Goal: Task Accomplishment & Management: Use online tool/utility

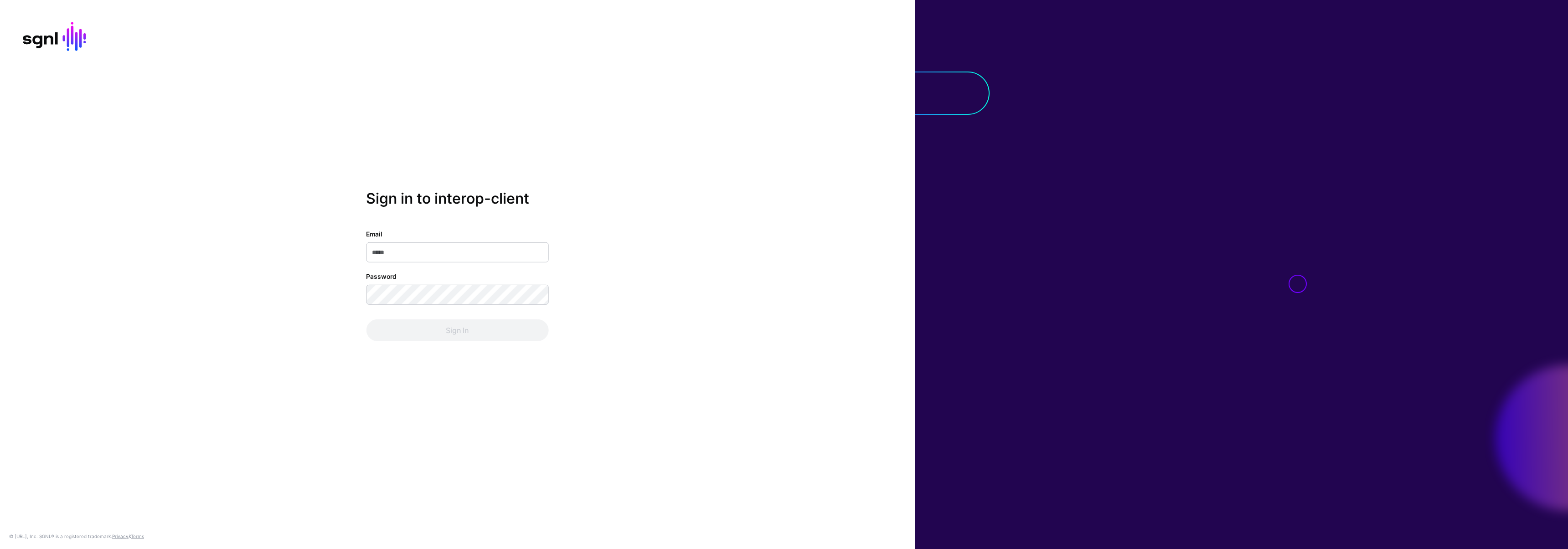
type input "**********"
click at [467, 337] on div "Sign In" at bounding box center [457, 330] width 183 height 22
click at [467, 337] on button "Sign In" at bounding box center [457, 330] width 183 height 22
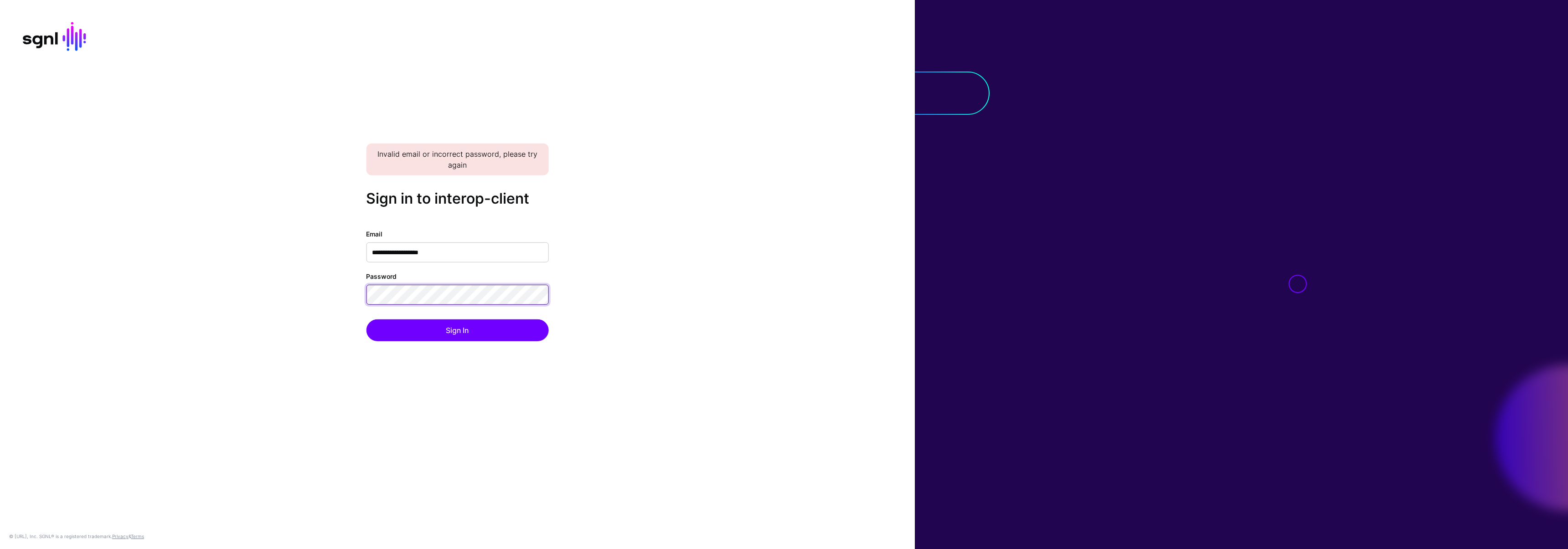
click at [364, 290] on div "**********" at bounding box center [457, 274] width 915 height 170
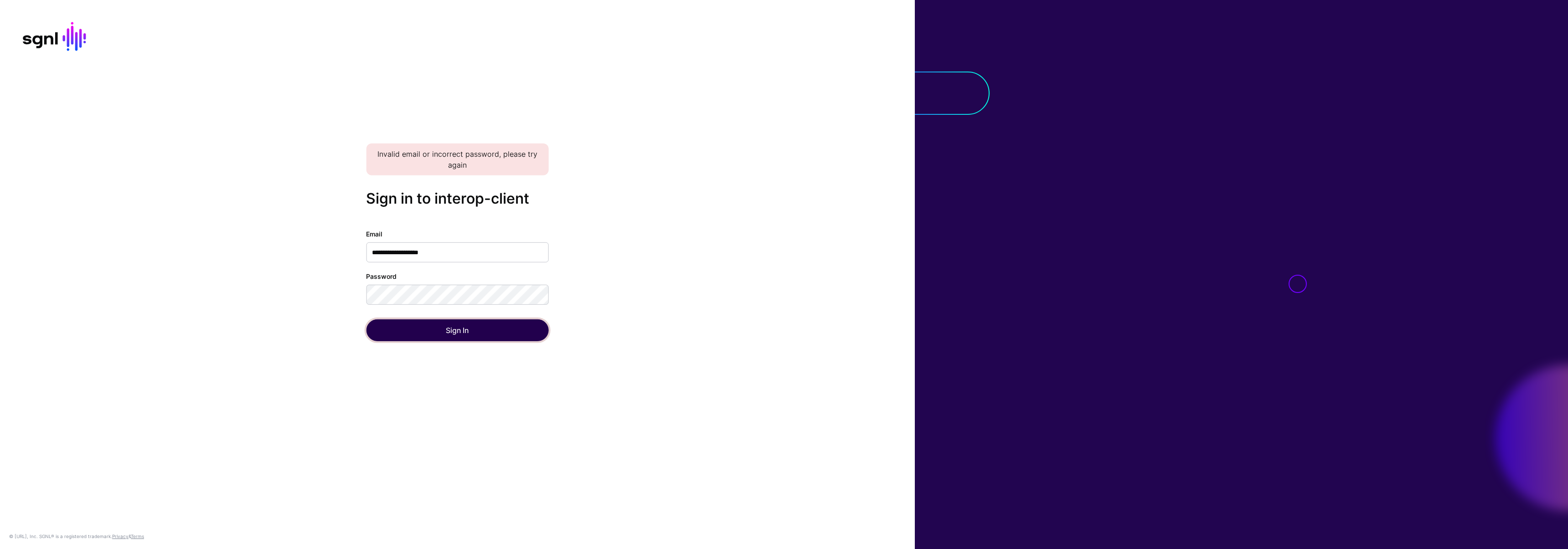
click at [379, 329] on button "Sign In" at bounding box center [457, 330] width 183 height 22
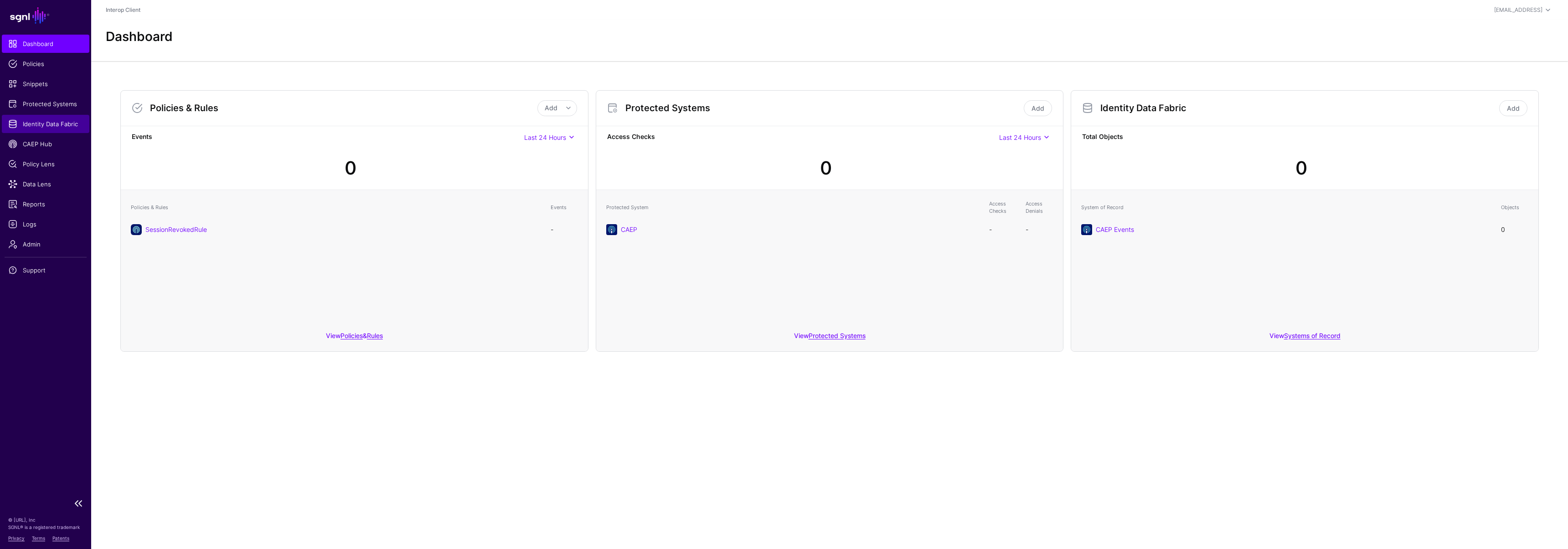
click at [46, 119] on span "Identity Data Fabric" at bounding box center [45, 124] width 75 height 9
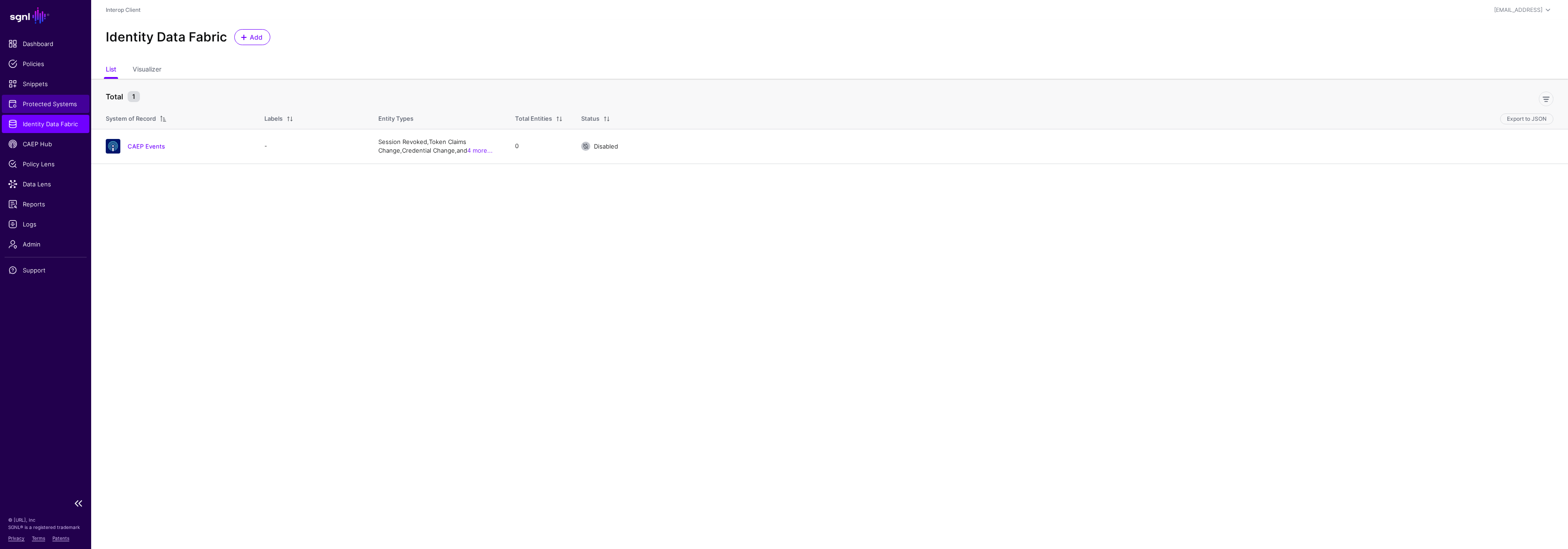
click at [59, 104] on span "Protected Systems" at bounding box center [45, 103] width 75 height 9
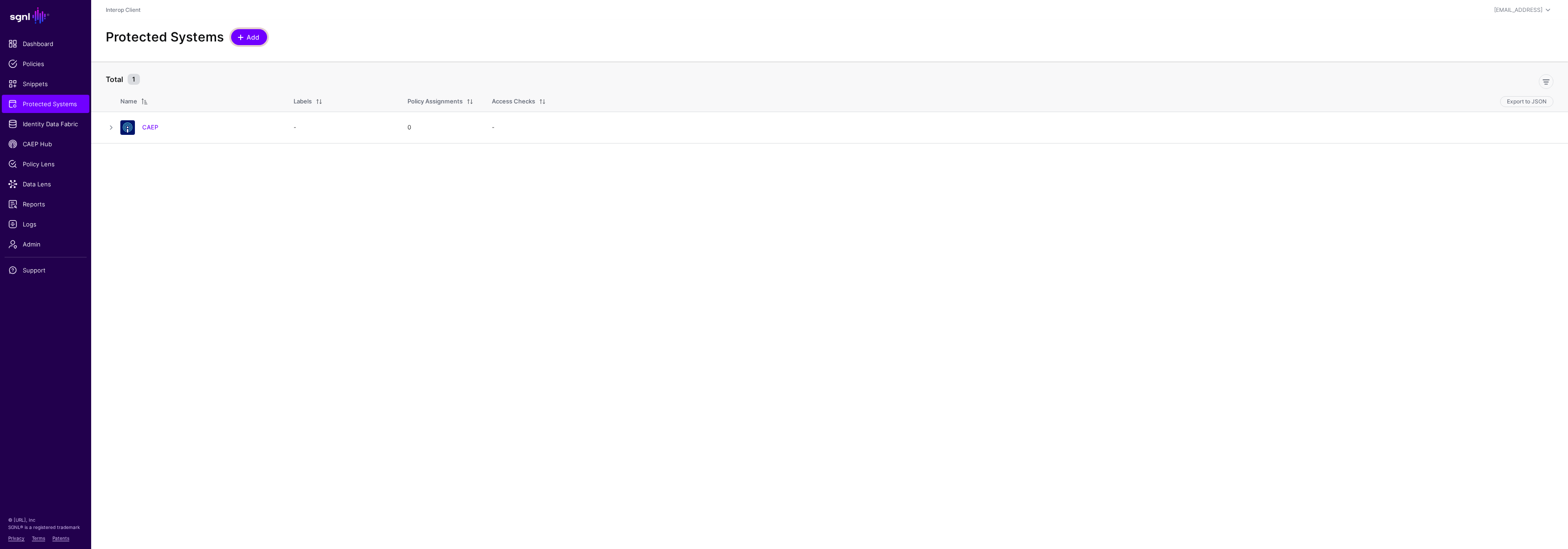
click at [242, 35] on span at bounding box center [240, 37] width 7 height 7
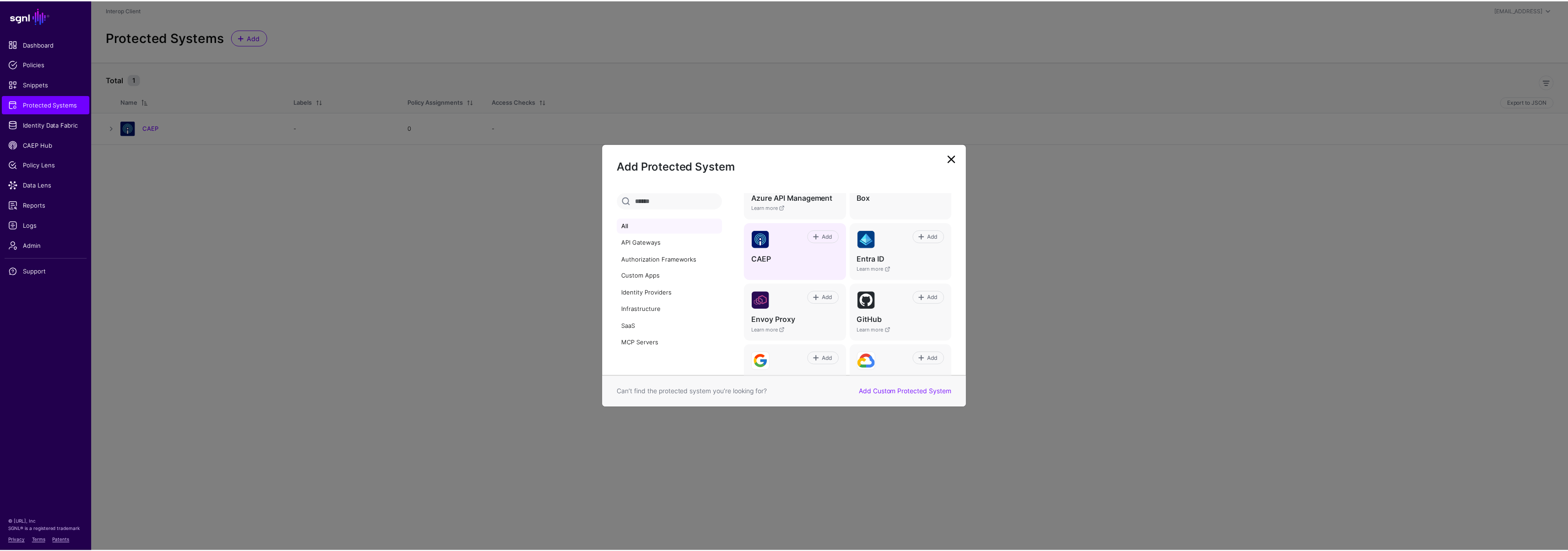
scroll to position [172, 0]
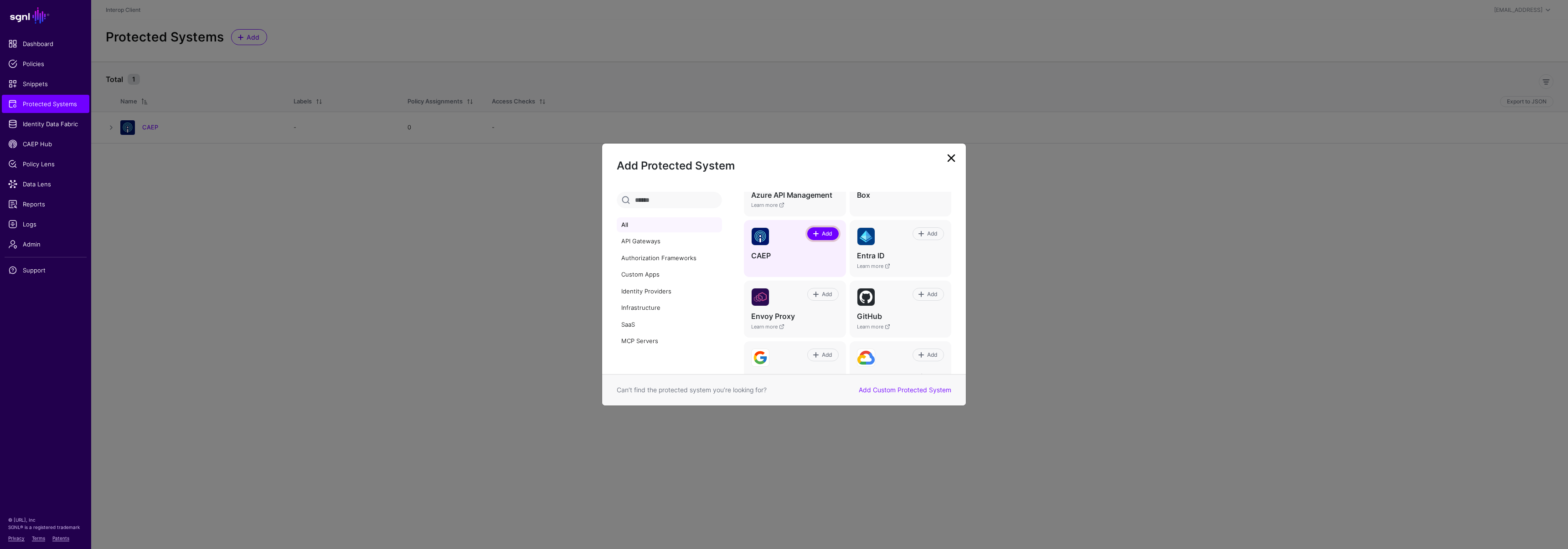
click at [826, 234] on span "Add" at bounding box center [827, 233] width 12 height 8
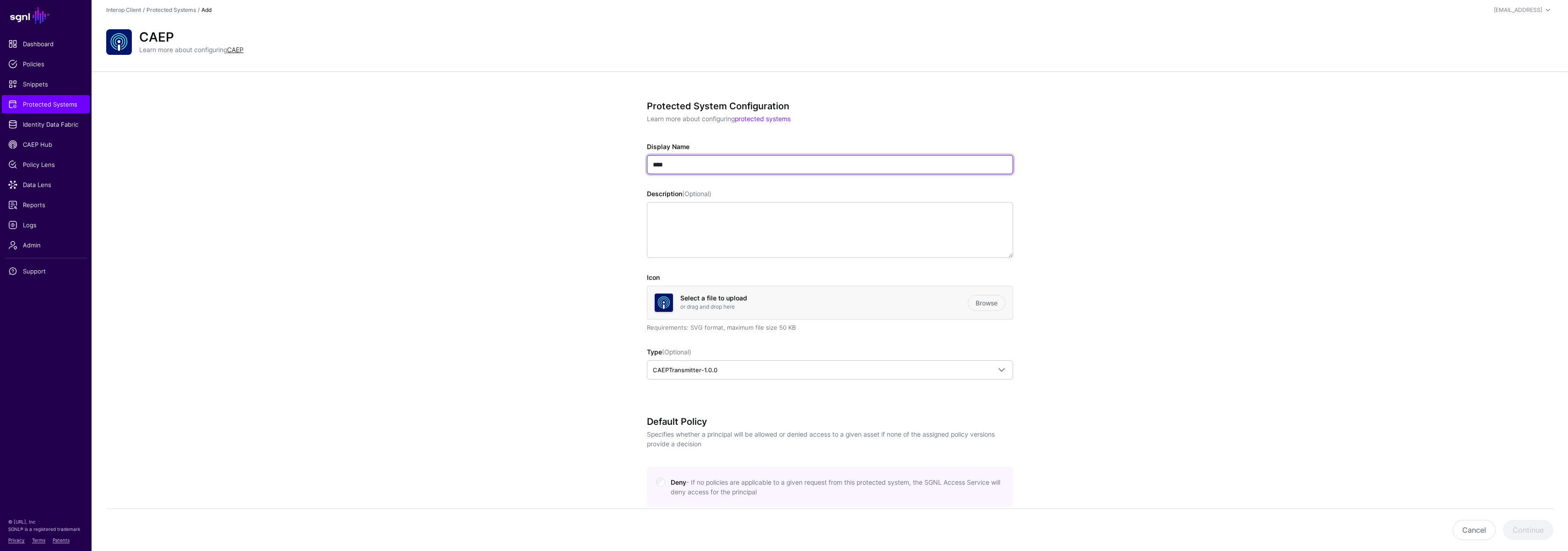
click at [653, 165] on input "****" at bounding box center [830, 164] width 366 height 19
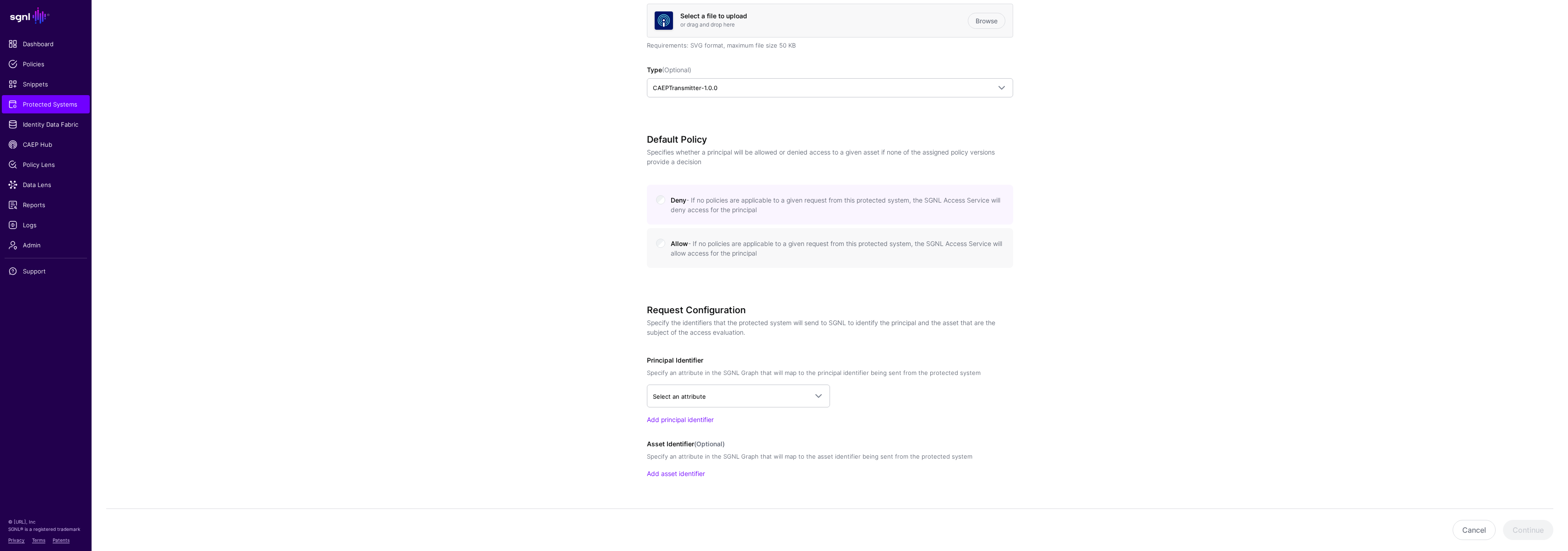
scroll to position [305, 0]
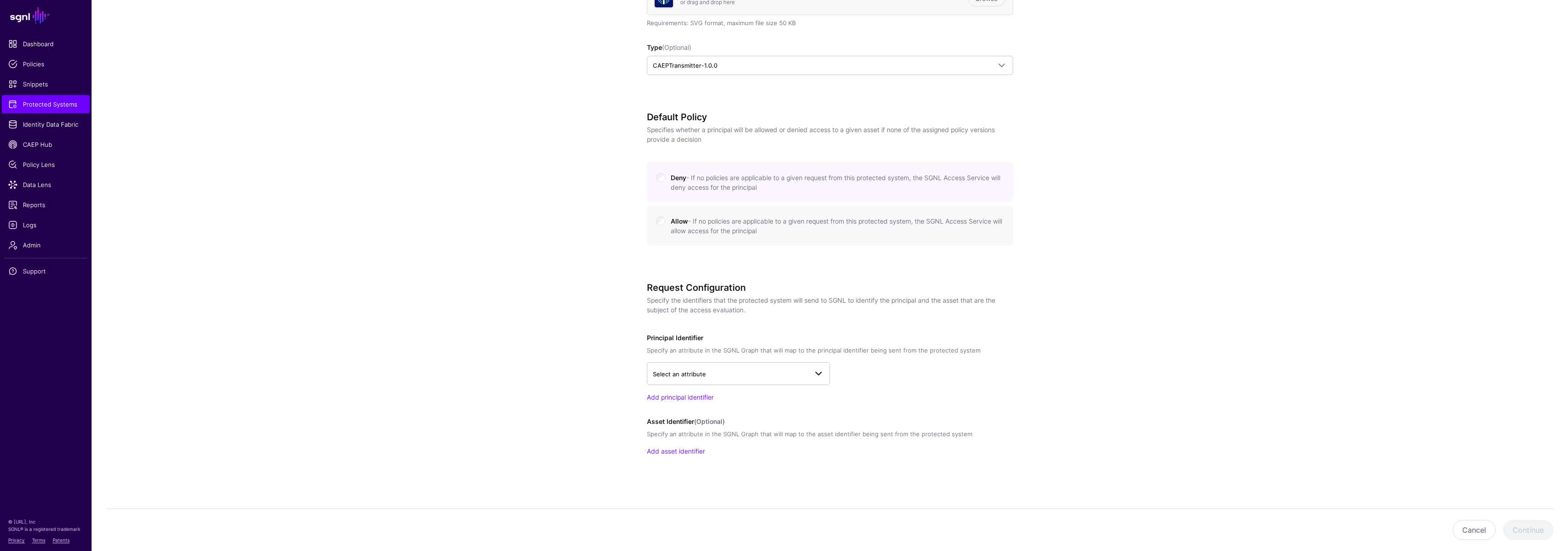
type input "**********"
click at [701, 372] on span "Select an attribute" at bounding box center [679, 374] width 53 height 7
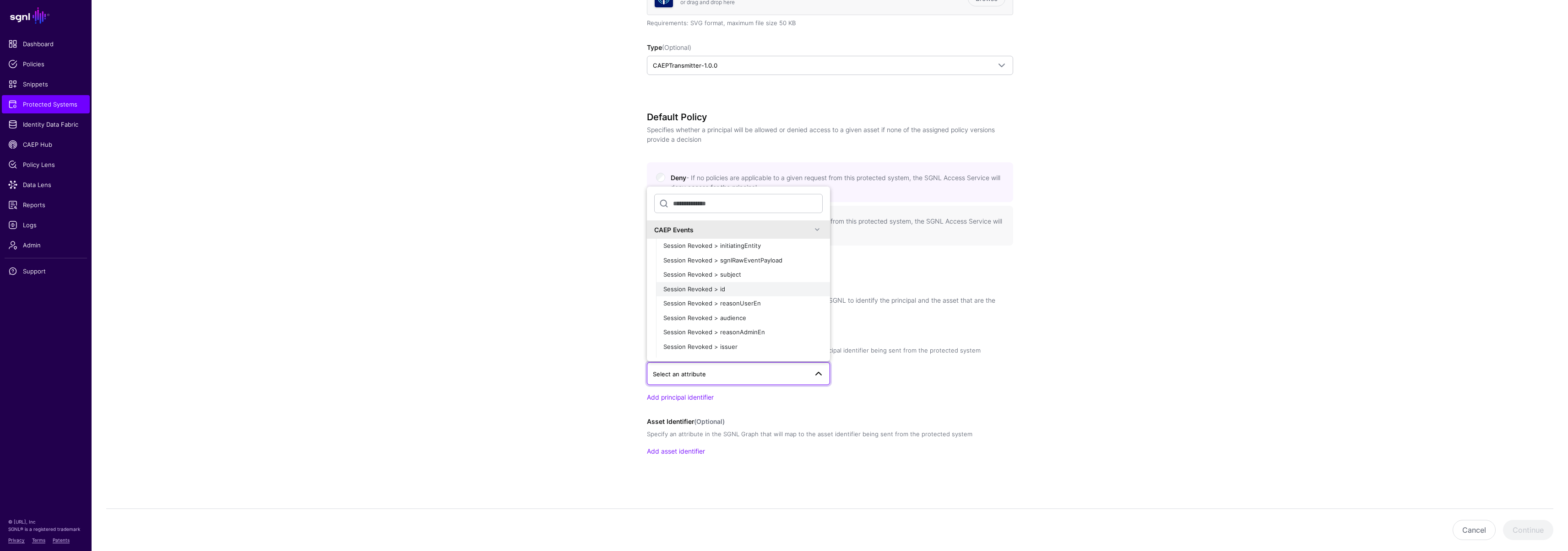
click at [709, 283] on button "Session Revoked > id" at bounding box center [743, 290] width 174 height 15
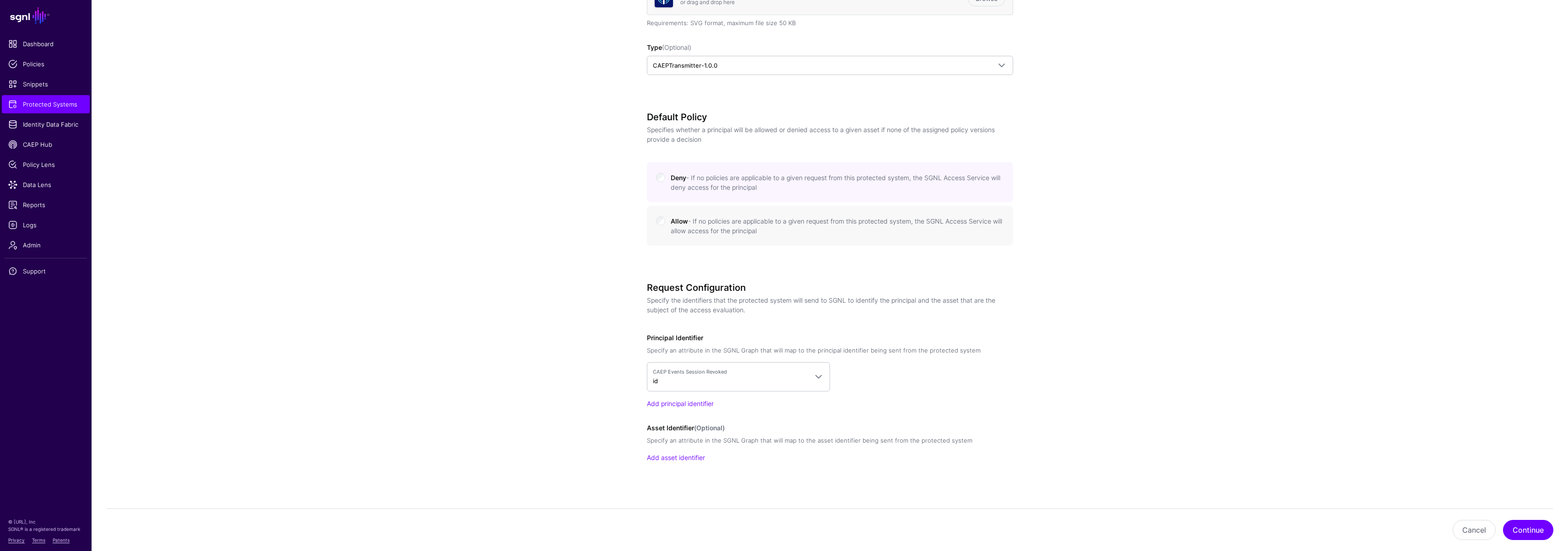
scroll to position [311, 0]
click at [1525, 531] on button "Continue" at bounding box center [1528, 530] width 50 height 20
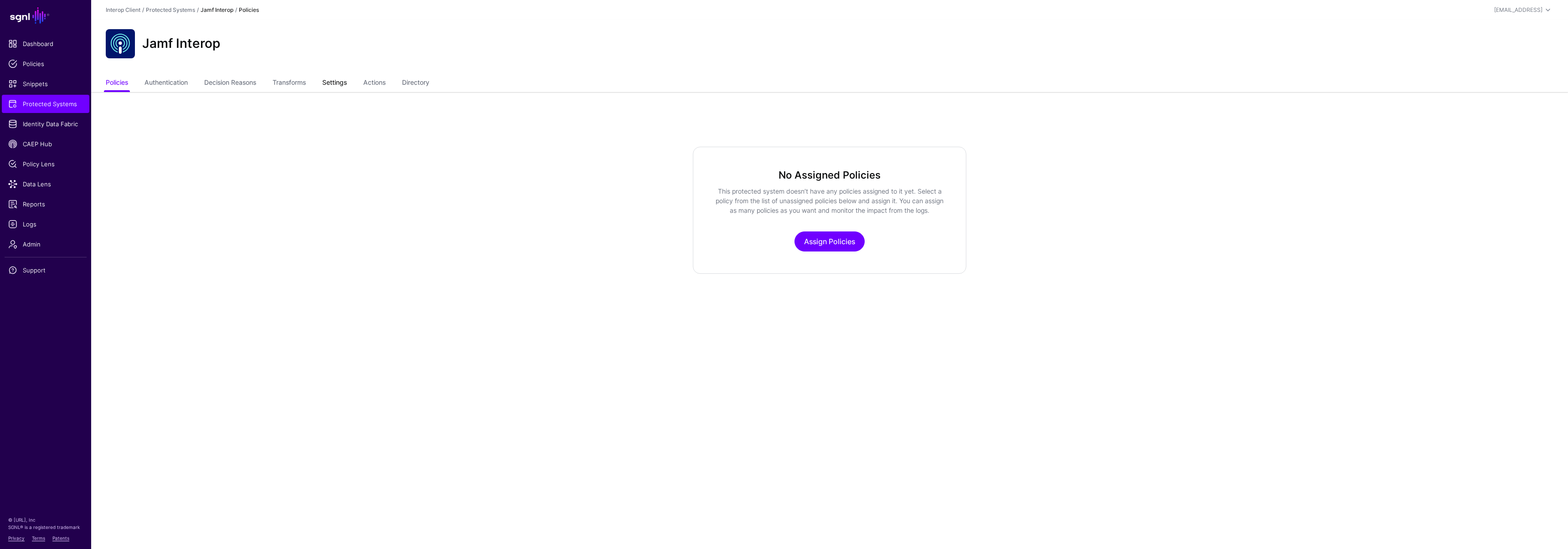
click at [341, 80] on link "Settings" at bounding box center [334, 83] width 24 height 17
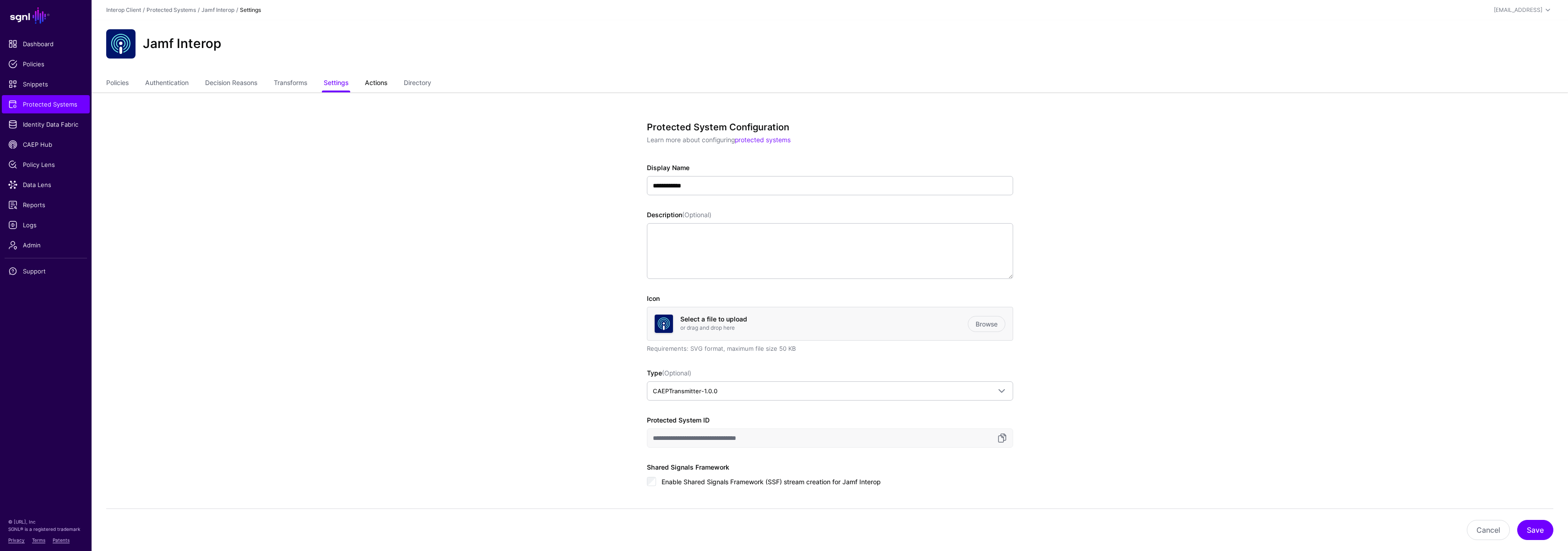
click at [384, 84] on link "Actions" at bounding box center [376, 84] width 23 height 17
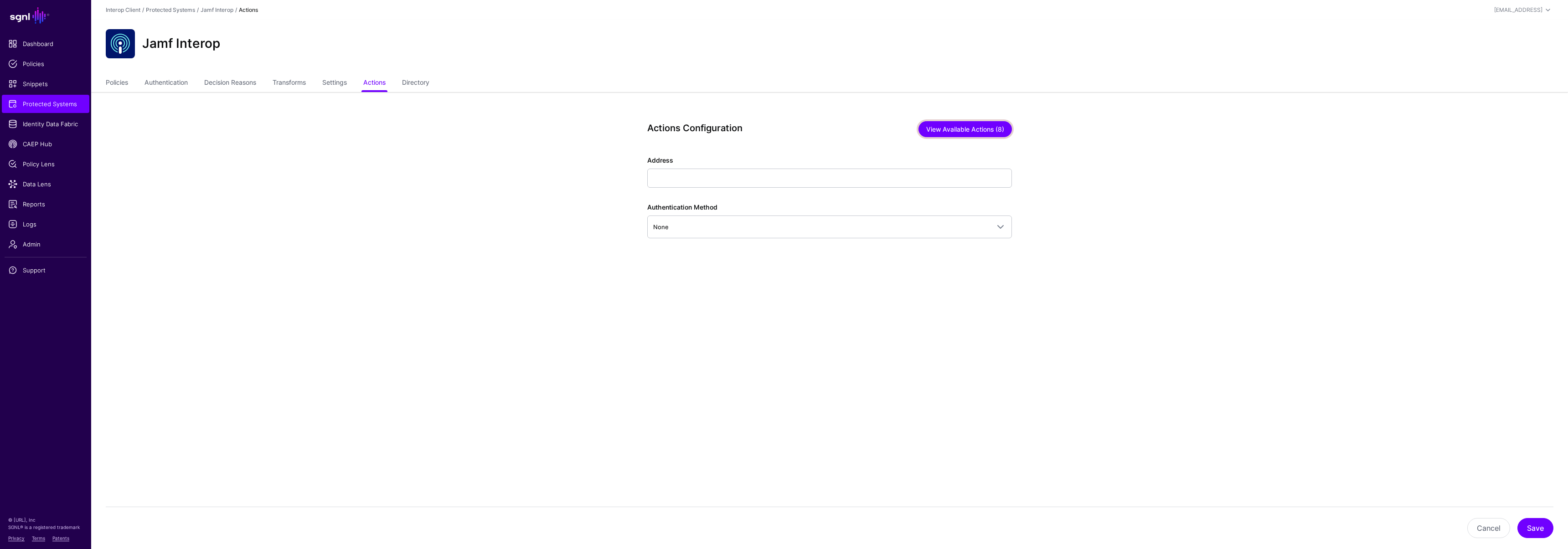
click at [984, 134] on button "View Available Actions (8)" at bounding box center [965, 129] width 94 height 16
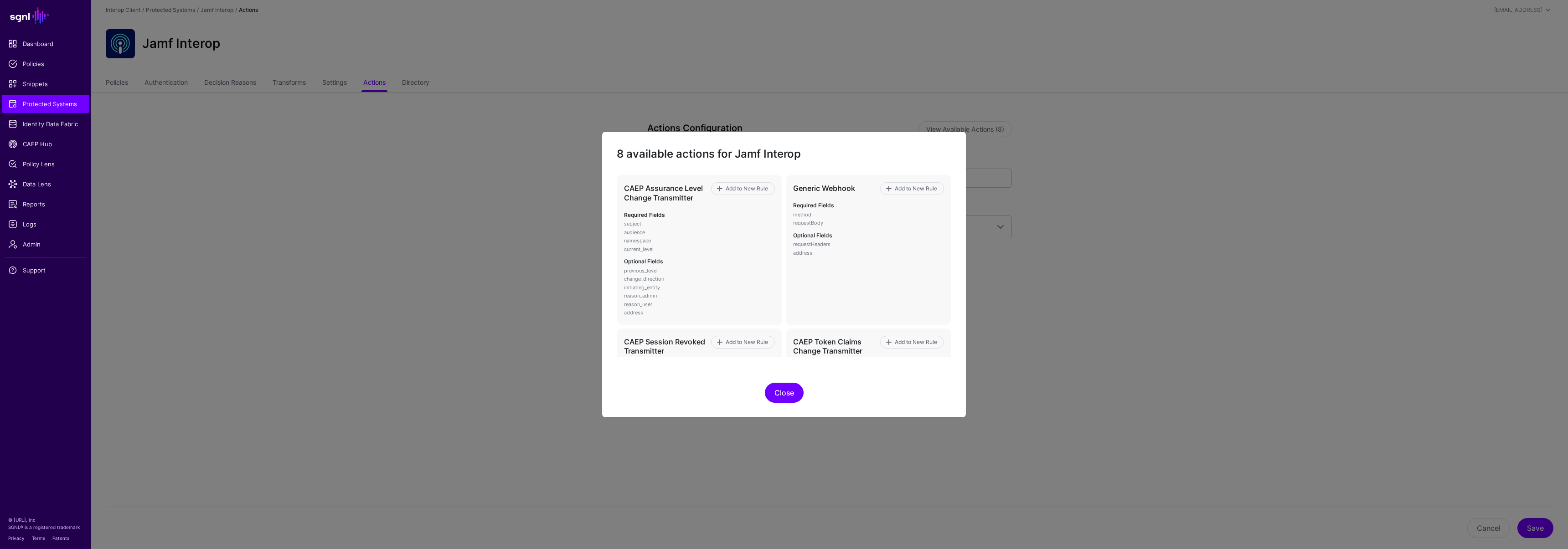
click at [798, 388] on button "Close" at bounding box center [785, 393] width 39 height 20
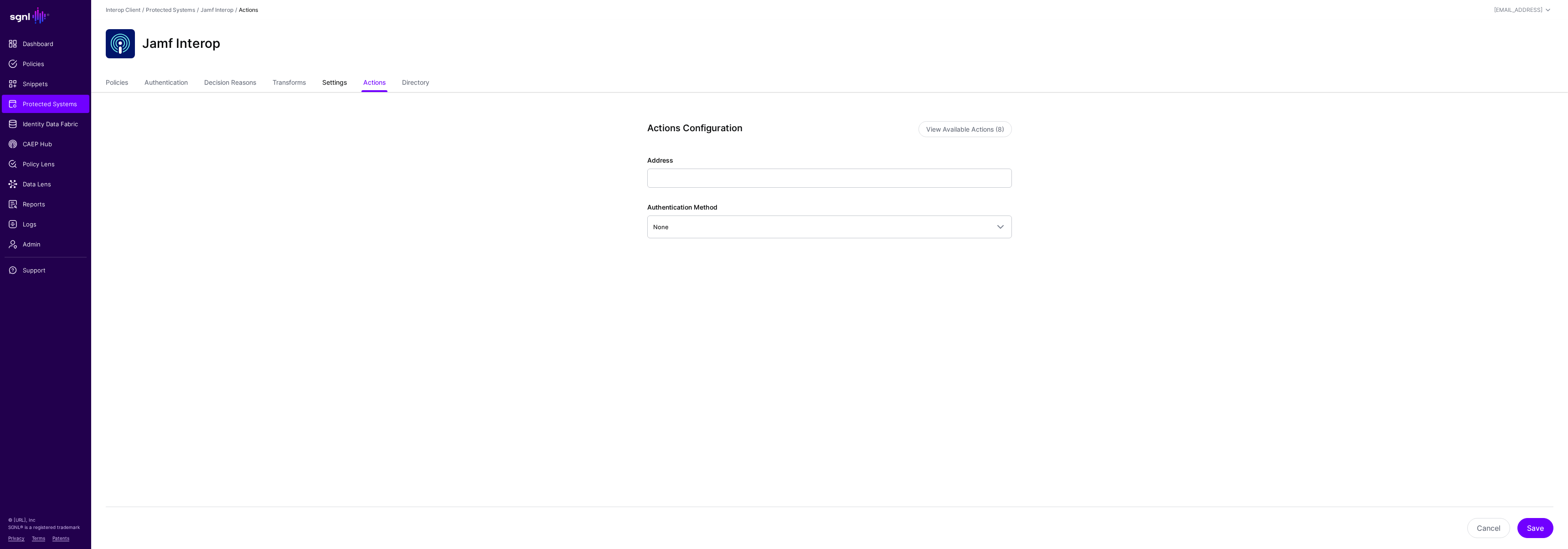
click at [340, 83] on link "Settings" at bounding box center [334, 83] width 24 height 17
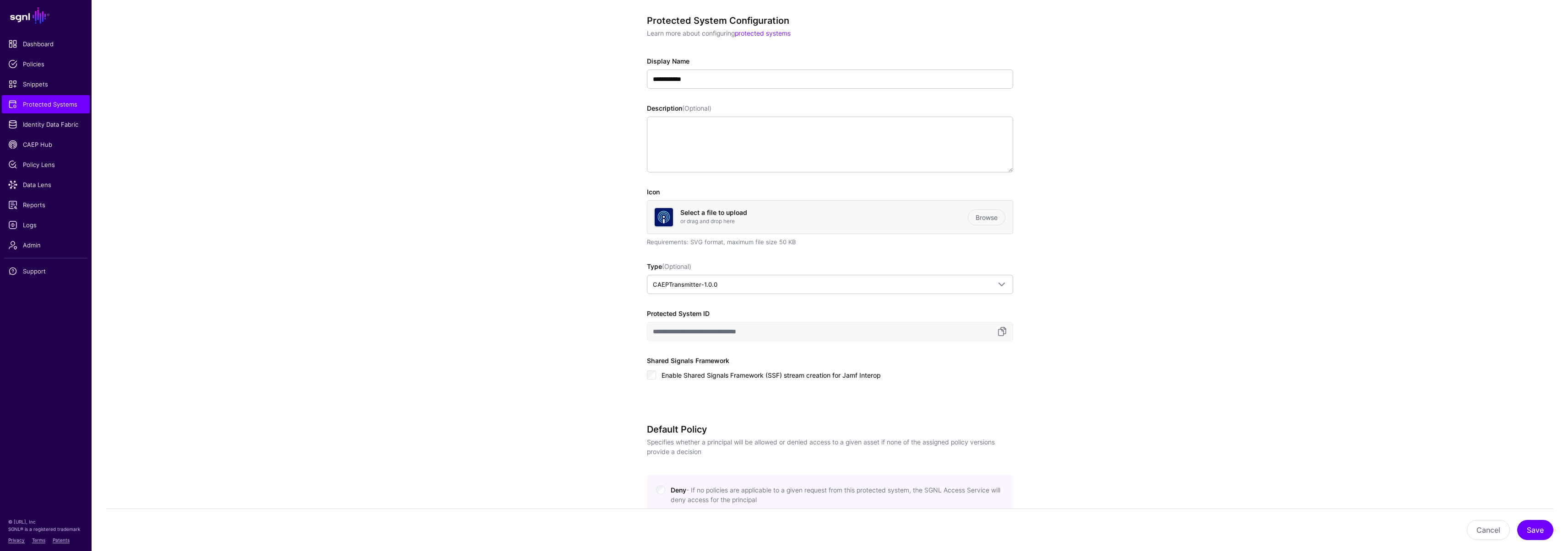
scroll to position [316, 0]
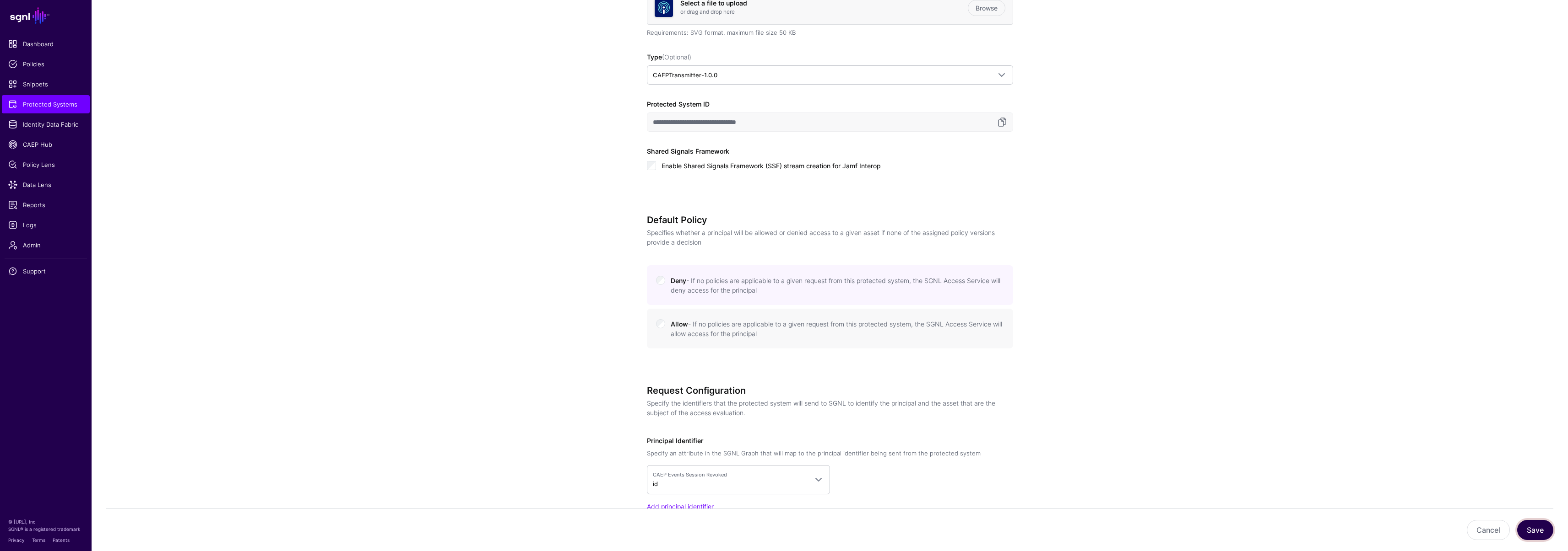
click at [1539, 529] on button "Save" at bounding box center [1535, 530] width 36 height 20
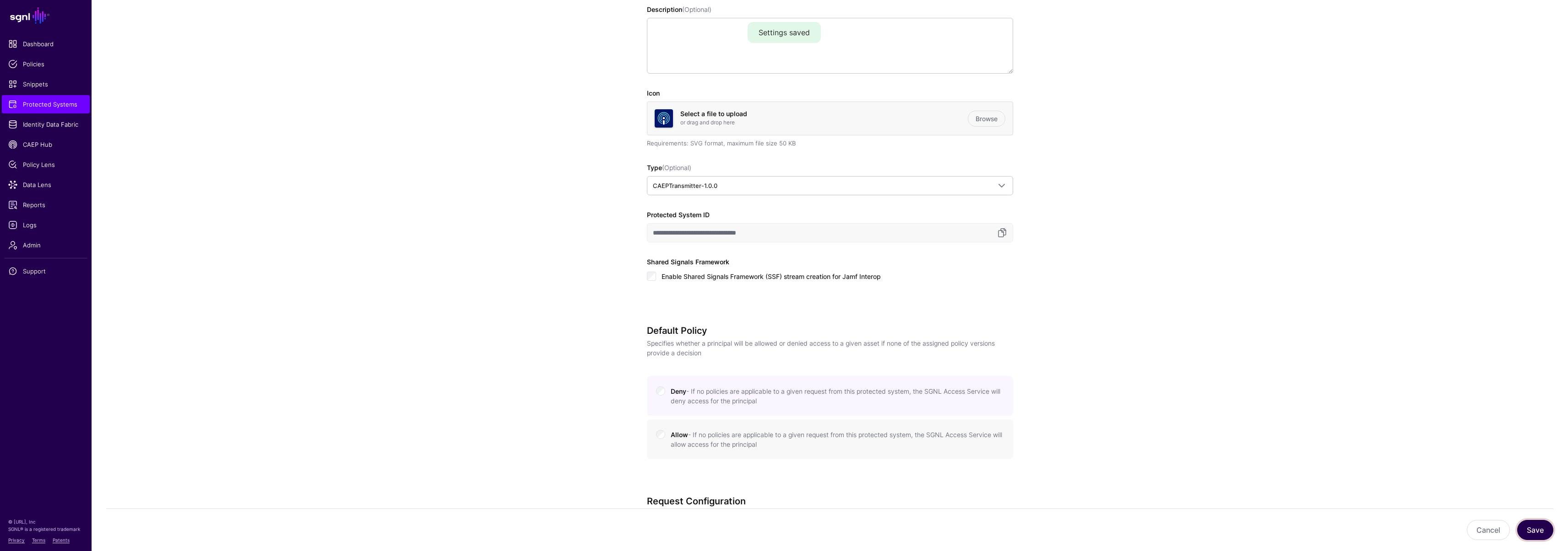
scroll to position [134, 0]
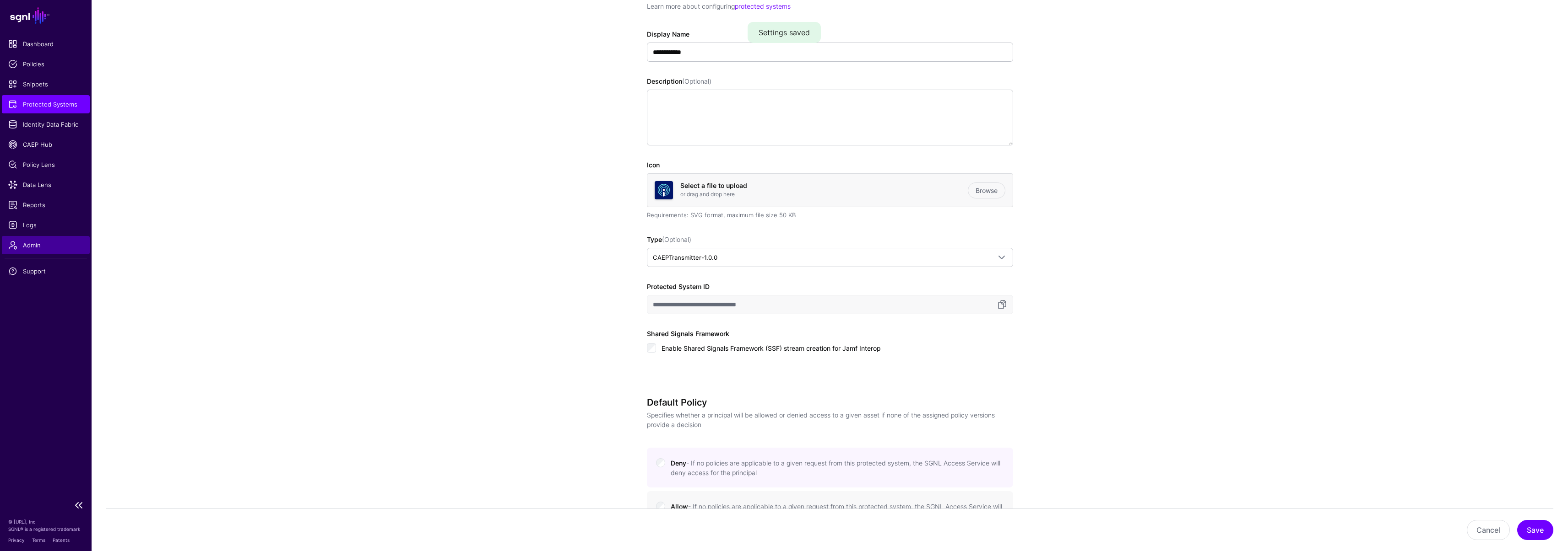
click at [51, 247] on span "Admin" at bounding box center [45, 245] width 75 height 9
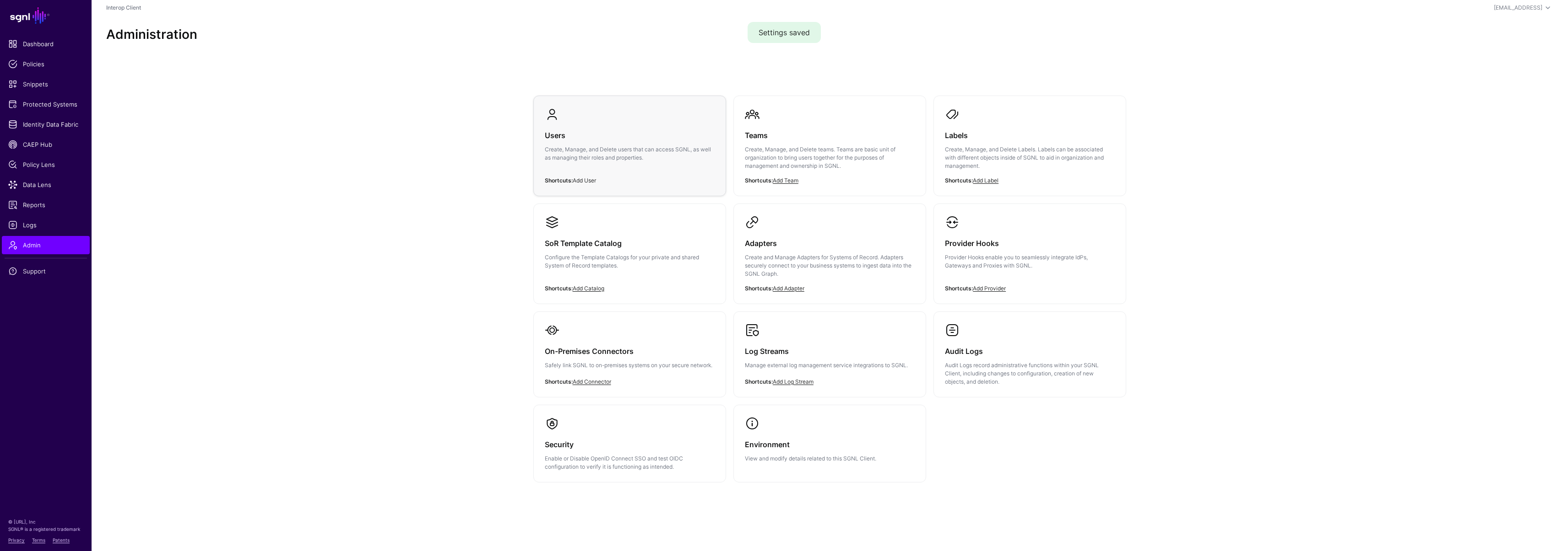
click at [589, 180] on link "Add User" at bounding box center [584, 180] width 23 height 7
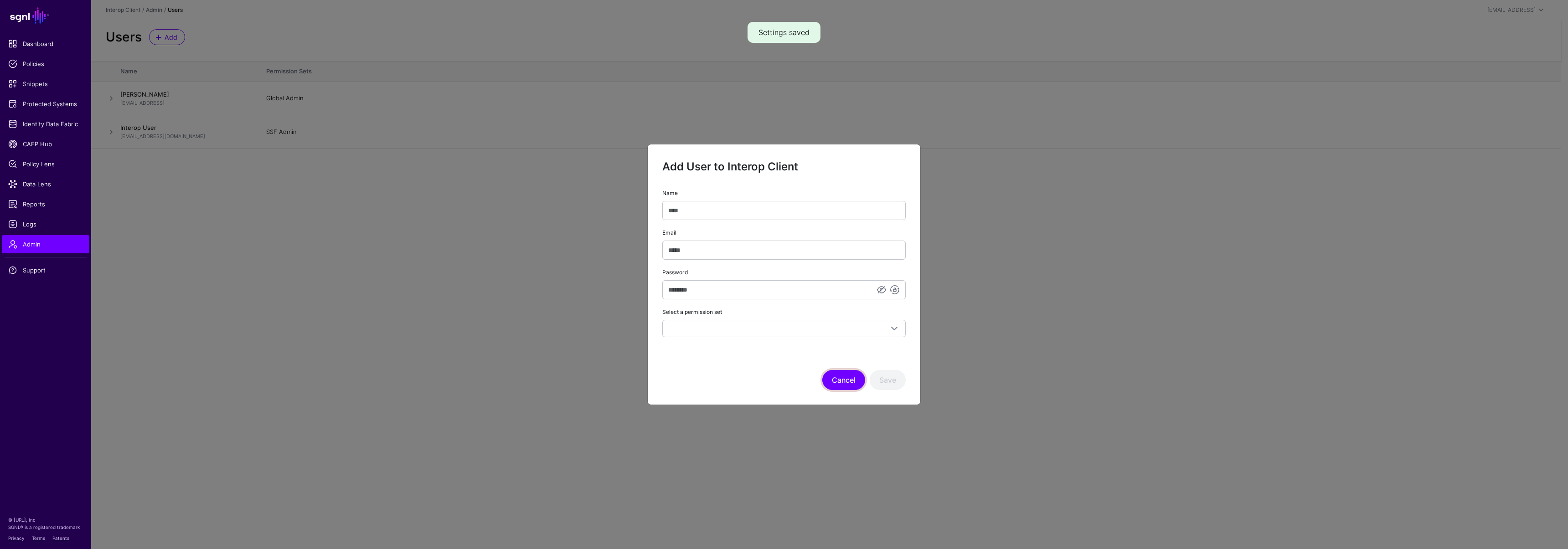
click at [844, 379] on button "Cancel" at bounding box center [844, 380] width 43 height 20
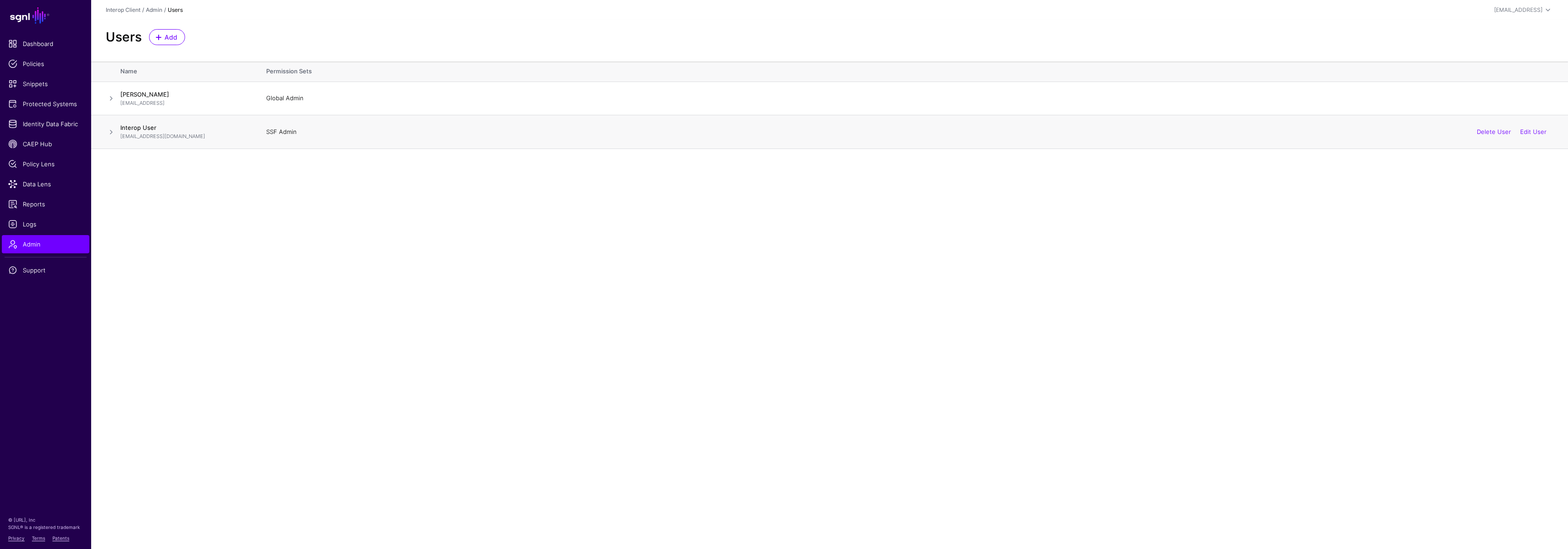
click at [111, 131] on span at bounding box center [111, 132] width 11 height 11
drag, startPoint x: 117, startPoint y: 128, endPoint x: 376, endPoint y: 202, distance: 269.4
click at [376, 202] on tbody "Interop User interopuser@ssf.com SSF Admin Delete User Edit User Permission Set…" at bounding box center [830, 191] width 1477 height 153
click at [293, 365] on main "SGNL Dashboard Policies Snippets Protected Systems Identity Data Fabric CAEP Hu…" at bounding box center [784, 274] width 1568 height 549
click at [111, 135] on span at bounding box center [111, 132] width 11 height 11
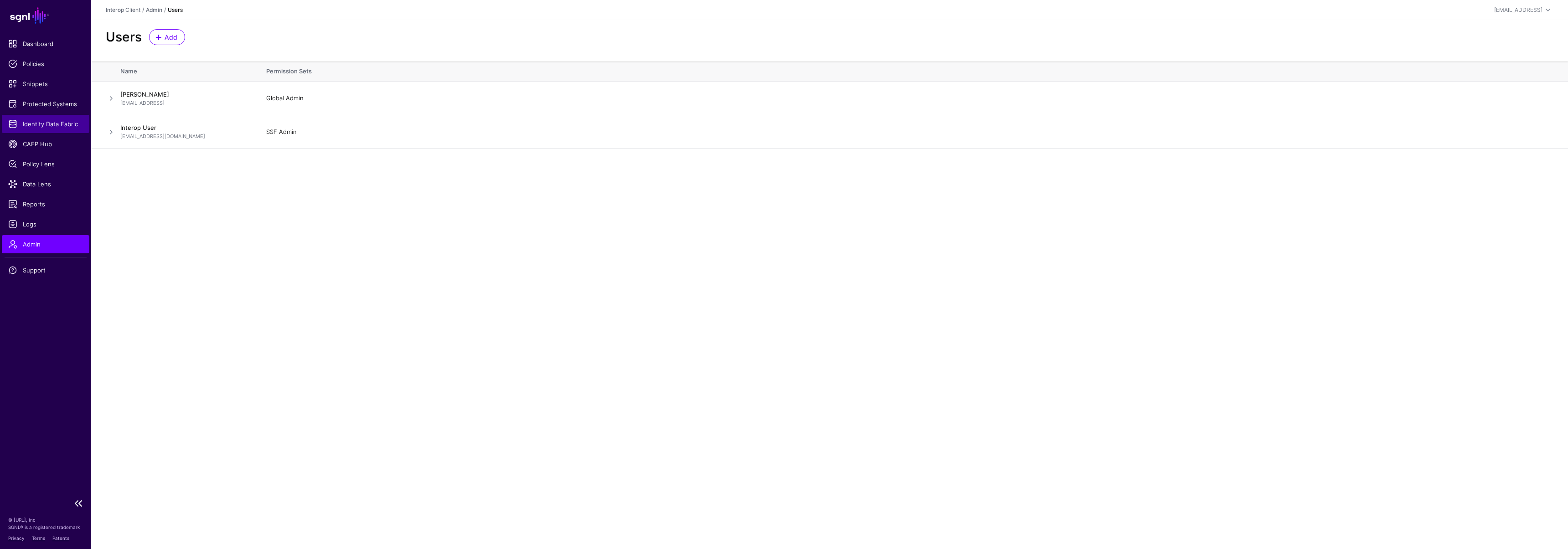
click at [40, 128] on link "Identity Data Fabric" at bounding box center [46, 124] width 88 height 18
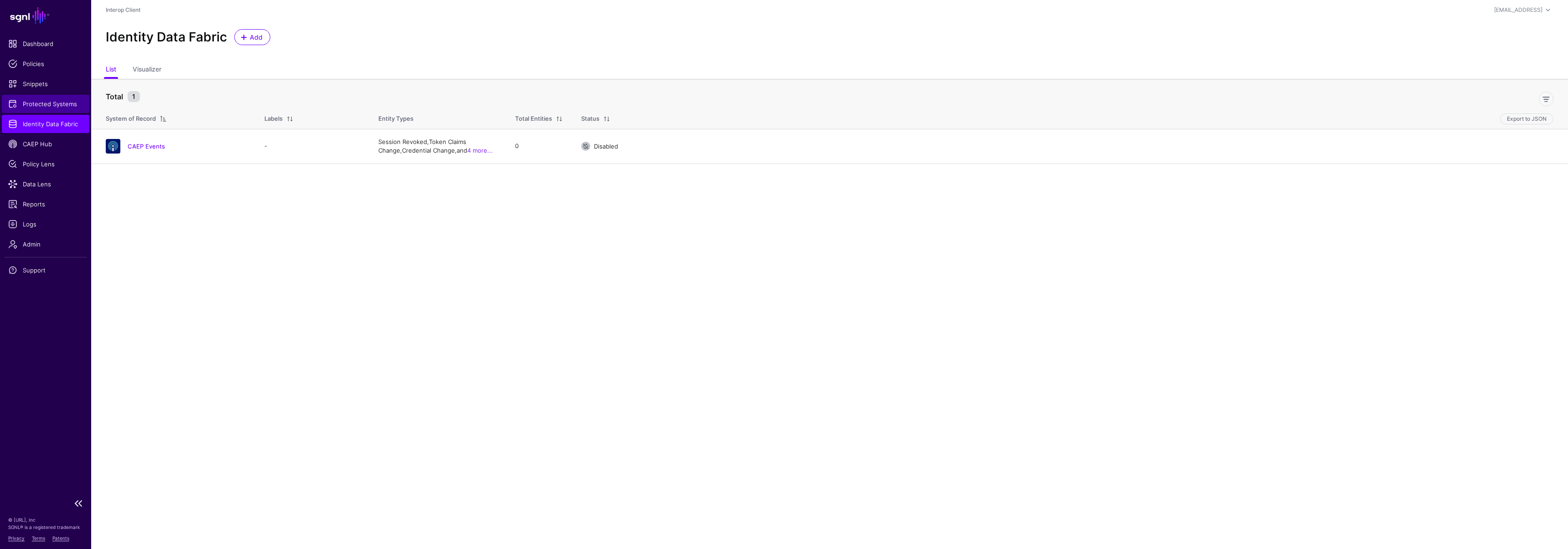
click at [46, 102] on span "Protected Systems" at bounding box center [45, 103] width 75 height 9
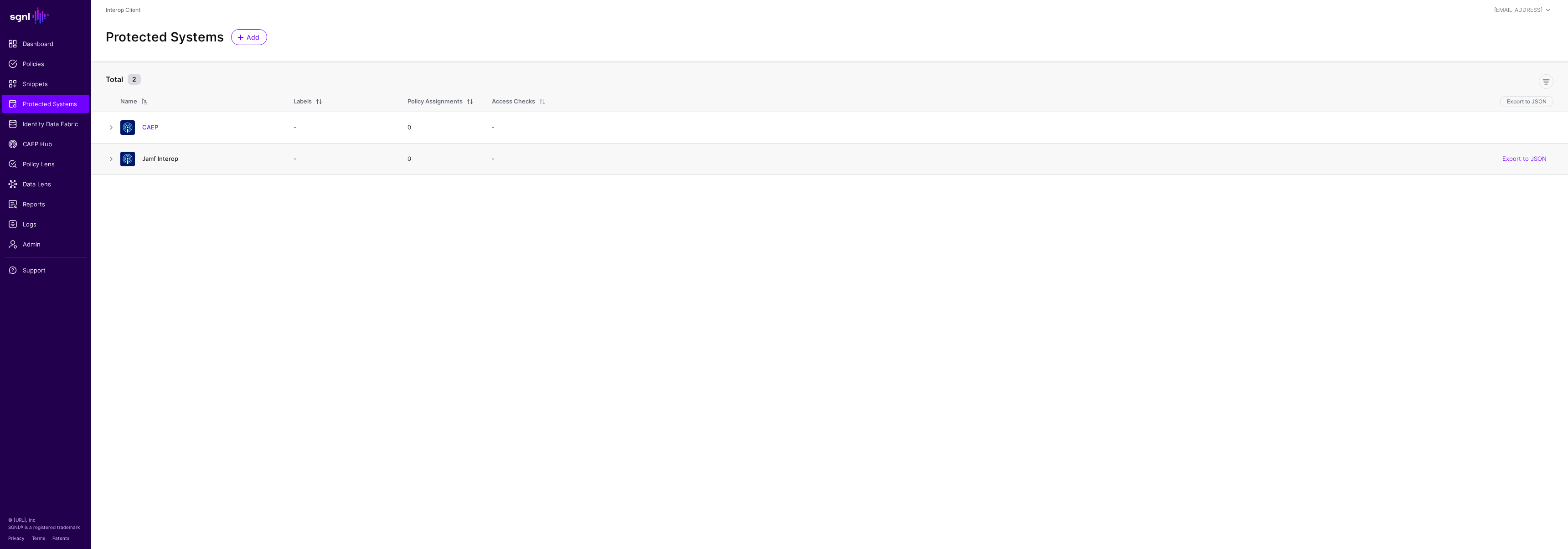
click at [173, 158] on link "Jamf Interop" at bounding box center [160, 159] width 36 height 7
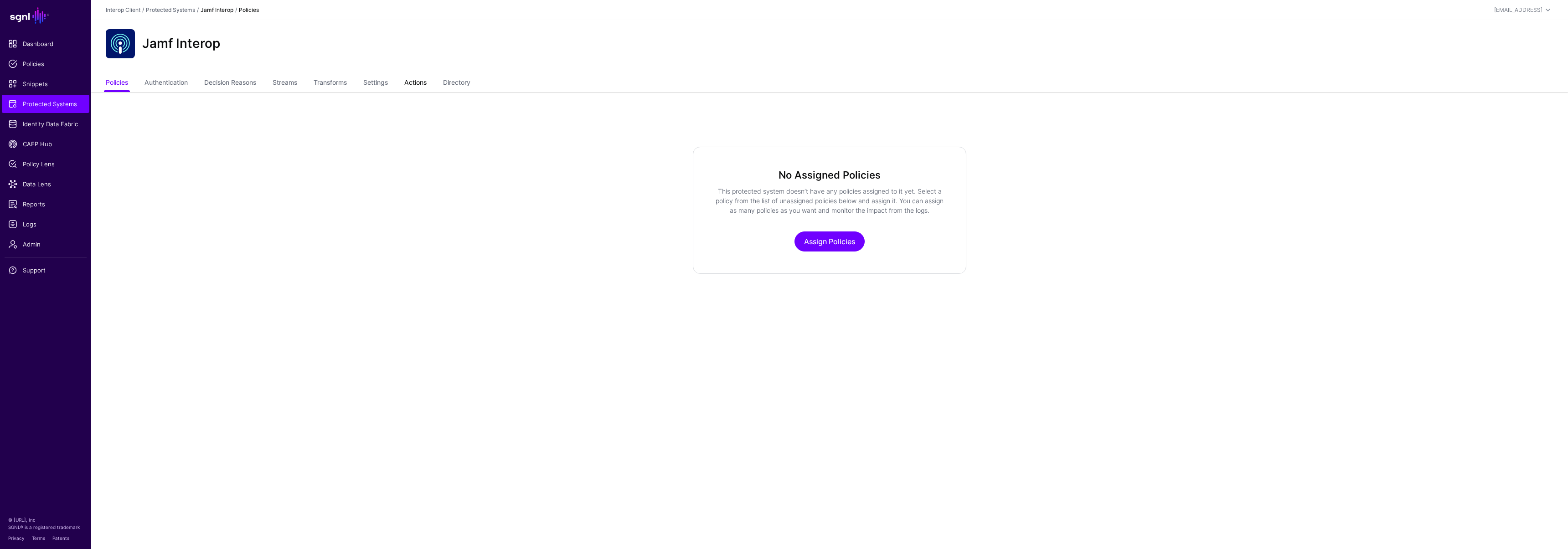
click at [413, 86] on link "Actions" at bounding box center [415, 83] width 23 height 17
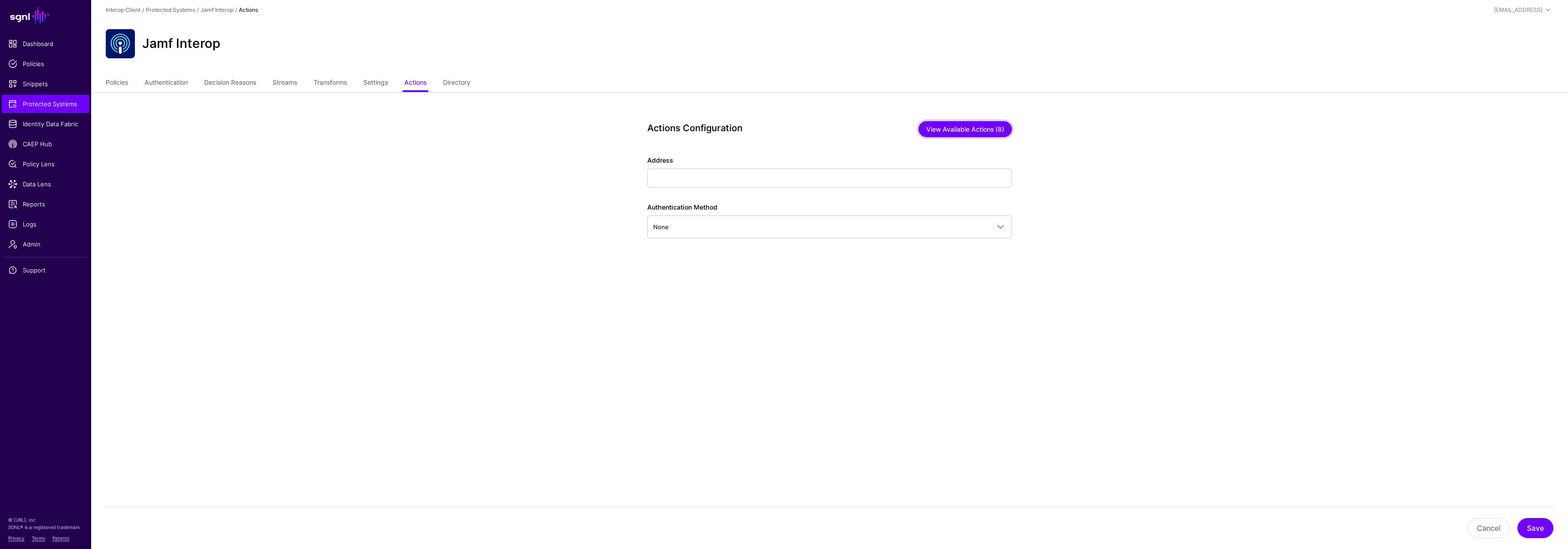
click at [949, 131] on button "View Available Actions (8)" at bounding box center [965, 129] width 94 height 16
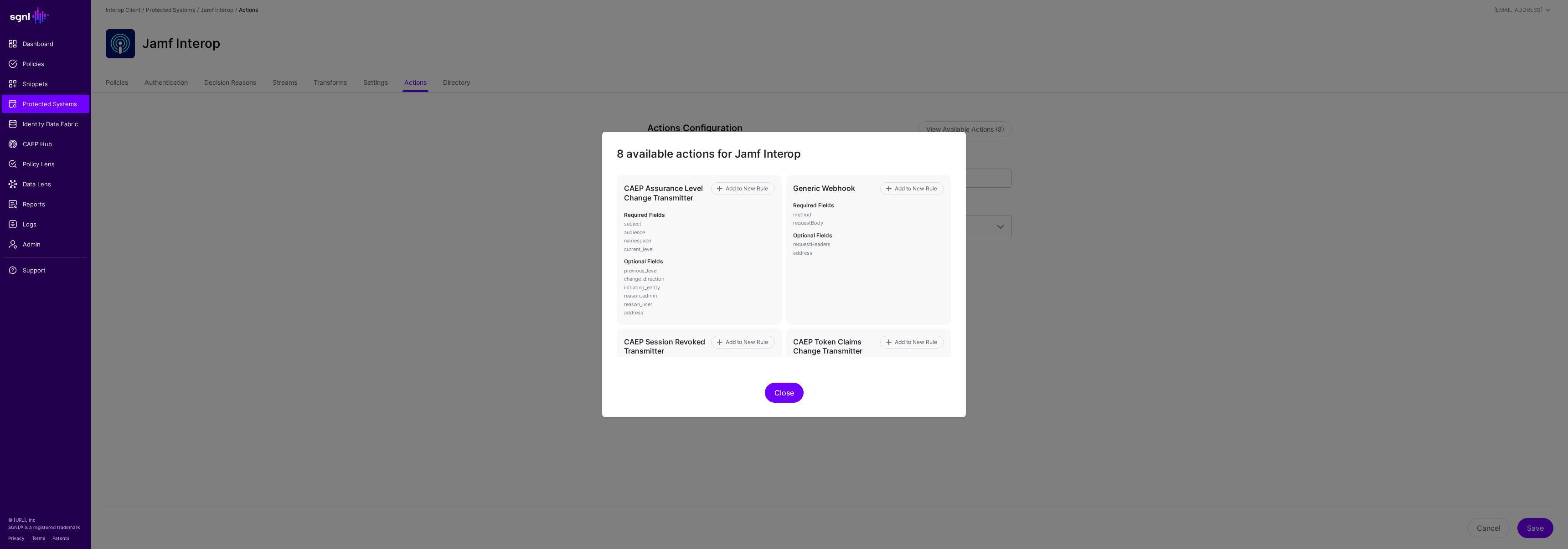
click at [783, 397] on button "Close" at bounding box center [785, 393] width 39 height 20
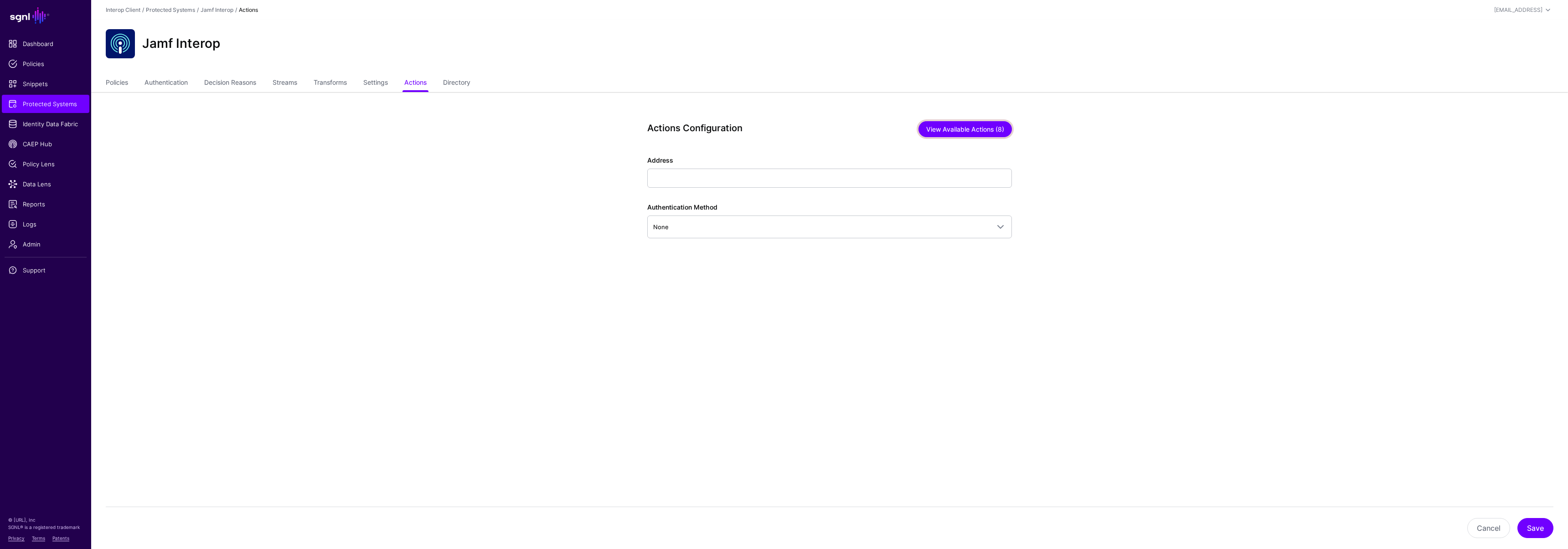
click at [952, 133] on button "View Available Actions (8)" at bounding box center [965, 129] width 94 height 16
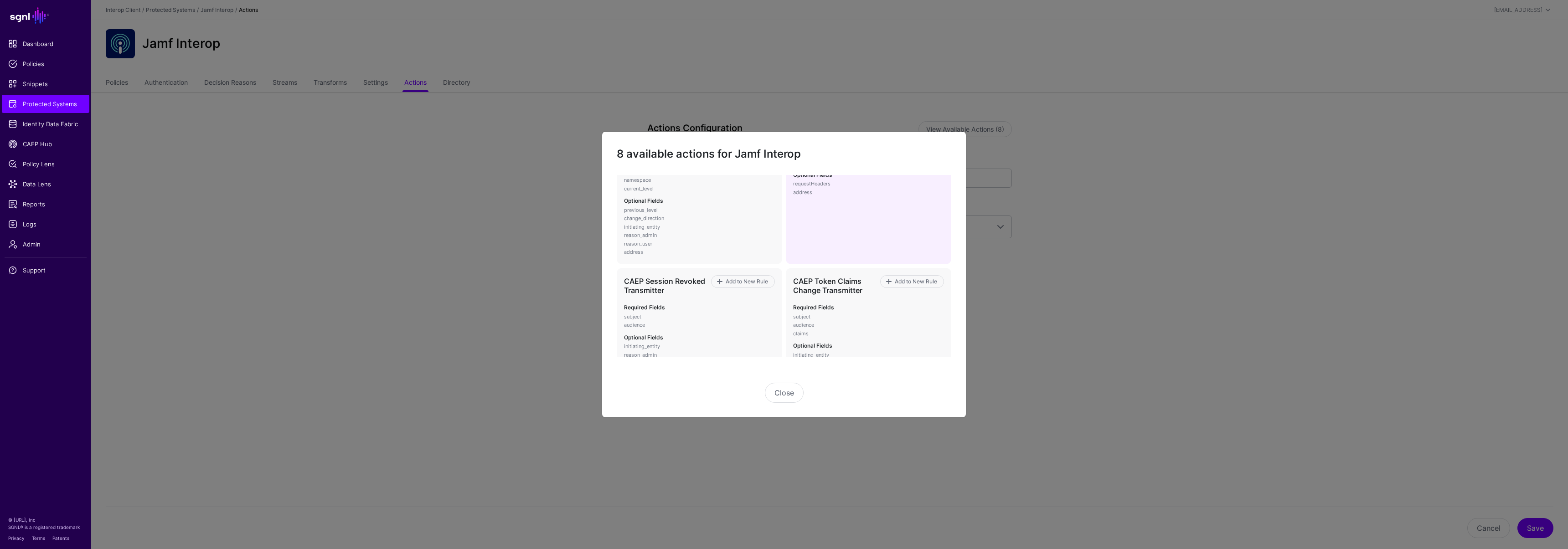
scroll to position [64, 0]
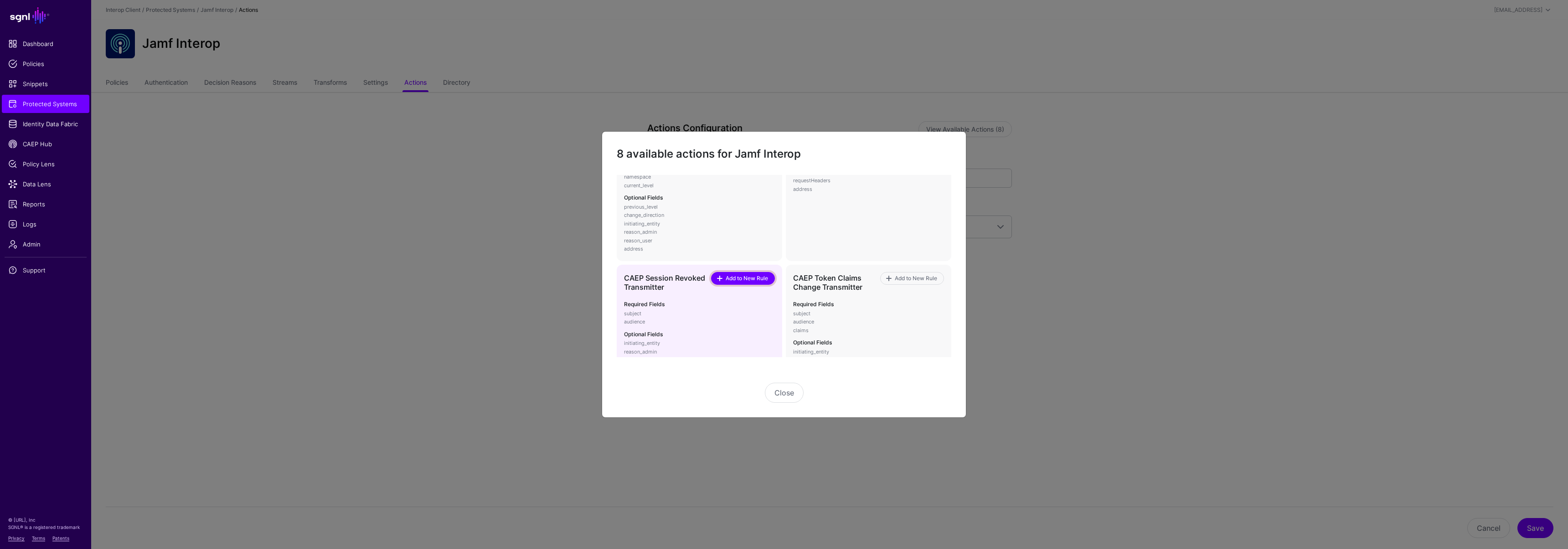
click at [719, 281] on span at bounding box center [721, 279] width 8 height 7
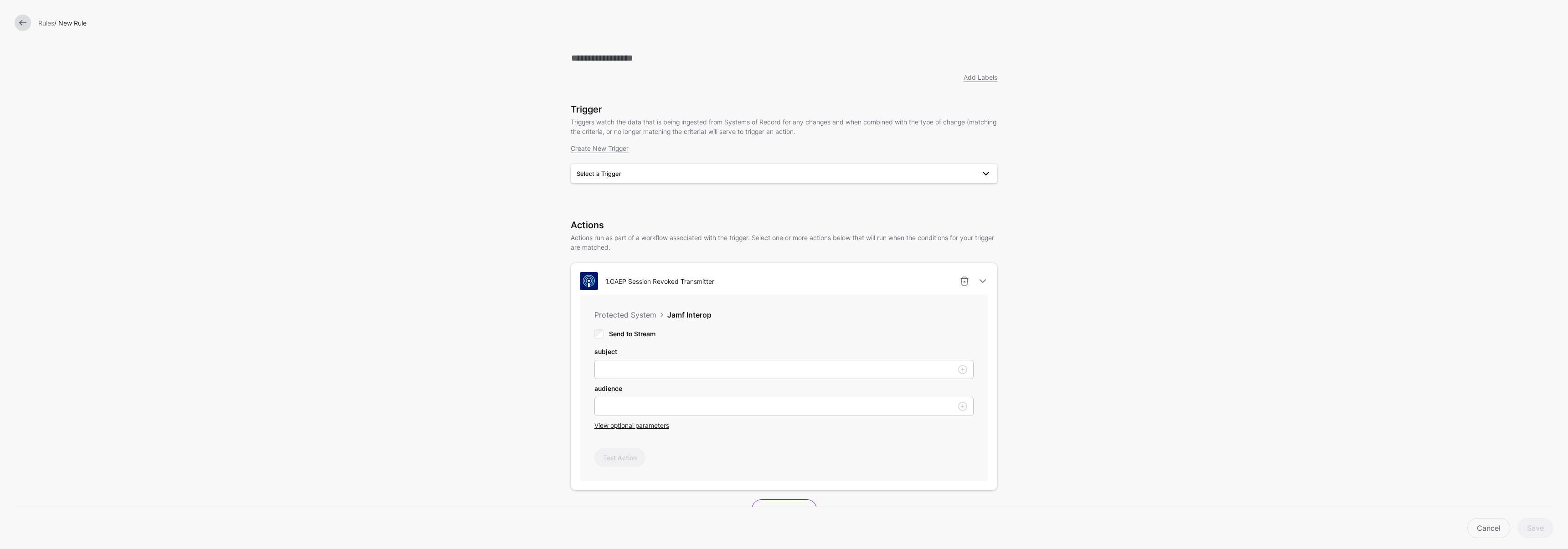
click at [625, 181] on link "Select a Trigger" at bounding box center [784, 173] width 427 height 19
click at [620, 196] on span "SessionRevokedTrigger" at bounding box center [612, 195] width 67 height 7
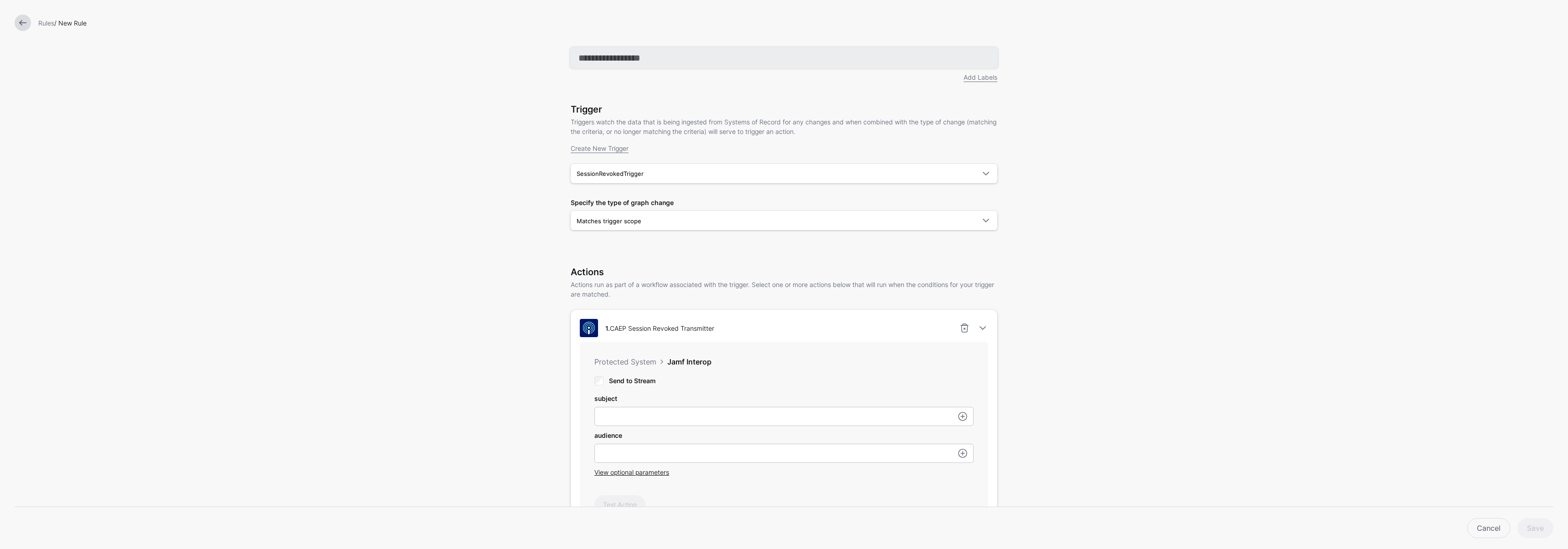
click at [628, 65] on input "text" at bounding box center [784, 58] width 427 height 20
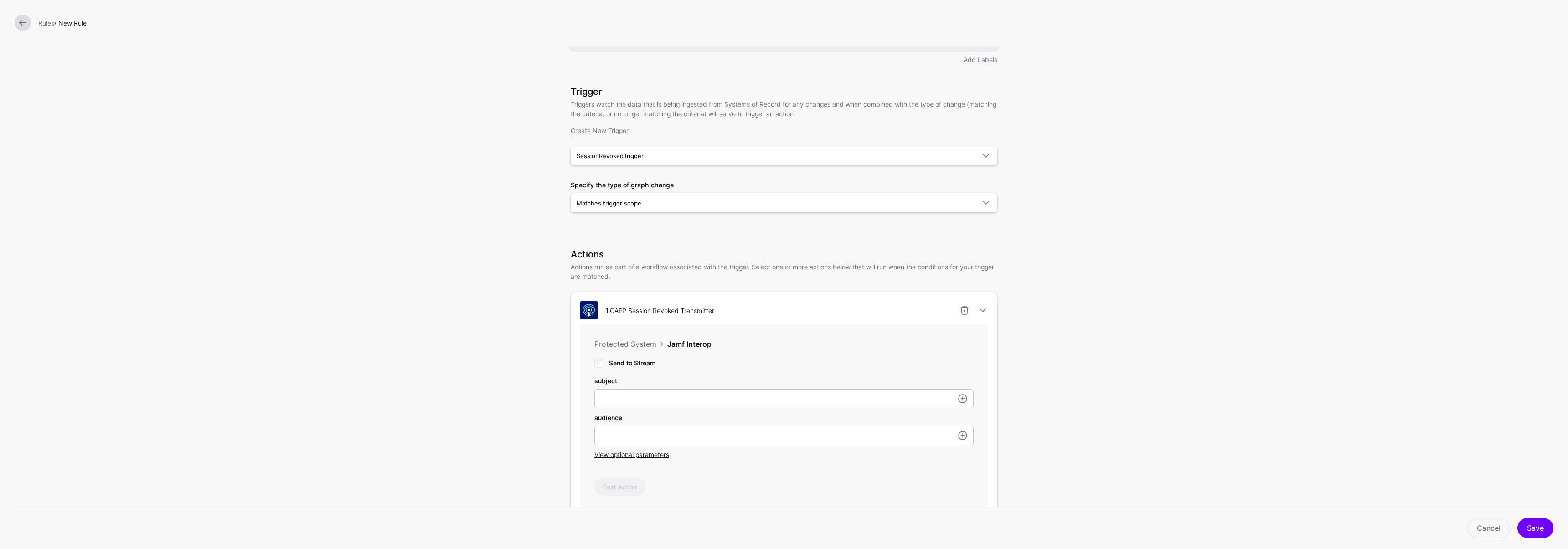
type input "**********"
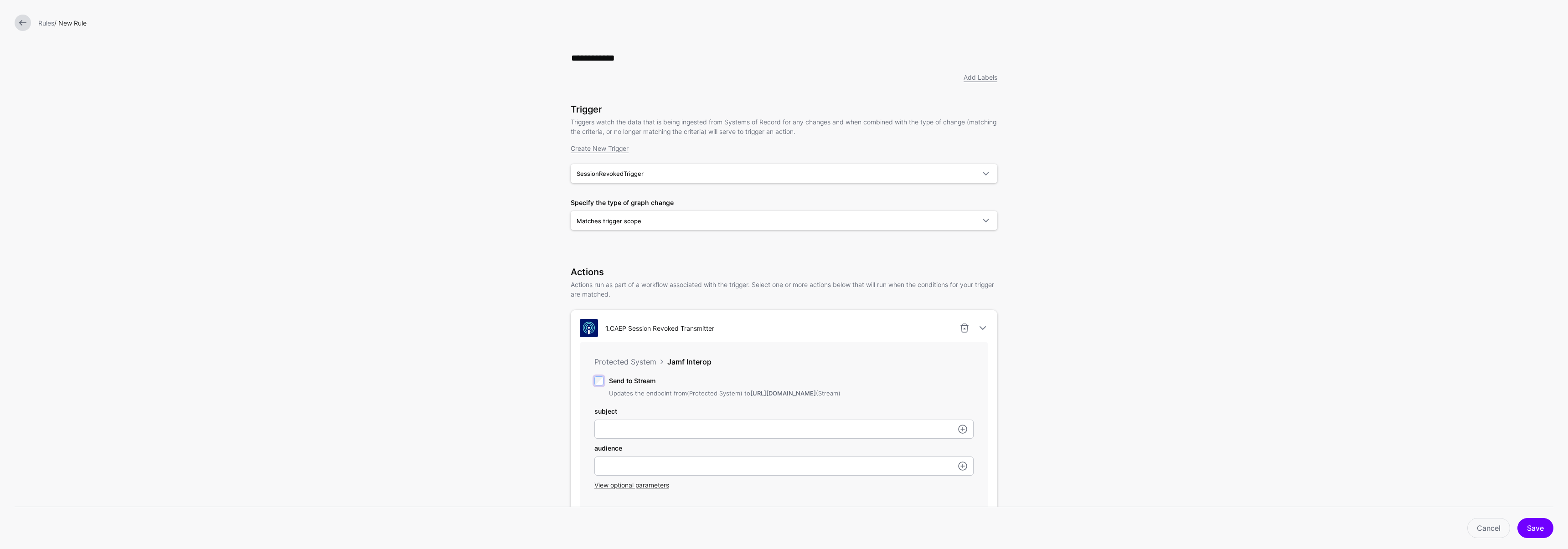
scroll to position [167, 0]
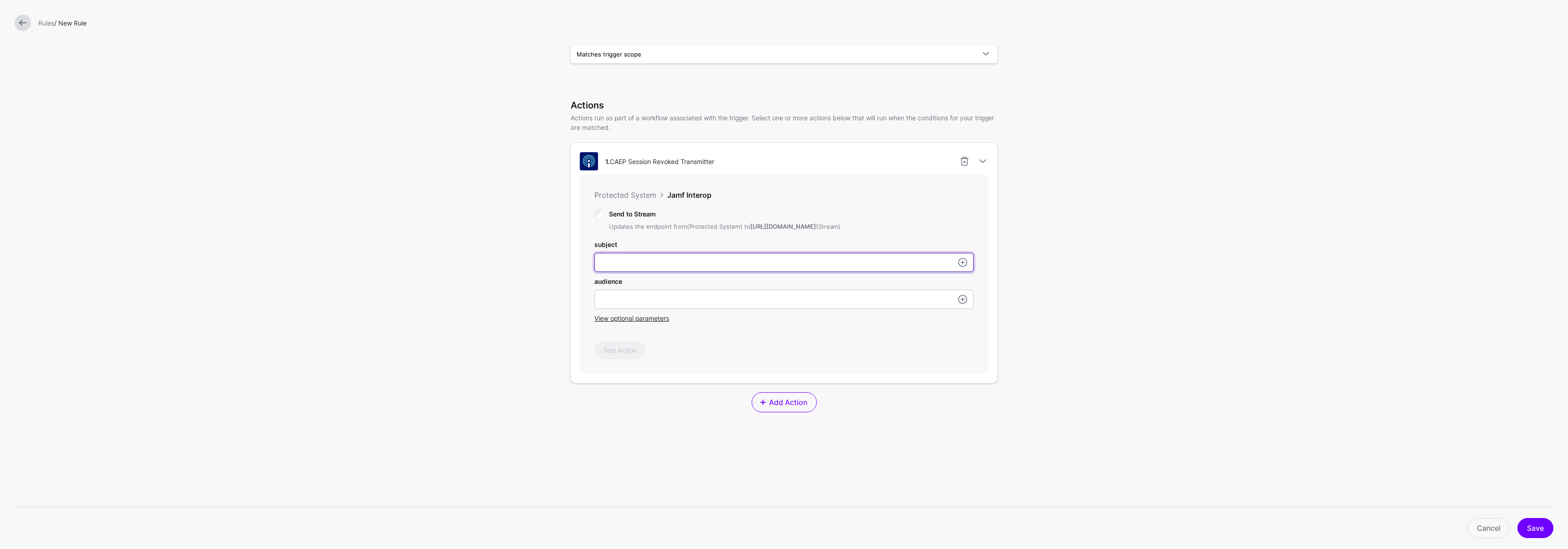
click at [623, 271] on input "subject" at bounding box center [783, 262] width 379 height 19
type input "**********"
click at [623, 318] on div "**********" at bounding box center [783, 281] width 379 height 83
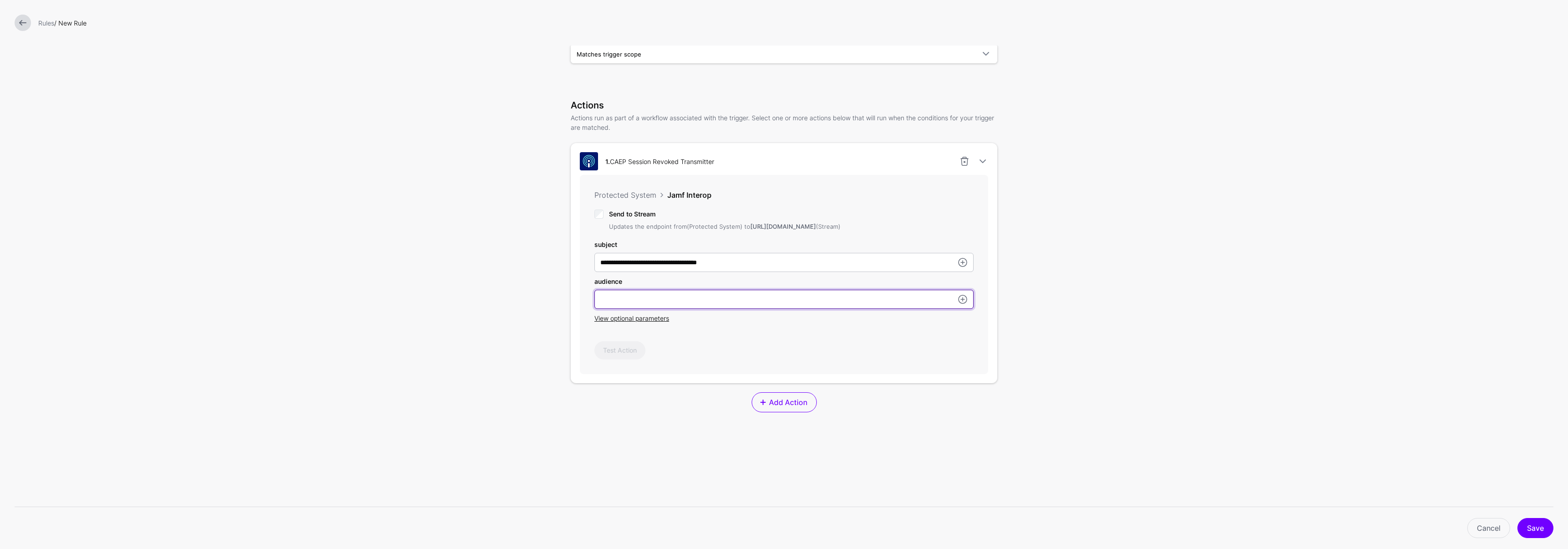
click at [623, 309] on input "subject" at bounding box center [783, 299] width 379 height 19
type input "*"
drag, startPoint x: 638, startPoint y: 312, endPoint x: 575, endPoint y: 275, distance: 73.1
click at [556, 302] on div "**********" at bounding box center [784, 223] width 456 height 780
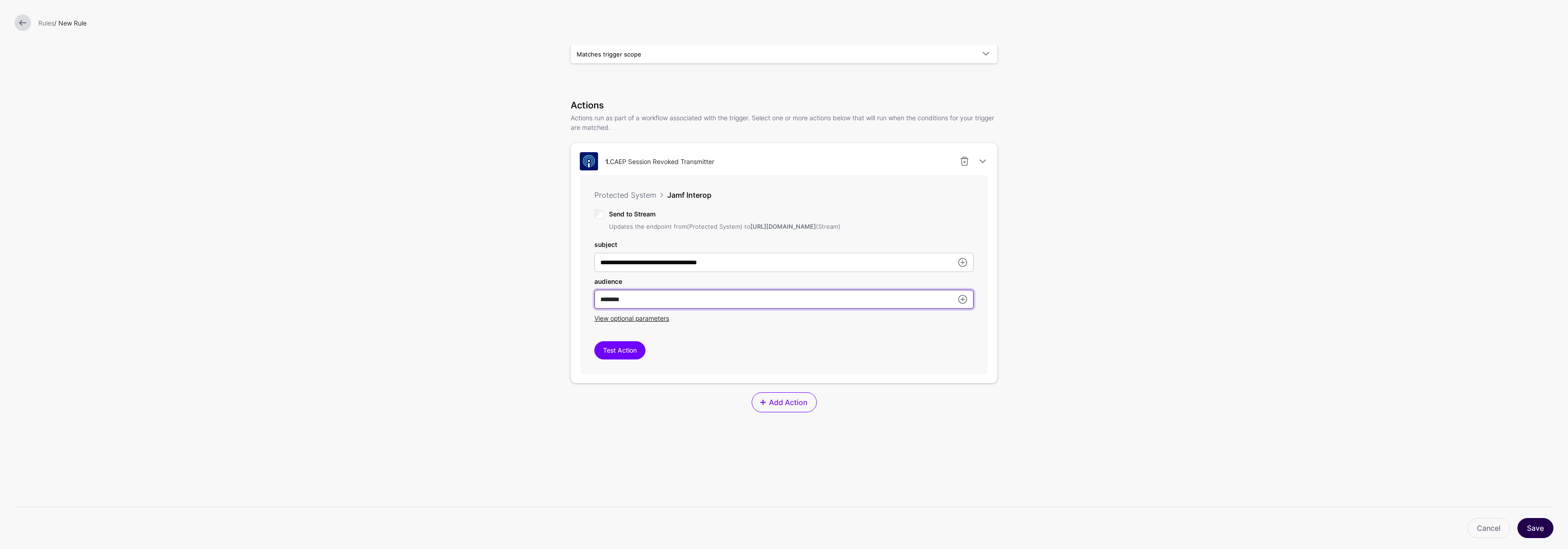
type input "********"
click at [1527, 526] on button "Save" at bounding box center [1535, 528] width 36 height 20
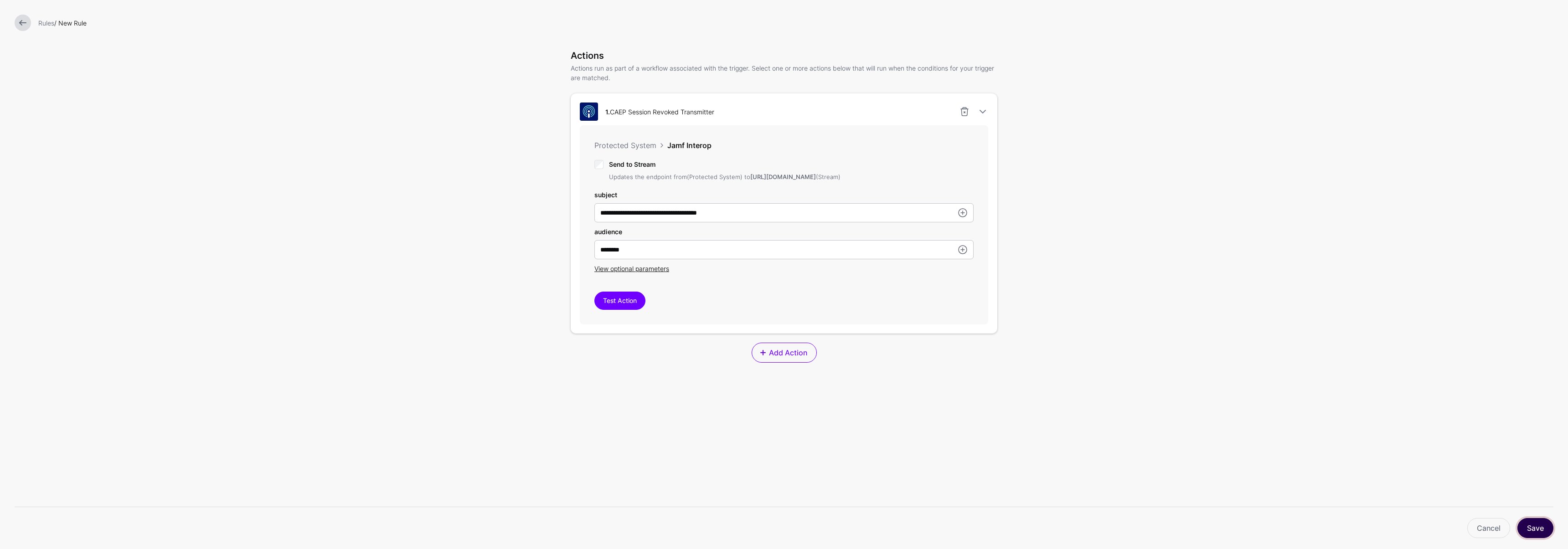
scroll to position [240, 0]
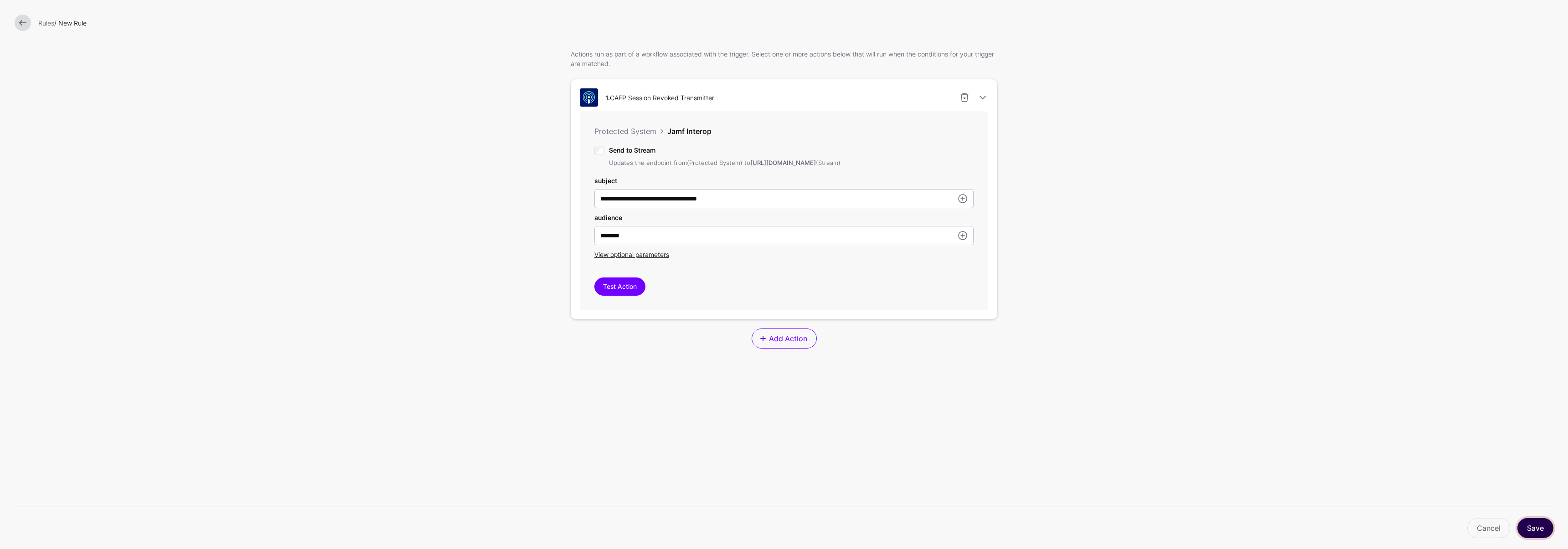
click at [1525, 524] on button "Save" at bounding box center [1535, 528] width 36 height 20
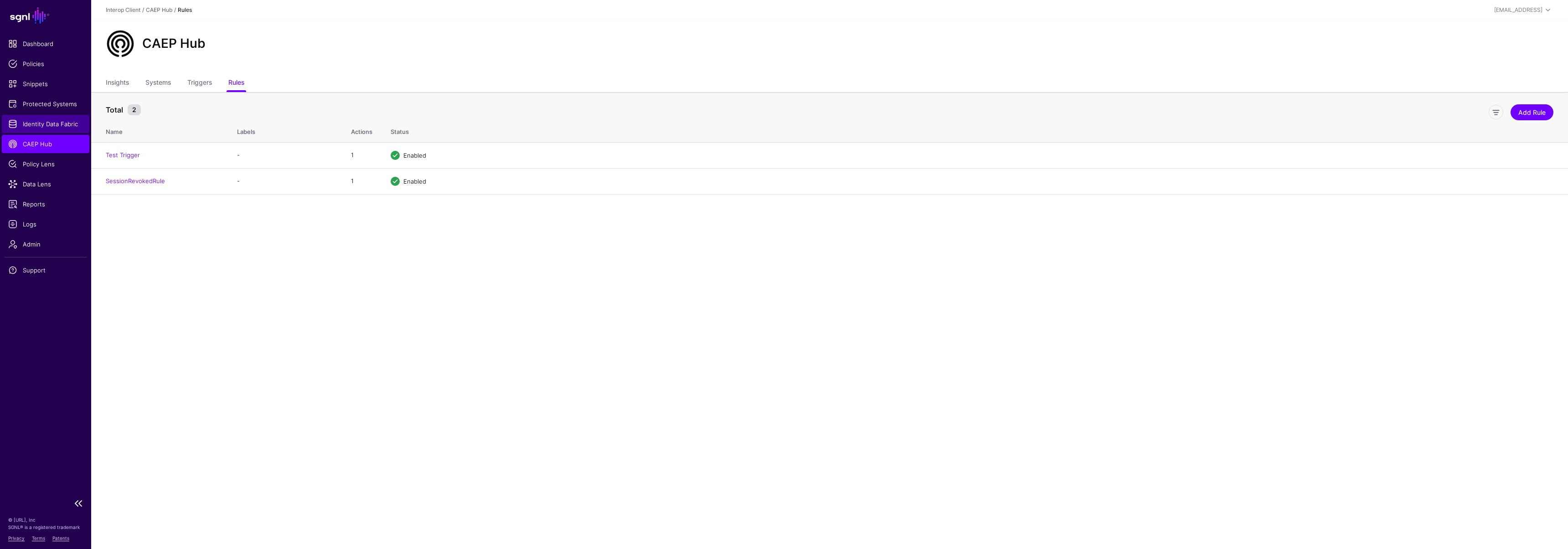
click at [60, 118] on link "Identity Data Fabric" at bounding box center [46, 124] width 88 height 18
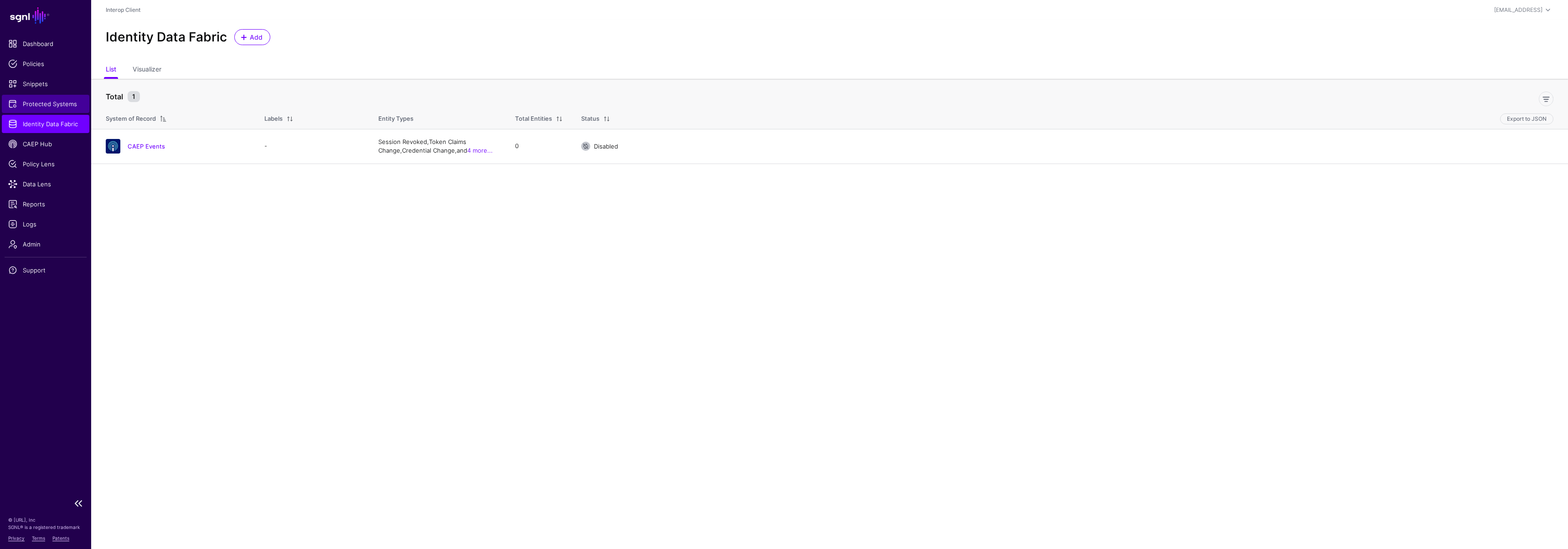
click at [61, 105] on span "Protected Systems" at bounding box center [45, 103] width 75 height 9
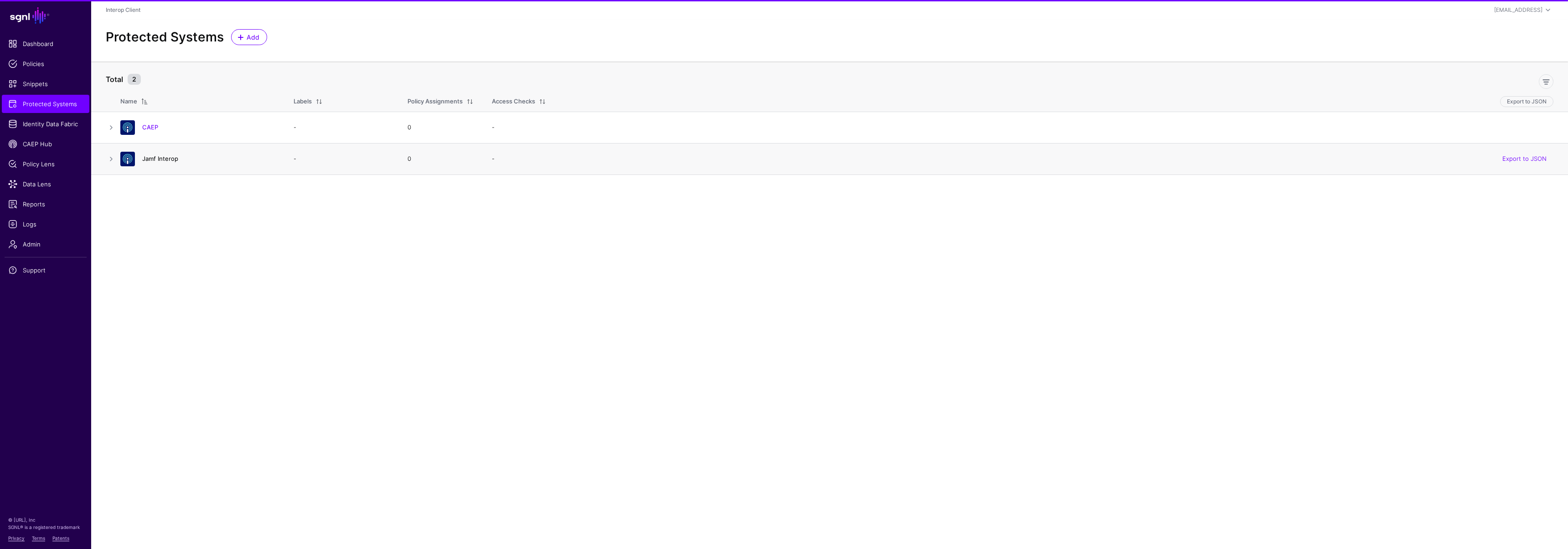
click at [159, 156] on link "Jamf Interop" at bounding box center [160, 159] width 36 height 7
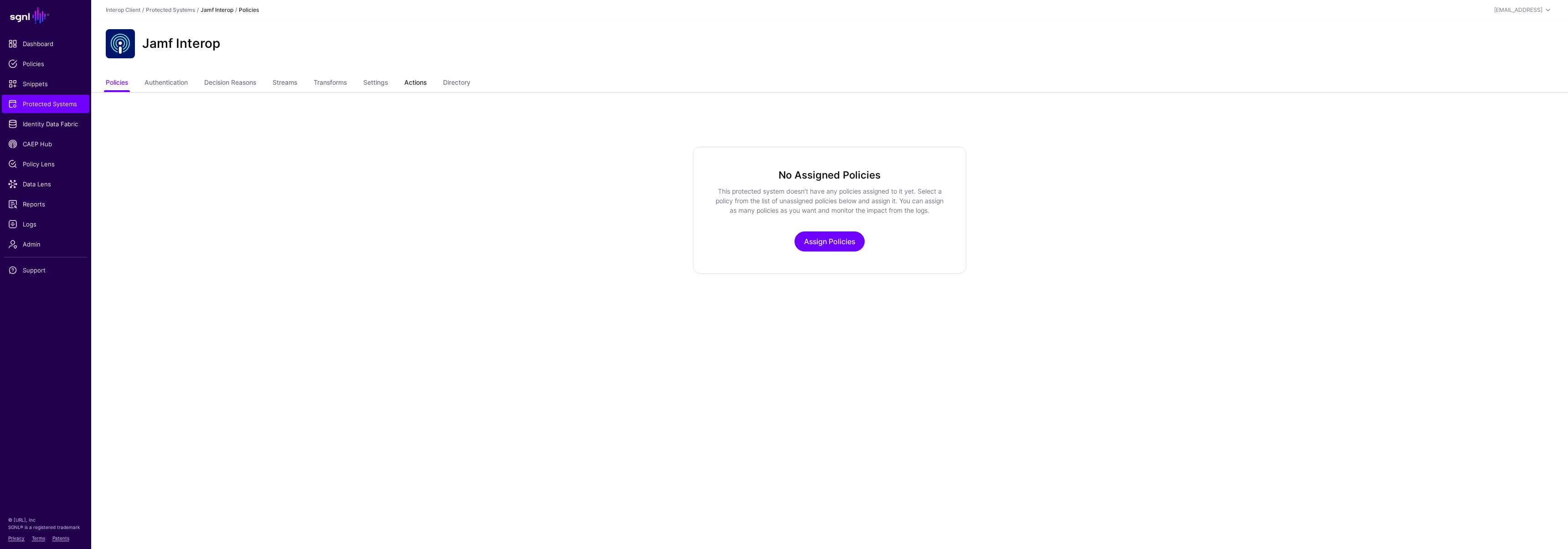
click at [427, 86] on link "Actions" at bounding box center [415, 83] width 23 height 17
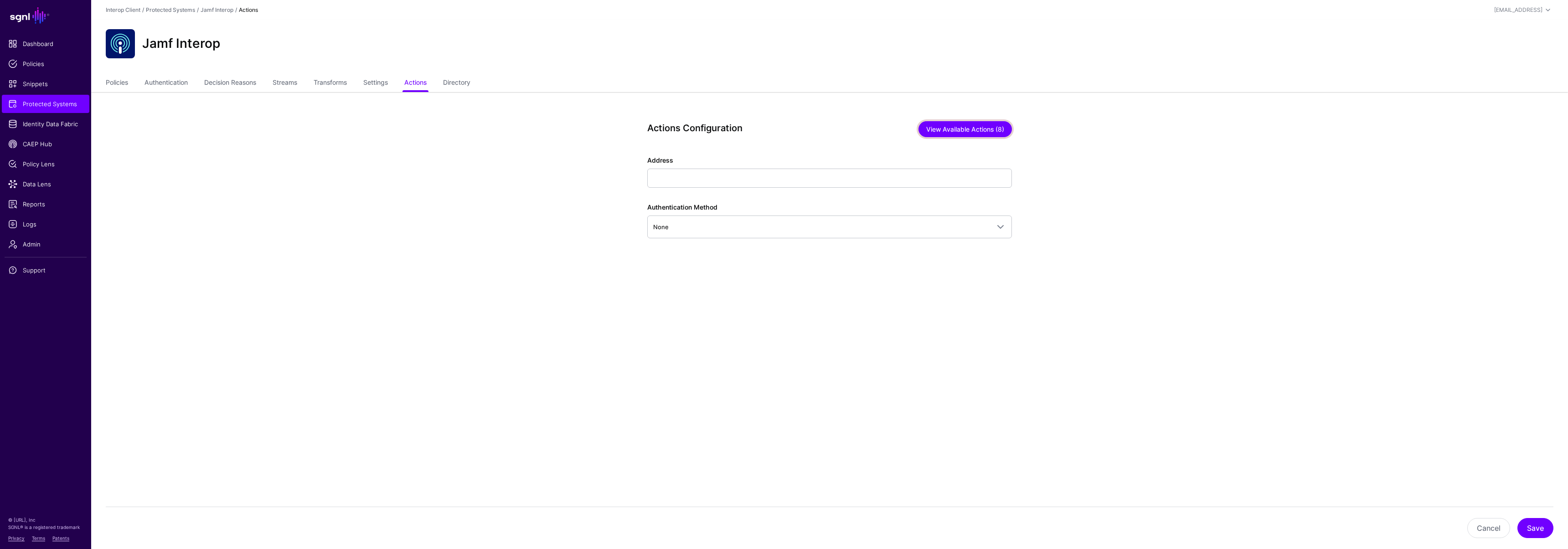
click at [943, 131] on button "View Available Actions (8)" at bounding box center [965, 129] width 94 height 16
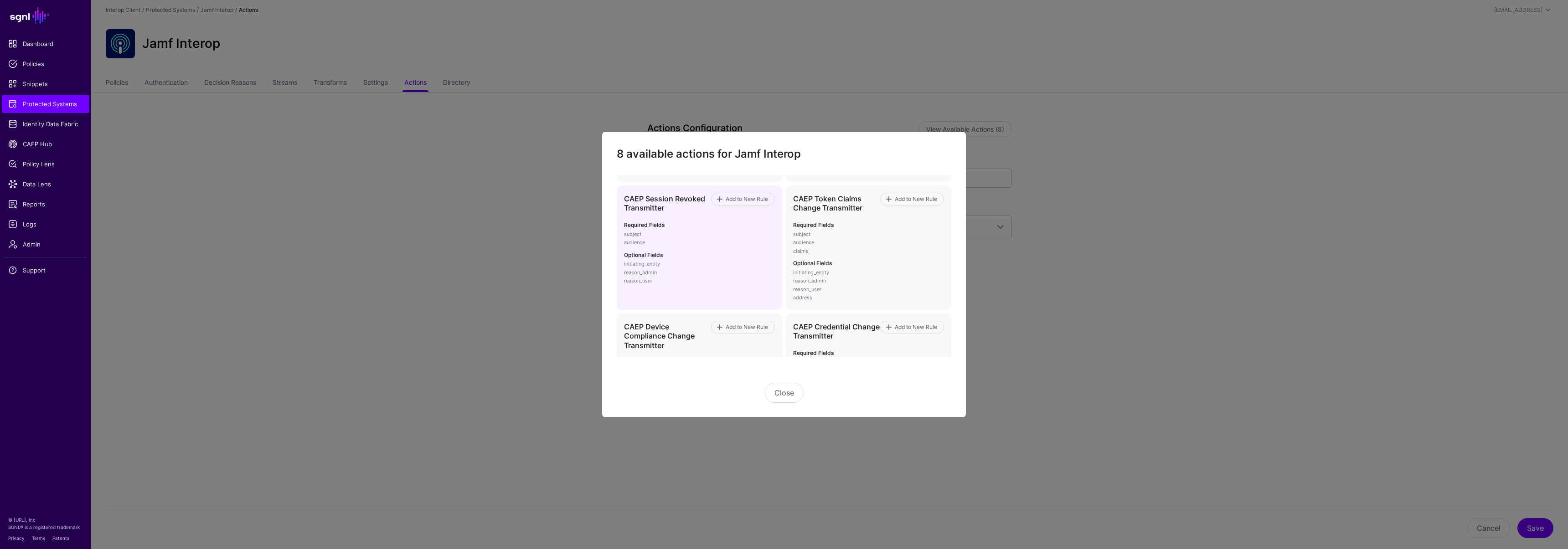
scroll to position [148, 0]
click at [740, 195] on span "Add to New Rule" at bounding box center [747, 194] width 44 height 8
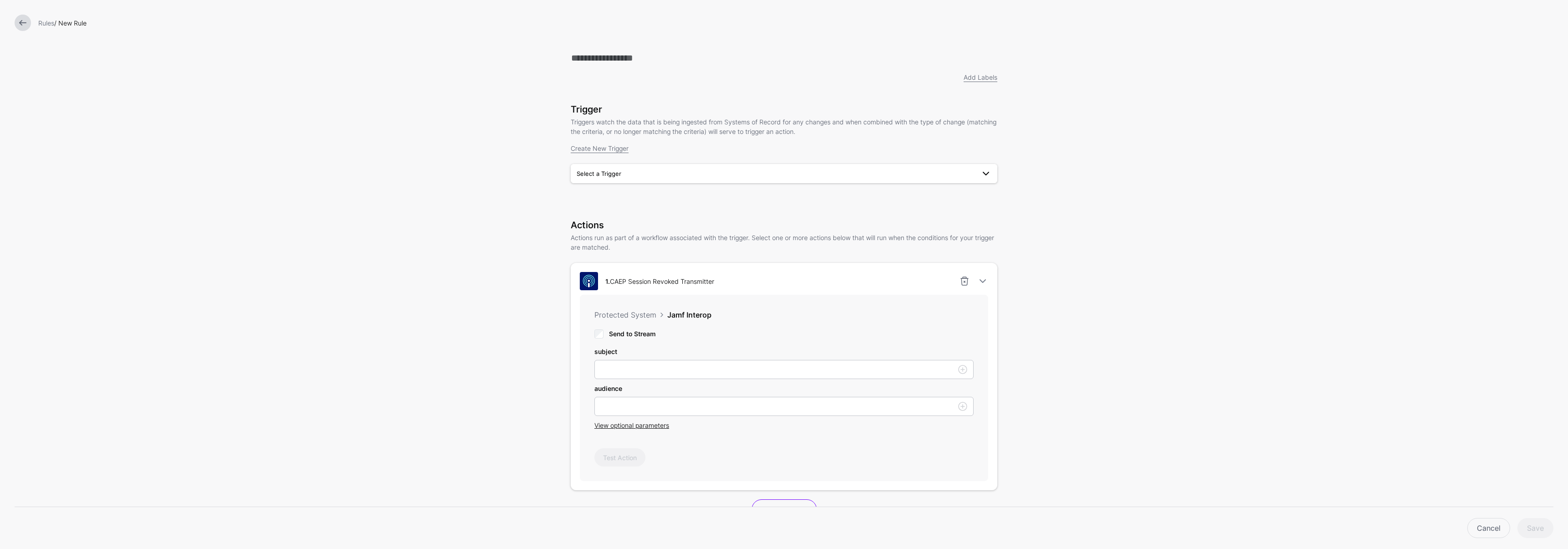
click at [618, 177] on span "Select a Trigger" at bounding box center [775, 173] width 398 height 10
click at [618, 192] on span "SessionRevokedTrigger" at bounding box center [612, 195] width 67 height 7
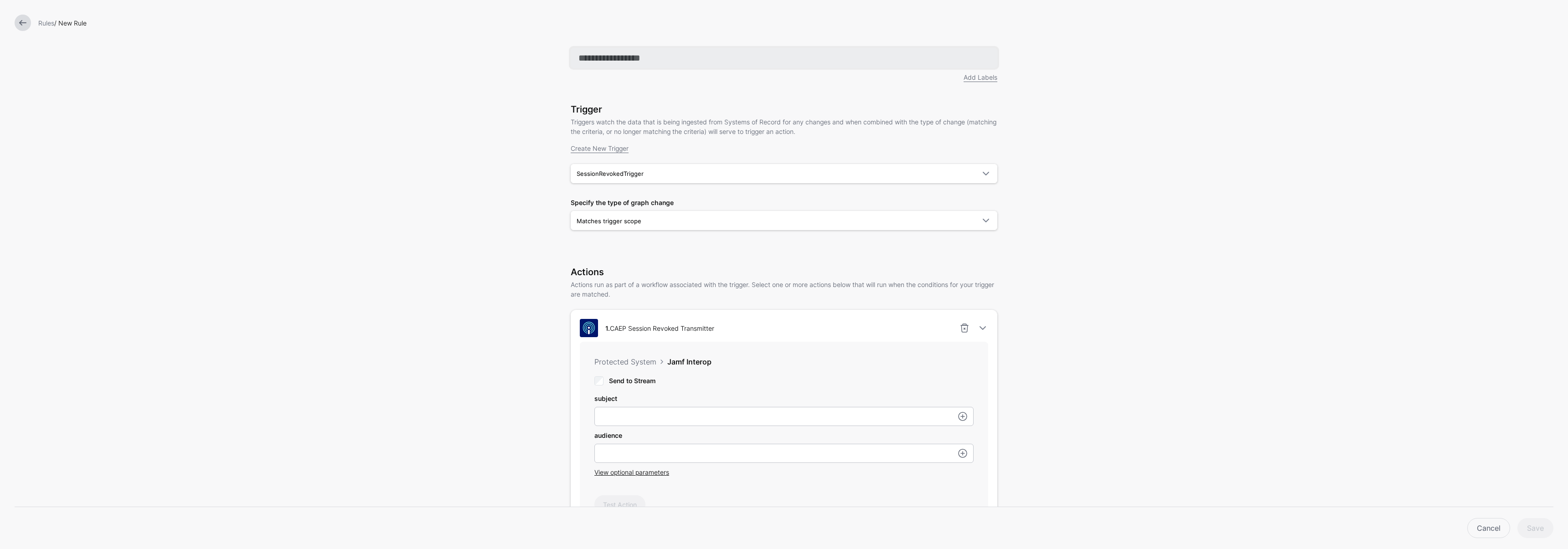
click at [596, 61] on input "text" at bounding box center [784, 58] width 427 height 20
type input "*"
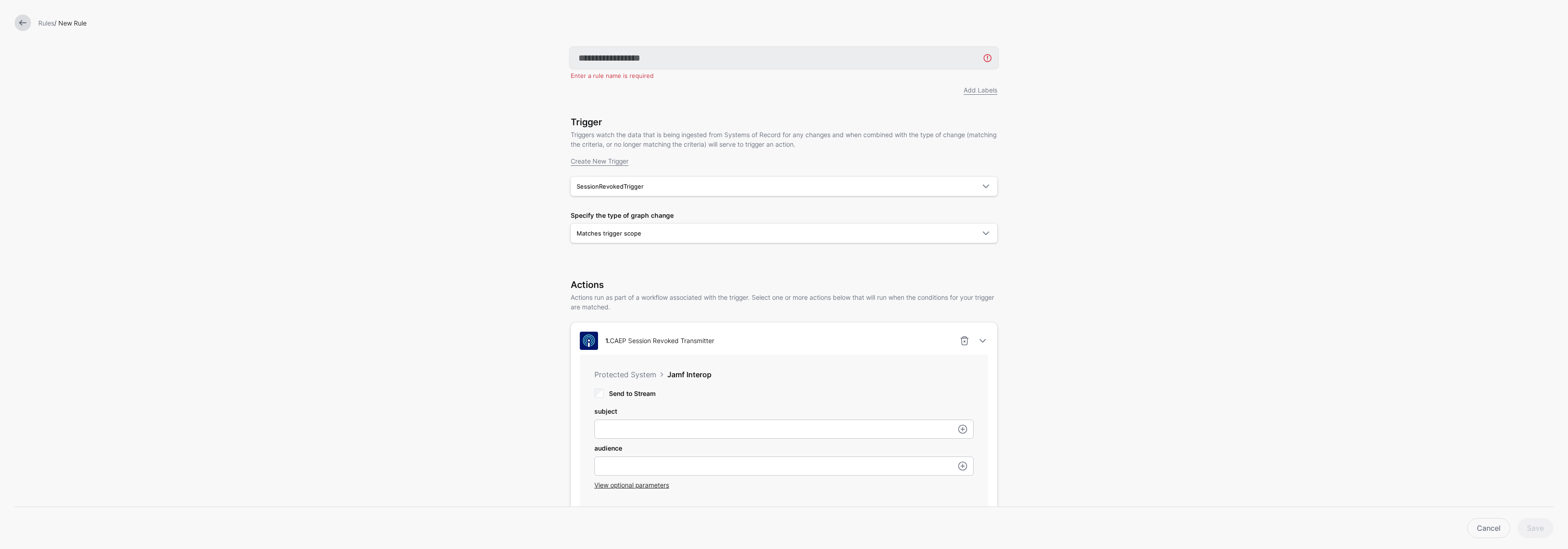
type input "*"
click at [17, 22] on link at bounding box center [23, 23] width 16 height 16
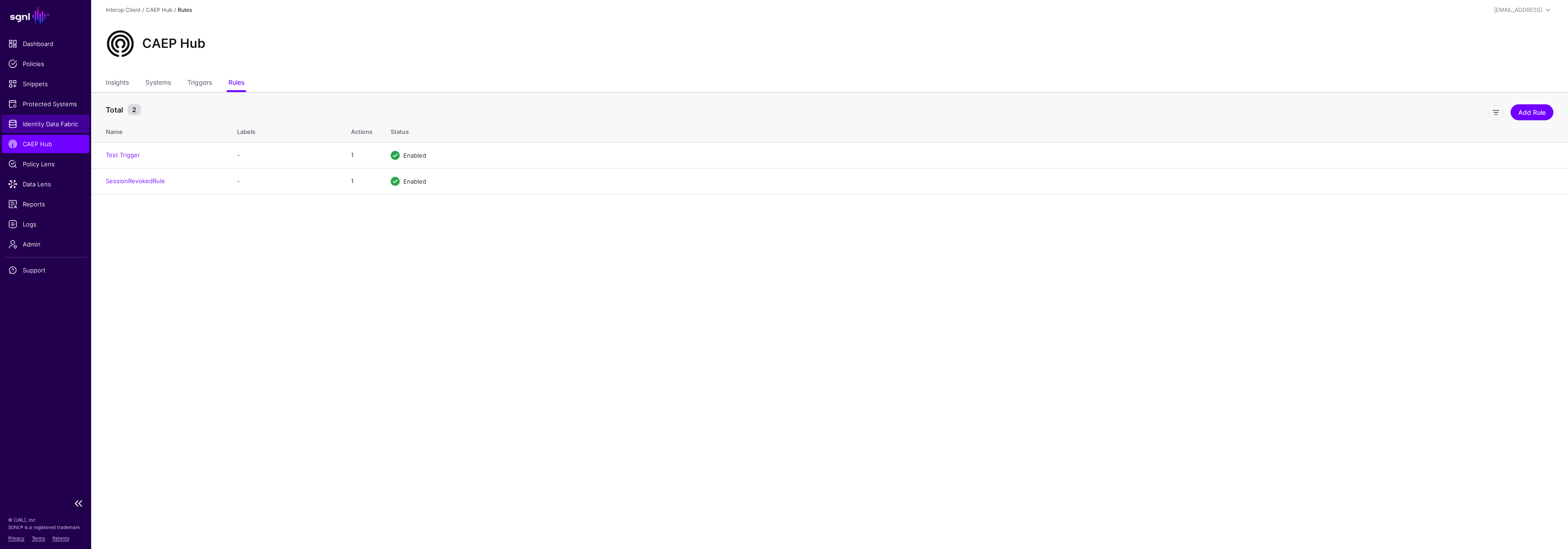
click at [33, 115] on link "Identity Data Fabric" at bounding box center [46, 124] width 88 height 18
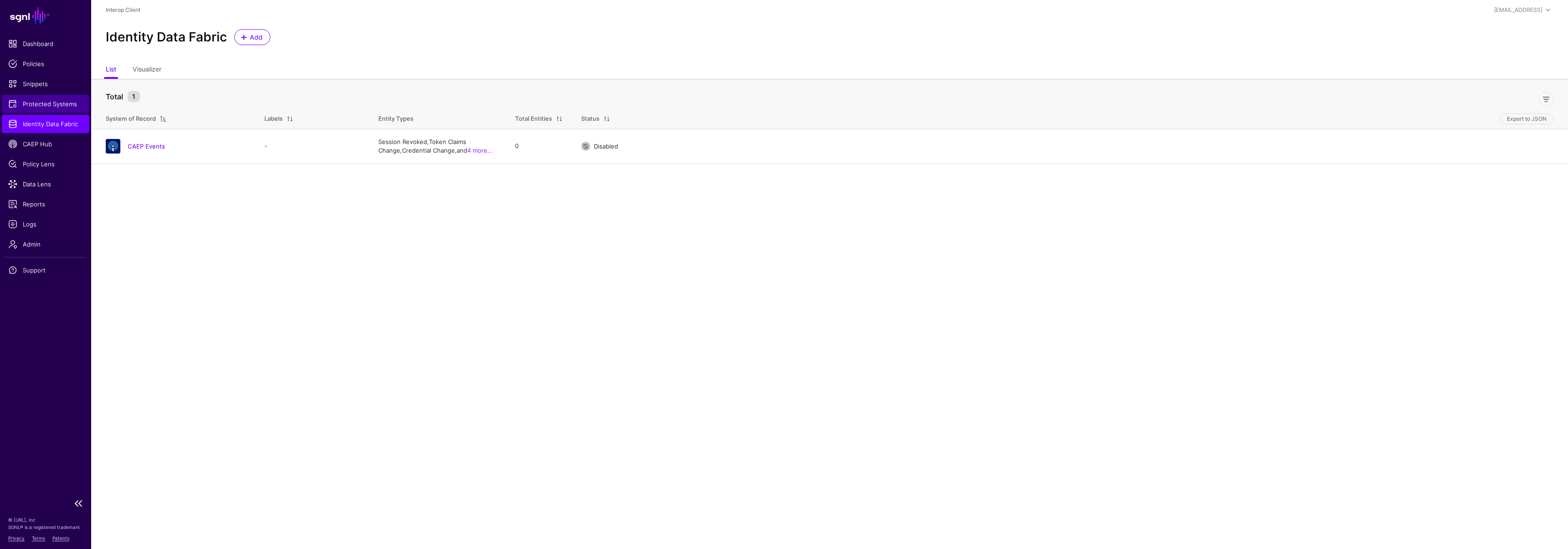
click at [42, 108] on span "Protected Systems" at bounding box center [45, 103] width 75 height 9
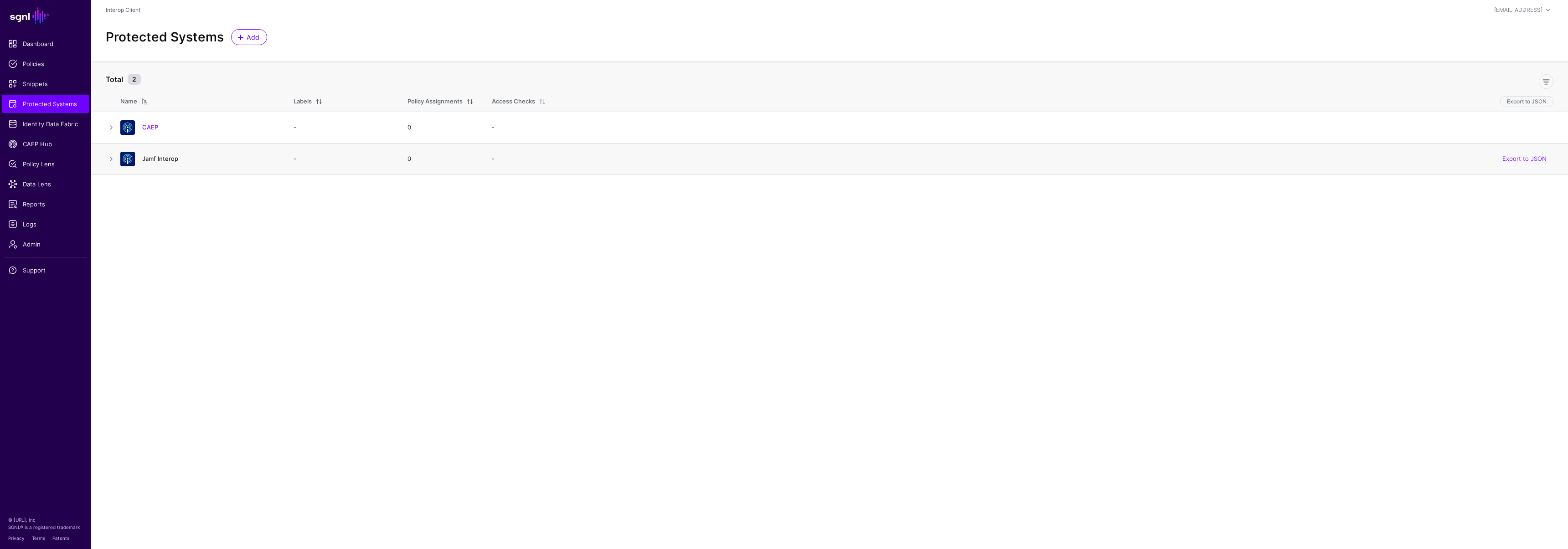
click at [161, 159] on link "Jamf Interop" at bounding box center [160, 159] width 36 height 7
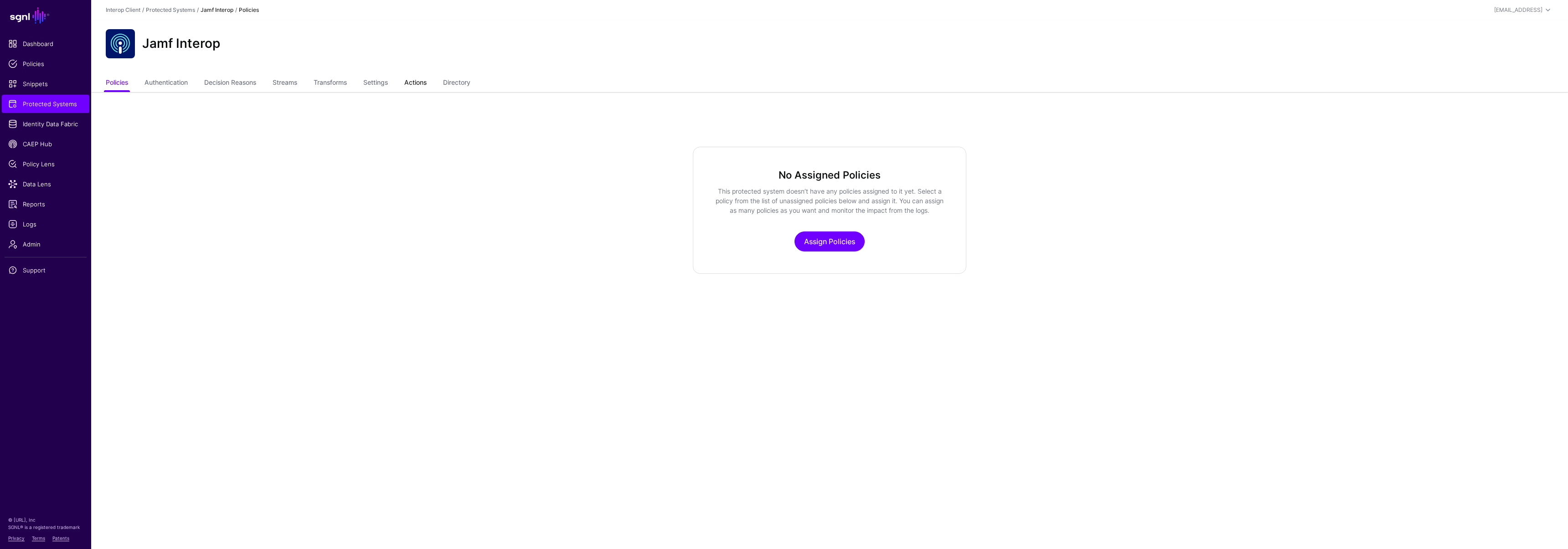
click at [427, 87] on link "Actions" at bounding box center [415, 83] width 23 height 17
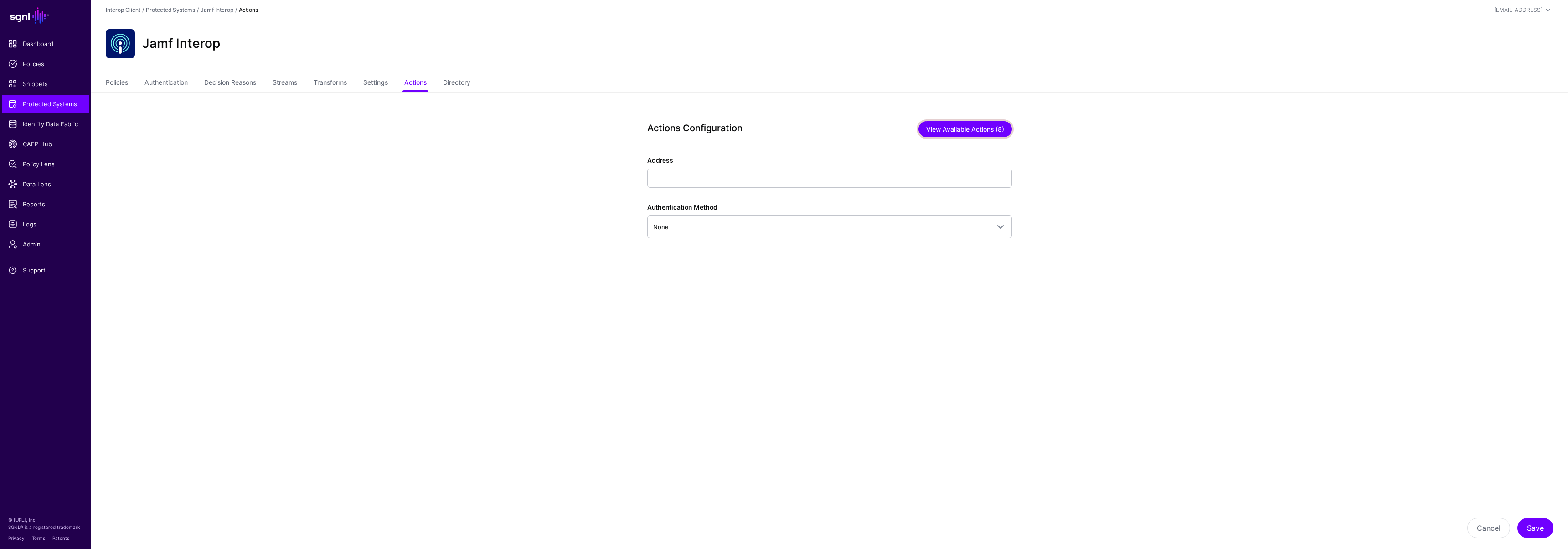
click at [969, 127] on button "View Available Actions (8)" at bounding box center [965, 129] width 94 height 16
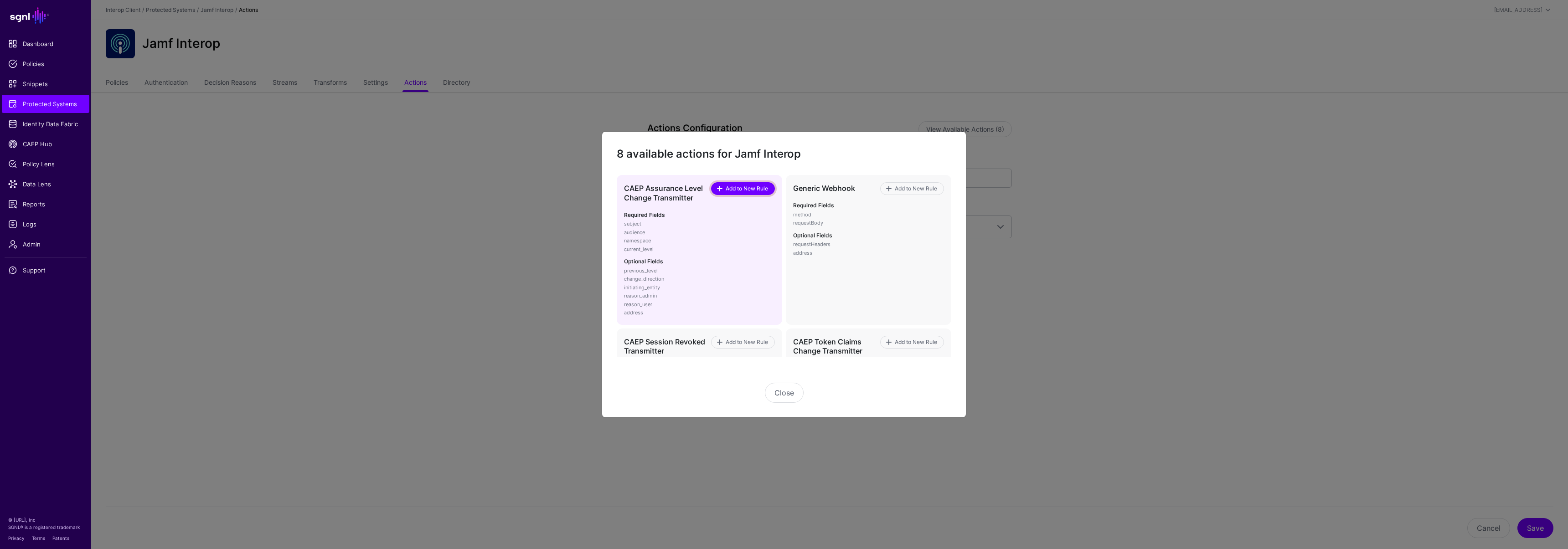
click at [743, 191] on span "Add to New Rule" at bounding box center [747, 188] width 44 height 8
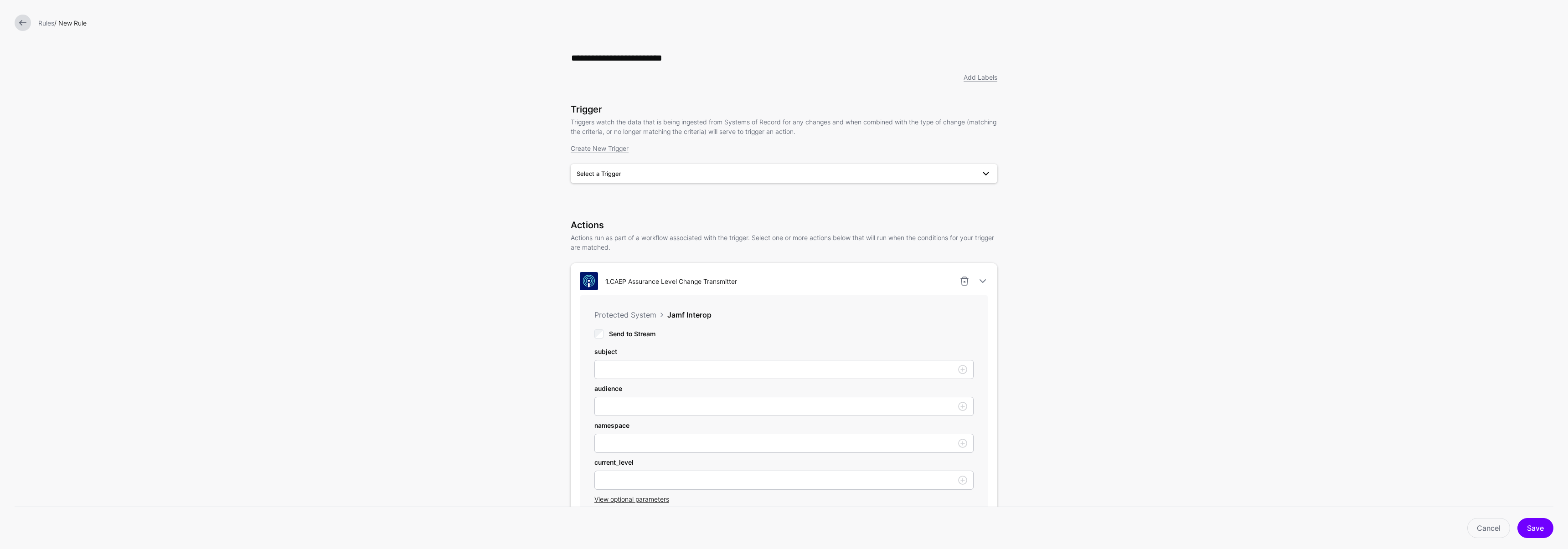
type input "**********"
click at [662, 177] on span "Select a Trigger" at bounding box center [775, 173] width 398 height 10
click at [640, 194] on div "SessionRevokedTrigger" at bounding box center [784, 195] width 412 height 9
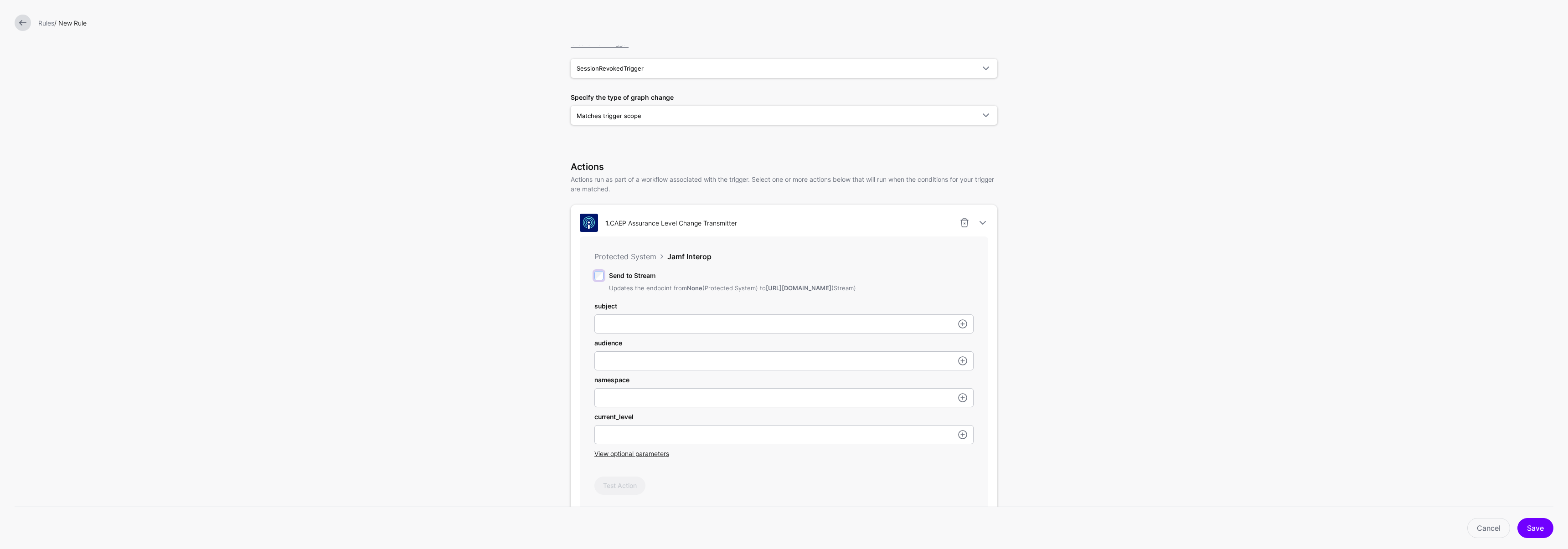
scroll to position [170, 0]
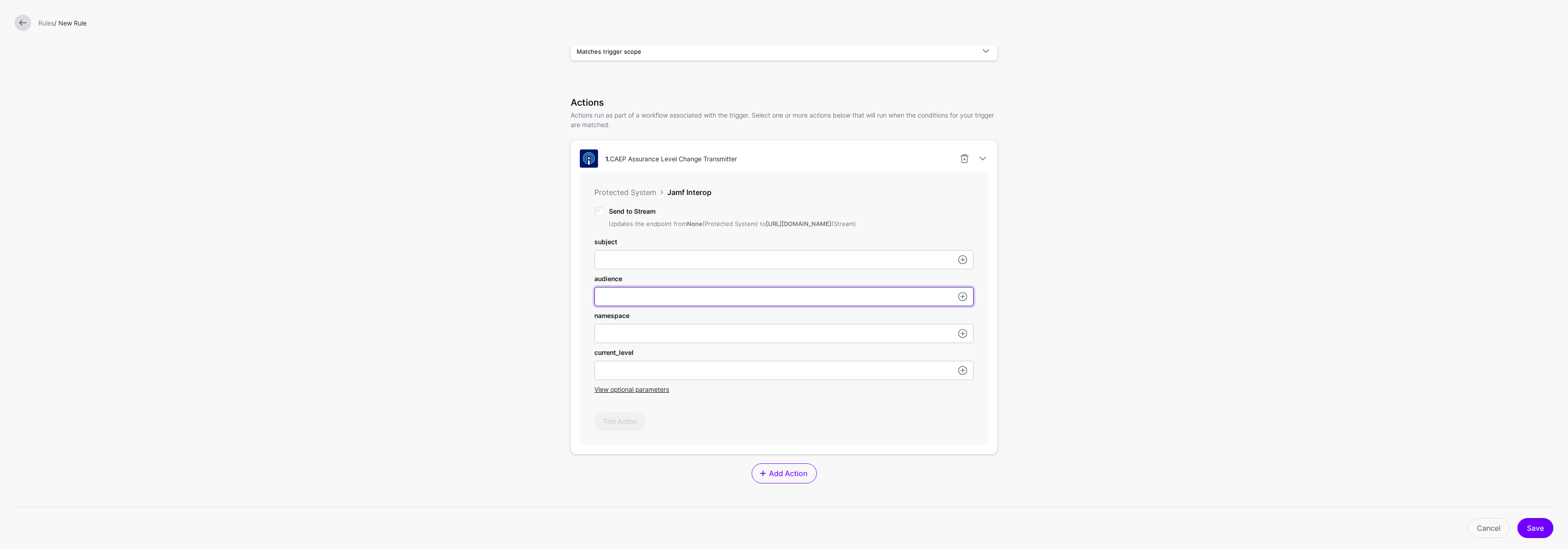
click at [624, 306] on input "subject" at bounding box center [783, 296] width 379 height 19
type input "*"
type input "********"
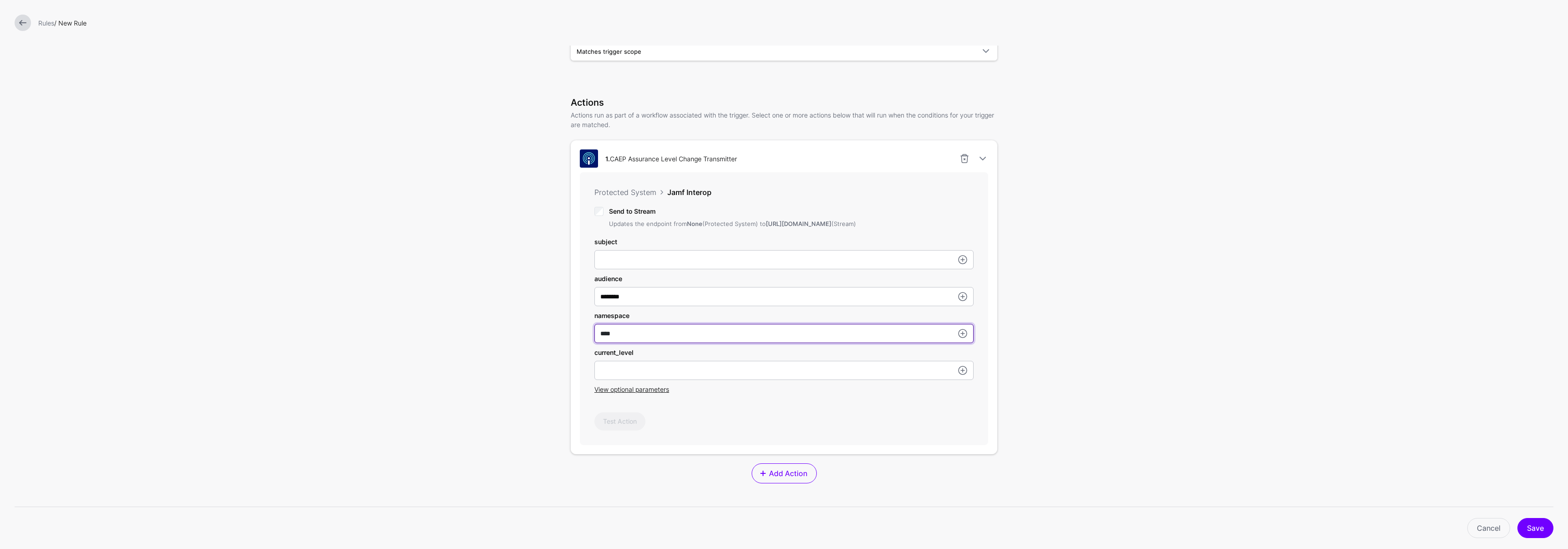
type input "****"
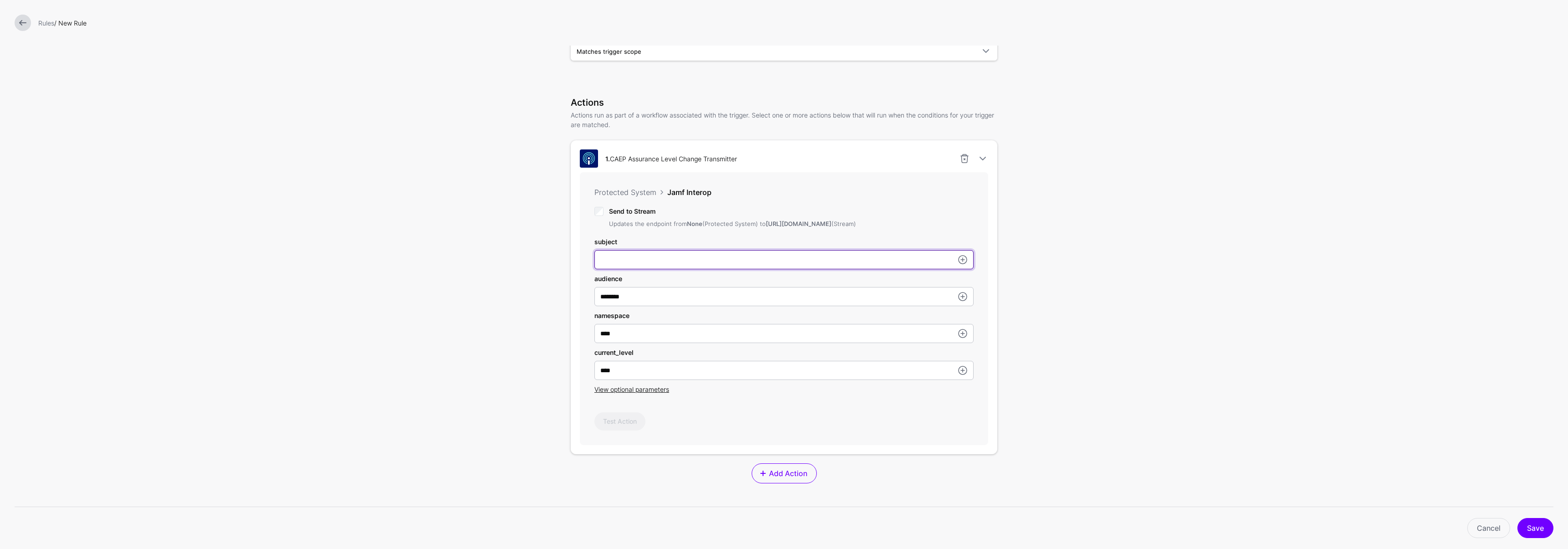
click at [639, 261] on input "subject" at bounding box center [783, 259] width 379 height 19
paste input "**********"
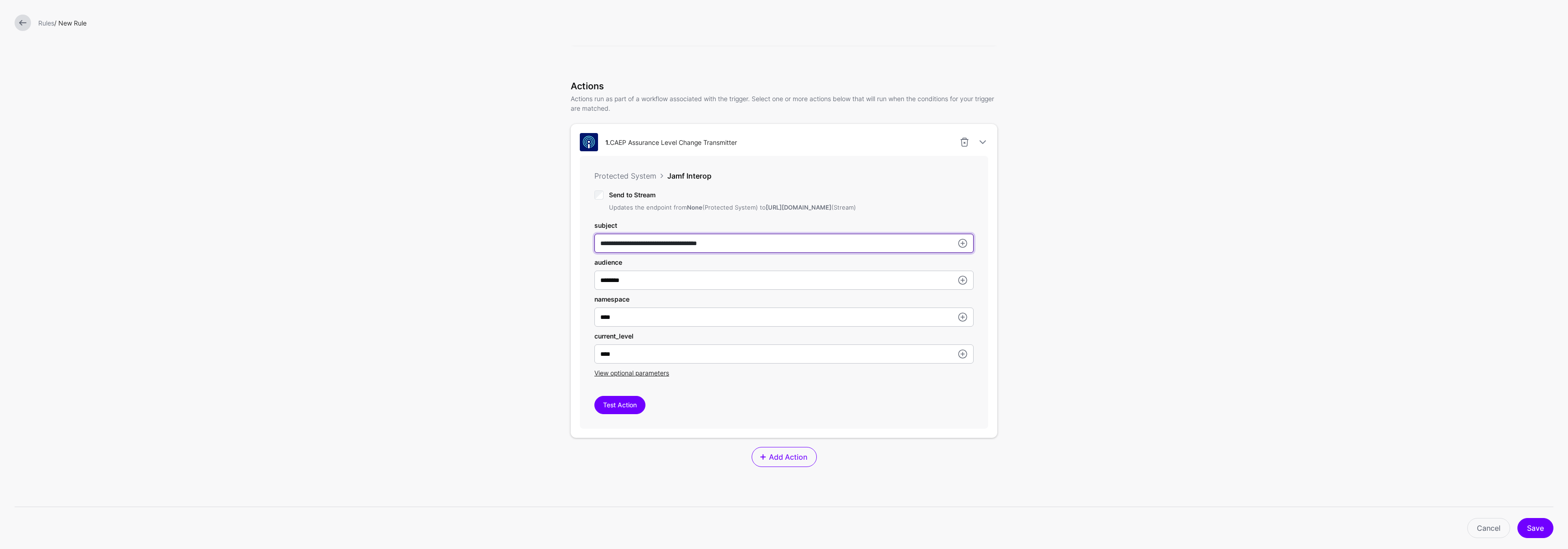
scroll to position [314, 0]
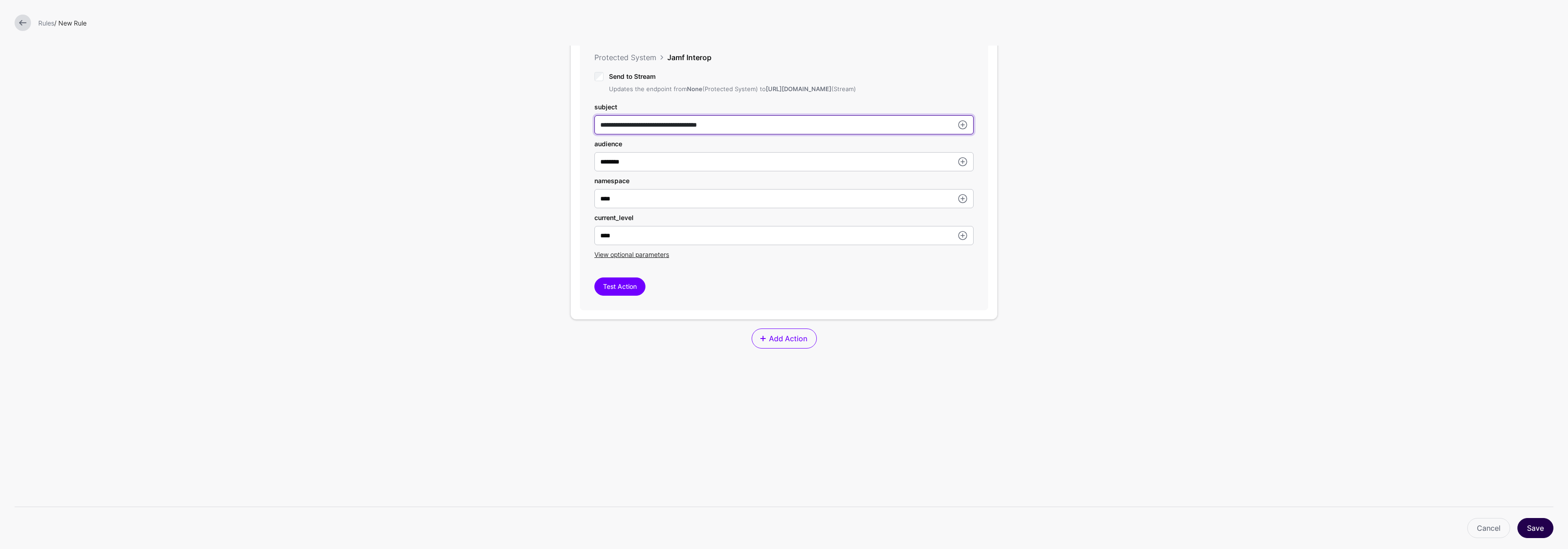
type input "**********"
click at [1538, 526] on button "Save" at bounding box center [1535, 528] width 36 height 20
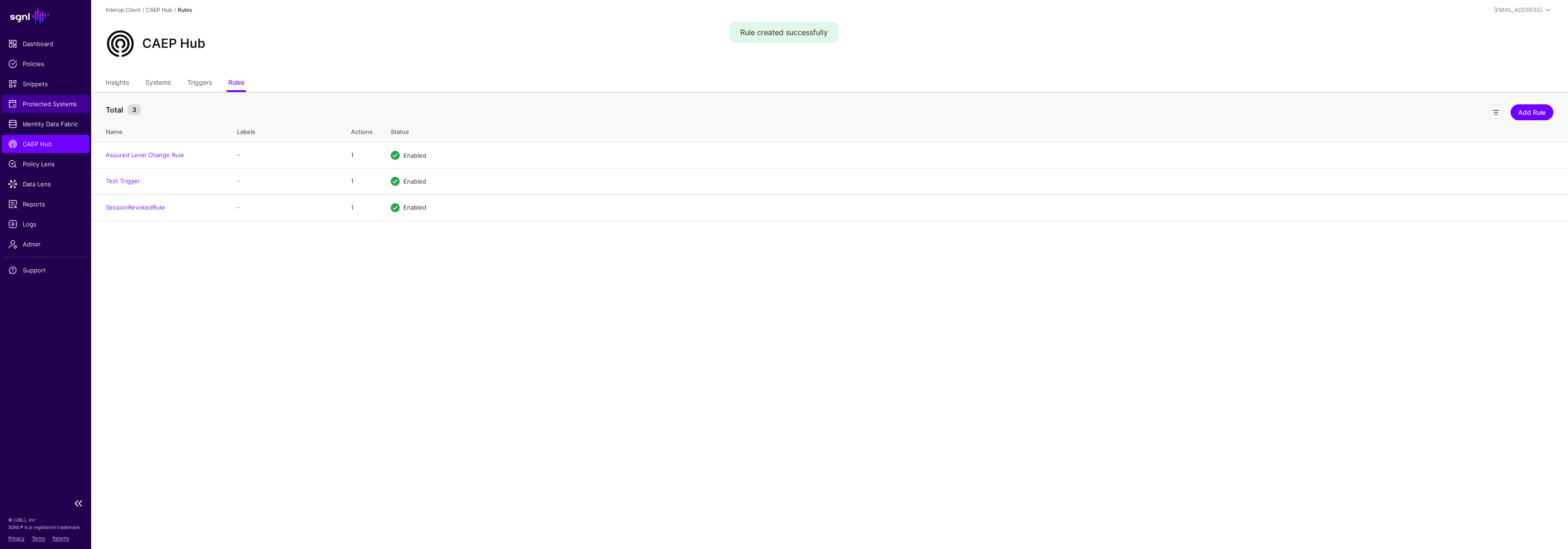
click at [45, 113] on link "Protected Systems" at bounding box center [46, 104] width 88 height 18
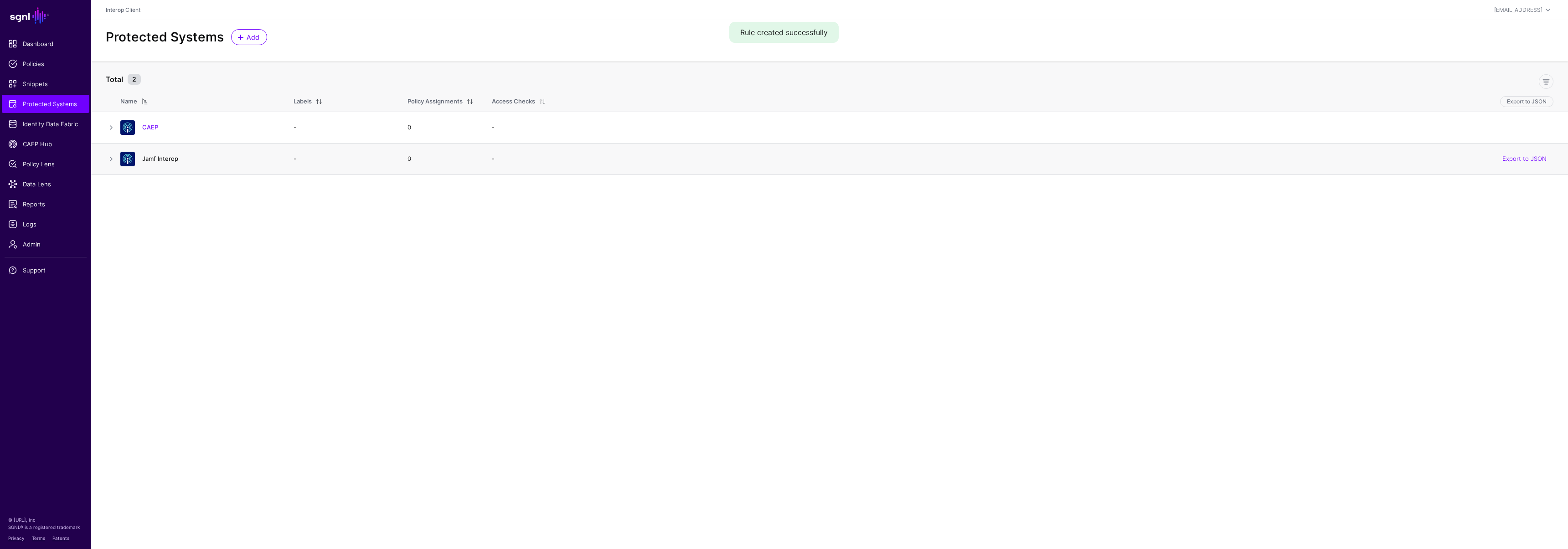
click at [157, 155] on link "Jamf Interop" at bounding box center [160, 159] width 36 height 7
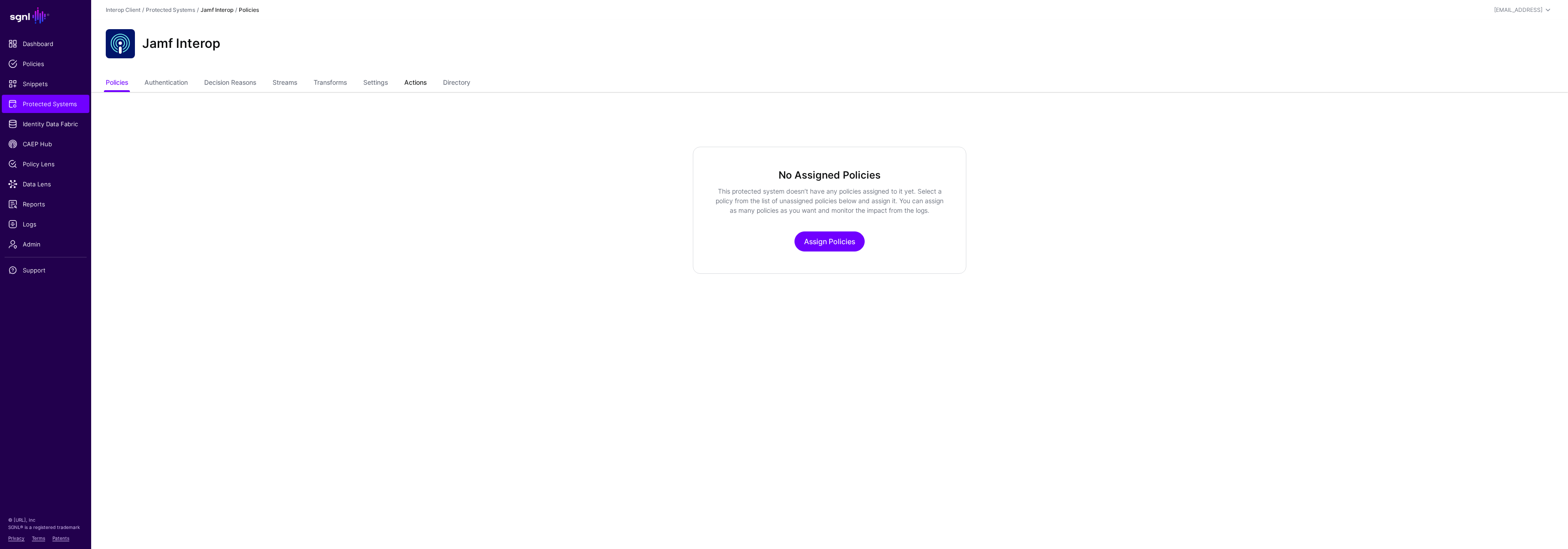
click at [422, 77] on link "Actions" at bounding box center [415, 83] width 23 height 17
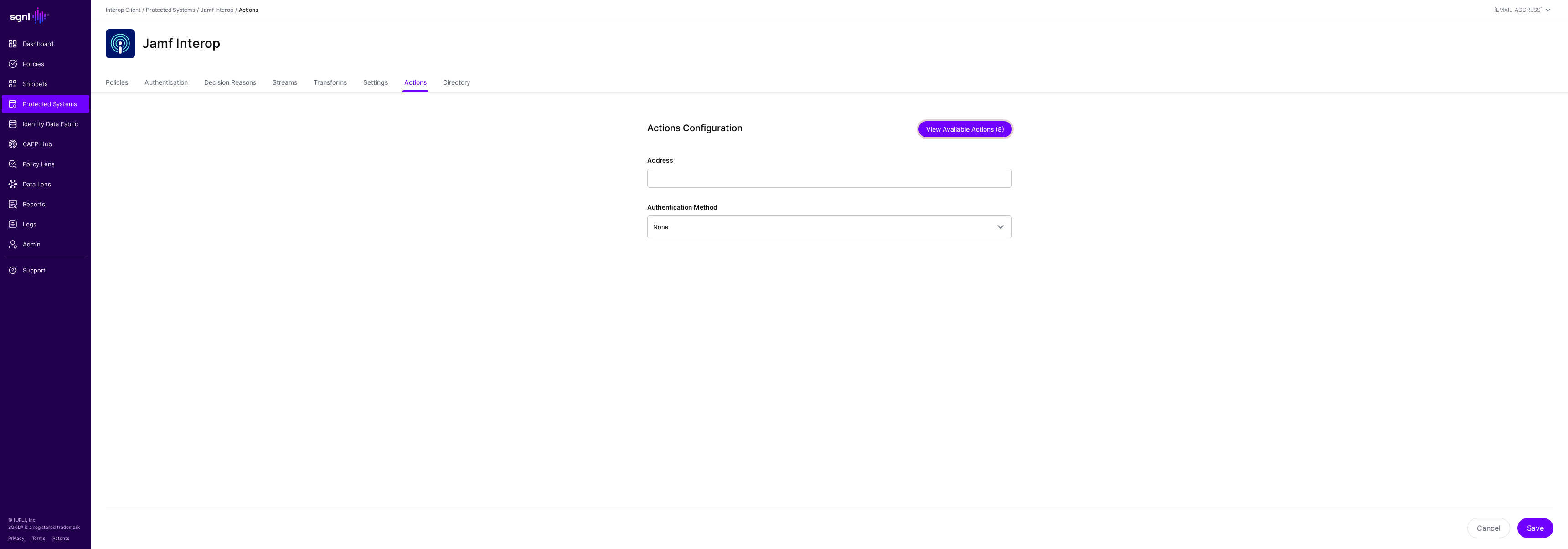
click at [967, 135] on button "View Available Actions (8)" at bounding box center [965, 129] width 94 height 16
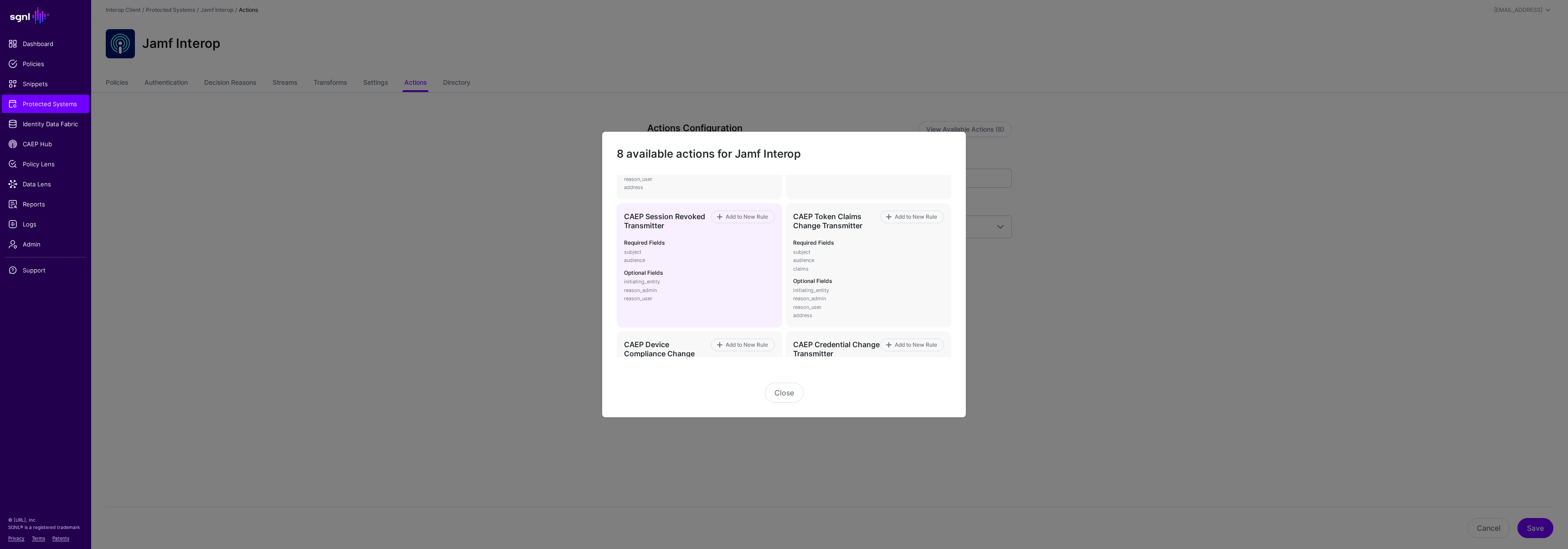
scroll to position [127, 0]
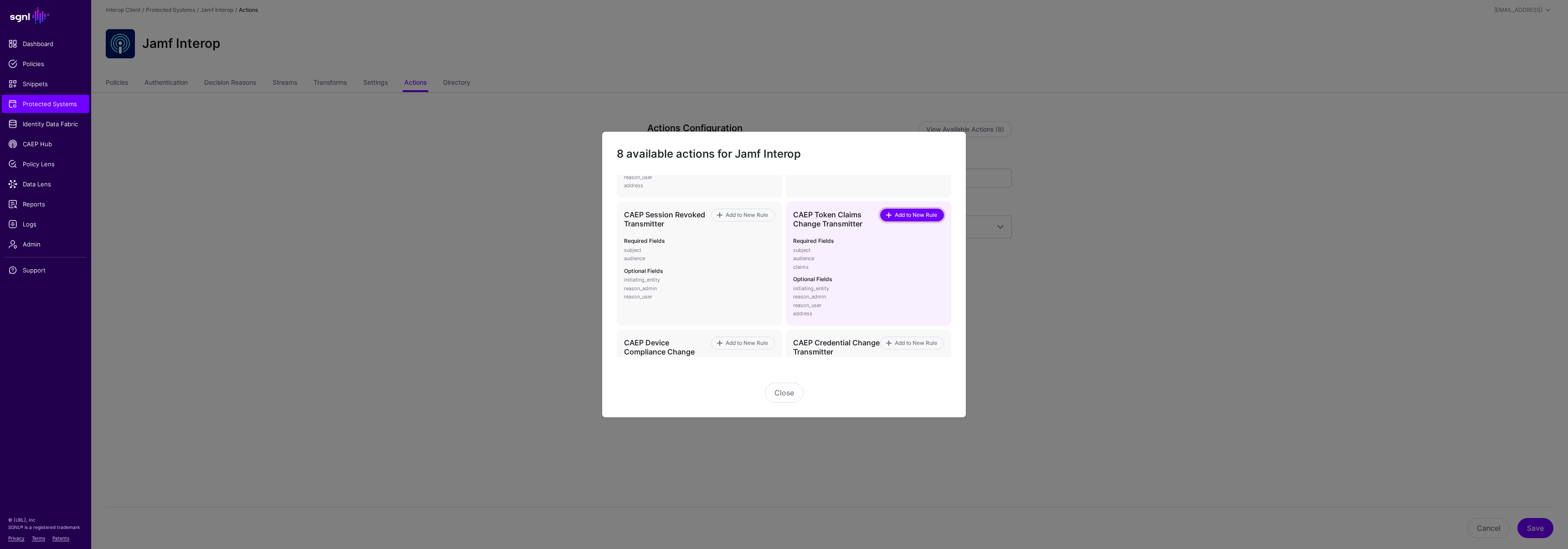
click at [910, 219] on link "Add to New Rule" at bounding box center [912, 215] width 64 height 13
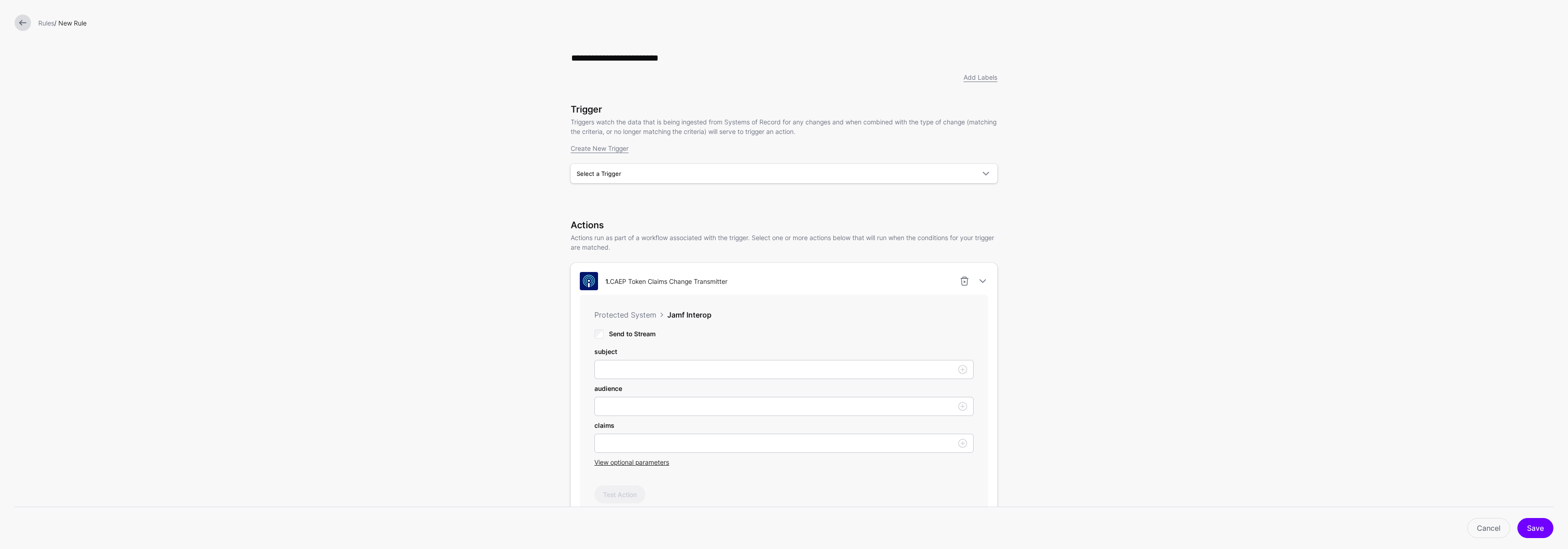
type input "**********"
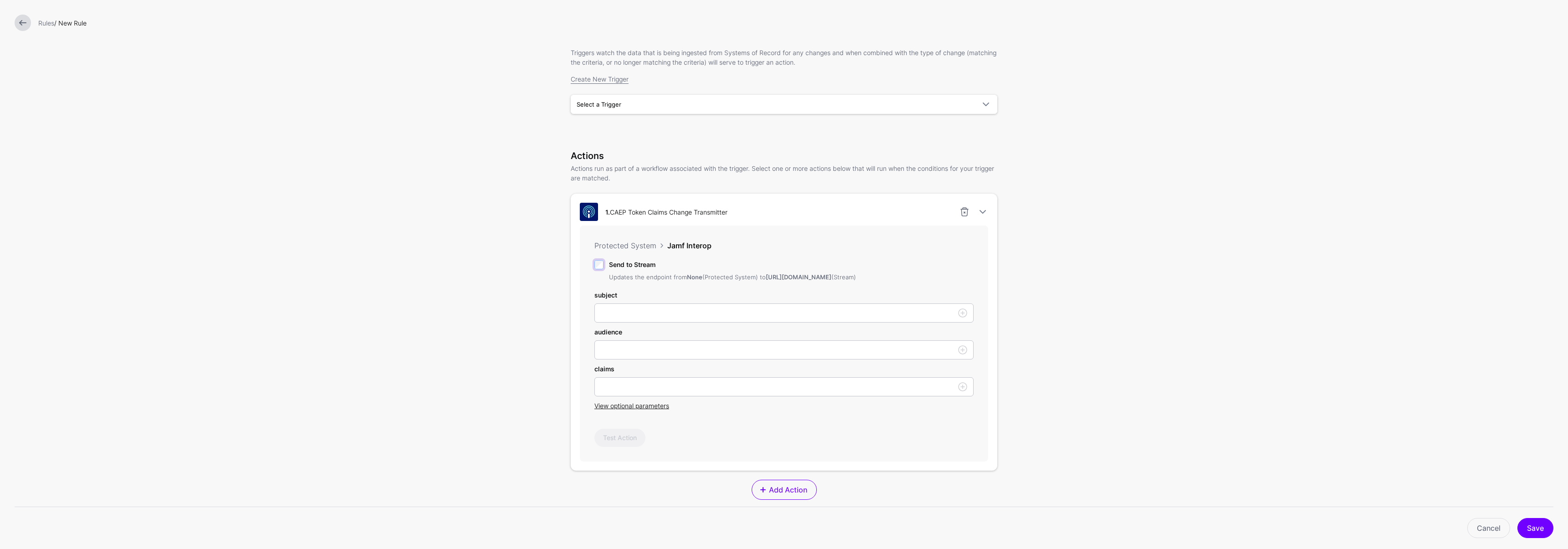
scroll to position [74, 0]
click at [624, 355] on input "subject" at bounding box center [783, 345] width 379 height 19
type input "********"
type input "****"
click at [627, 318] on input "subject" at bounding box center [783, 308] width 379 height 19
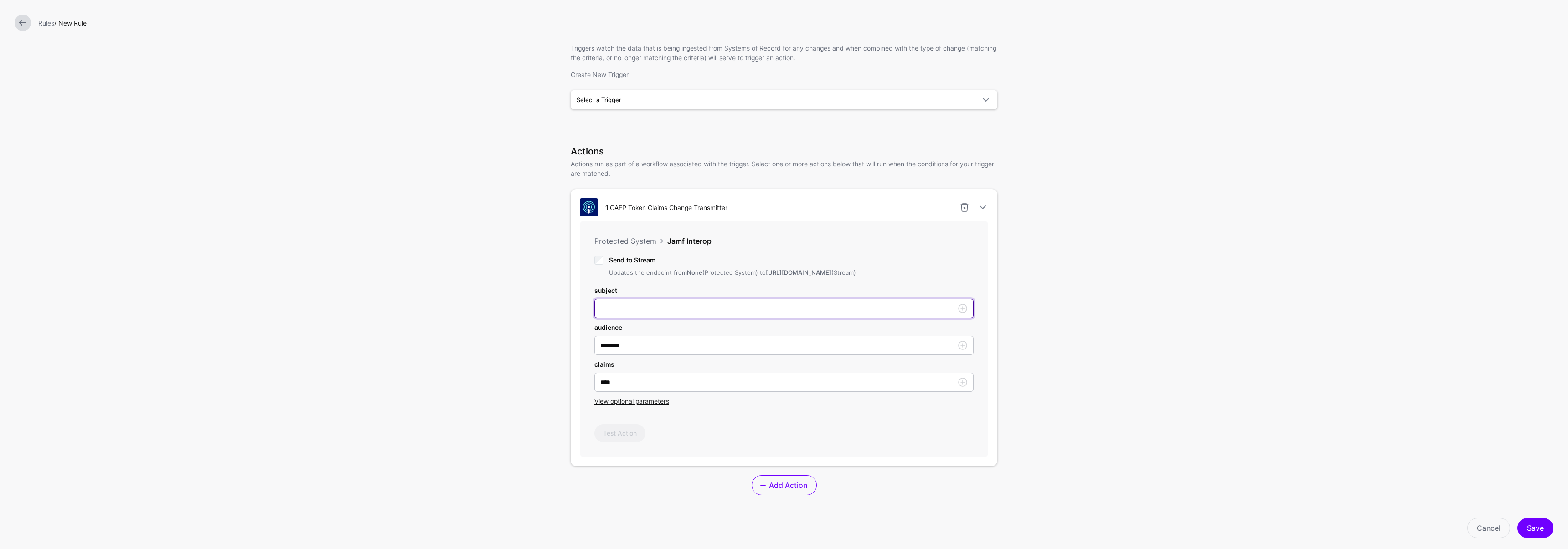
paste input "**********"
type input "**********"
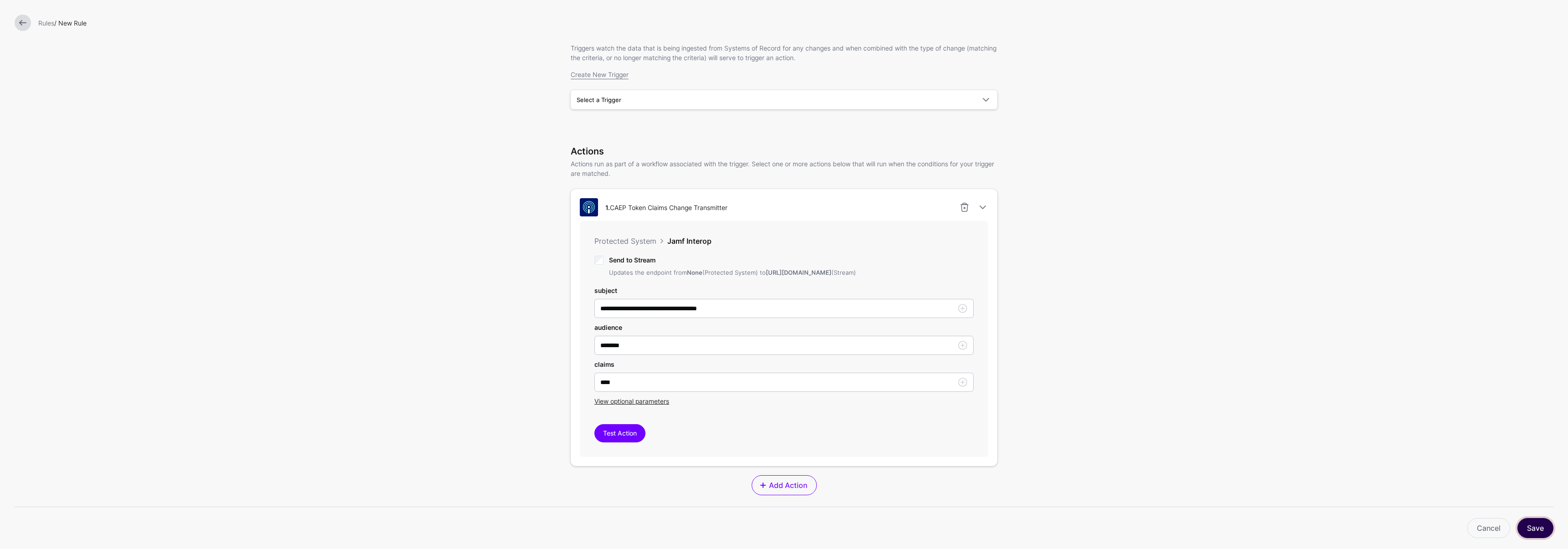
click at [1536, 528] on button "Save" at bounding box center [1535, 528] width 36 height 20
click at [691, 103] on span "Select a Trigger" at bounding box center [775, 100] width 398 height 10
click at [688, 119] on div "SessionRevokedTrigger" at bounding box center [784, 121] width 412 height 9
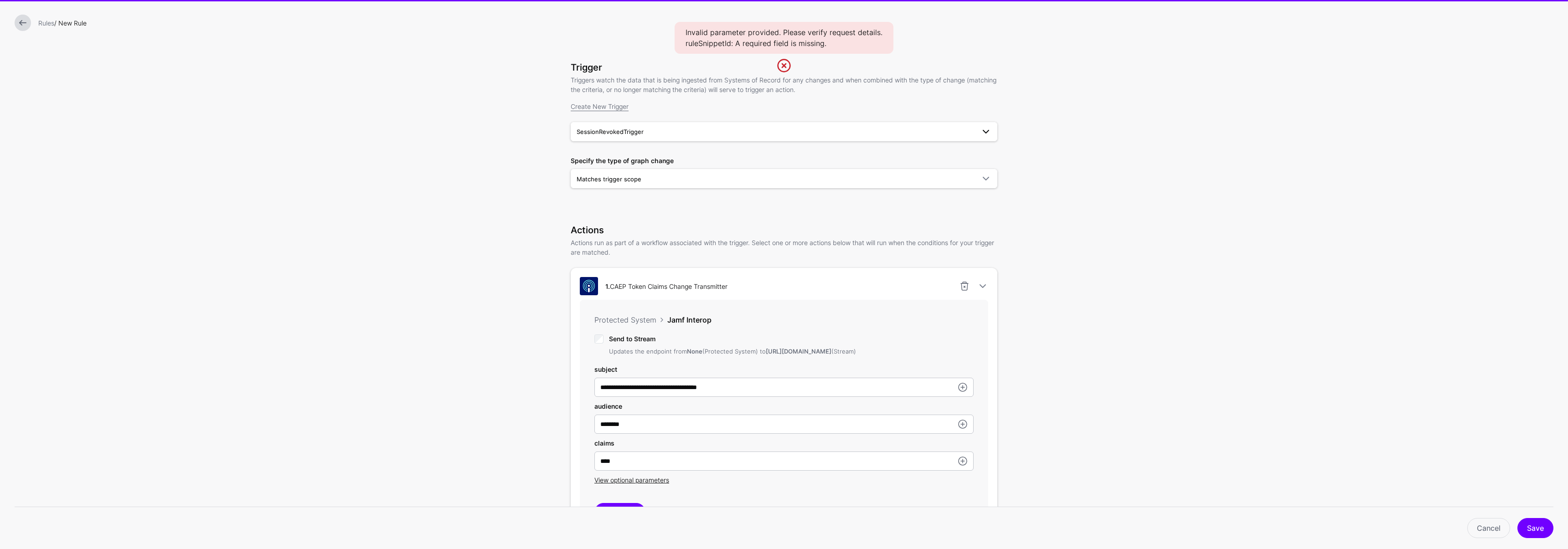
scroll to position [0, 0]
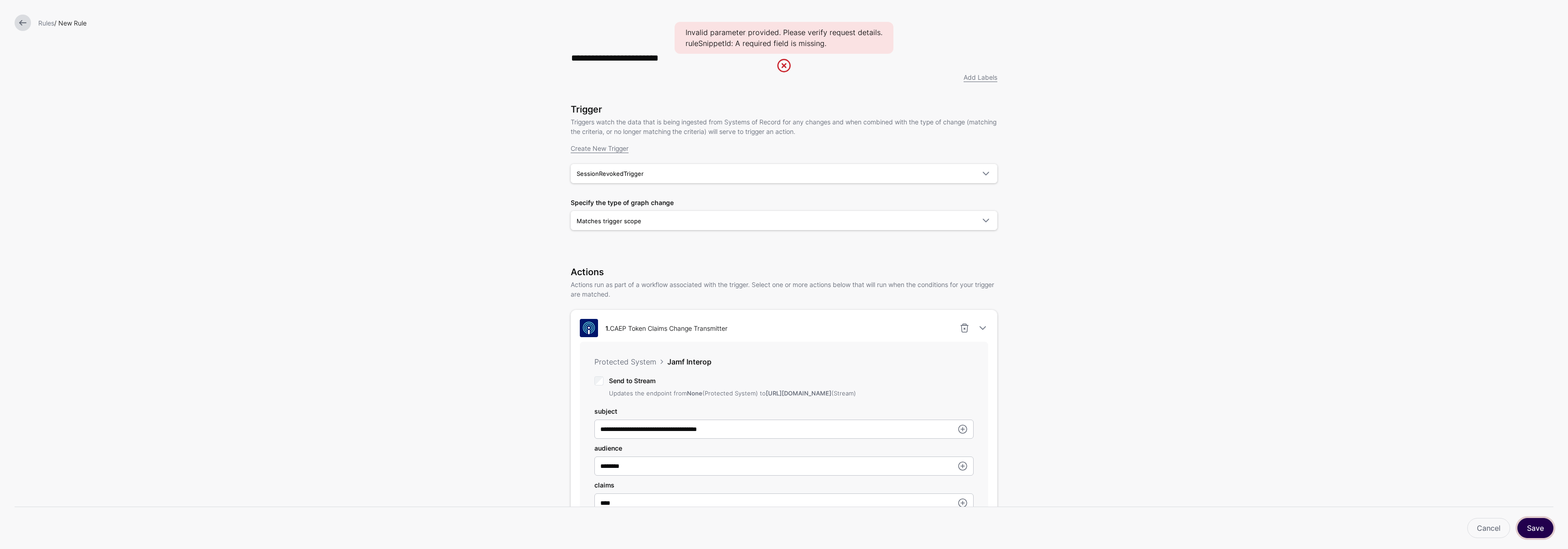
click at [1531, 530] on button "Save" at bounding box center [1535, 528] width 36 height 20
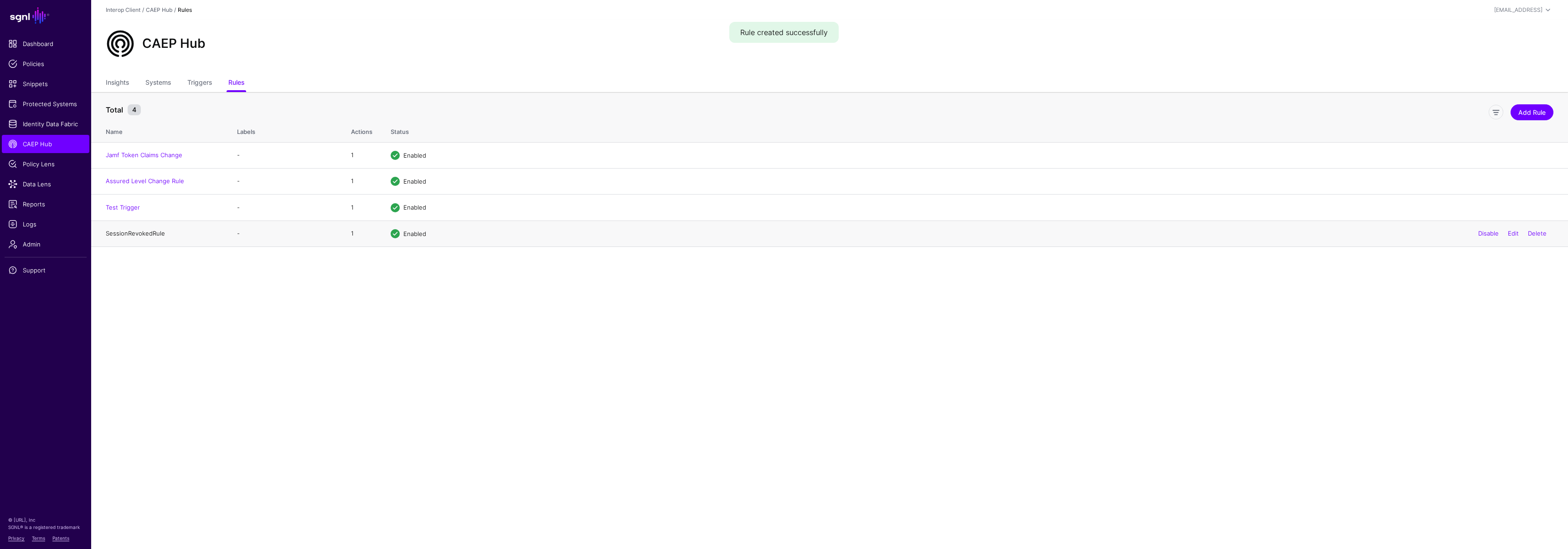
click at [122, 235] on link "SessionRevokedRule" at bounding box center [135, 233] width 59 height 7
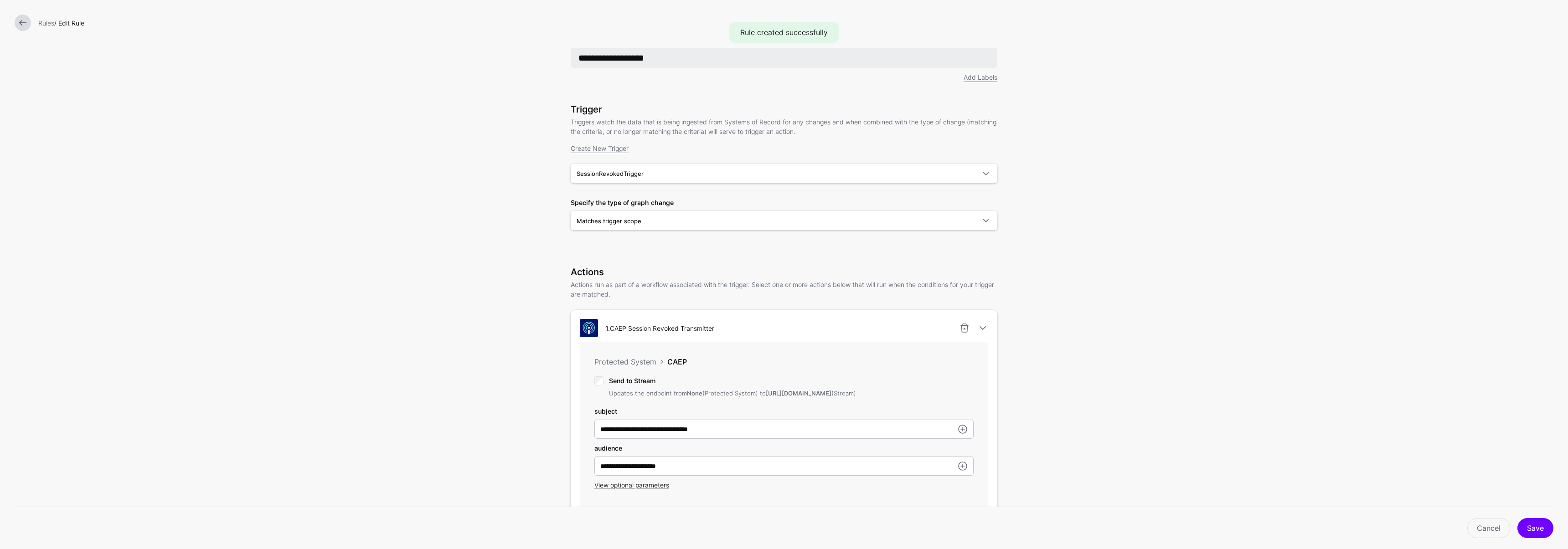
click at [574, 57] on input "**********" at bounding box center [784, 58] width 427 height 20
type input "**********"
click at [19, 23] on link at bounding box center [23, 23] width 16 height 16
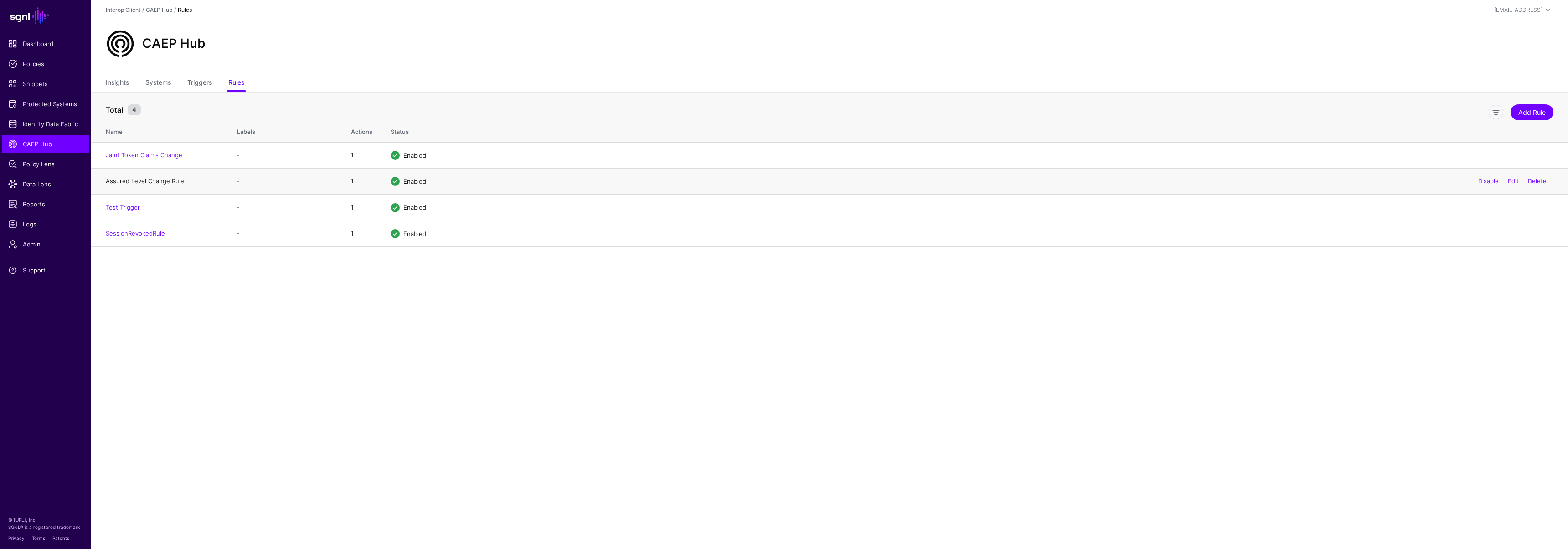
click at [128, 183] on link "Assured Level Change Rule" at bounding box center [145, 181] width 79 height 7
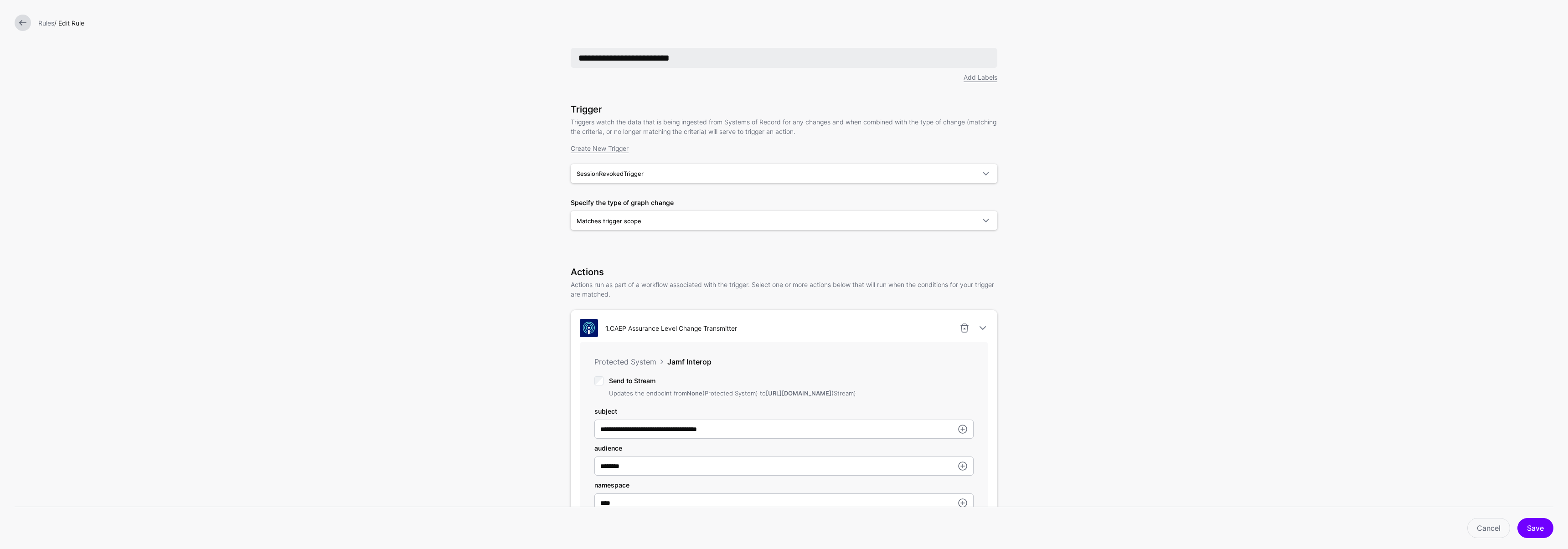
click at [573, 58] on input "**********" at bounding box center [784, 58] width 427 height 20
type input "**********"
click at [1538, 523] on button "Save" at bounding box center [1535, 528] width 36 height 20
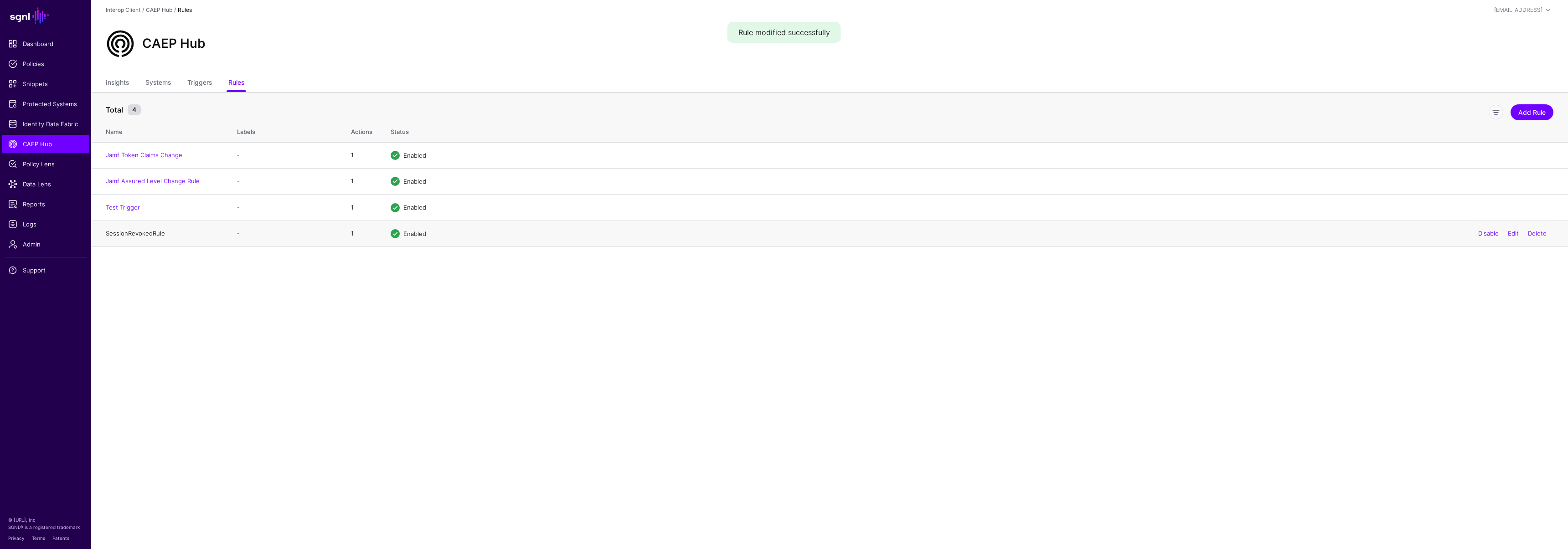
click at [145, 235] on link "SessionRevokedRule" at bounding box center [135, 233] width 59 height 7
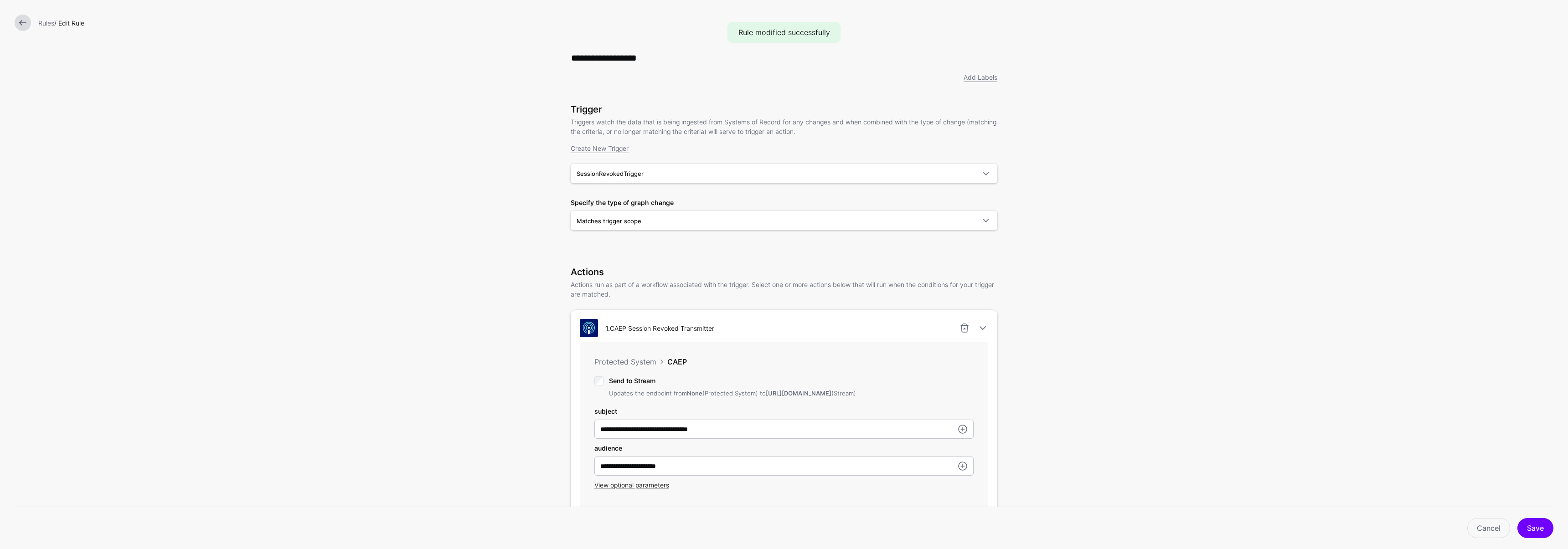
click at [22, 22] on link at bounding box center [23, 23] width 16 height 16
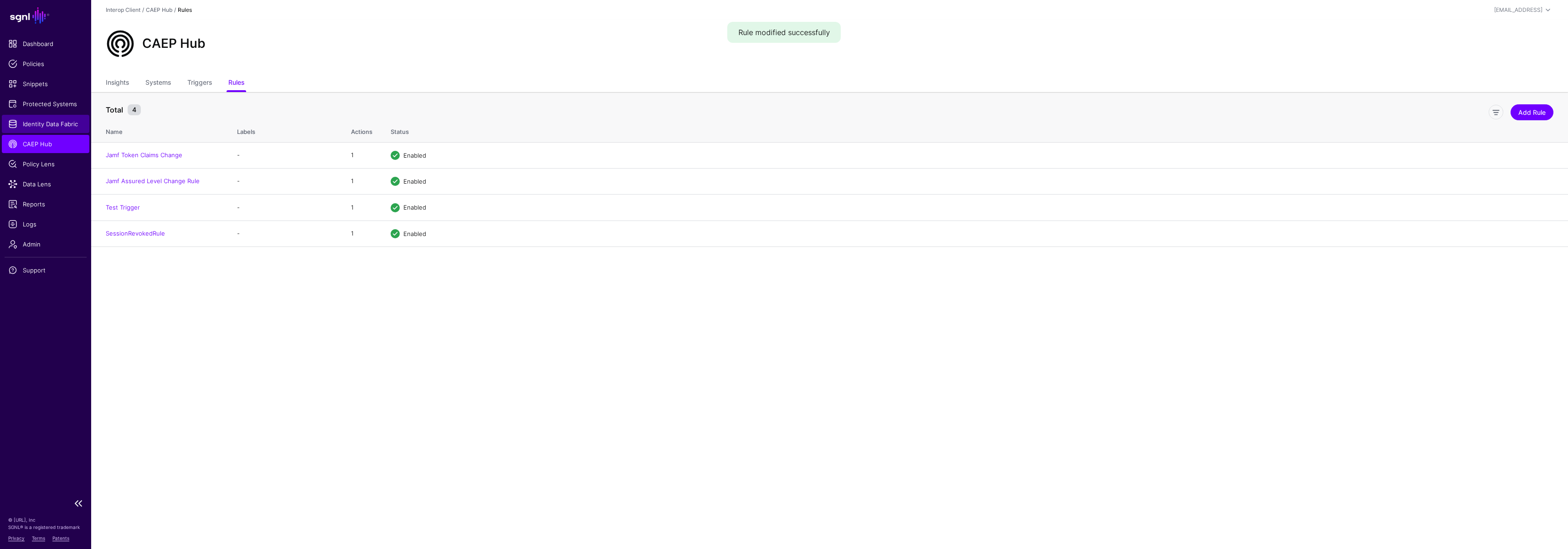
click at [44, 124] on span "Identity Data Fabric" at bounding box center [45, 124] width 75 height 9
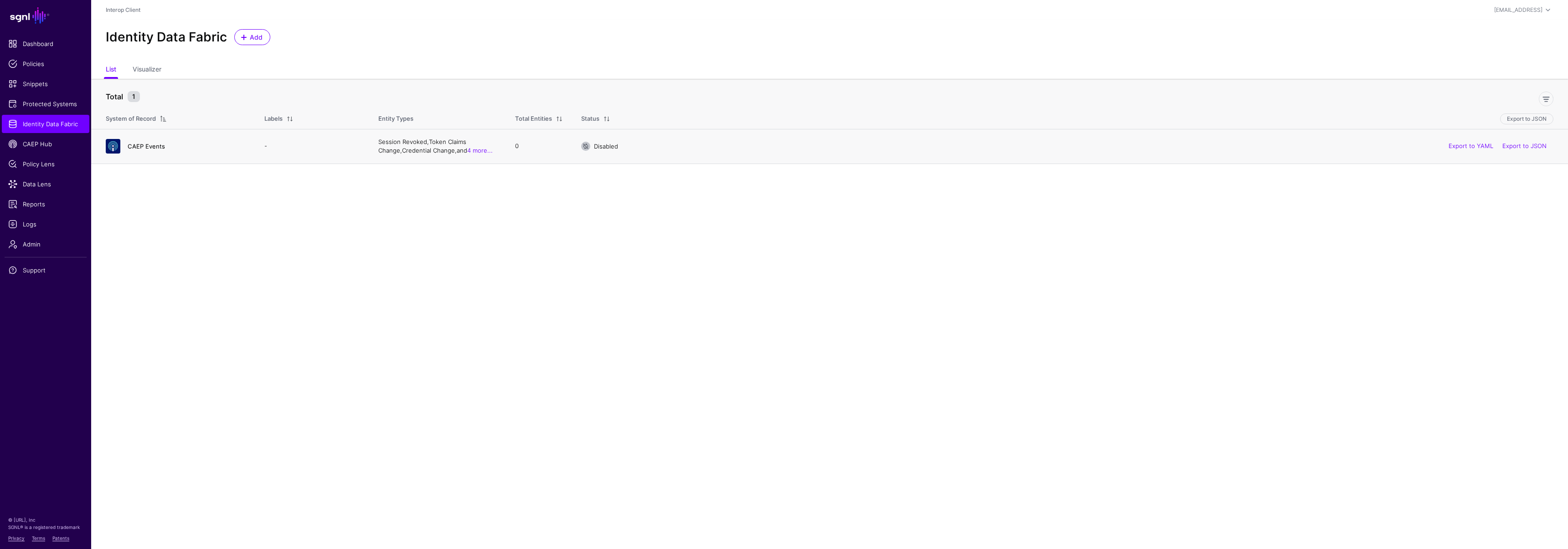
click at [130, 148] on link "CAEP Events" at bounding box center [146, 146] width 37 height 7
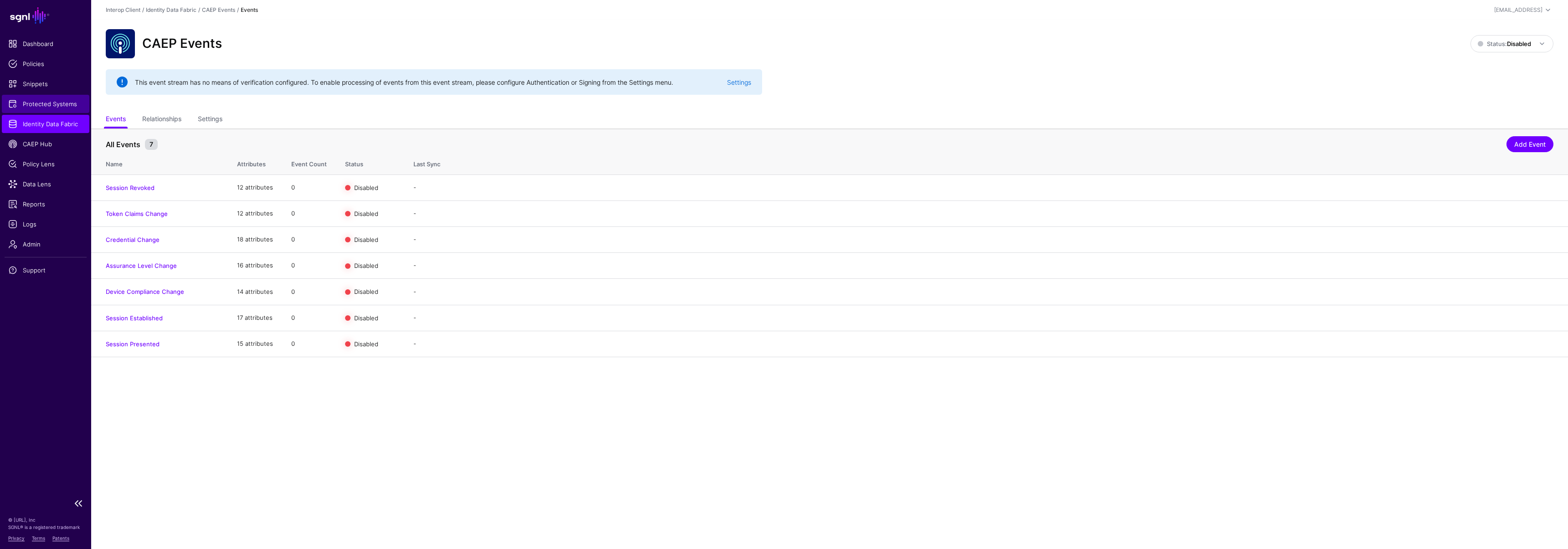
click at [47, 97] on link "Protected Systems" at bounding box center [46, 104] width 88 height 18
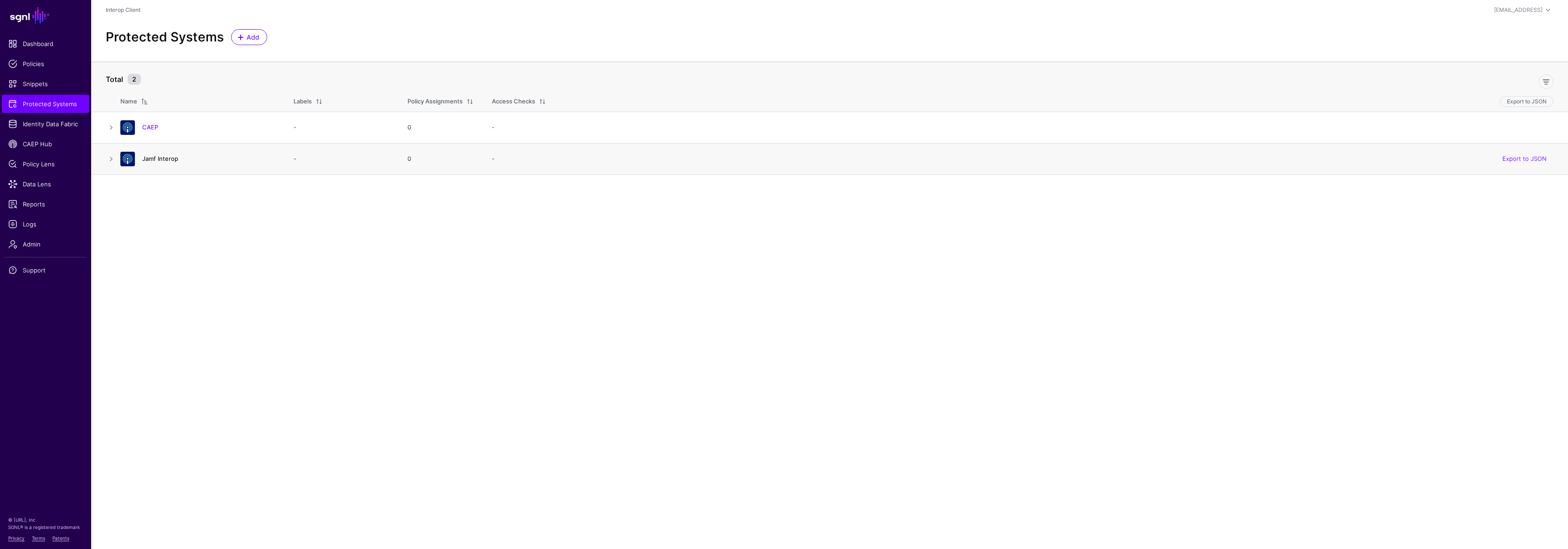
click at [166, 157] on link "Jamf Interop" at bounding box center [160, 159] width 36 height 7
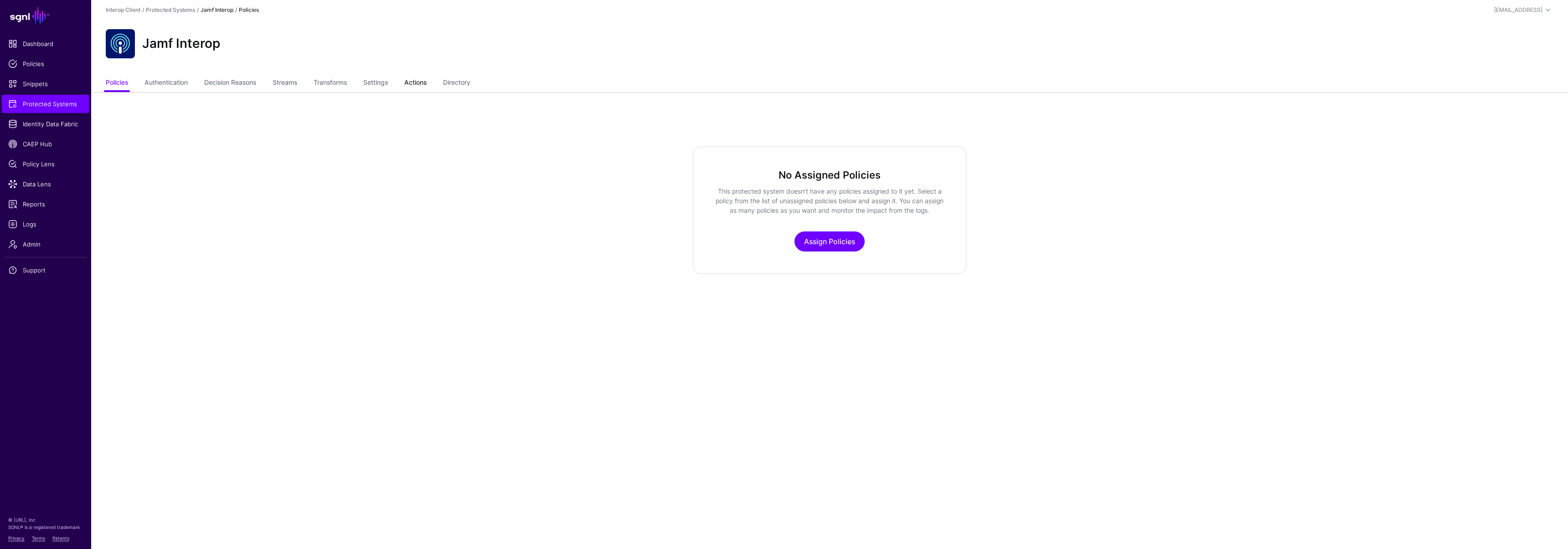
click at [411, 83] on link "Actions" at bounding box center [415, 83] width 23 height 17
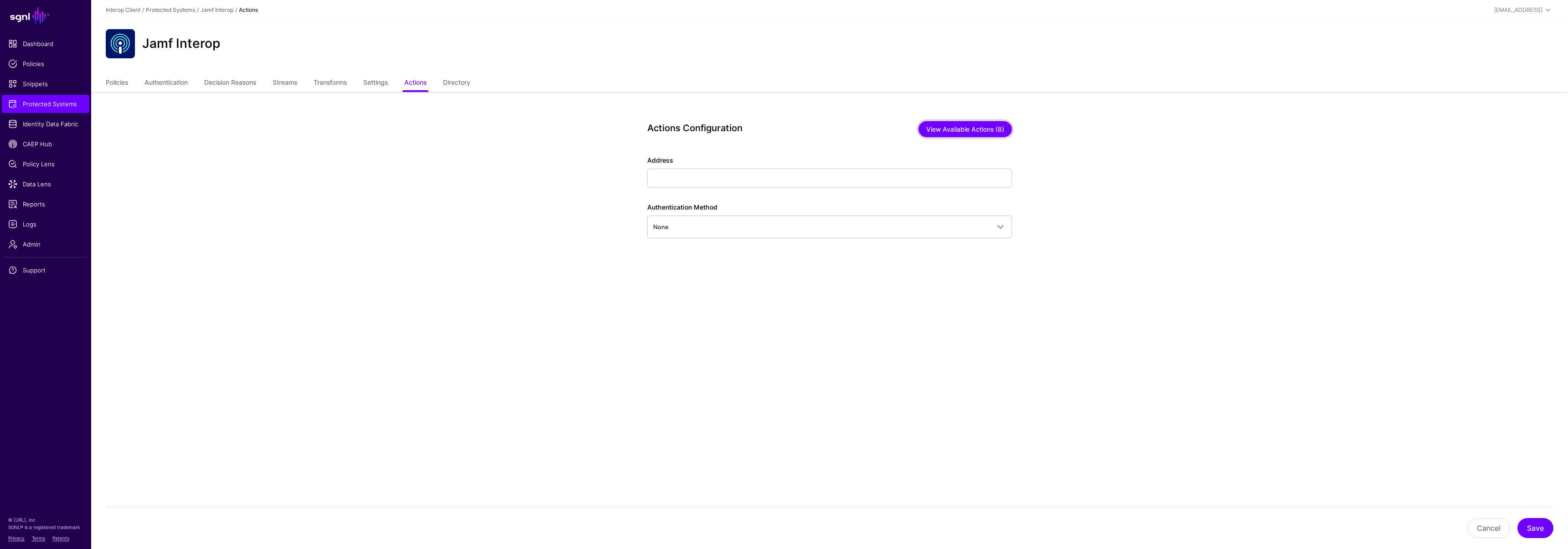
click at [978, 135] on button "View Available Actions (8)" at bounding box center [965, 129] width 94 height 16
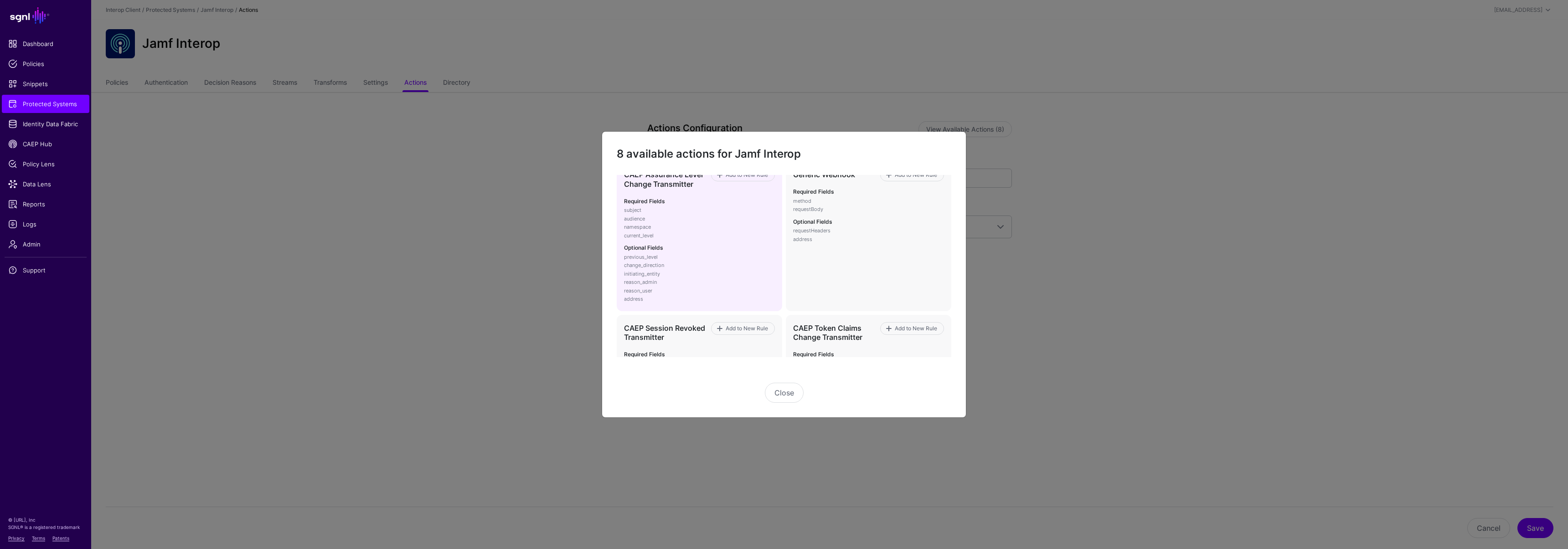
scroll to position [70, 0]
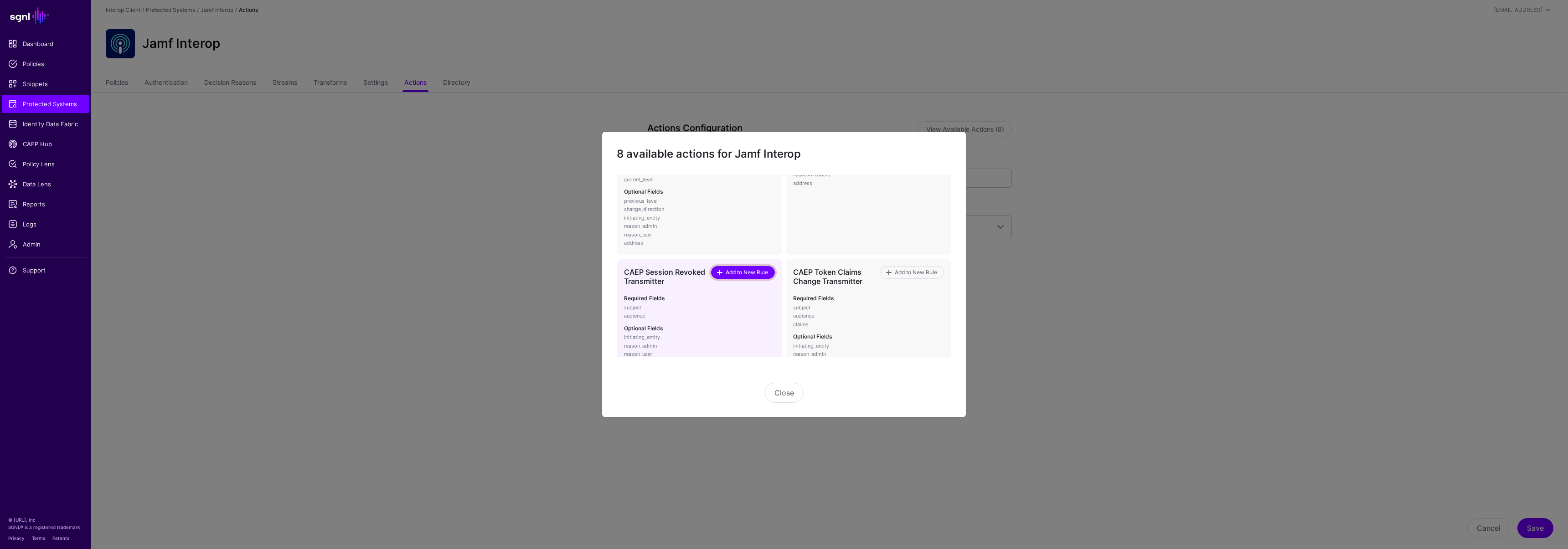
click at [732, 273] on span "Add to New Rule" at bounding box center [747, 272] width 44 height 8
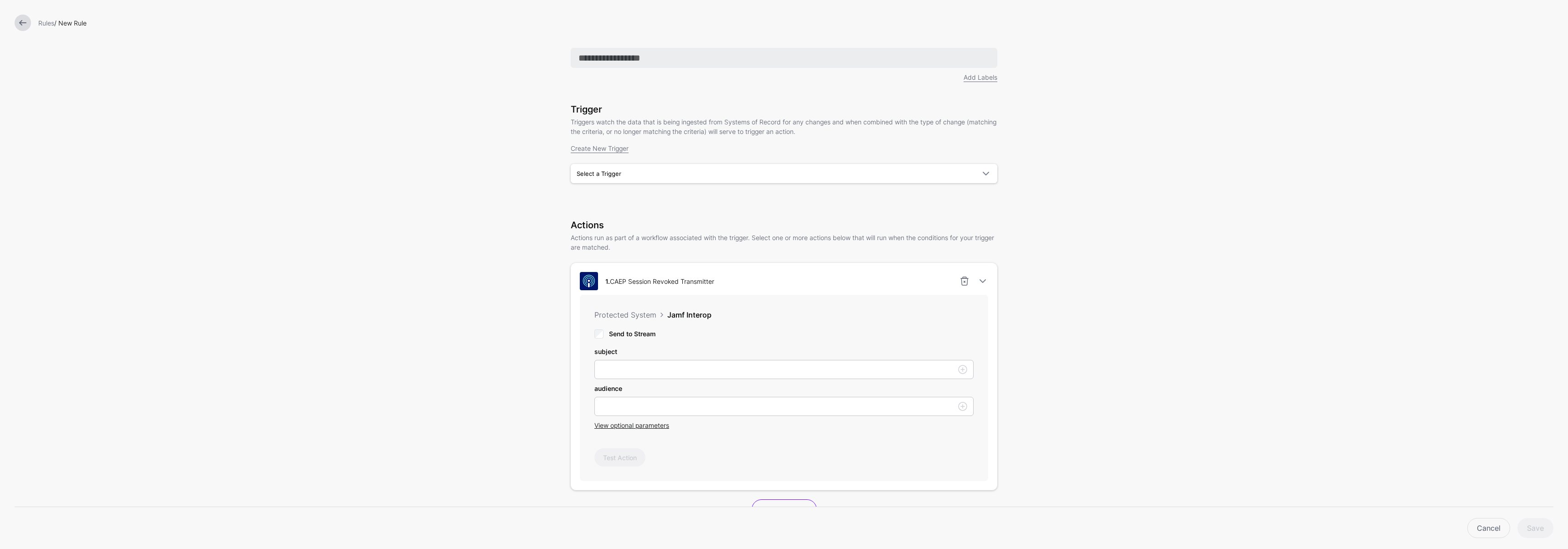
click at [613, 61] on input "text" at bounding box center [784, 58] width 427 height 20
type input "**********"
click at [623, 170] on span "Select a Trigger" at bounding box center [775, 173] width 398 height 10
click at [629, 202] on button "SessionRevokedTrigger" at bounding box center [784, 195] width 427 height 15
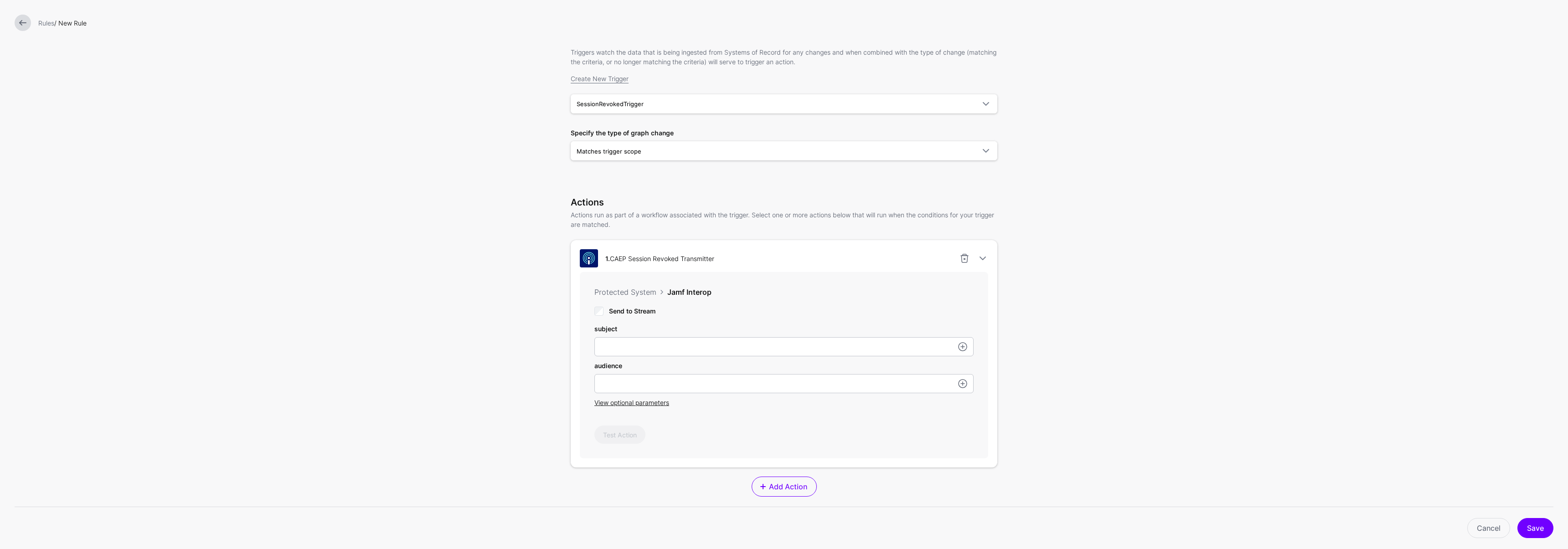
scroll to position [147, 0]
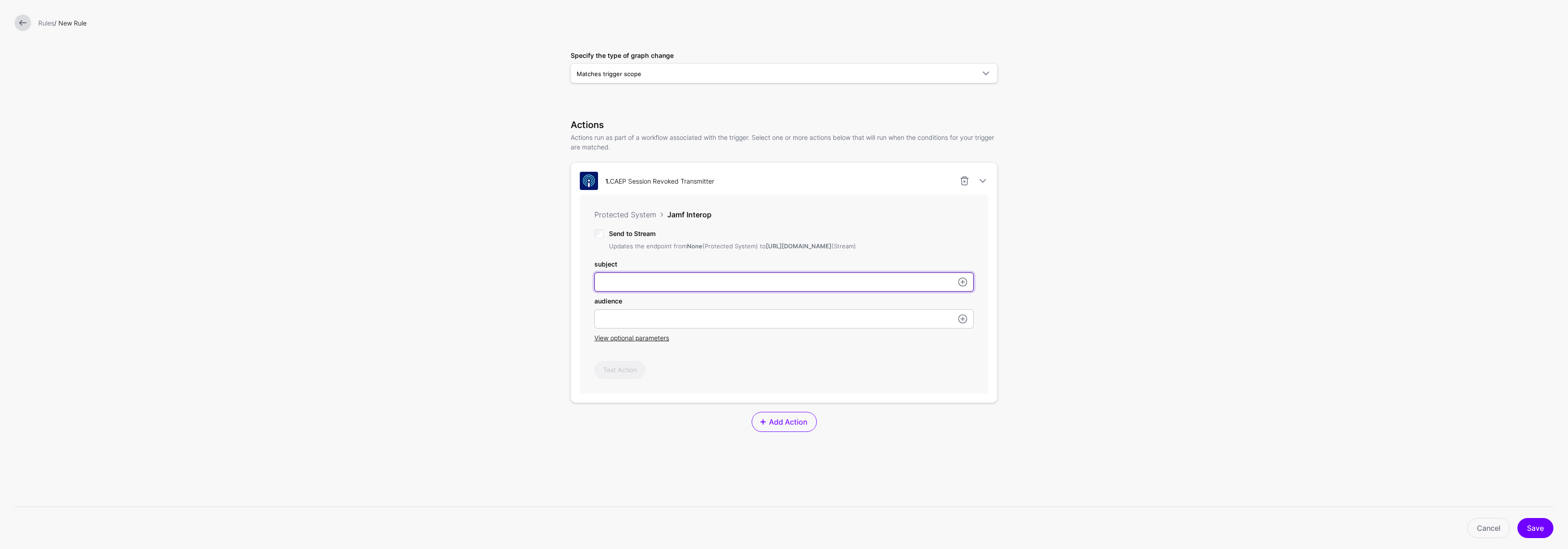
click at [656, 290] on input "subject" at bounding box center [783, 282] width 379 height 19
paste input "**********"
type input "**********"
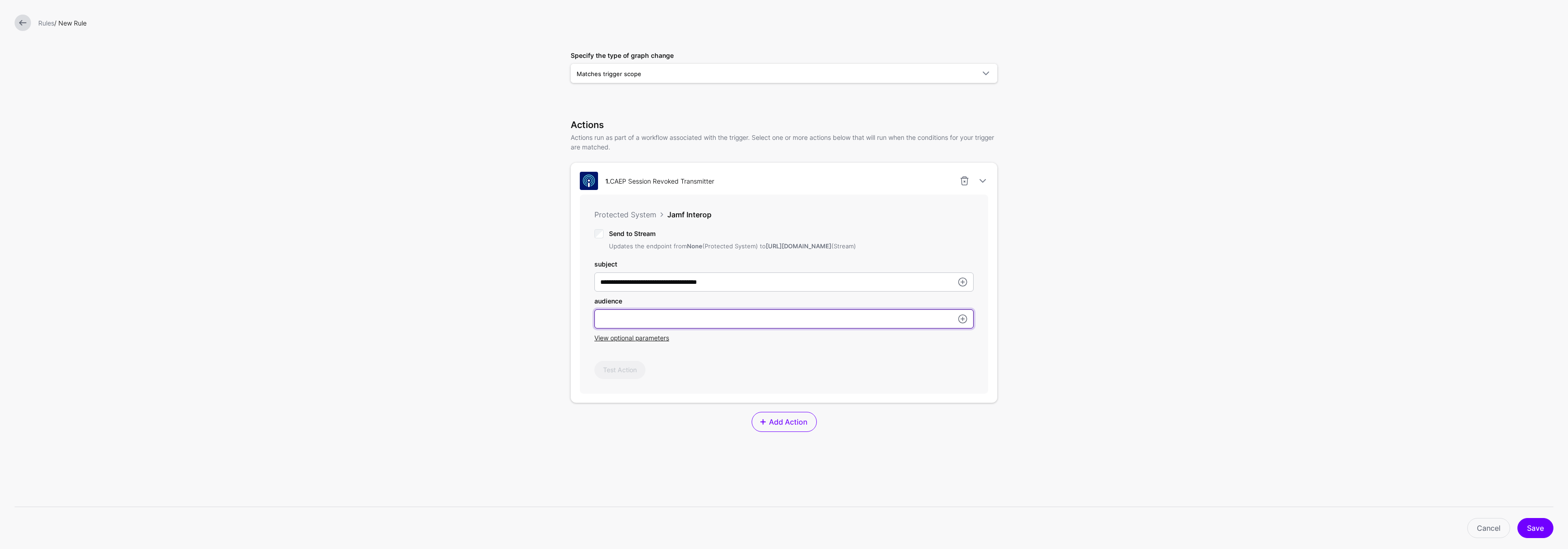
click at [642, 327] on input "subject" at bounding box center [783, 318] width 379 height 19
type input "****"
click at [1539, 526] on button "Save" at bounding box center [1535, 528] width 36 height 20
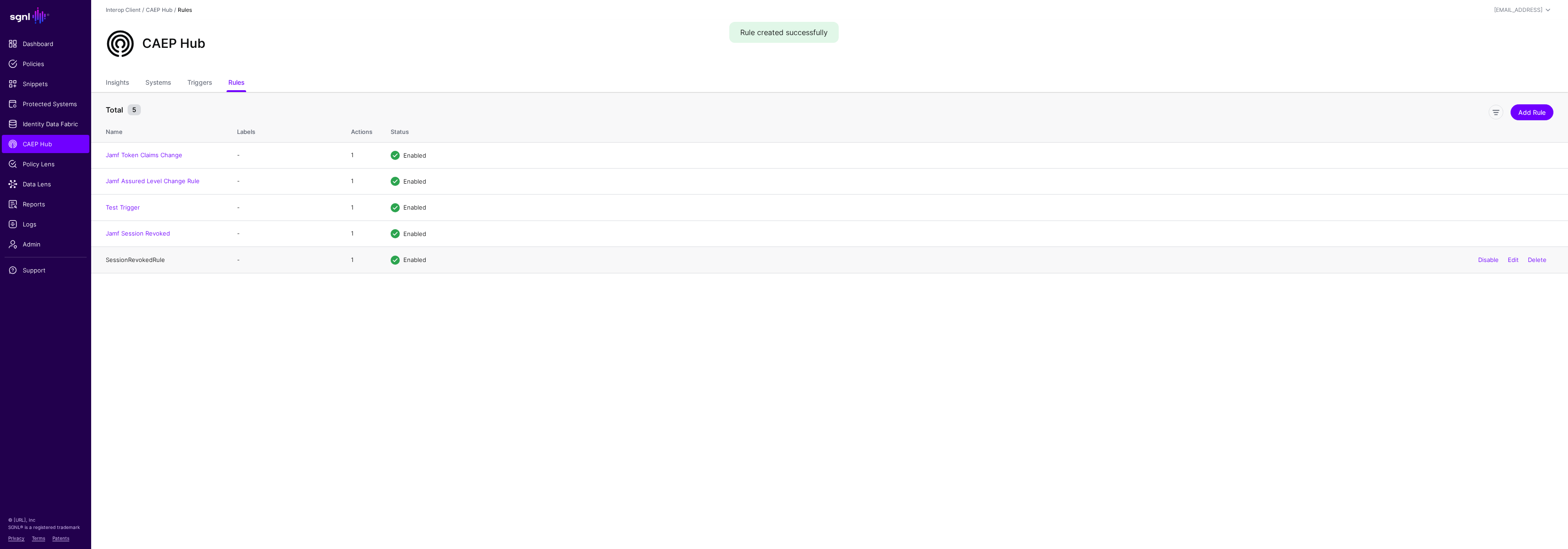
click at [131, 260] on link "SessionRevokedRule" at bounding box center [135, 260] width 59 height 7
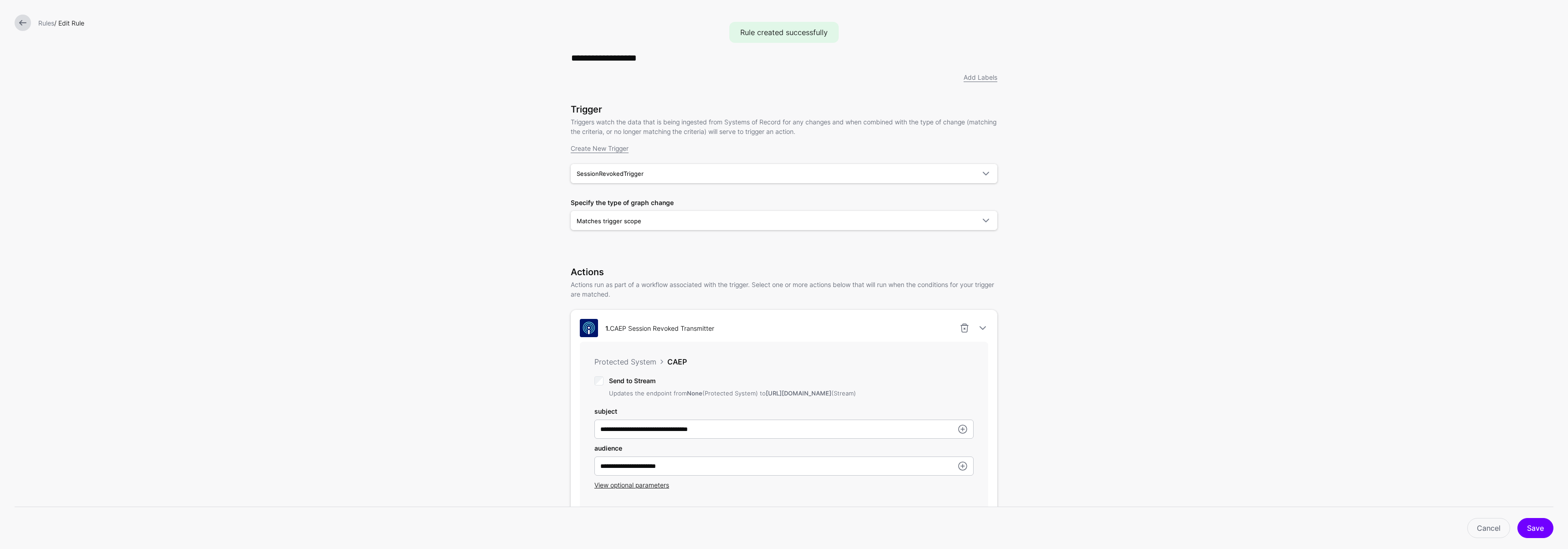
click at [24, 23] on link at bounding box center [23, 23] width 16 height 16
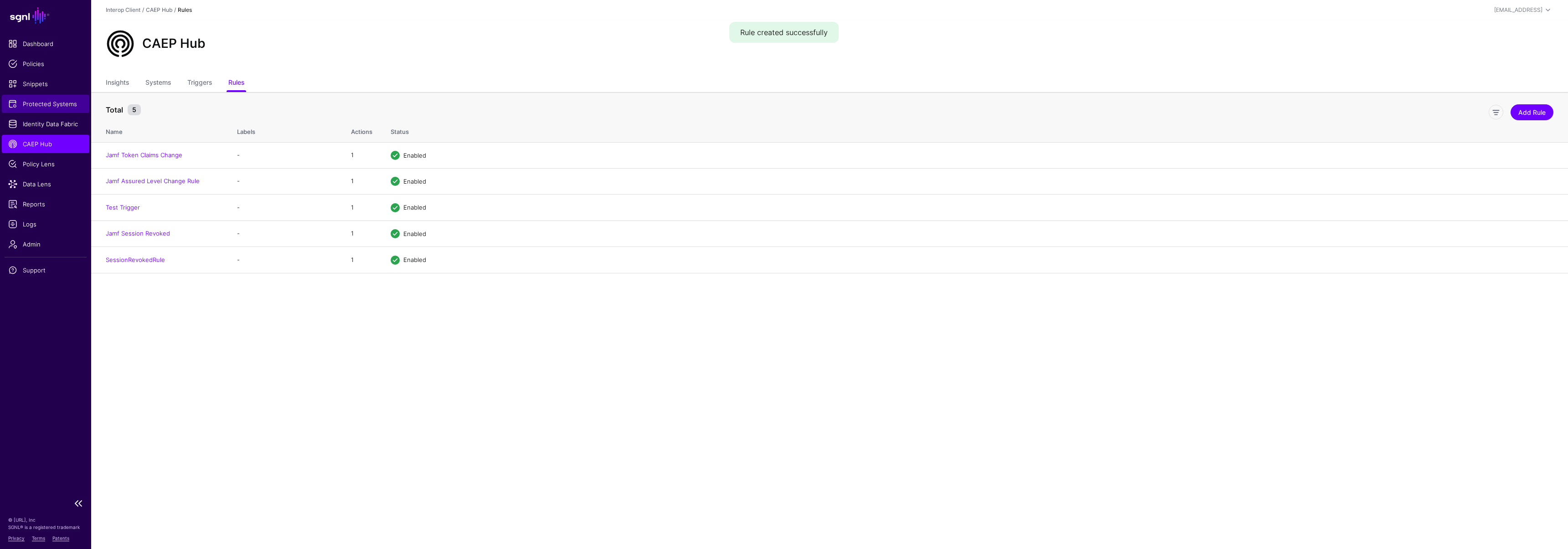
click at [60, 102] on span "Protected Systems" at bounding box center [45, 103] width 75 height 9
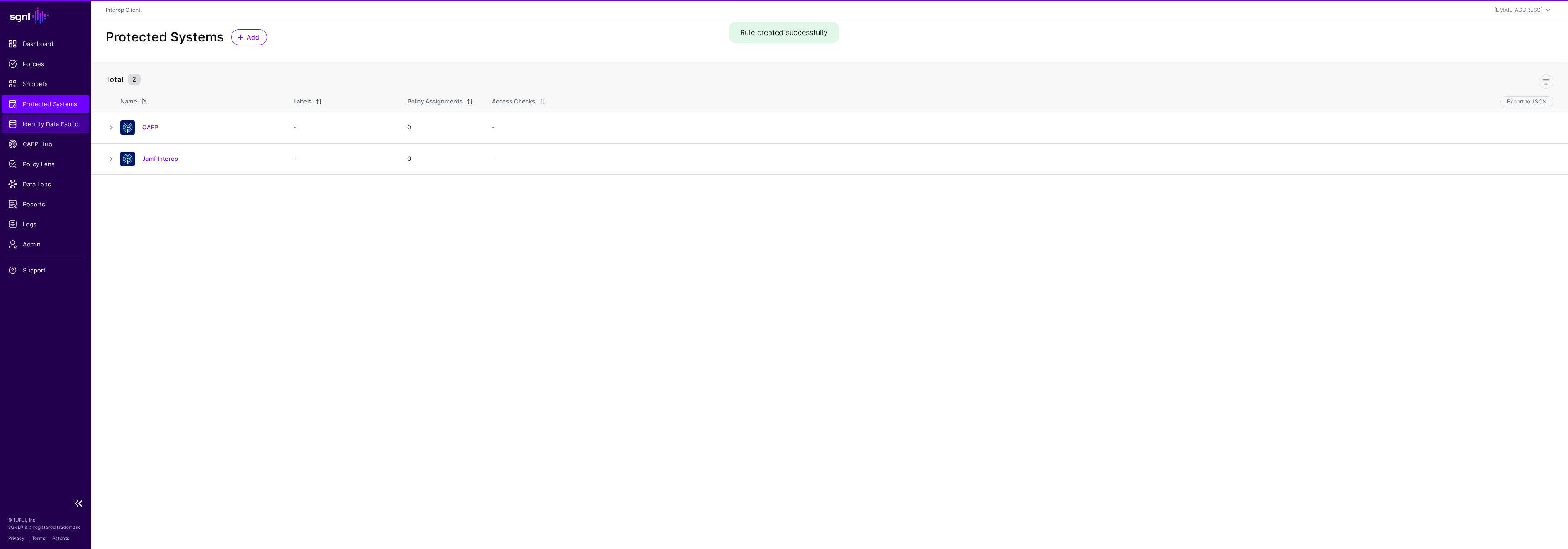
click at [53, 128] on link "Identity Data Fabric" at bounding box center [46, 124] width 88 height 18
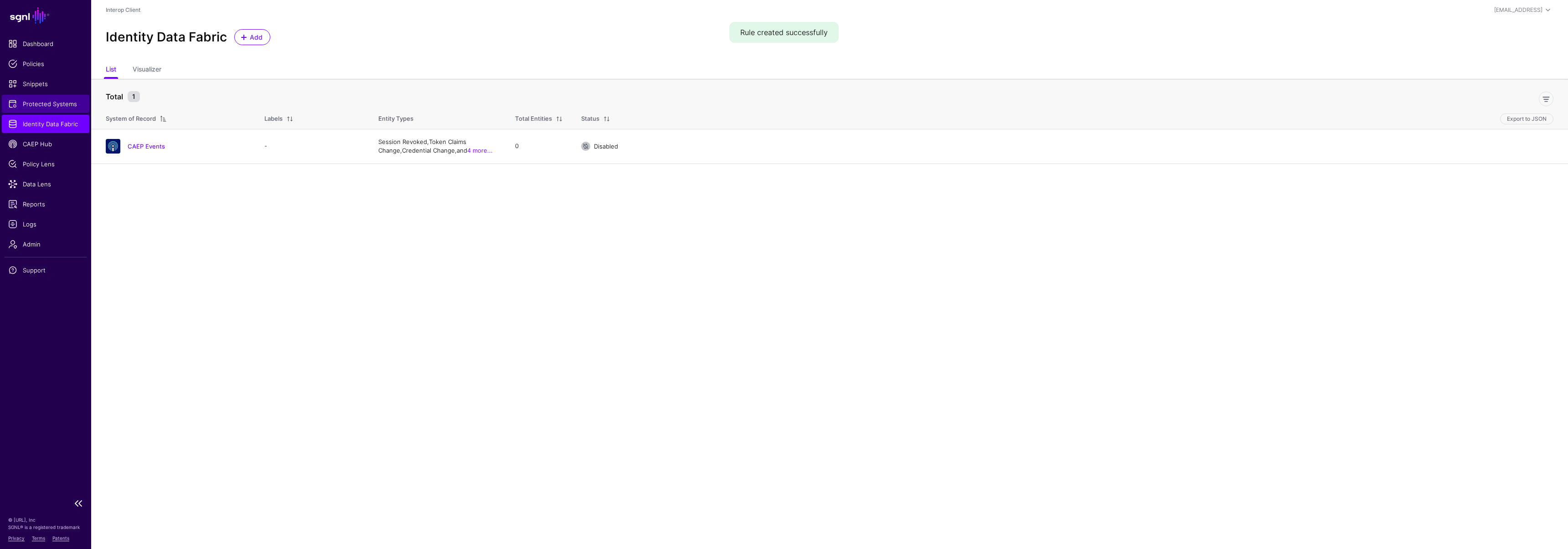
click at [58, 99] on span "Protected Systems" at bounding box center [45, 103] width 75 height 9
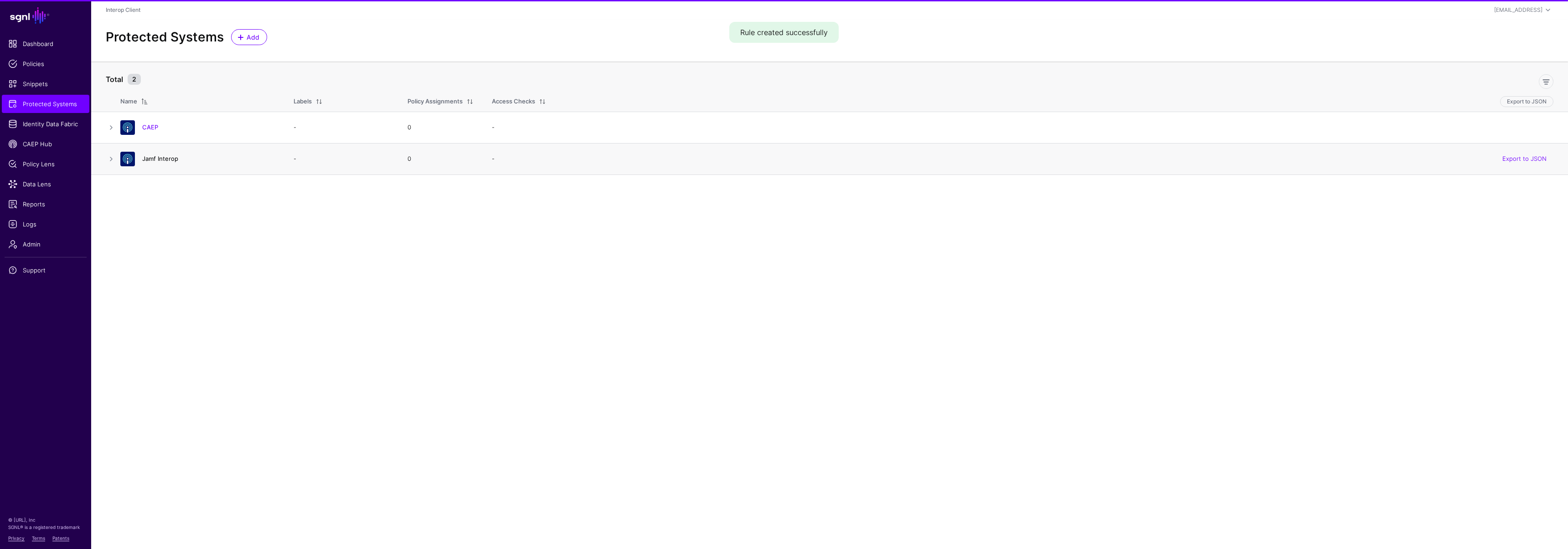
click at [160, 159] on link "Jamf Interop" at bounding box center [160, 159] width 36 height 7
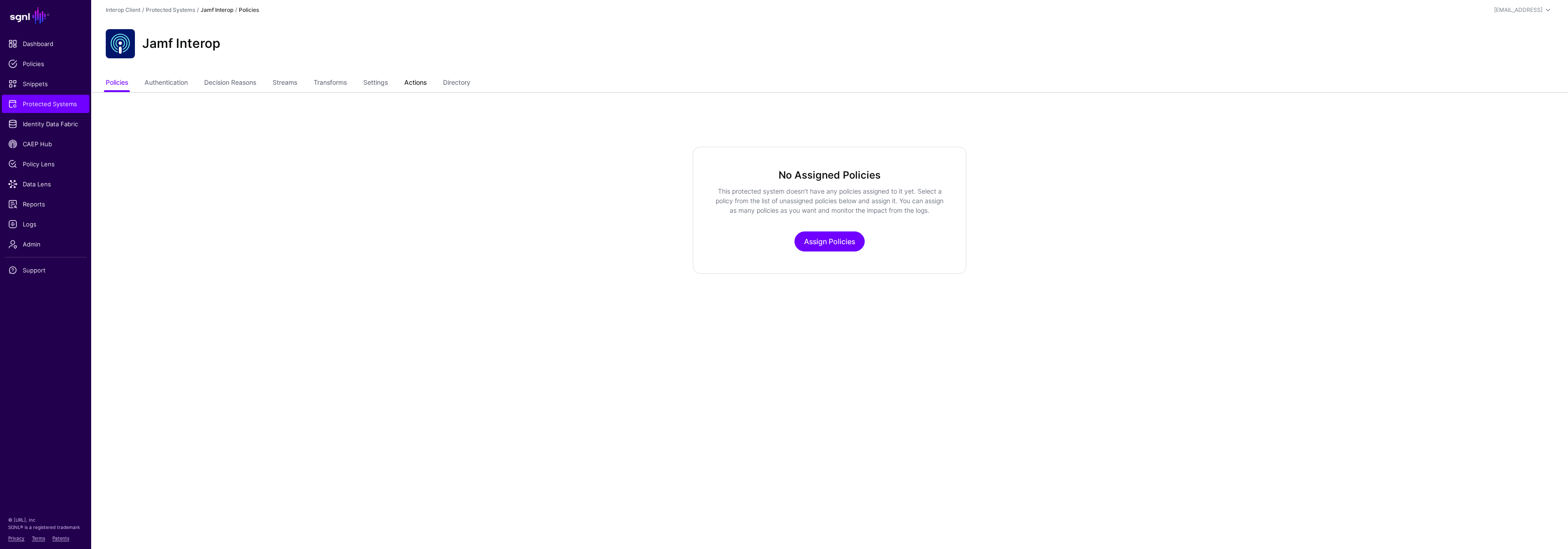
click at [425, 81] on link "Actions" at bounding box center [415, 83] width 23 height 17
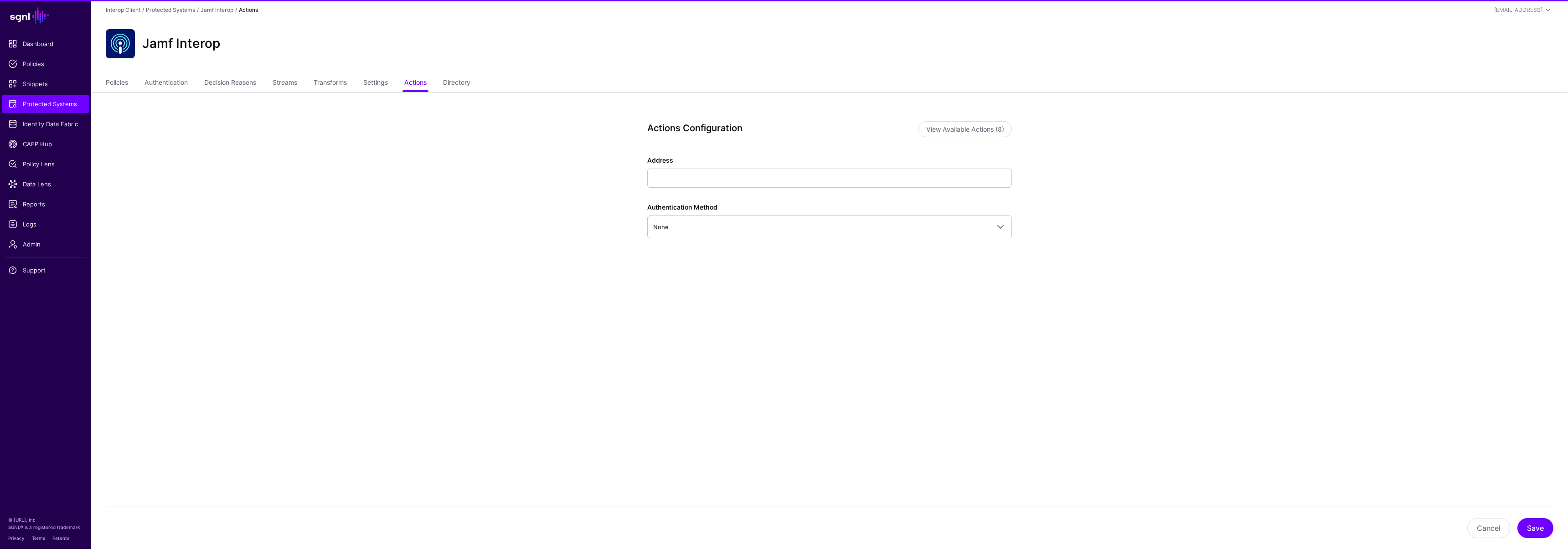
click at [926, 121] on div "Actions Configuration View Available Actions (8) Address Authentication Method …" at bounding box center [829, 223] width 423 height 263
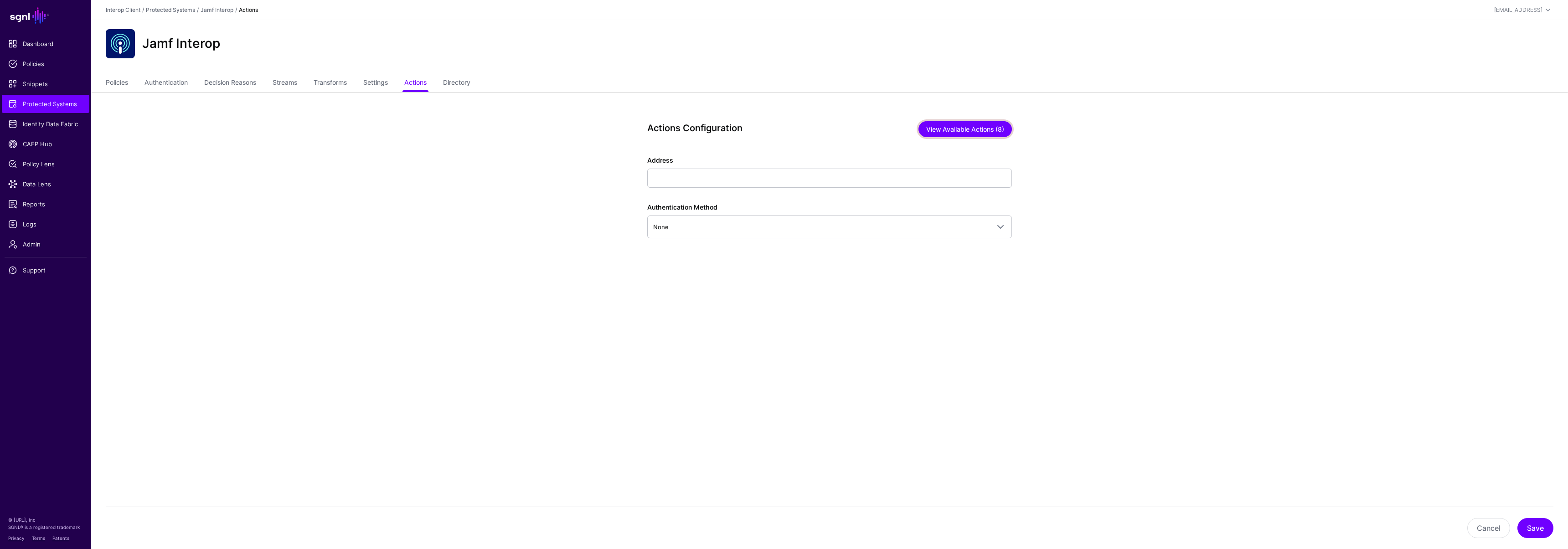
click at [957, 128] on button "View Available Actions (8)" at bounding box center [965, 129] width 94 height 16
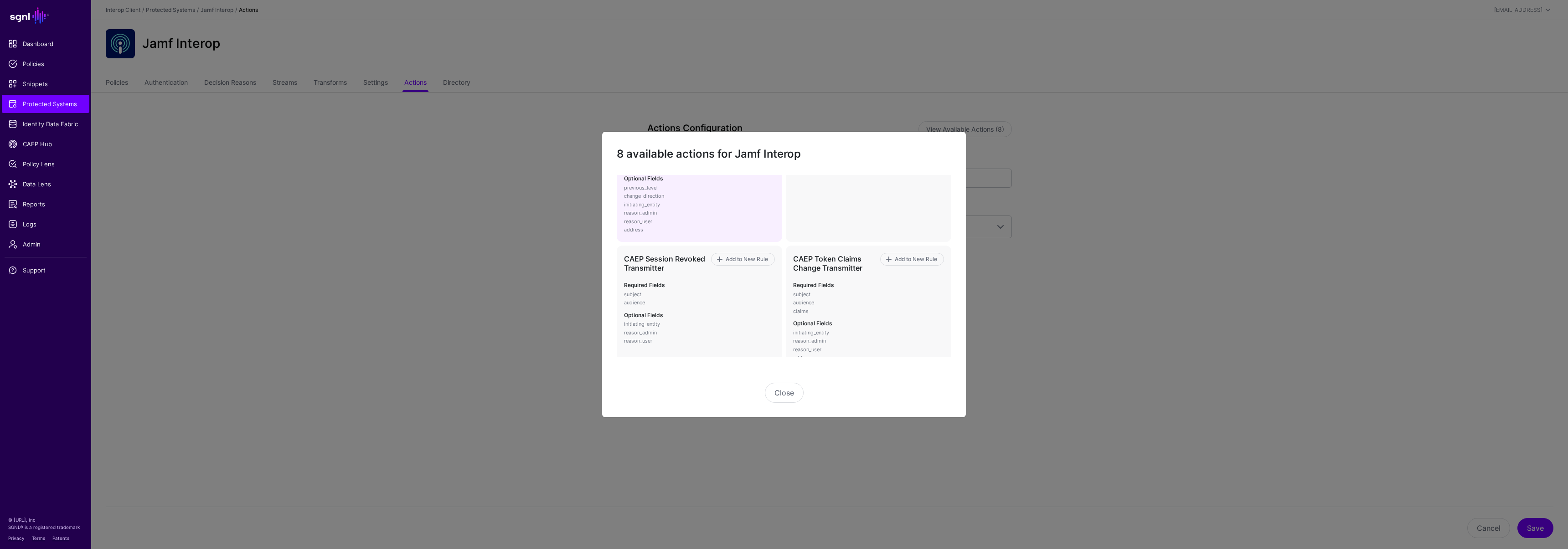
scroll to position [92, 0]
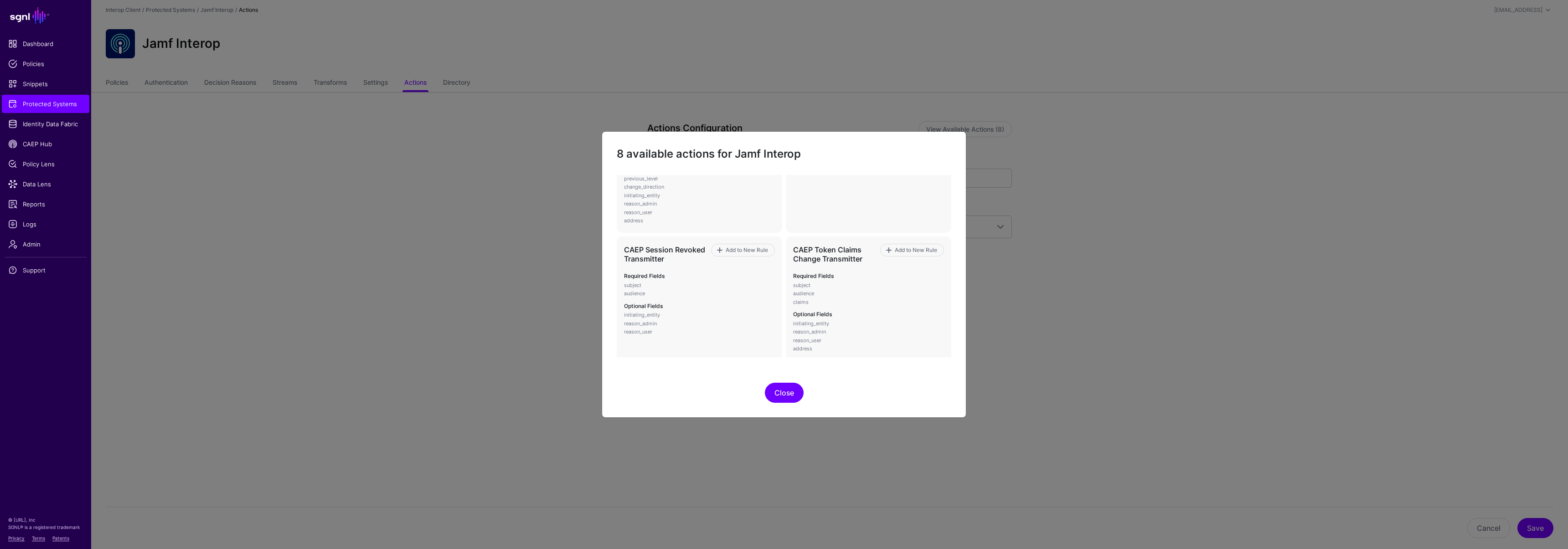
click at [777, 391] on button "Close" at bounding box center [785, 393] width 39 height 20
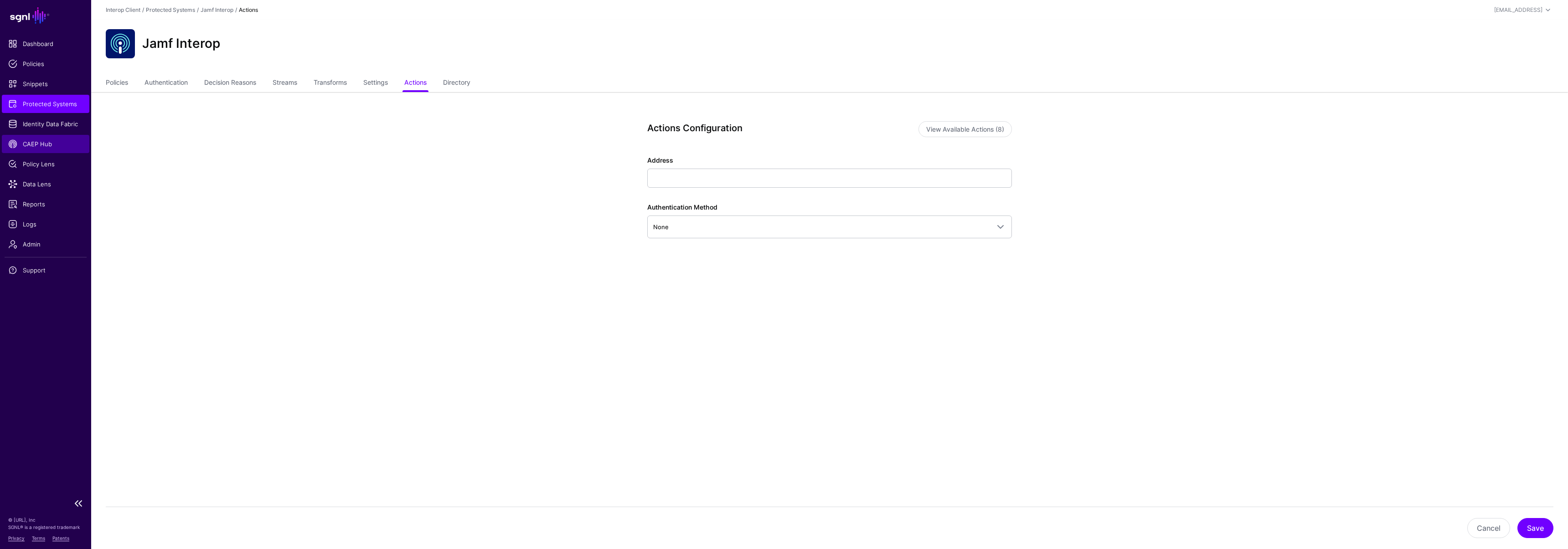
click at [54, 141] on span "CAEP Hub" at bounding box center [45, 144] width 75 height 9
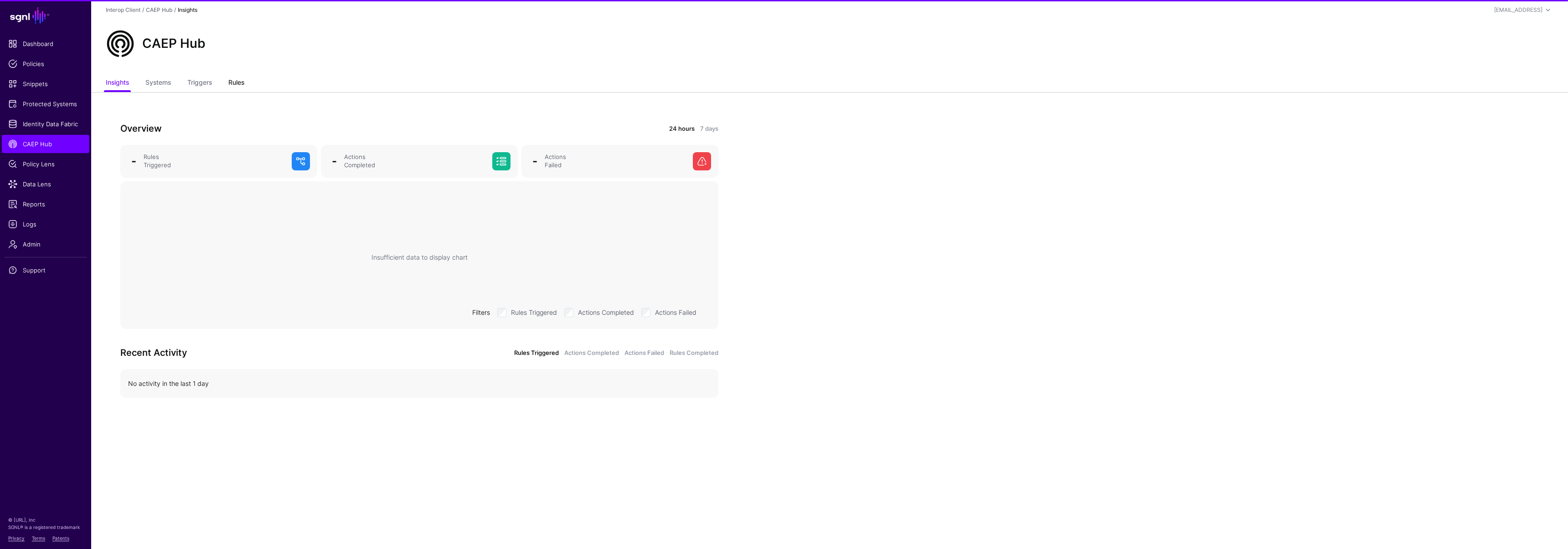
click at [229, 82] on link "Rules" at bounding box center [236, 83] width 16 height 17
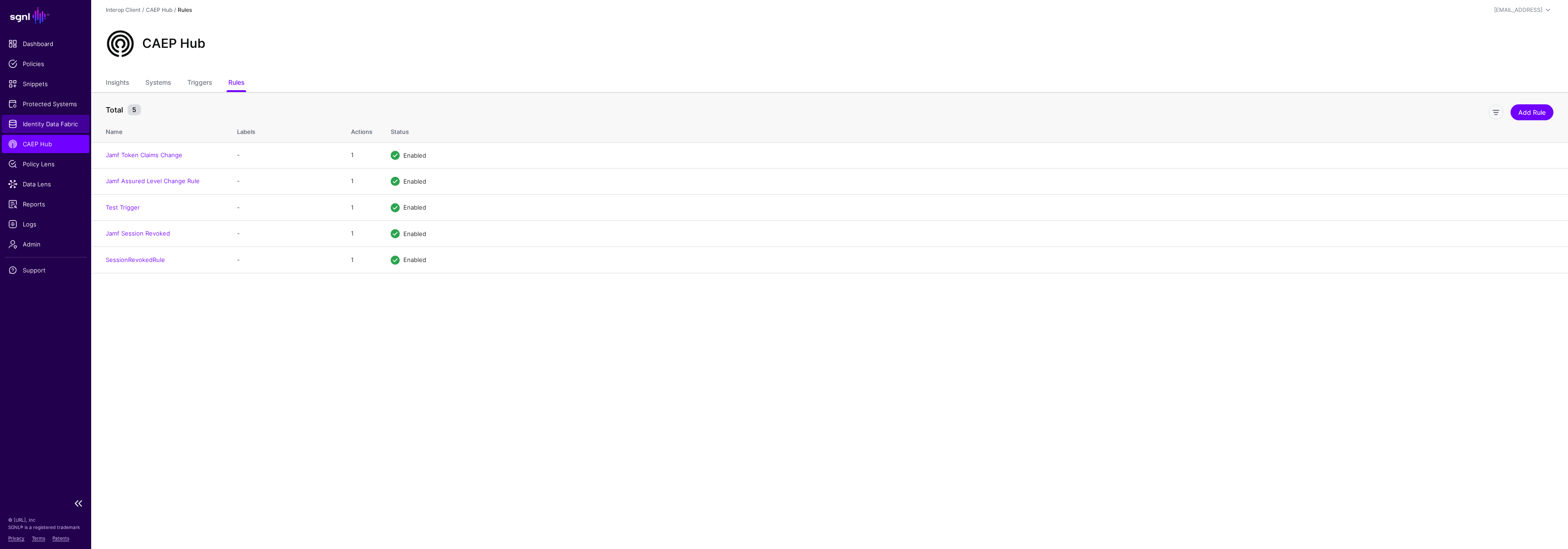
click at [40, 124] on span "Identity Data Fabric" at bounding box center [45, 124] width 75 height 9
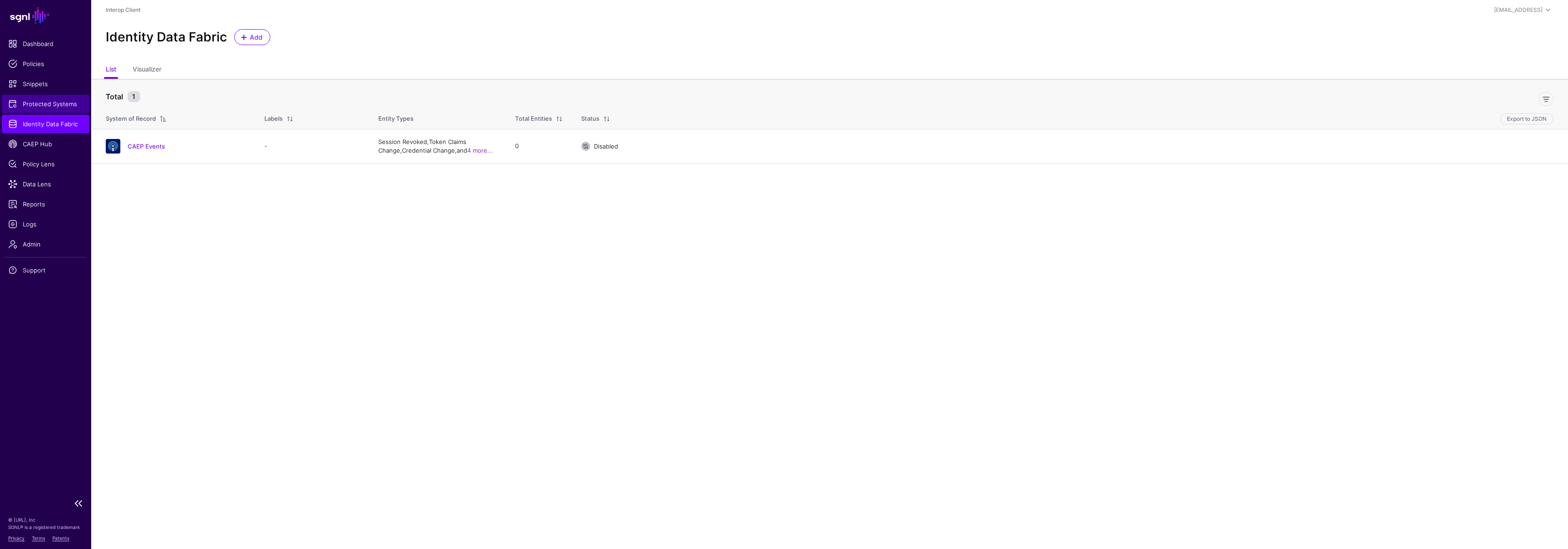
click at [41, 107] on span "Protected Systems" at bounding box center [45, 103] width 75 height 9
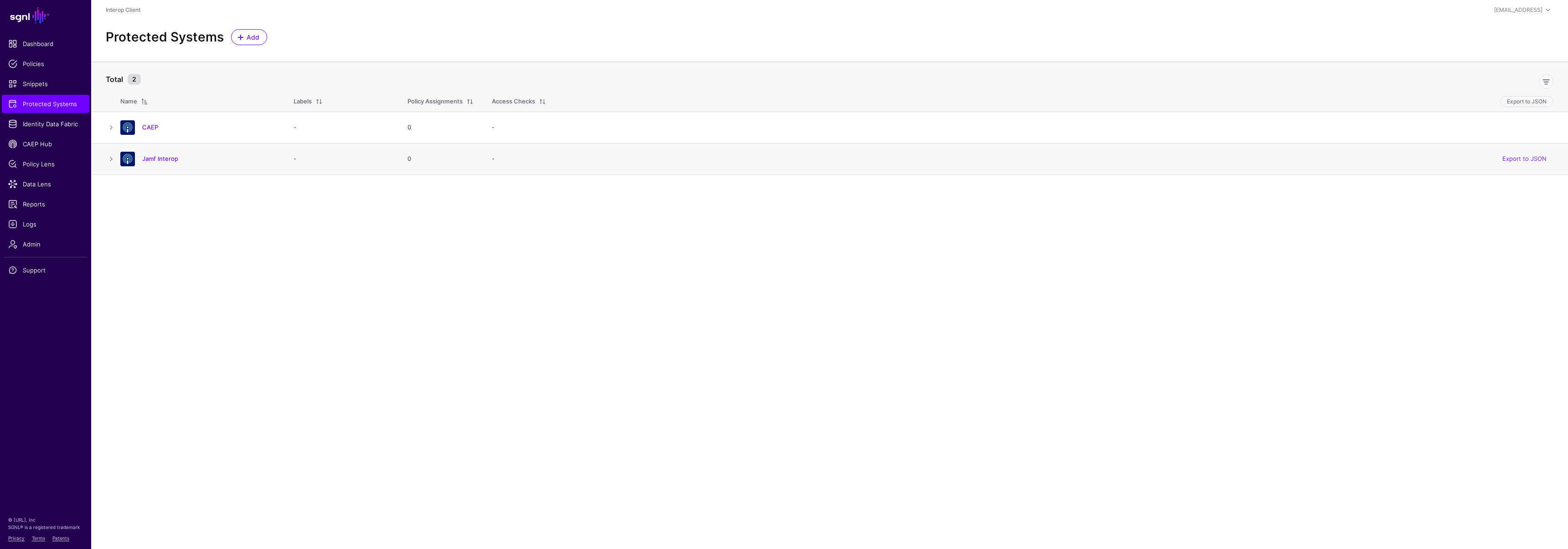
click at [180, 160] on h4 "Jamf Interop" at bounding box center [209, 158] width 133 height 8
click at [169, 159] on link "Jamf Interop" at bounding box center [160, 159] width 36 height 7
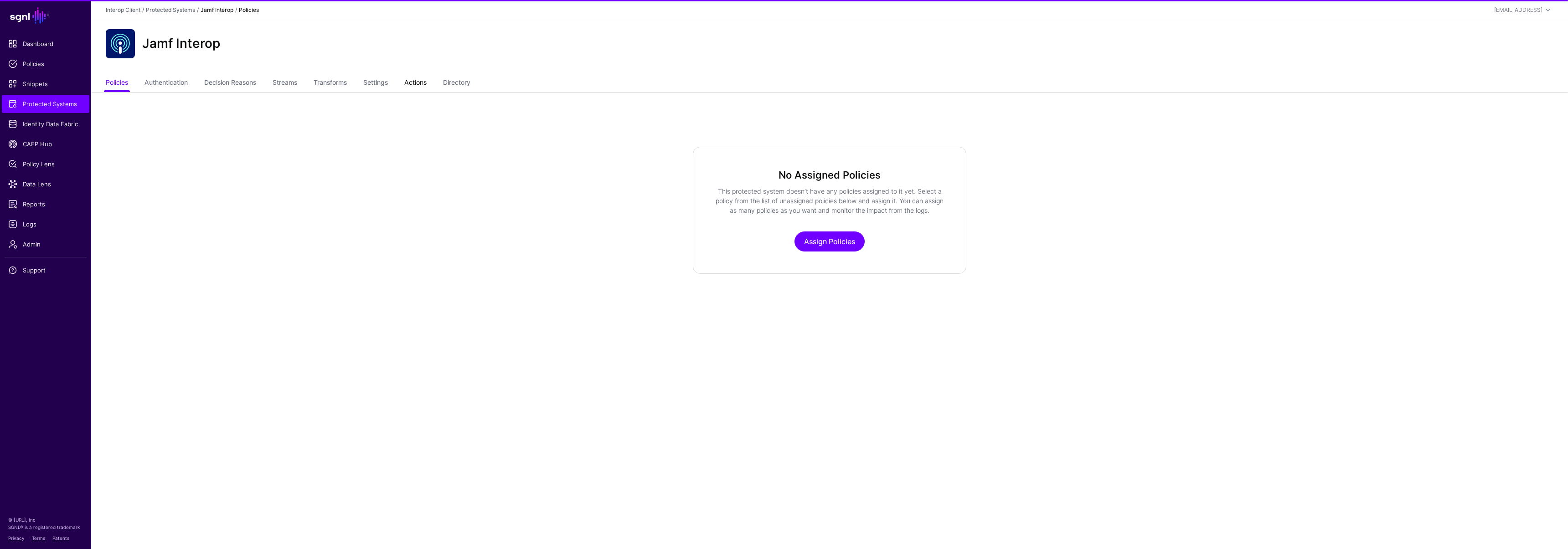
click at [416, 85] on link "Actions" at bounding box center [415, 83] width 23 height 17
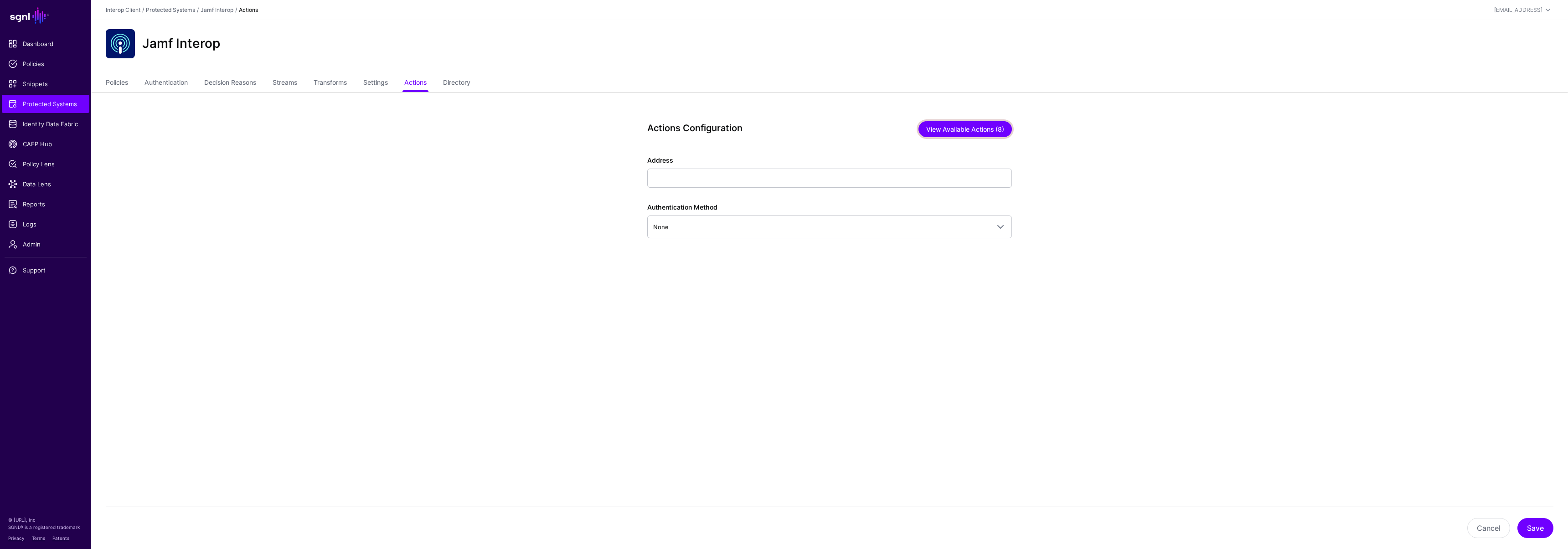
click at [954, 128] on button "View Available Actions (8)" at bounding box center [965, 129] width 94 height 16
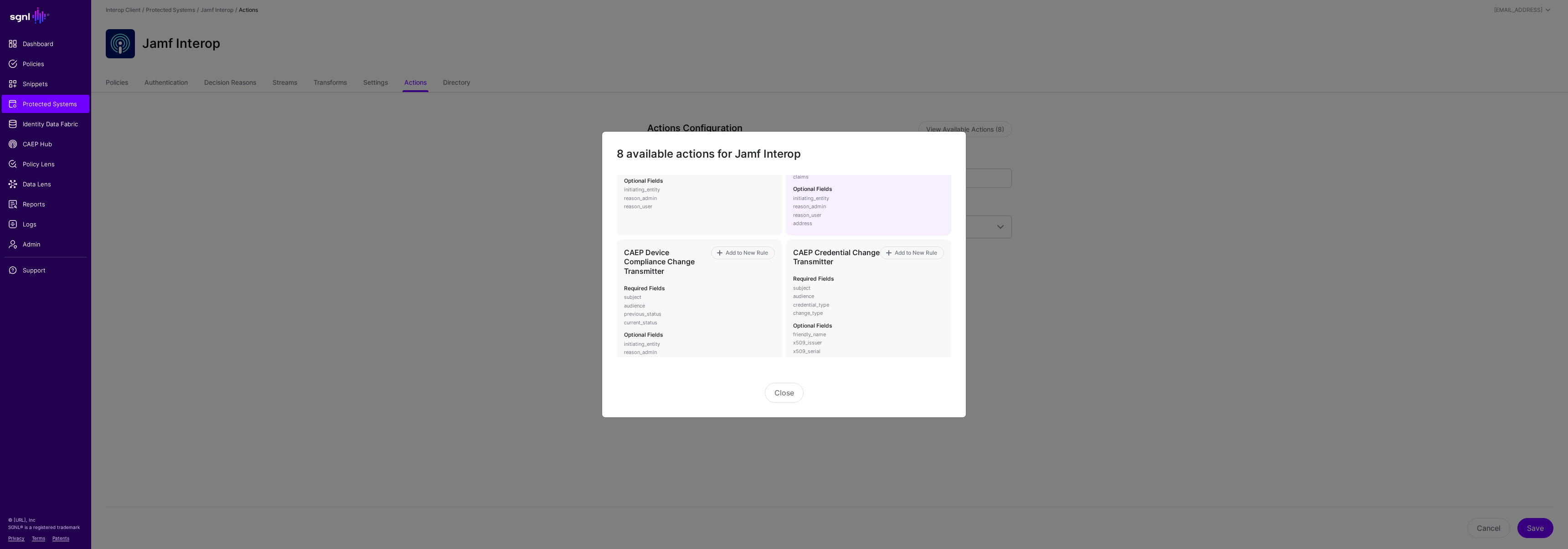
scroll to position [233, 0]
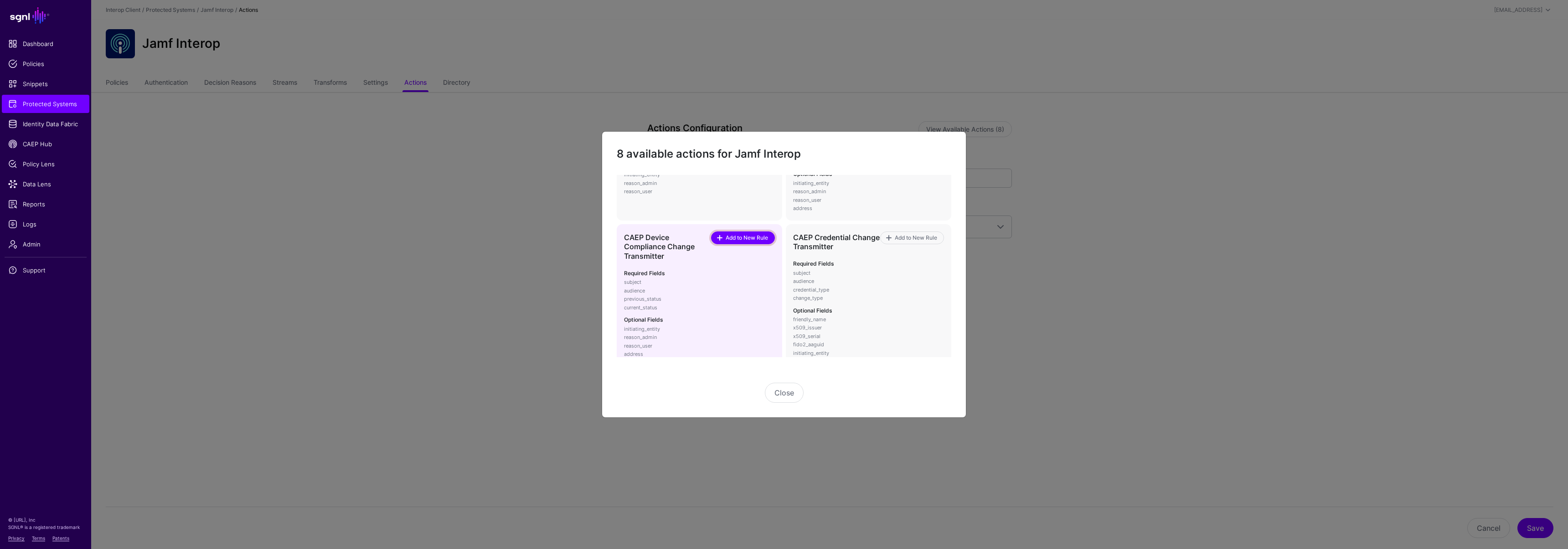
click at [740, 242] on link "Add to New Rule" at bounding box center [743, 237] width 64 height 13
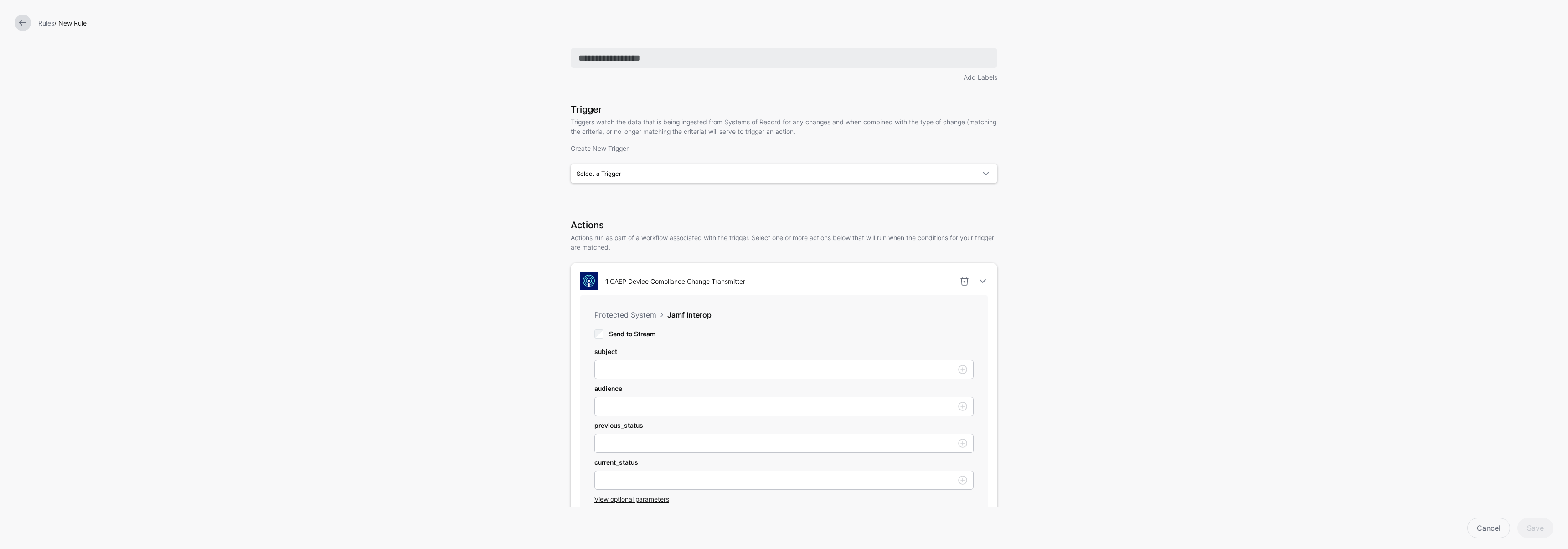
click at [615, 66] on input "text" at bounding box center [784, 58] width 427 height 20
type input "**********"
click at [620, 170] on span "Select a Trigger" at bounding box center [775, 173] width 398 height 10
click at [614, 198] on span "SessionRevokedTrigger" at bounding box center [612, 195] width 67 height 7
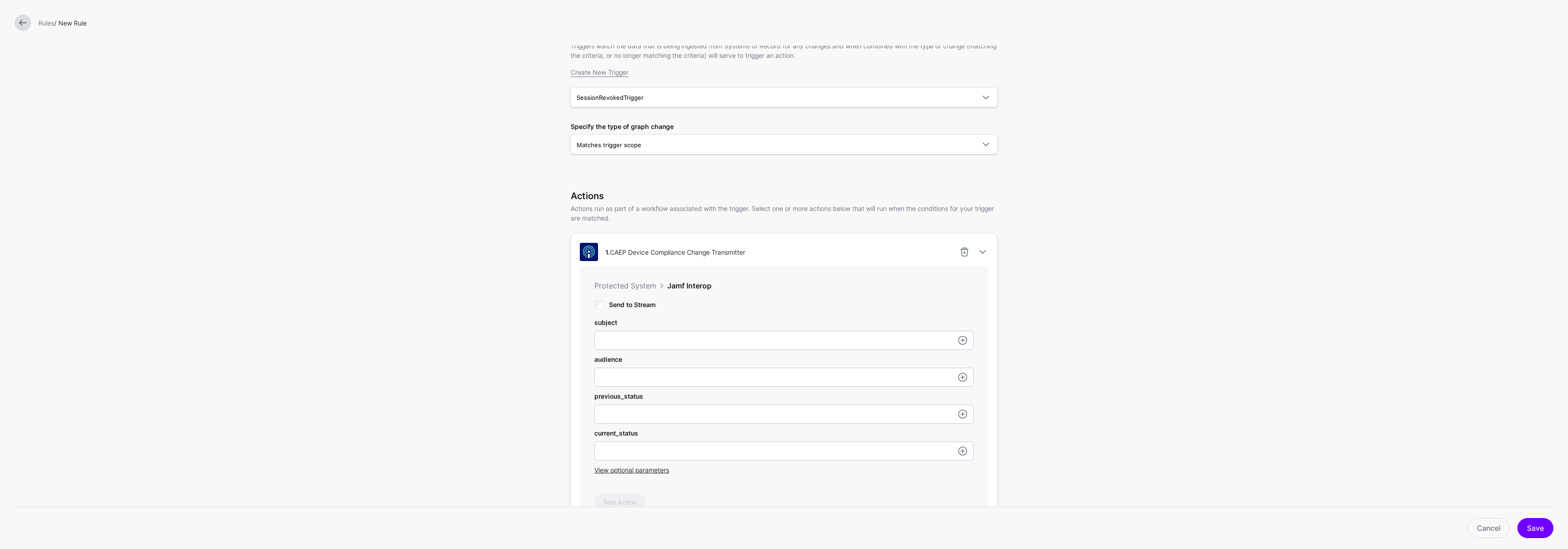
scroll to position [85, 0]
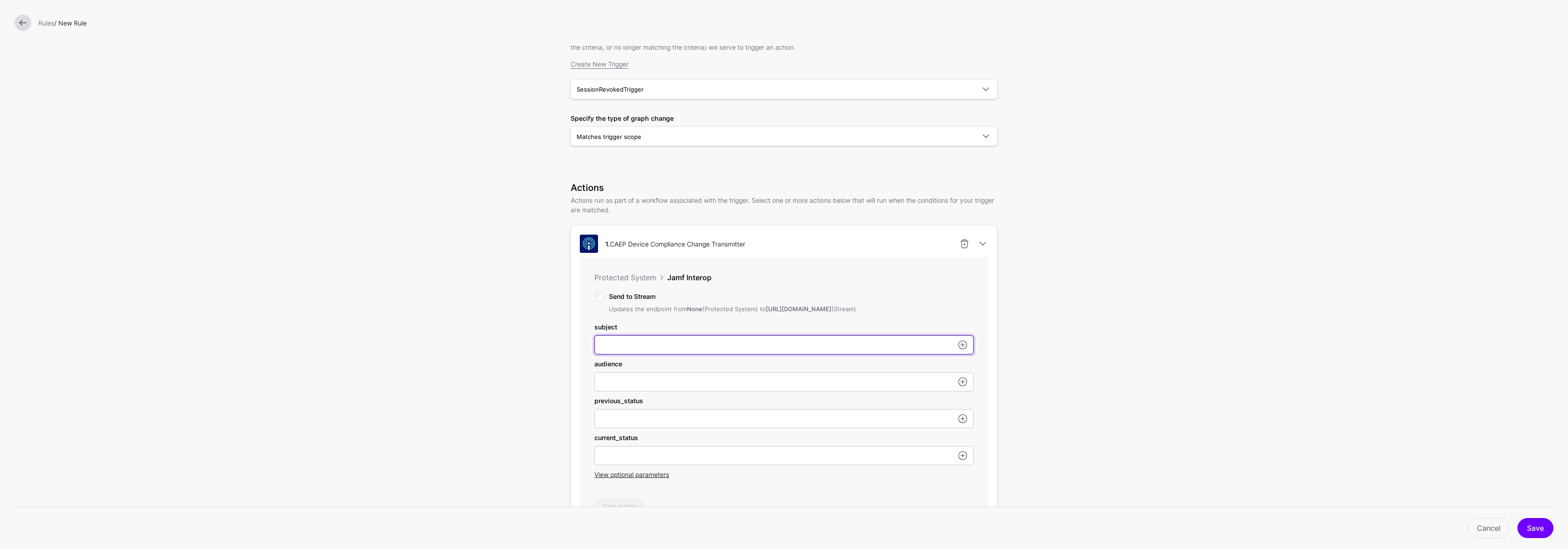
click at [649, 355] on input "subject" at bounding box center [783, 344] width 379 height 19
paste input "**********"
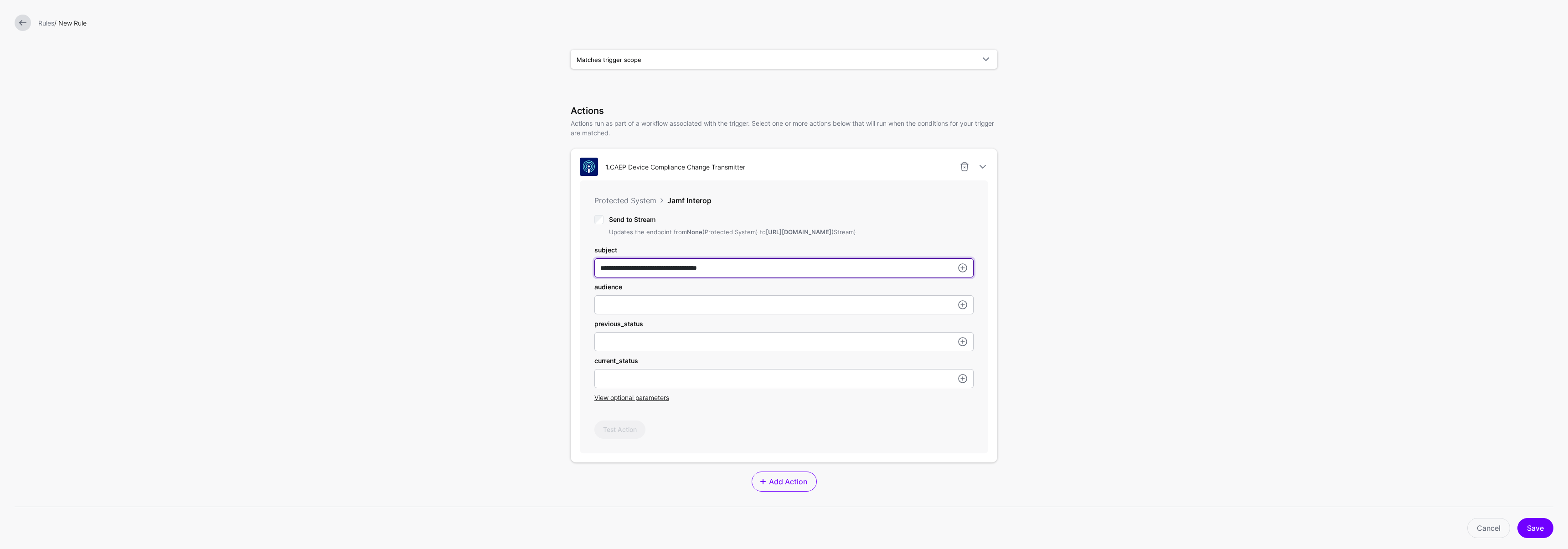
scroll to position [162, 0]
type input "**********"
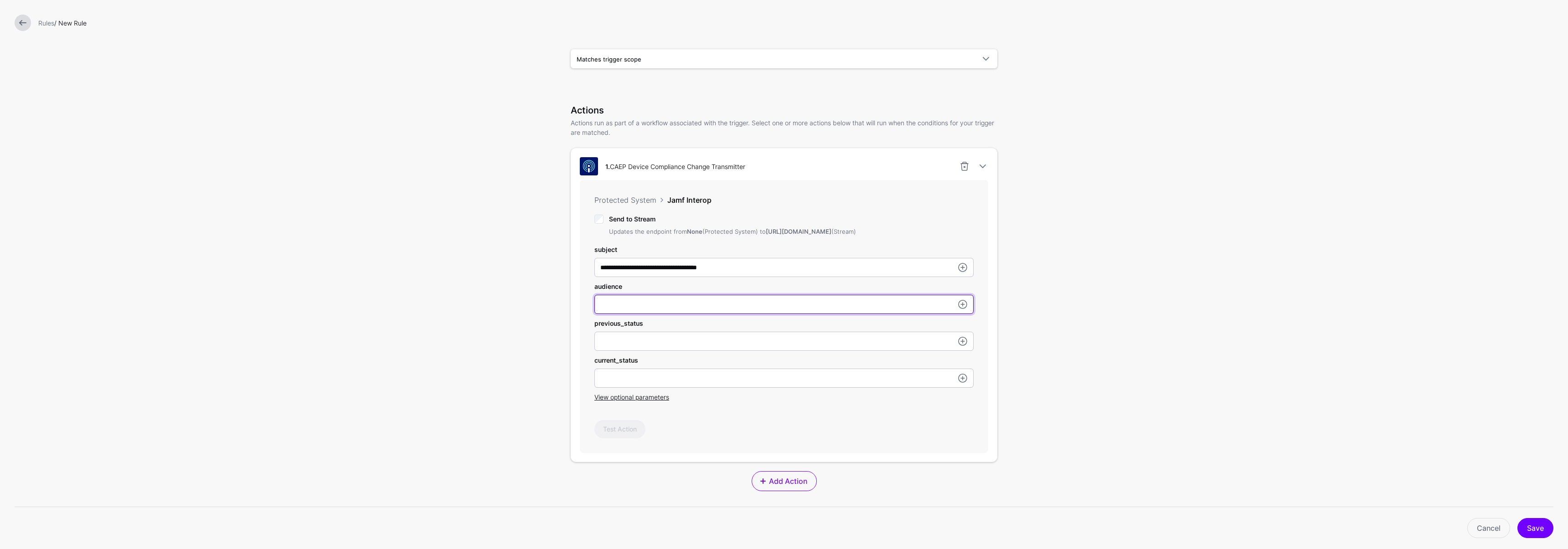
click at [617, 313] on input "subject" at bounding box center [783, 304] width 379 height 19
type input "********"
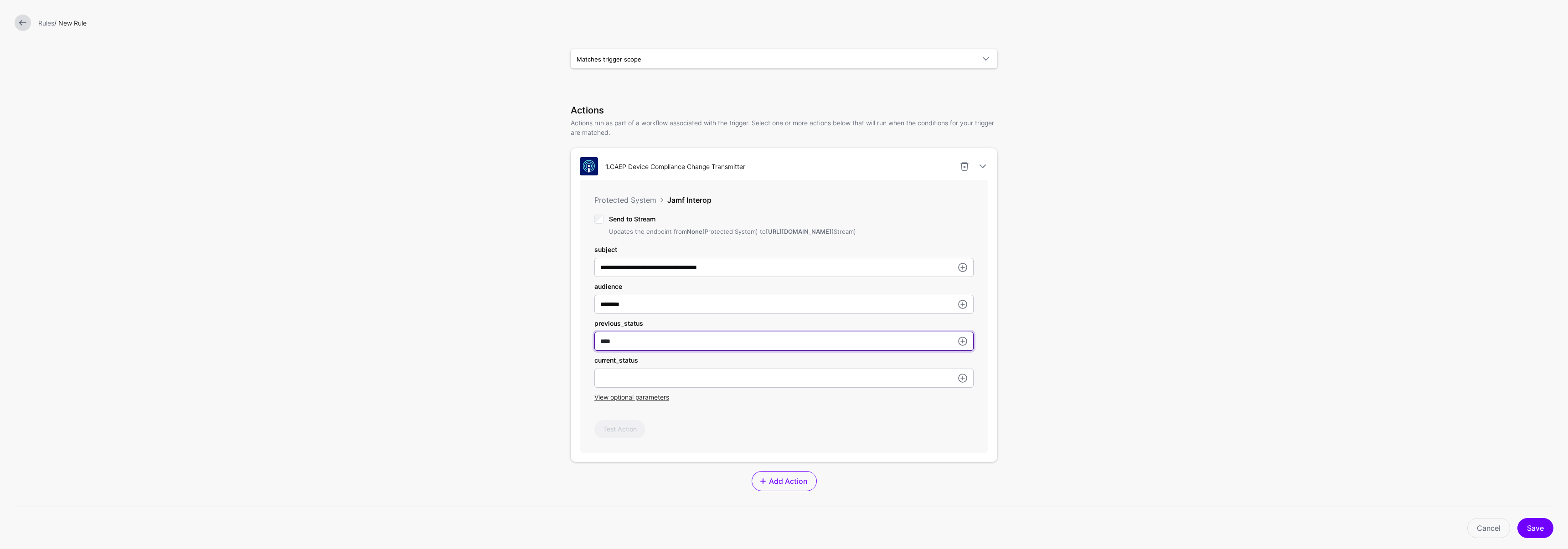
type input "****"
click at [1542, 526] on button "Save" at bounding box center [1535, 528] width 36 height 20
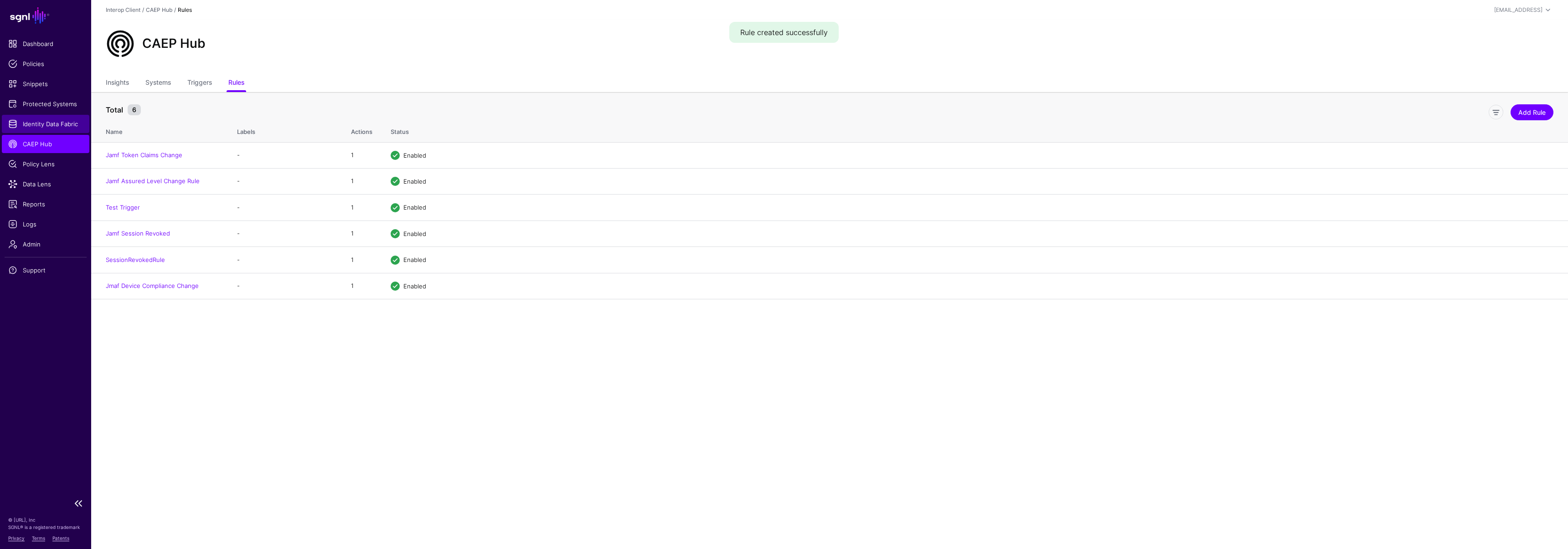
click at [46, 120] on span "Identity Data Fabric" at bounding box center [45, 124] width 75 height 9
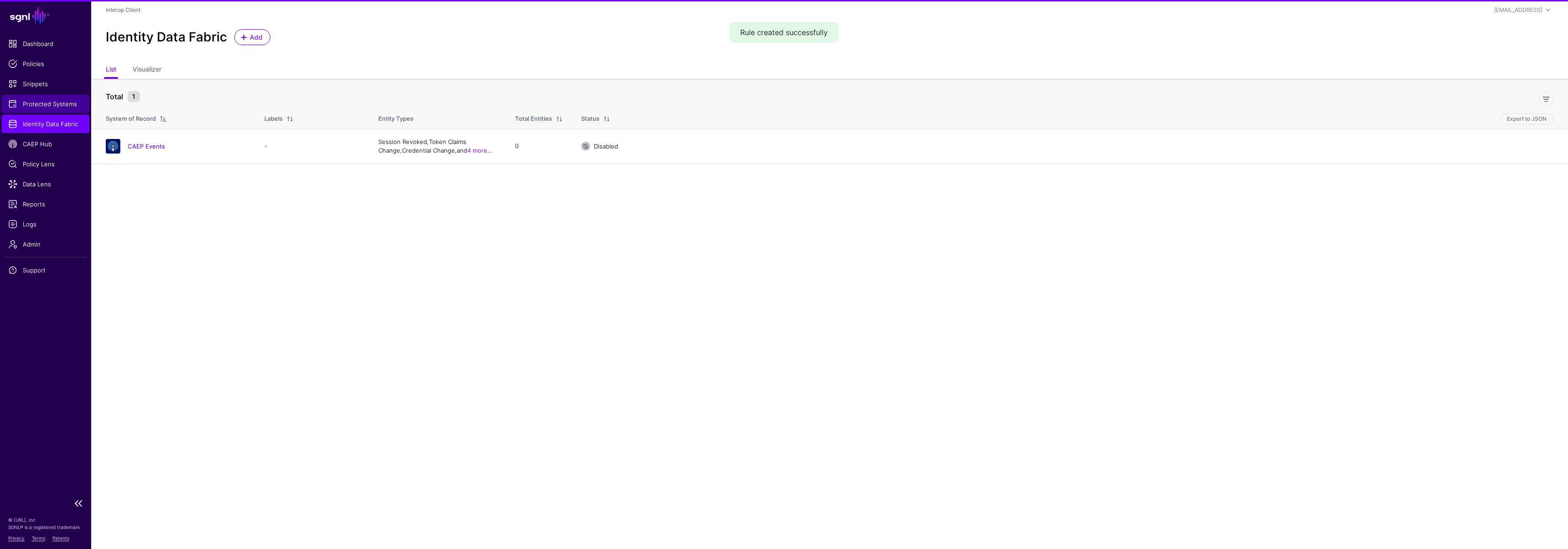
click at [68, 101] on span "Protected Systems" at bounding box center [45, 103] width 75 height 9
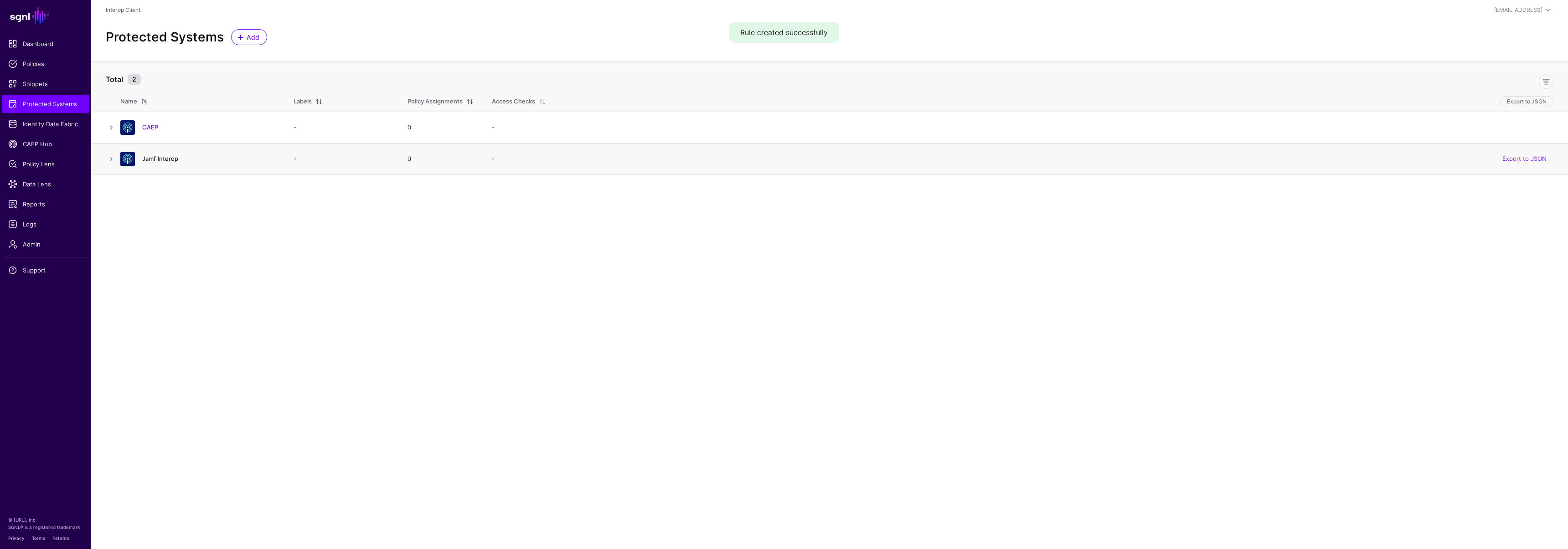
click at [152, 159] on link "Jamf Interop" at bounding box center [160, 159] width 36 height 7
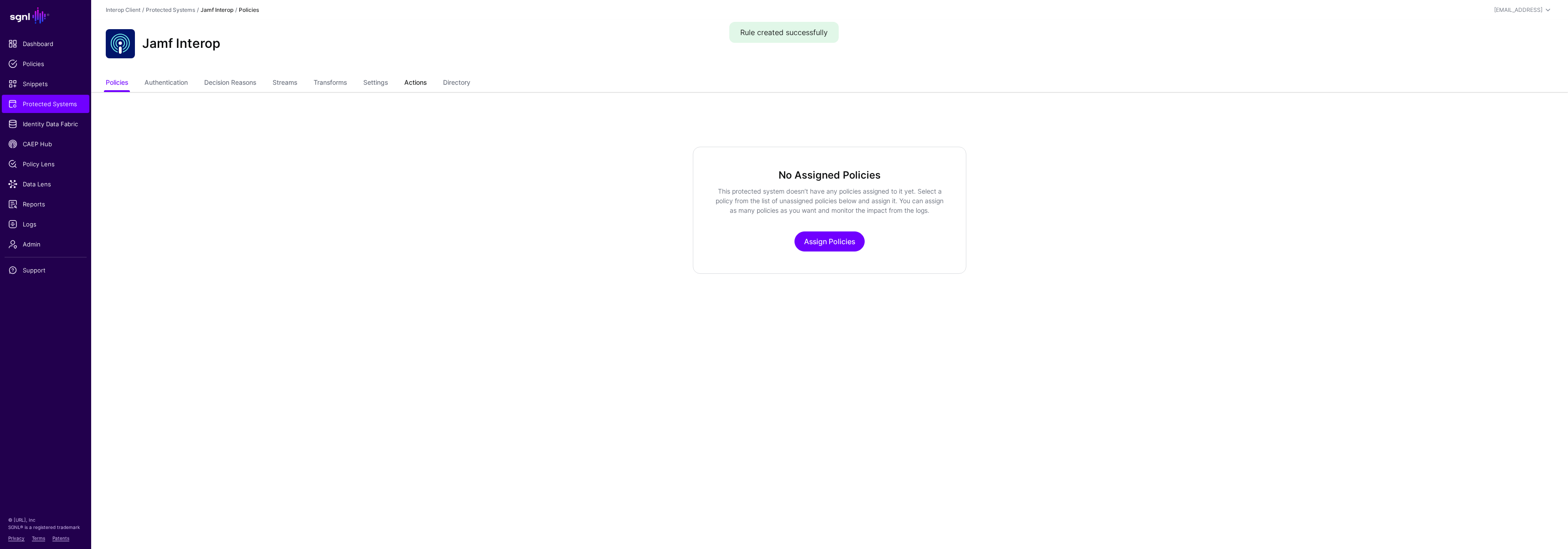
click at [414, 86] on link "Actions" at bounding box center [415, 83] width 23 height 17
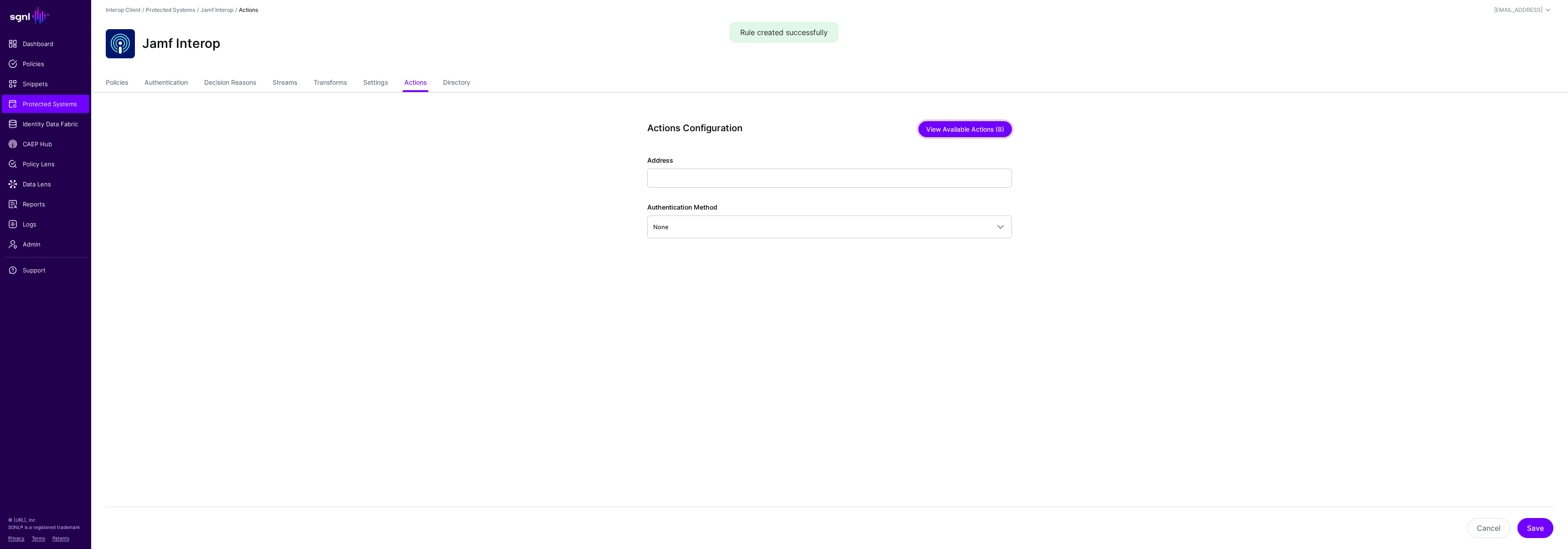
click at [938, 130] on button "View Available Actions (8)" at bounding box center [965, 129] width 94 height 16
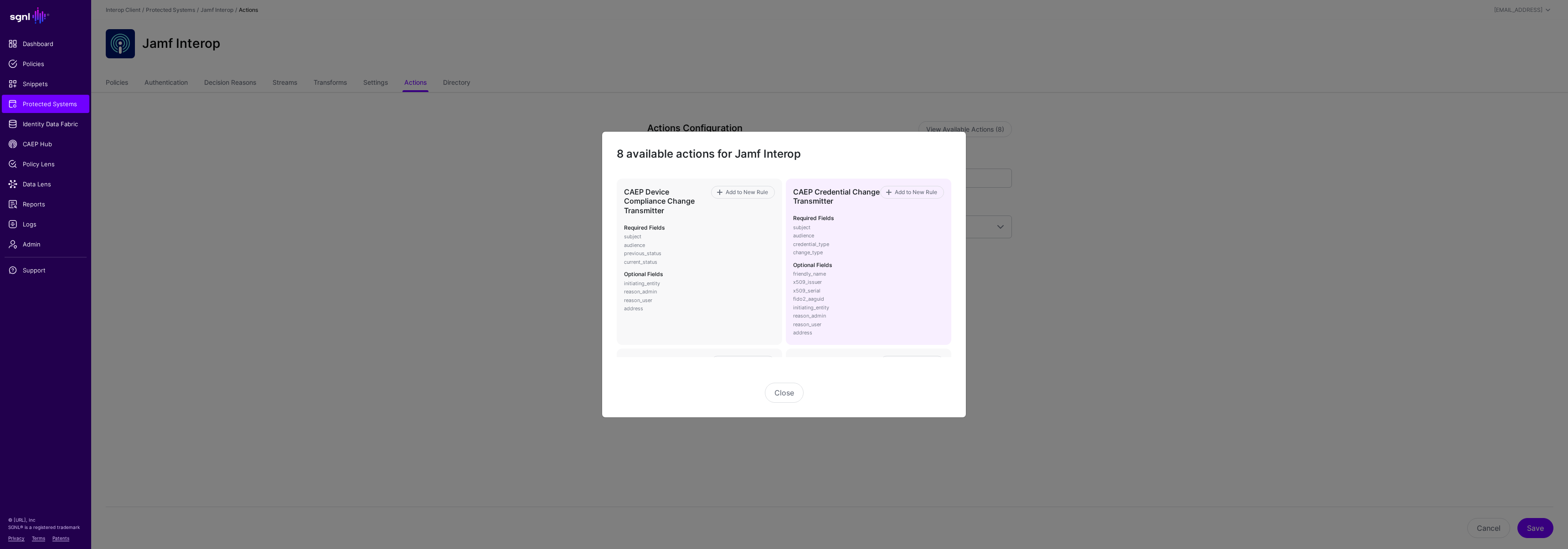
scroll to position [276, 0]
click at [922, 195] on span "Add to New Rule" at bounding box center [915, 194] width 44 height 8
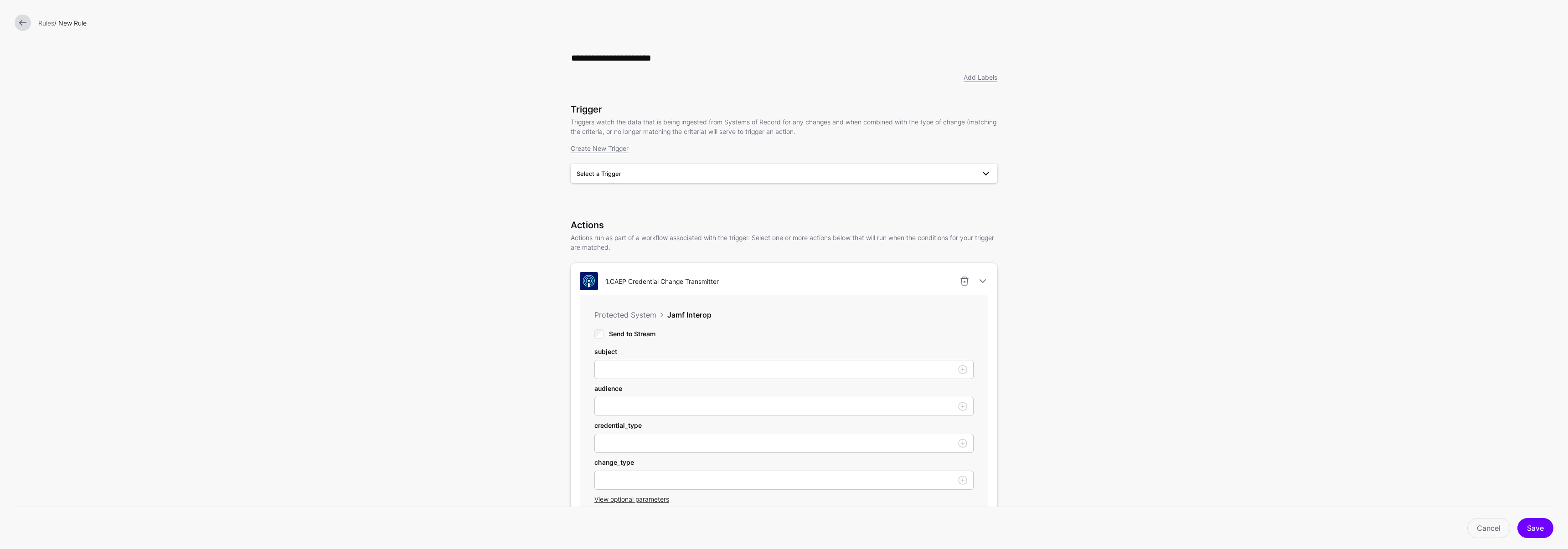
type input "**********"
click at [616, 170] on span "Select a Trigger" at bounding box center [598, 173] width 44 height 7
click at [607, 200] on button "SessionRevokedTrigger" at bounding box center [784, 195] width 427 height 15
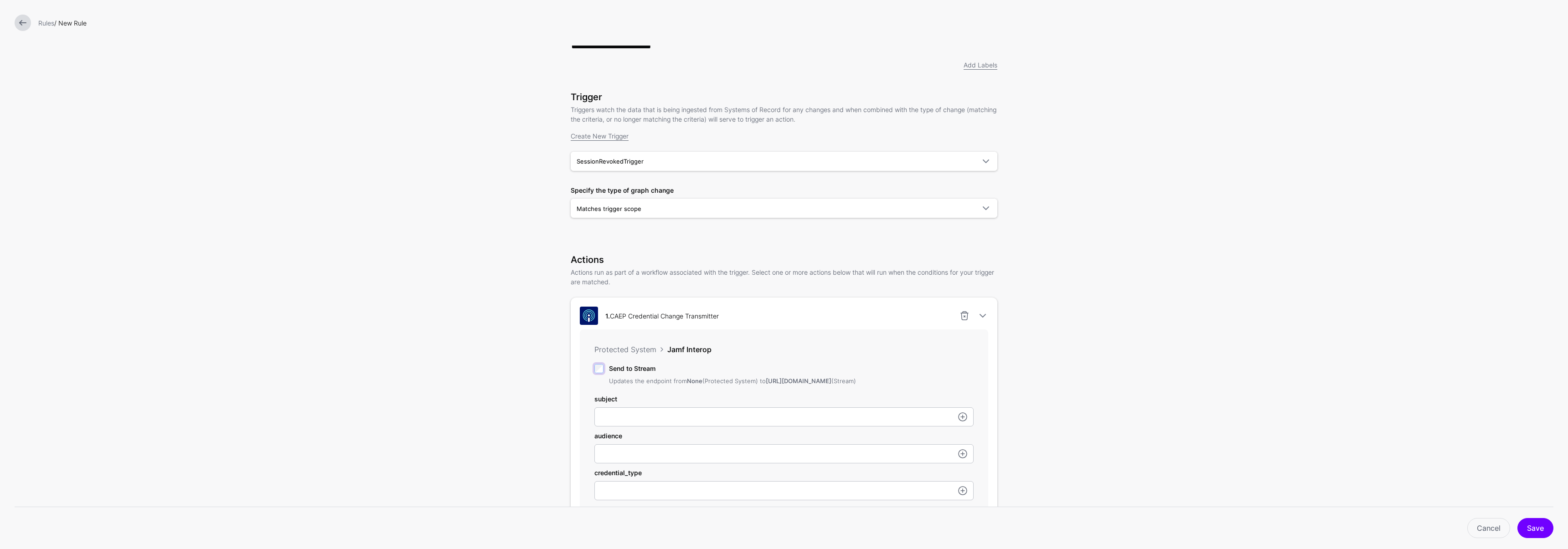
scroll to position [18, 0]
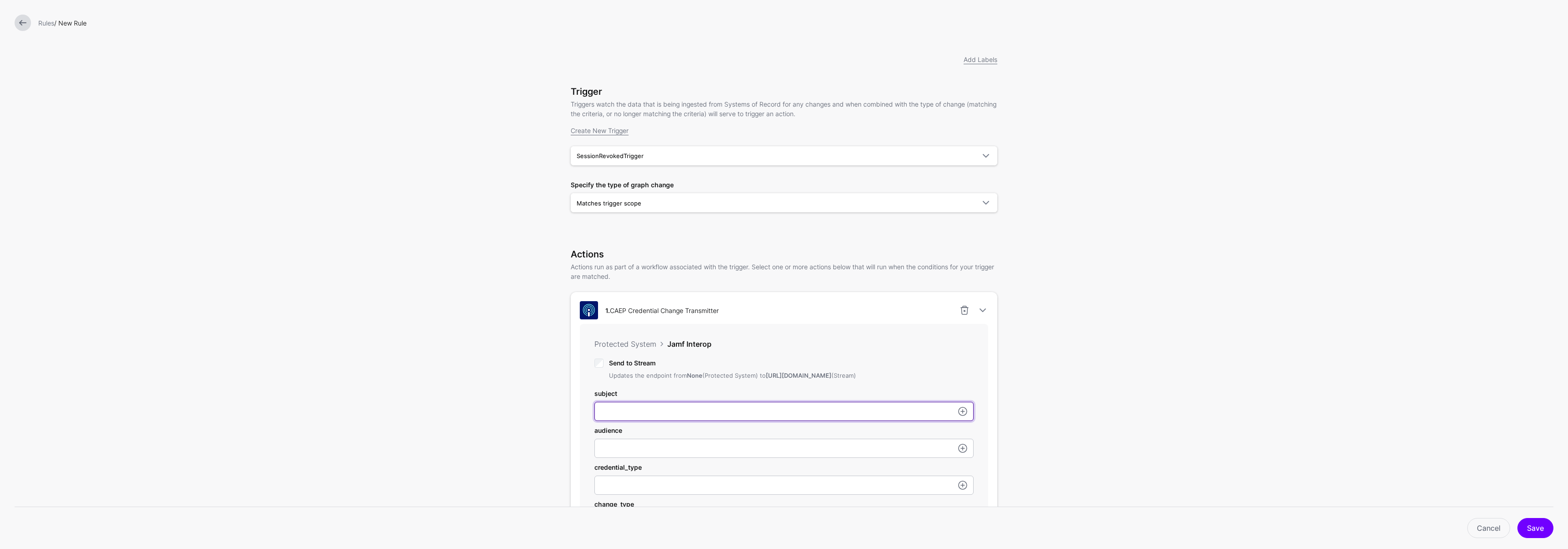
click at [627, 415] on input "subject" at bounding box center [783, 411] width 379 height 19
paste input "**********"
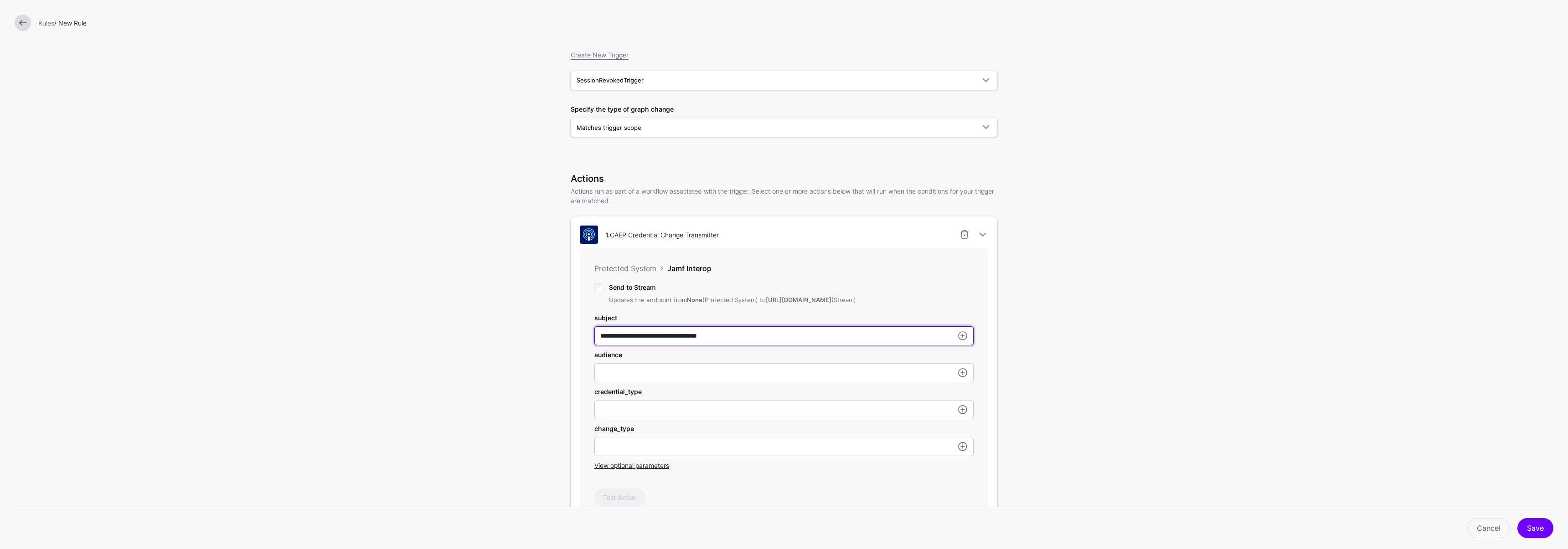
scroll to position [94, 0]
type input "**********"
click at [610, 382] on input "subject" at bounding box center [783, 372] width 379 height 19
type input "********"
type input "****"
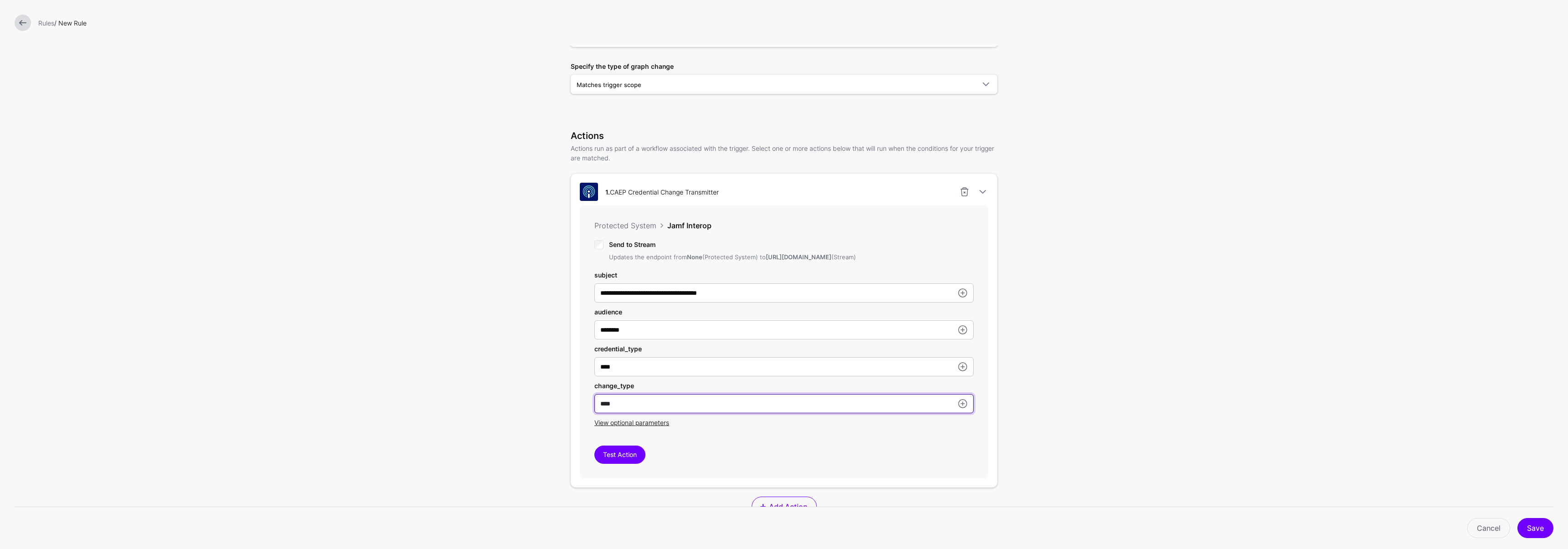
scroll to position [178, 0]
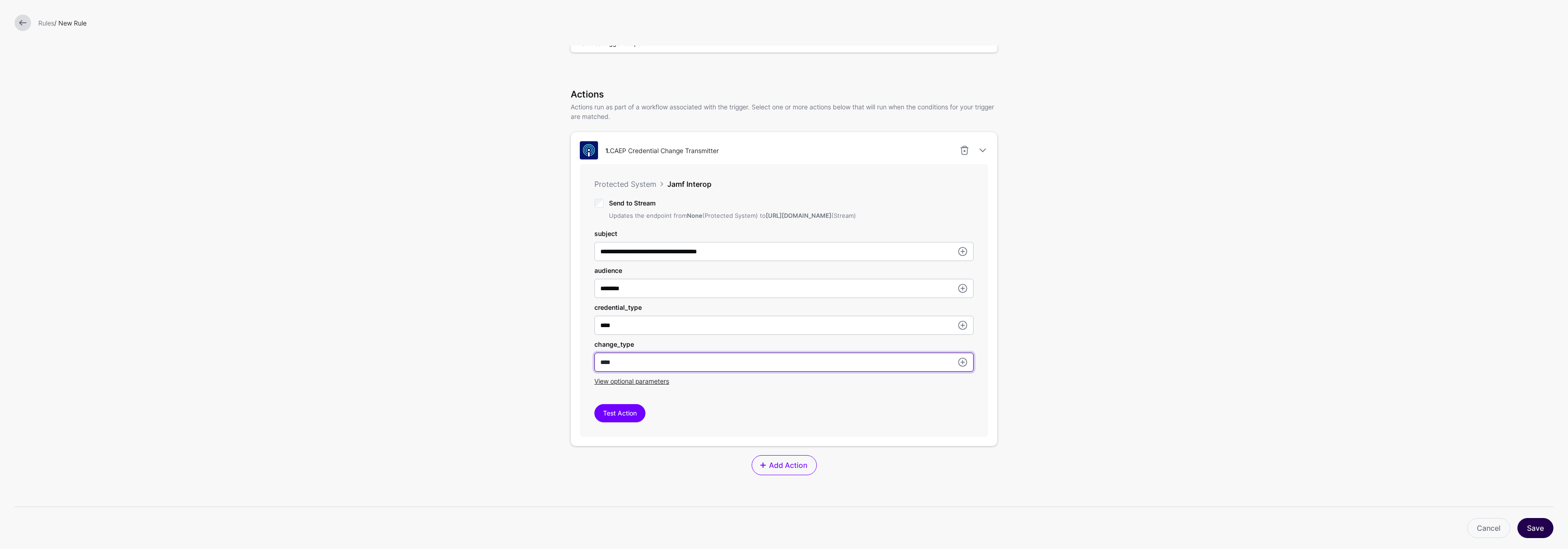
type input "****"
click at [1543, 533] on button "Save" at bounding box center [1535, 528] width 36 height 20
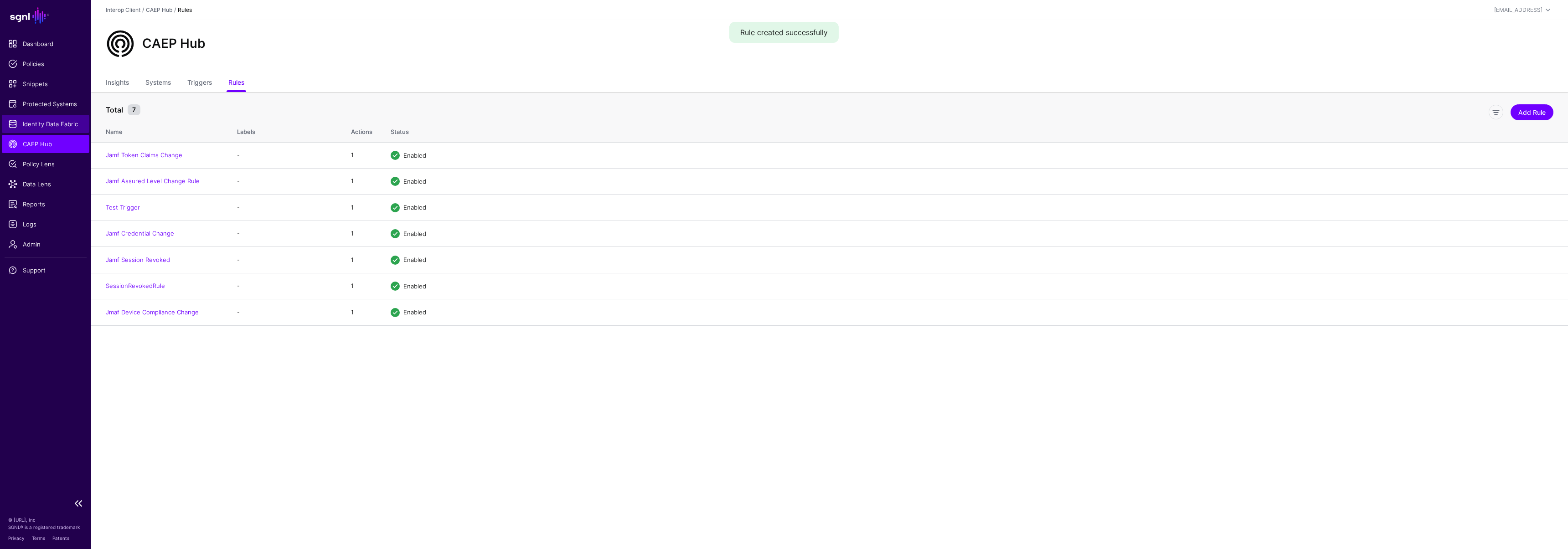
click at [32, 132] on link "Identity Data Fabric" at bounding box center [46, 124] width 88 height 18
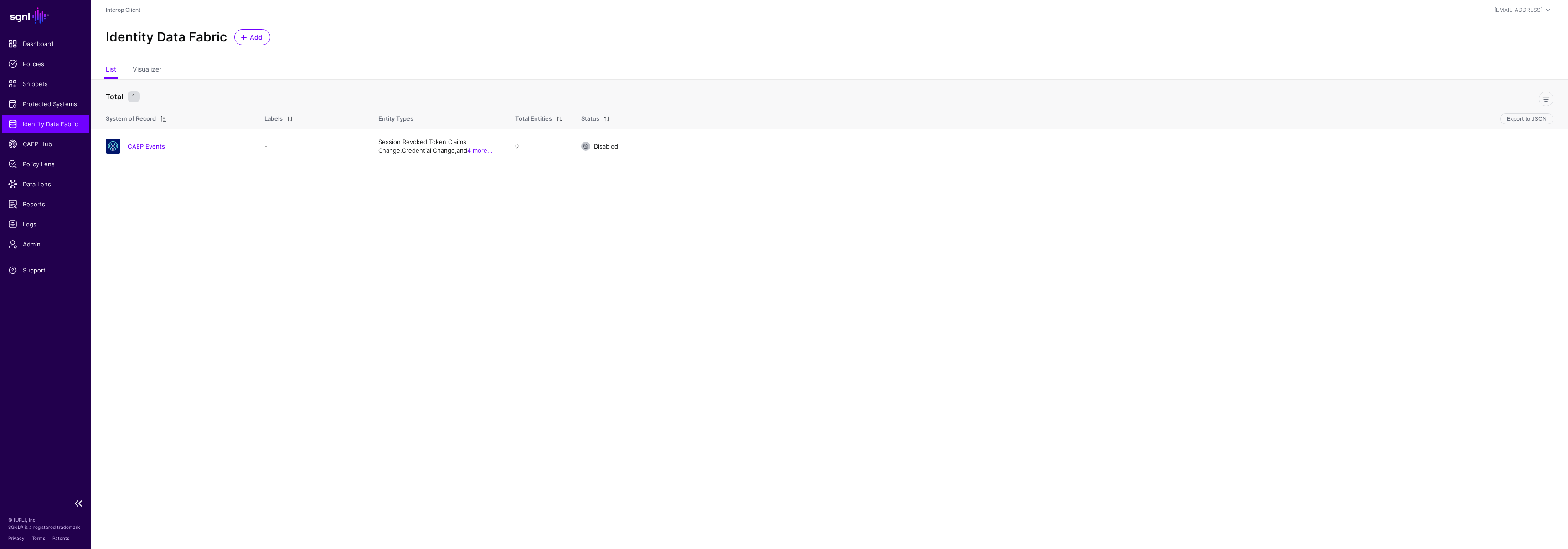
click at [61, 125] on span "Identity Data Fabric" at bounding box center [45, 124] width 75 height 9
click at [52, 104] on span "Protected Systems" at bounding box center [45, 103] width 75 height 9
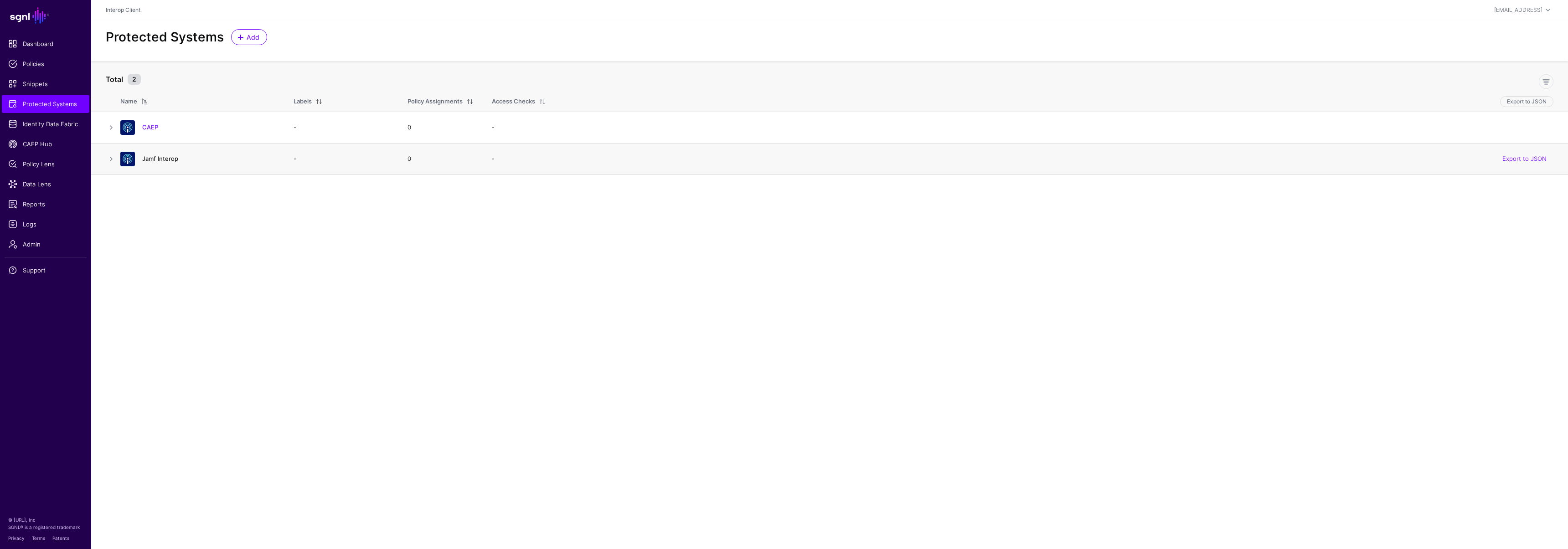
click at [158, 158] on link "Jamf Interop" at bounding box center [160, 159] width 36 height 7
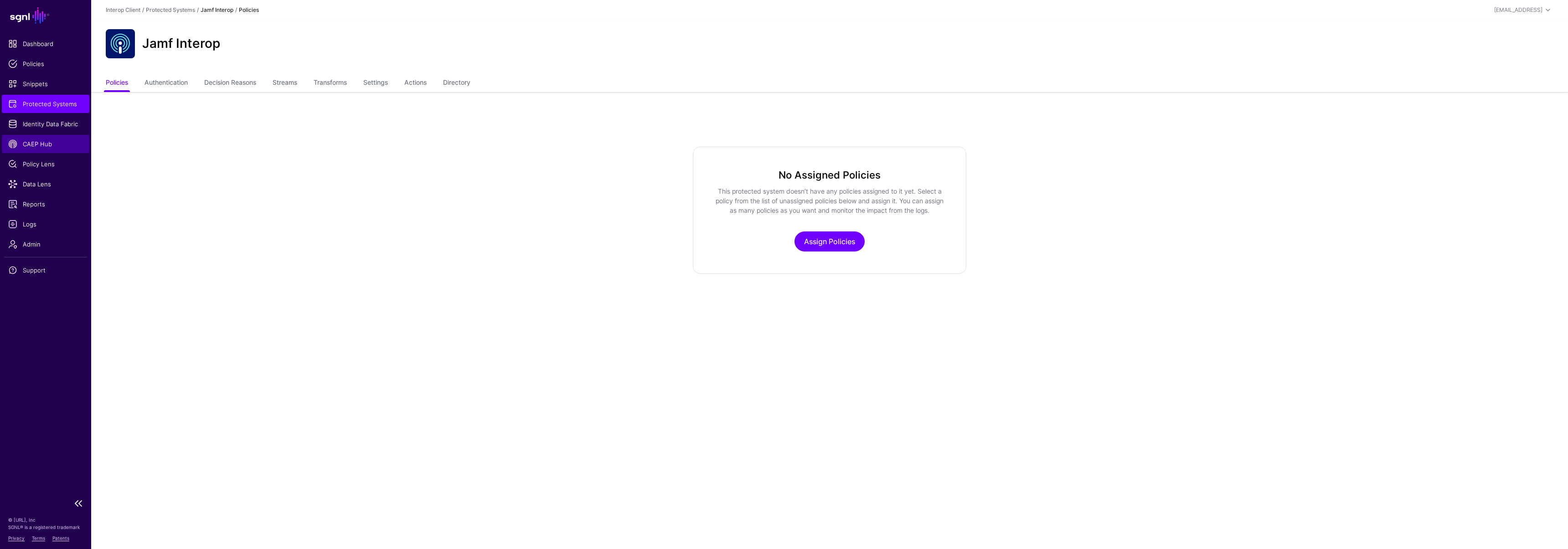
click at [43, 139] on link "CAEP Hub" at bounding box center [46, 144] width 88 height 18
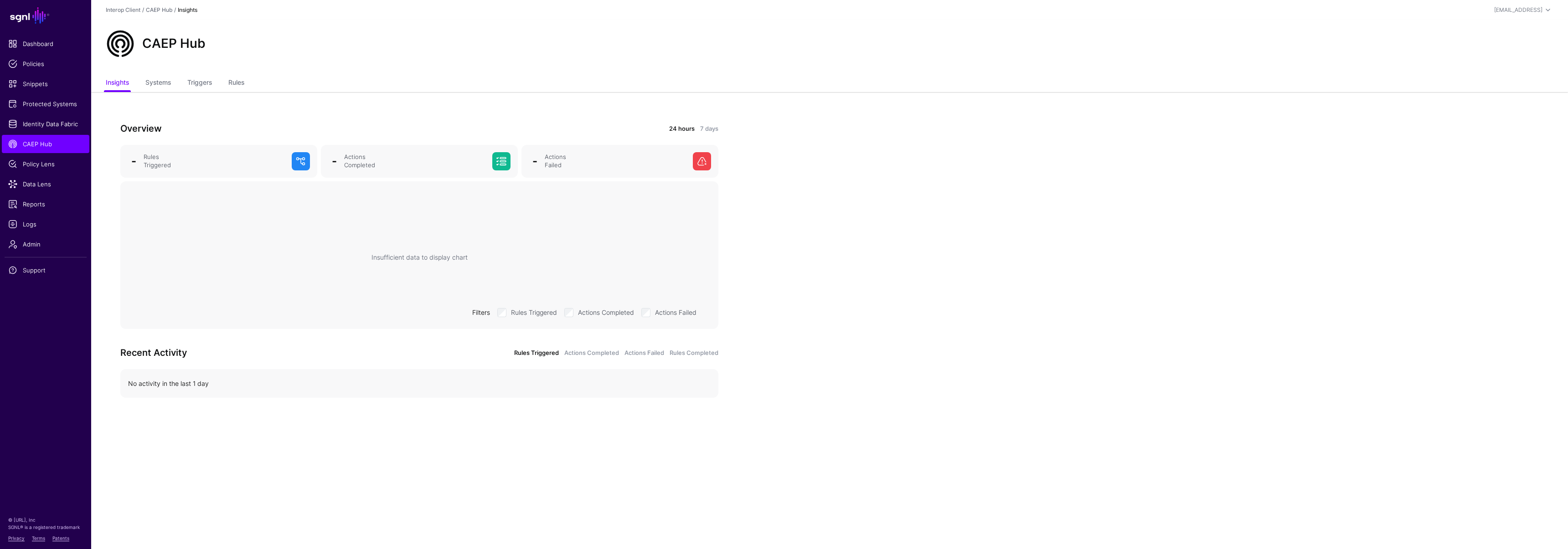
click at [229, 83] on ul "Insights Systems Triggers Rules" at bounding box center [830, 83] width 1447 height 17
click at [231, 81] on link "Rules" at bounding box center [236, 83] width 16 height 17
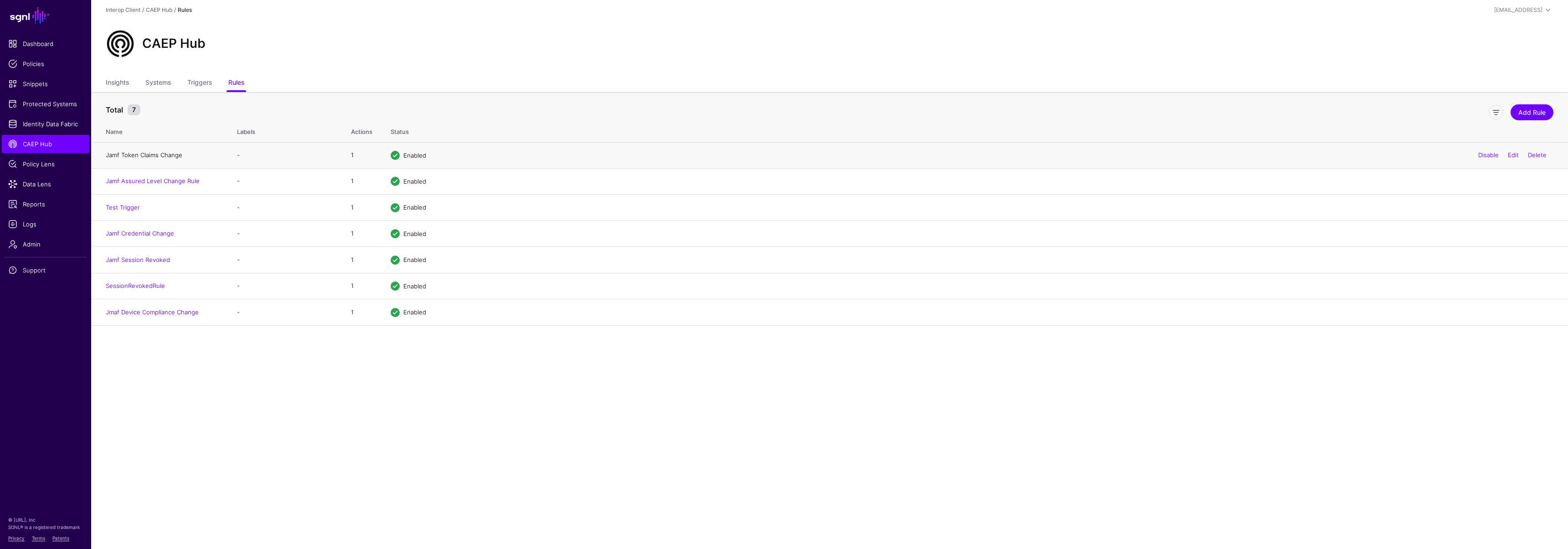
click at [139, 152] on link "Jamf Token Claims Change" at bounding box center [144, 155] width 77 height 7
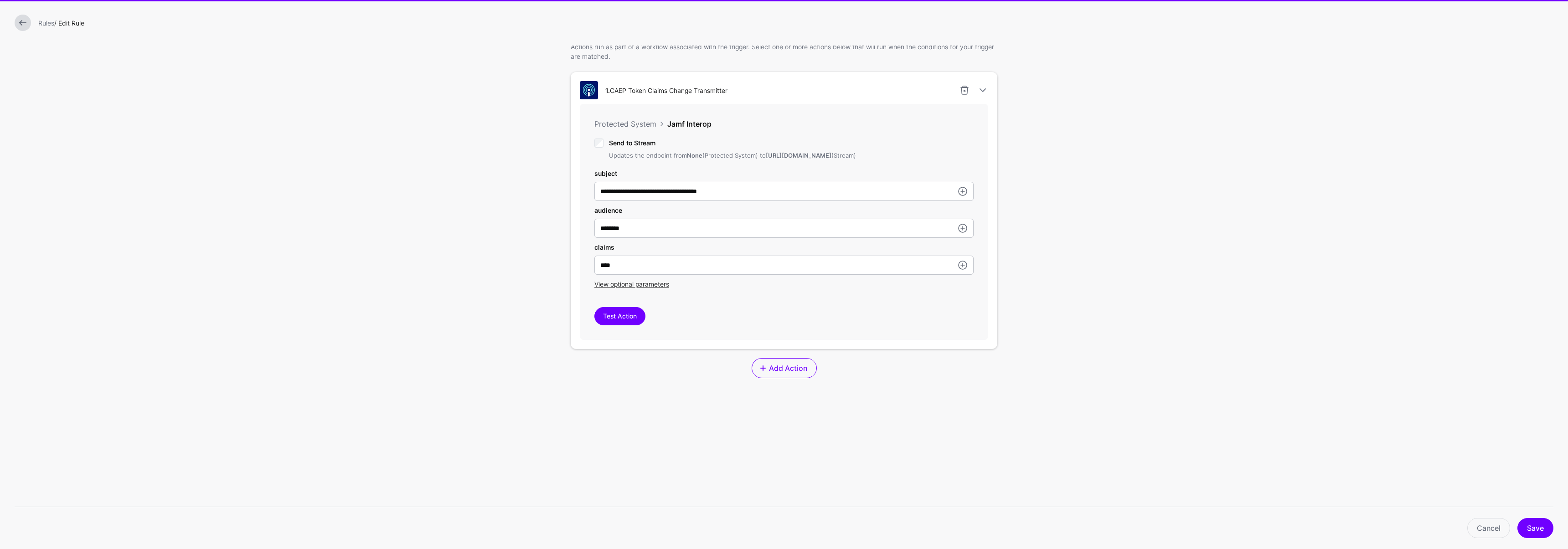
scroll to position [277, 0]
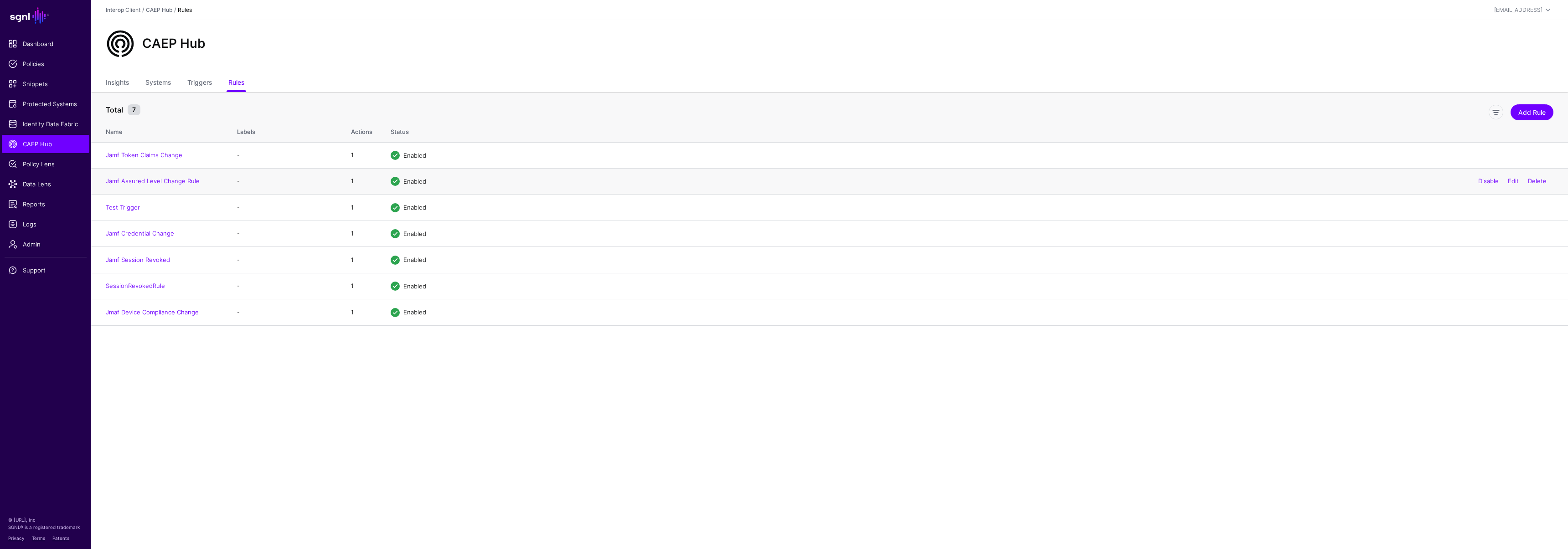
click at [144, 176] on td "Jamf Assured Level Change Rule" at bounding box center [159, 181] width 137 height 26
click at [145, 178] on link "Jamf Assured Level Change Rule" at bounding box center [153, 181] width 94 height 7
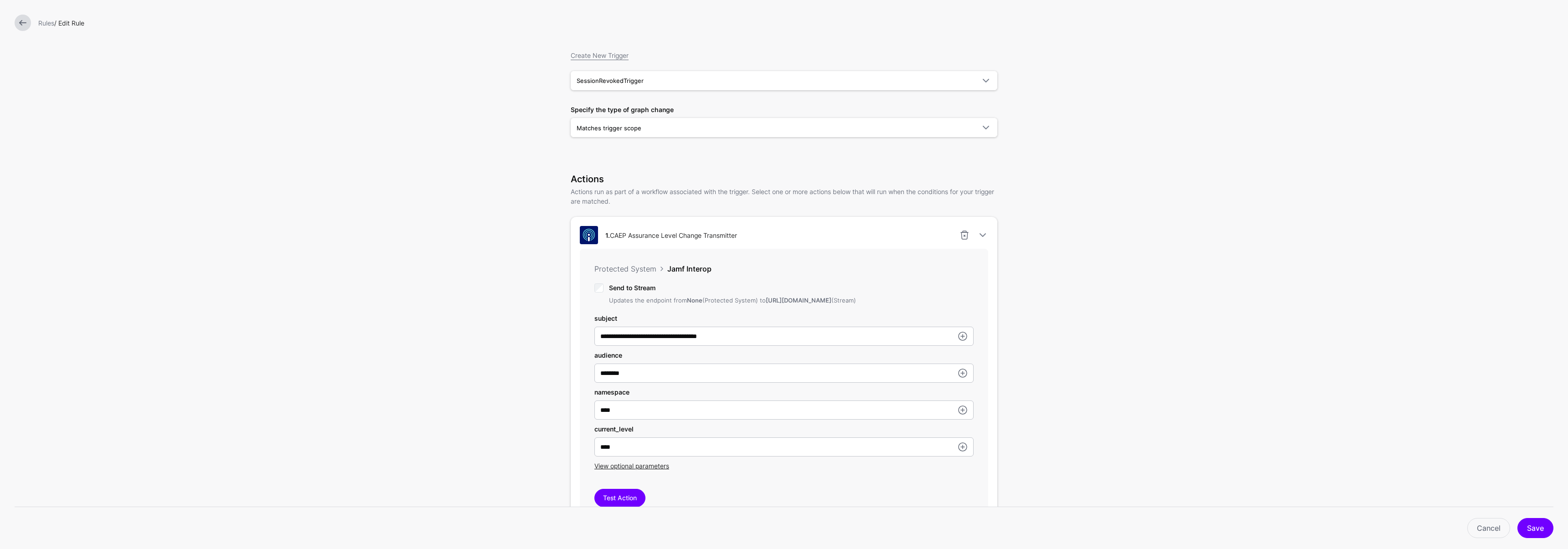
scroll to position [99, 0]
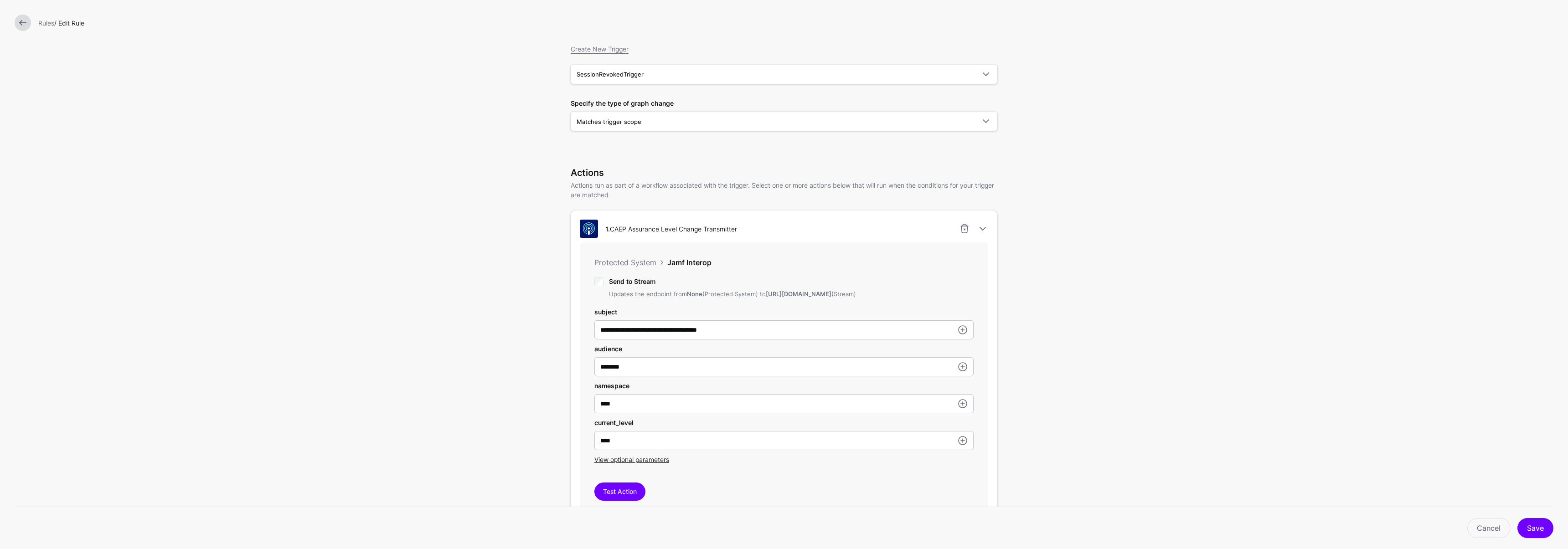
click at [27, 18] on link at bounding box center [23, 23] width 16 height 16
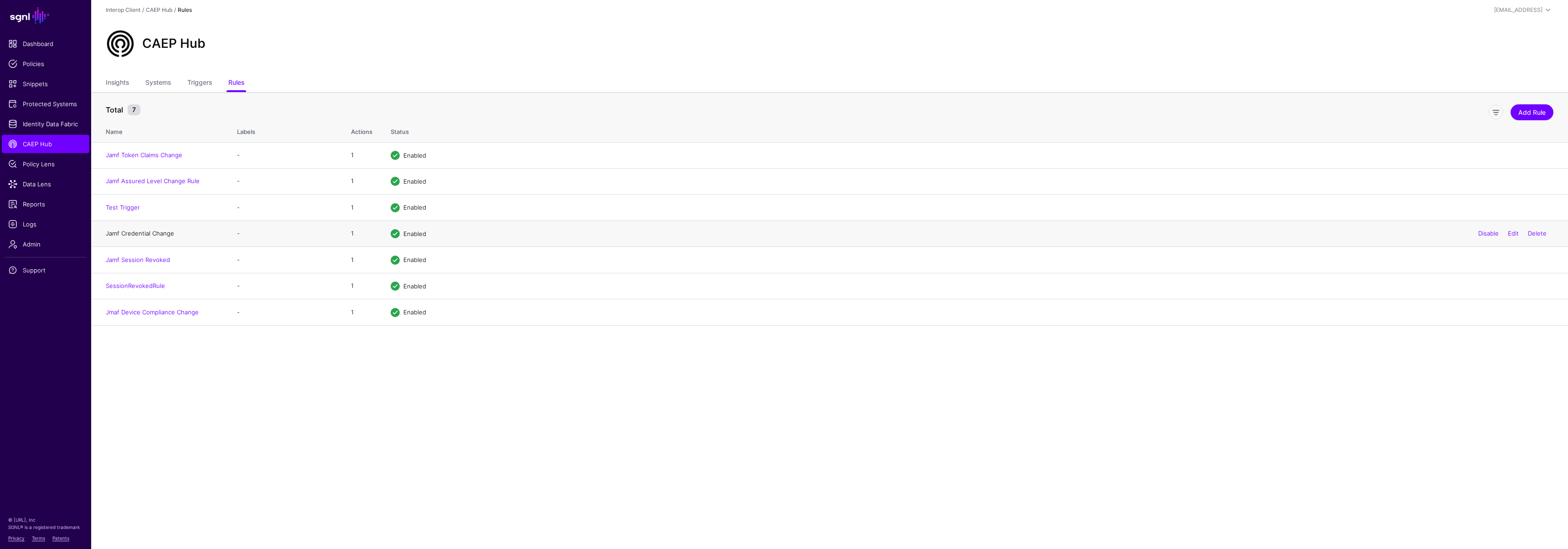
click at [134, 232] on link "Jamf Credential Change" at bounding box center [140, 233] width 68 height 7
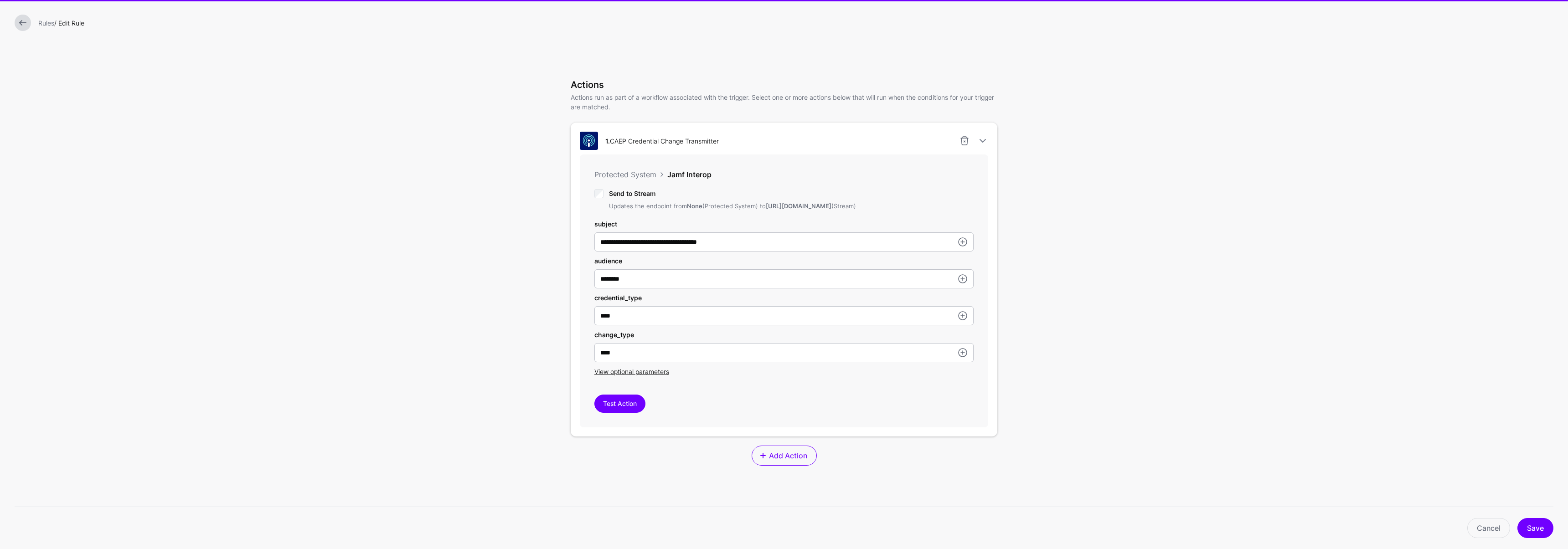
scroll to position [314, 0]
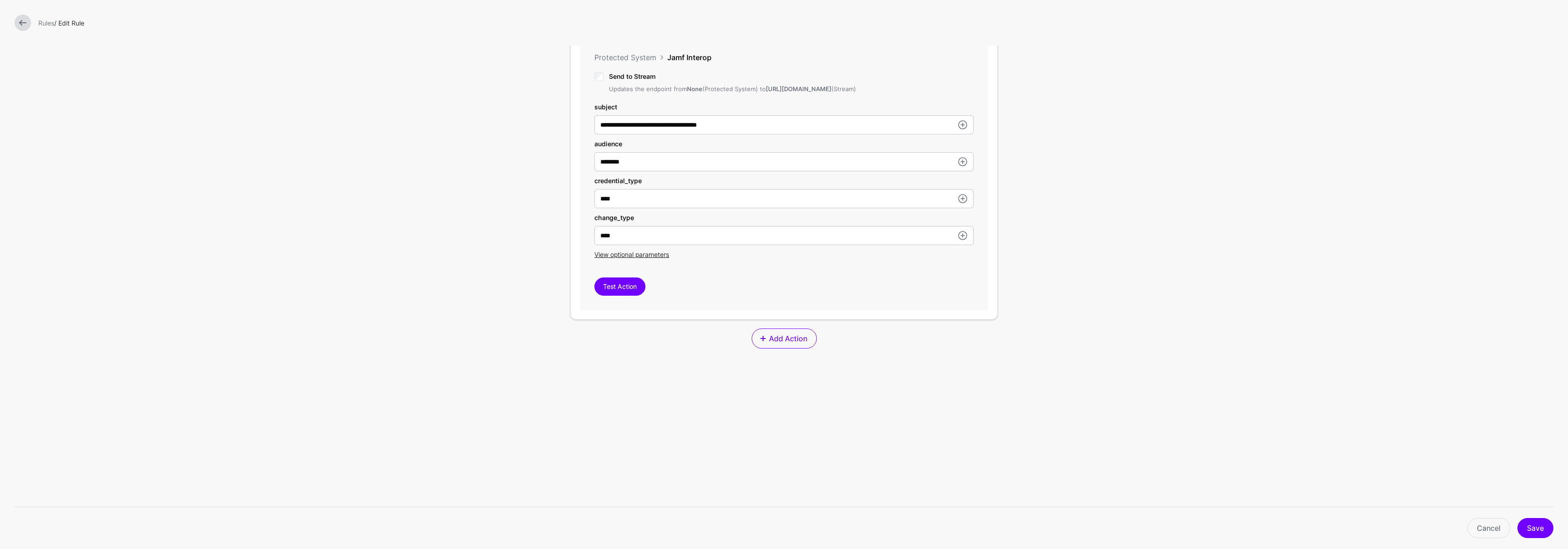
click at [34, 29] on div at bounding box center [23, 23] width 24 height 16
click at [27, 24] on link at bounding box center [23, 23] width 16 height 16
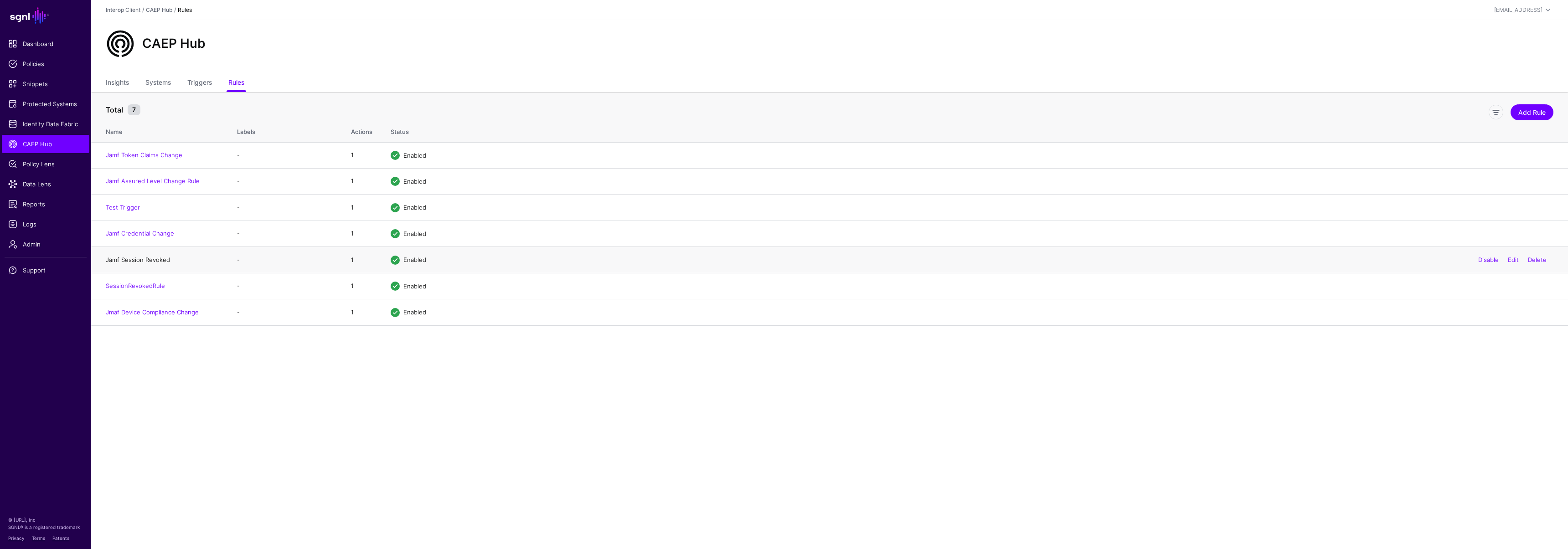
click at [149, 260] on link "Jamf Session Revoked" at bounding box center [138, 260] width 65 height 7
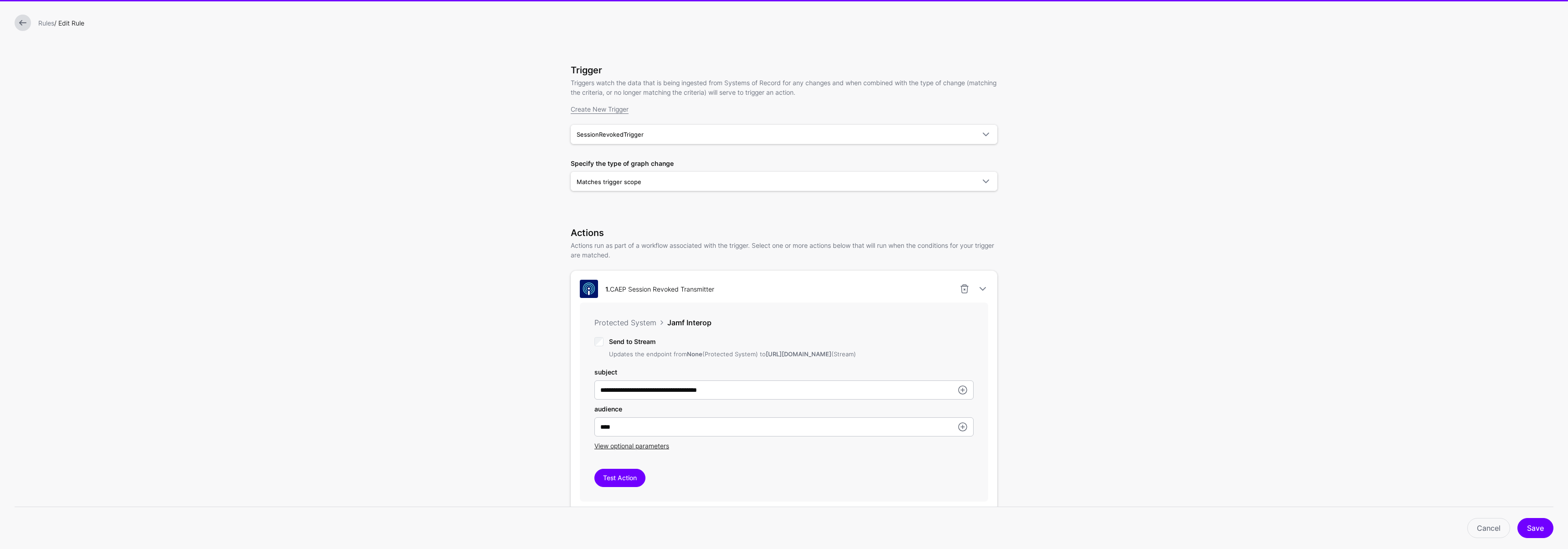
scroll to position [85, 0]
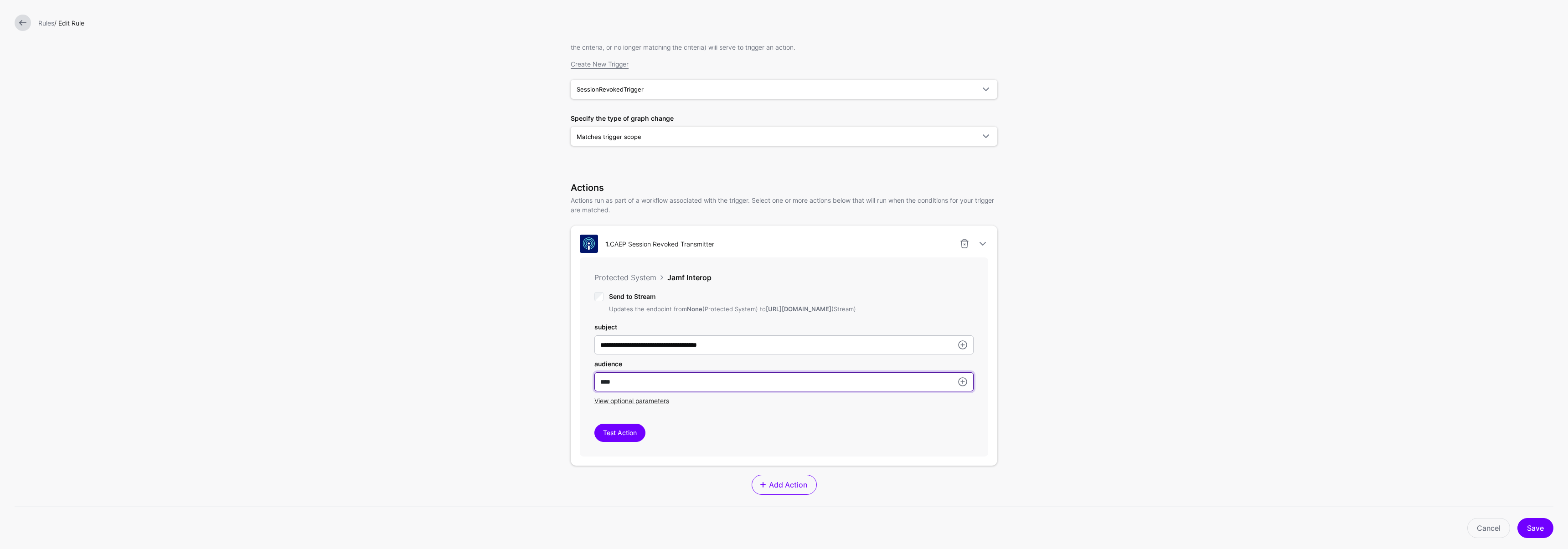
drag, startPoint x: 576, startPoint y: 386, endPoint x: 546, endPoint y: 386, distance: 30.0
click at [546, 386] on form "**********" at bounding box center [784, 305] width 1568 height 780
type input "*"
type input "********"
click at [1529, 525] on button "Save" at bounding box center [1535, 528] width 36 height 20
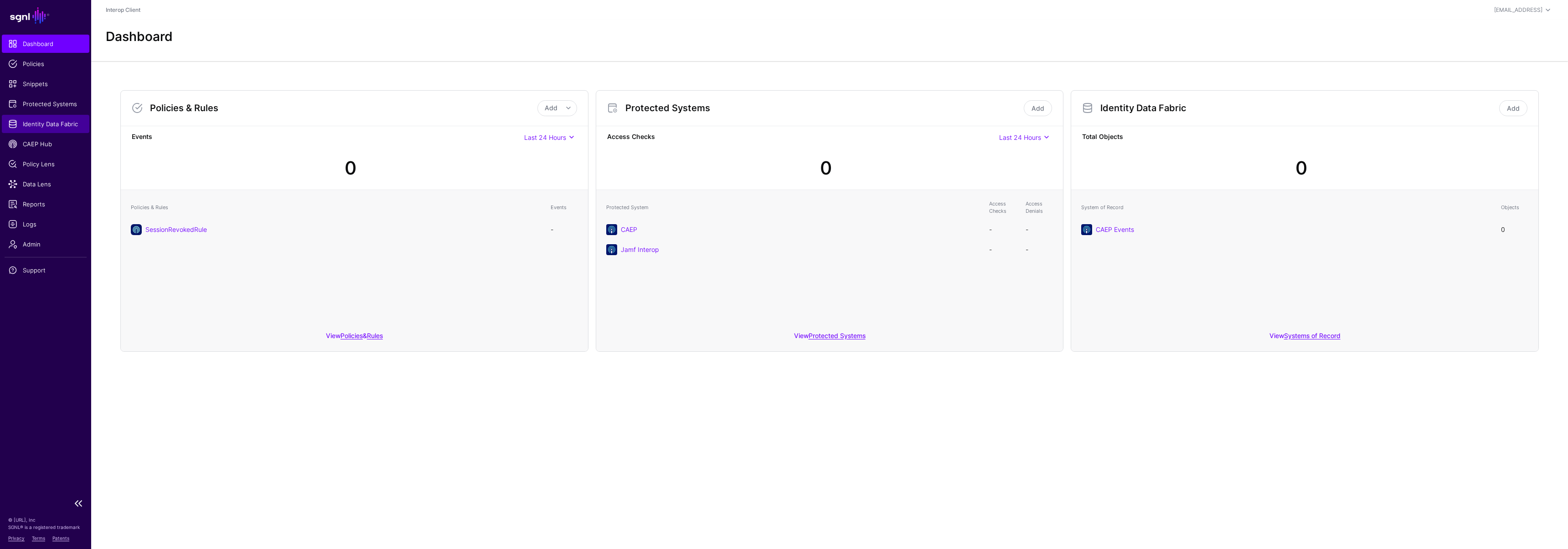
click at [43, 121] on span "Identity Data Fabric" at bounding box center [45, 124] width 75 height 9
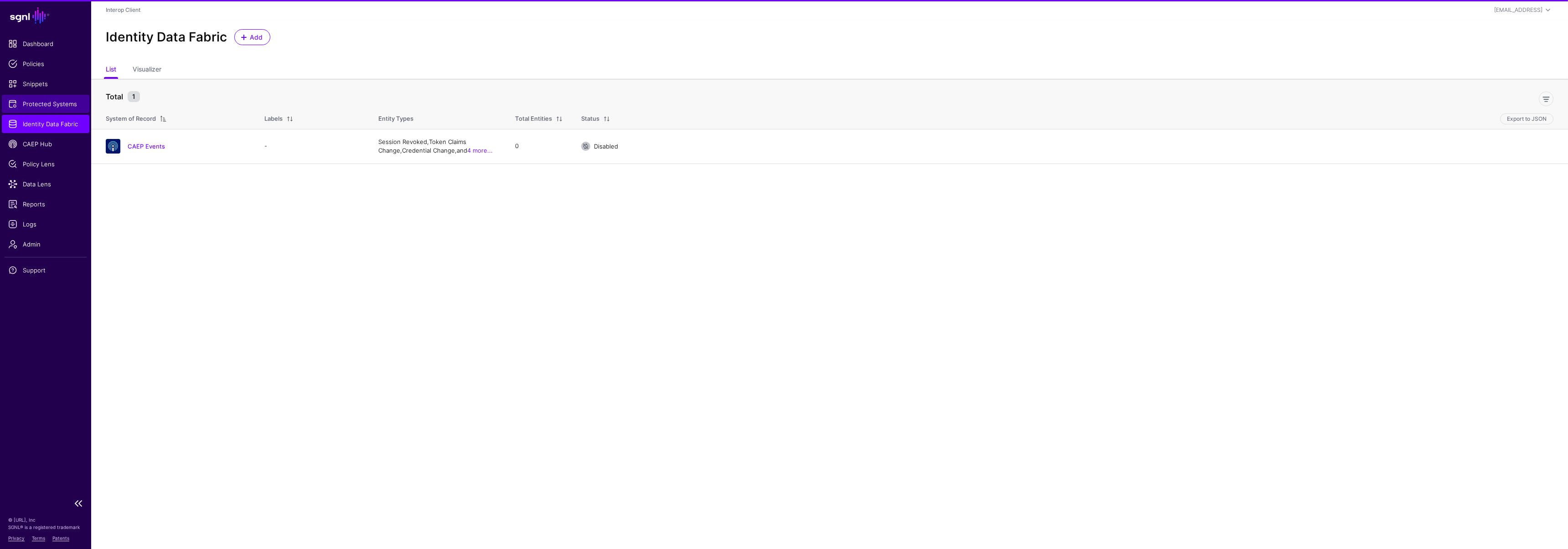
click at [51, 108] on span "Protected Systems" at bounding box center [45, 103] width 75 height 9
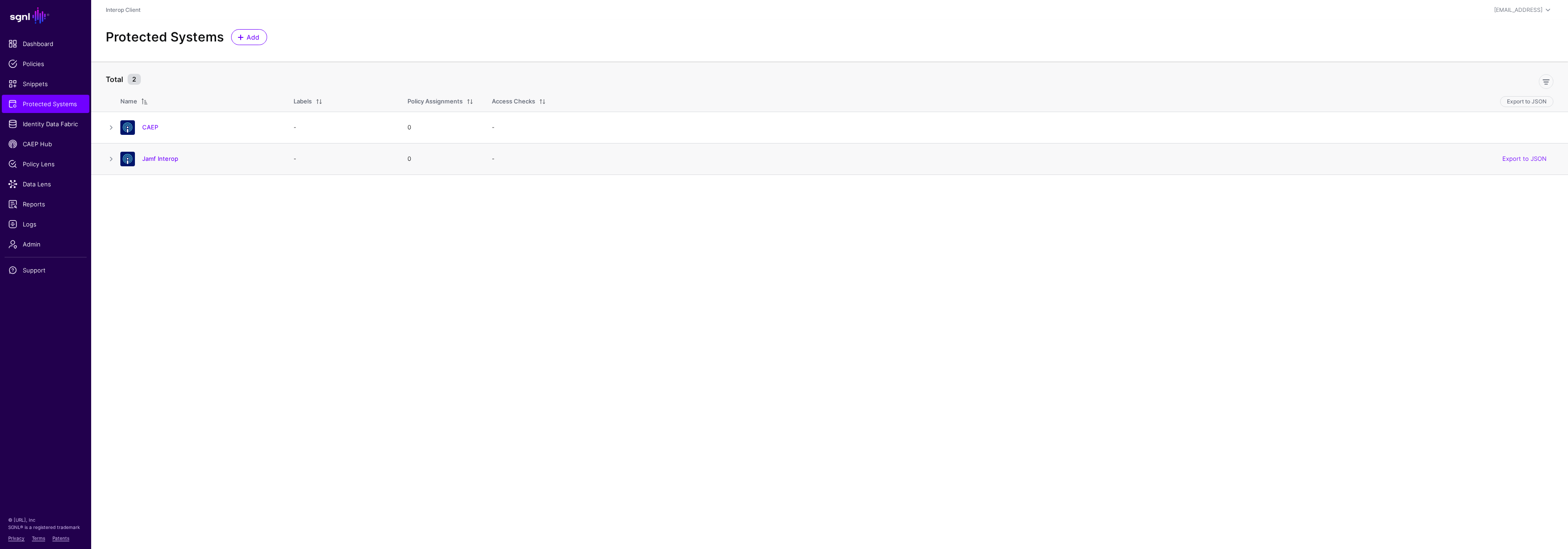
click at [141, 159] on div "Jamf Interop" at bounding box center [209, 158] width 141 height 8
click at [146, 159] on link "Jamf Interop" at bounding box center [160, 159] width 36 height 7
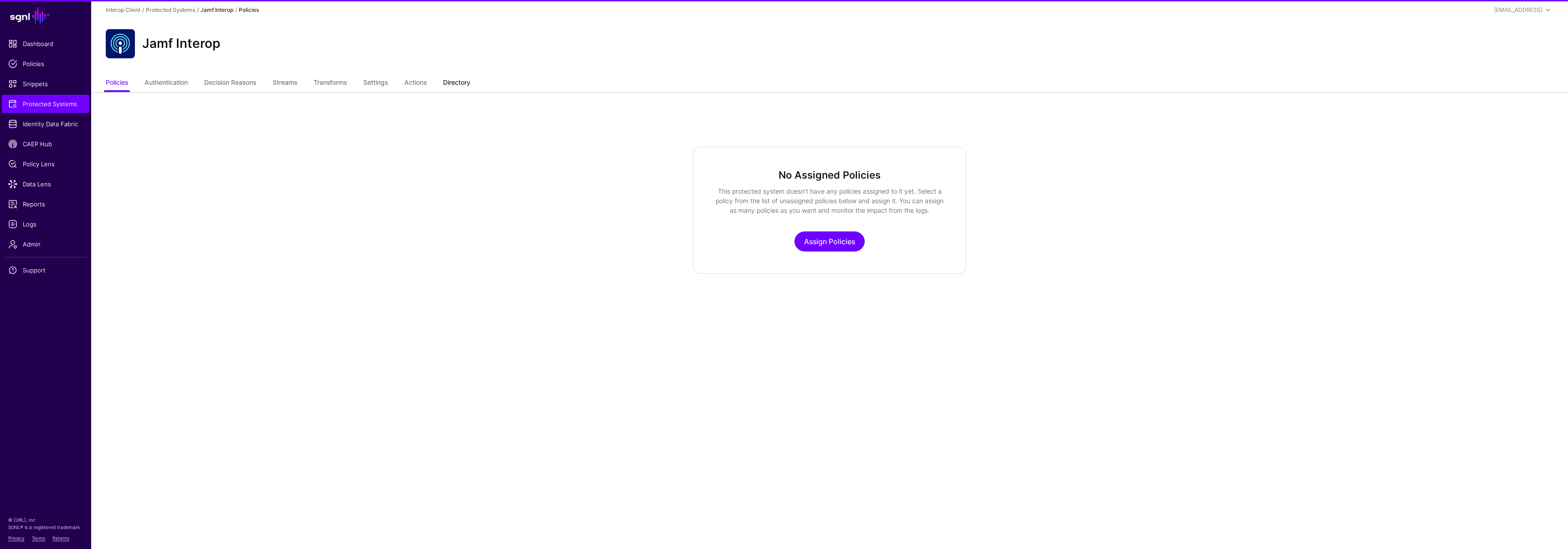
click at [470, 79] on link "Directory" at bounding box center [457, 83] width 27 height 17
click at [425, 85] on link "Actions" at bounding box center [415, 83] width 23 height 17
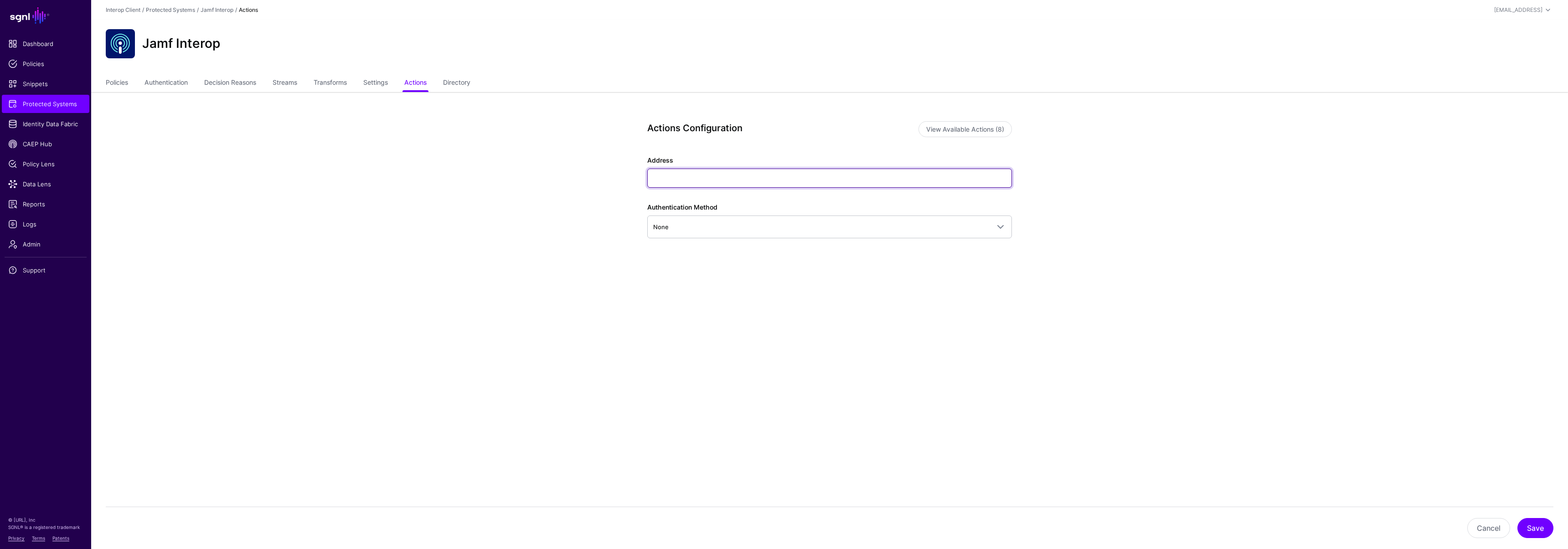
click at [693, 185] on input "Address" at bounding box center [829, 178] width 365 height 19
type input "****"
click at [1533, 525] on button "Save" at bounding box center [1535, 528] width 36 height 20
click at [57, 102] on span "Protected Systems" at bounding box center [45, 103] width 75 height 9
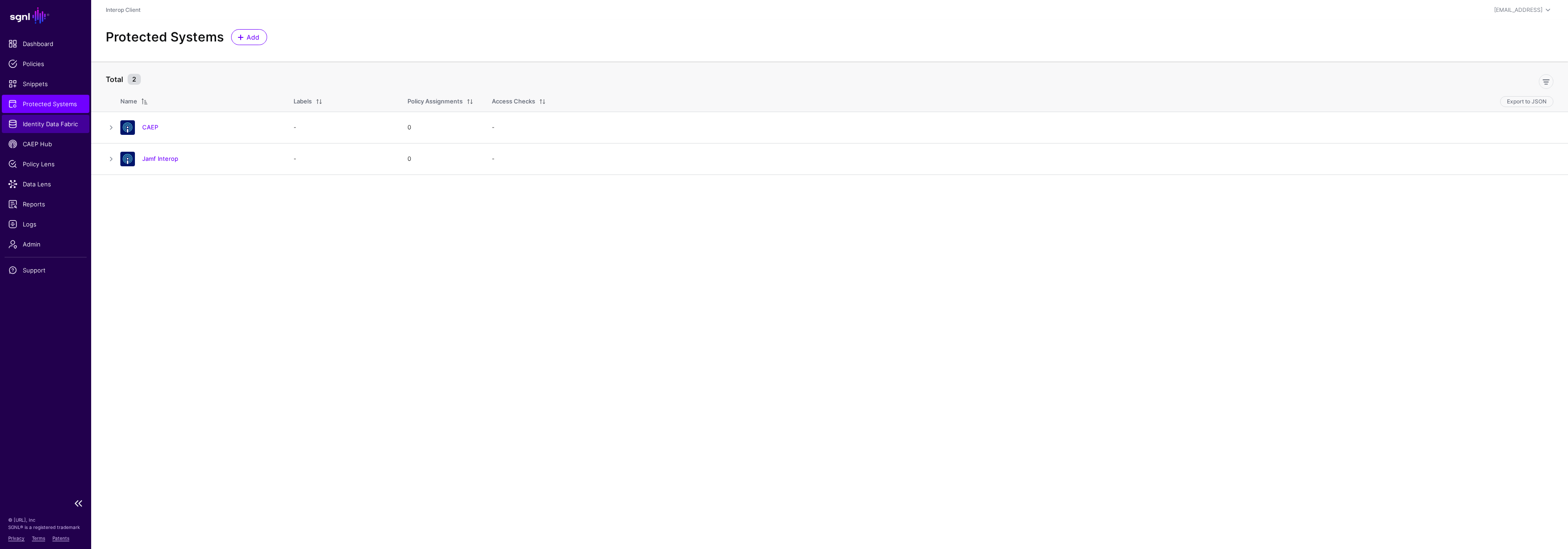
click at [37, 121] on span "Identity Data Fabric" at bounding box center [45, 124] width 75 height 9
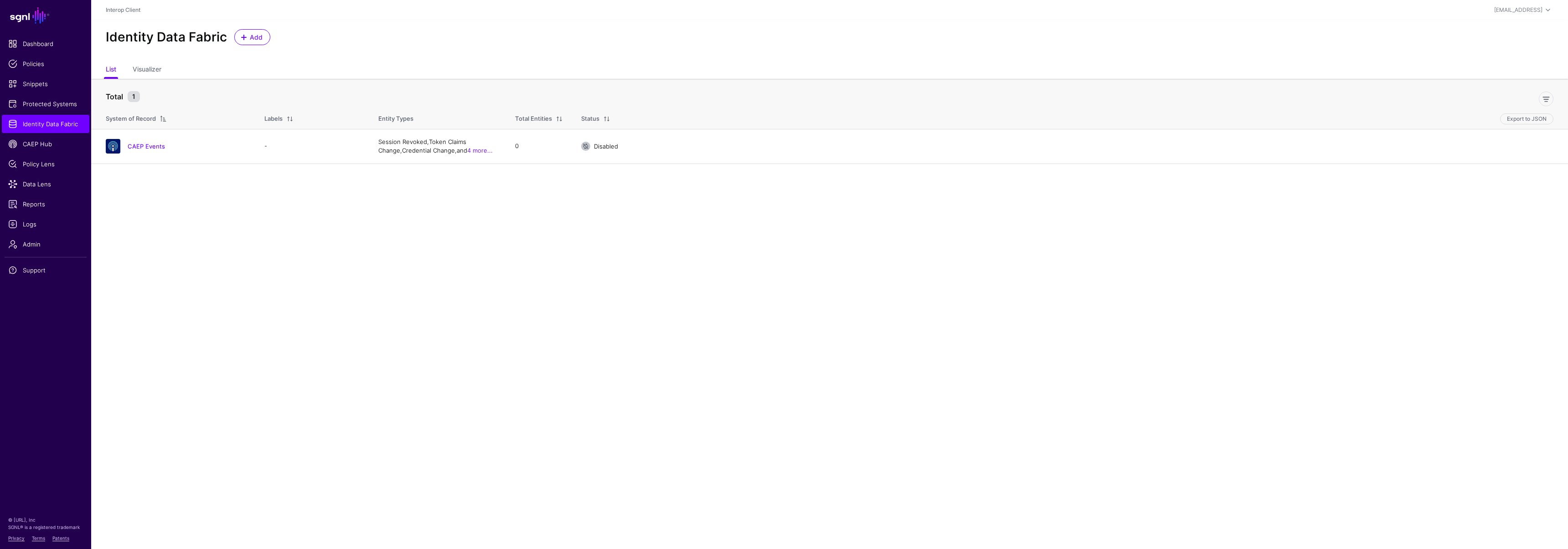
click at [298, 249] on main "SGNL Dashboard Policies Snippets Protected Systems Identity Data Fabric CAEP Hu…" at bounding box center [784, 274] width 1568 height 549
click at [46, 125] on span "Identity Data Fabric" at bounding box center [45, 124] width 75 height 9
click at [40, 229] on link "Logs" at bounding box center [46, 224] width 88 height 18
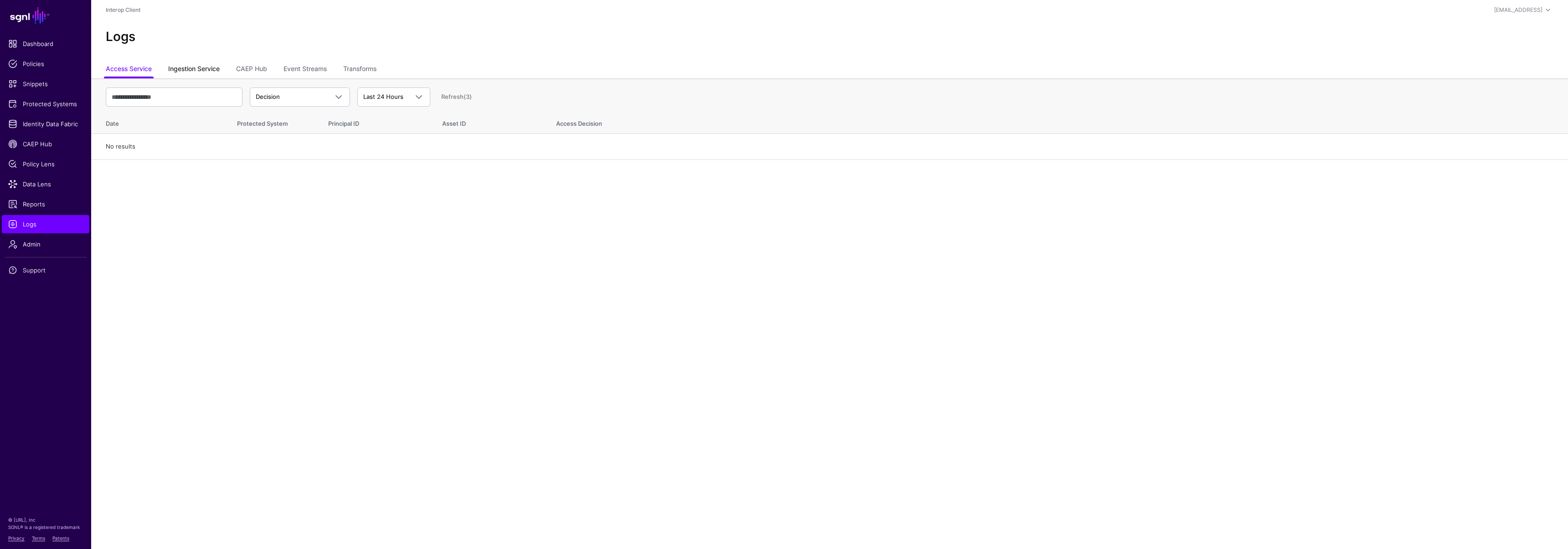
click at [194, 68] on link "Ingestion Service" at bounding box center [194, 69] width 52 height 17
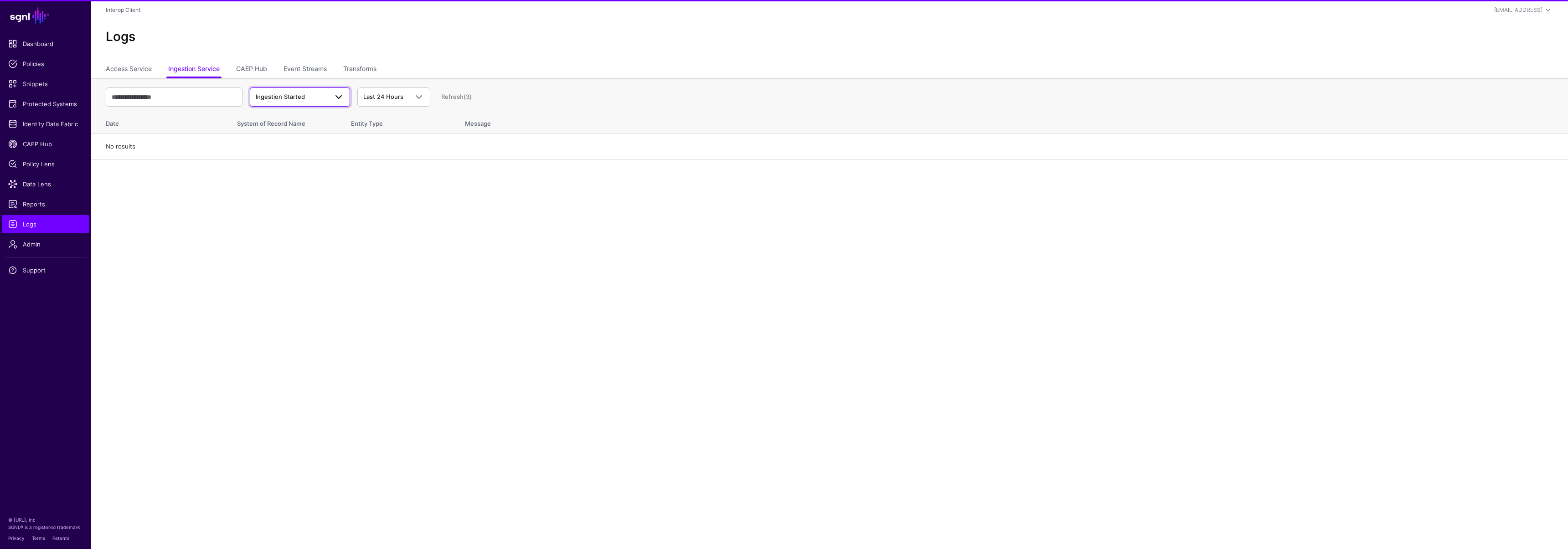
click at [278, 90] on link "Ingestion Started" at bounding box center [299, 97] width 100 height 19
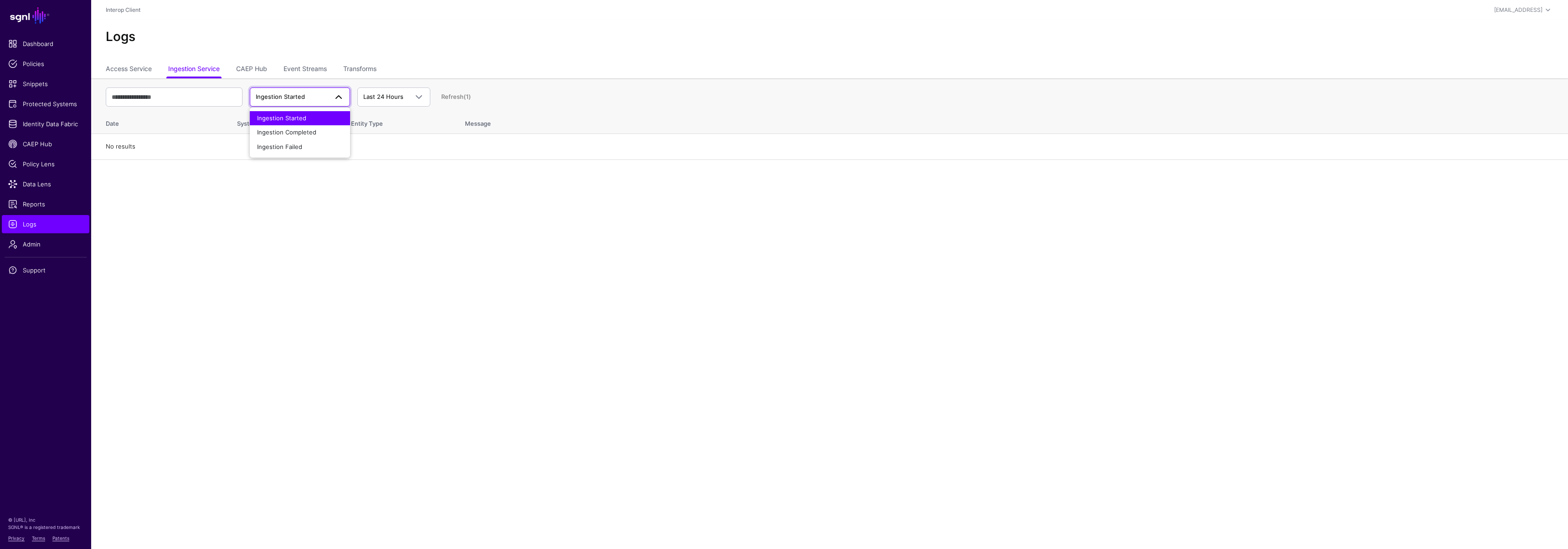
click at [280, 116] on span "Ingestion Started" at bounding box center [281, 118] width 49 height 7
click at [274, 100] on span "Ingestion Started" at bounding box center [280, 97] width 49 height 7
click at [410, 105] on link "Last 24 Hours" at bounding box center [394, 97] width 73 height 19
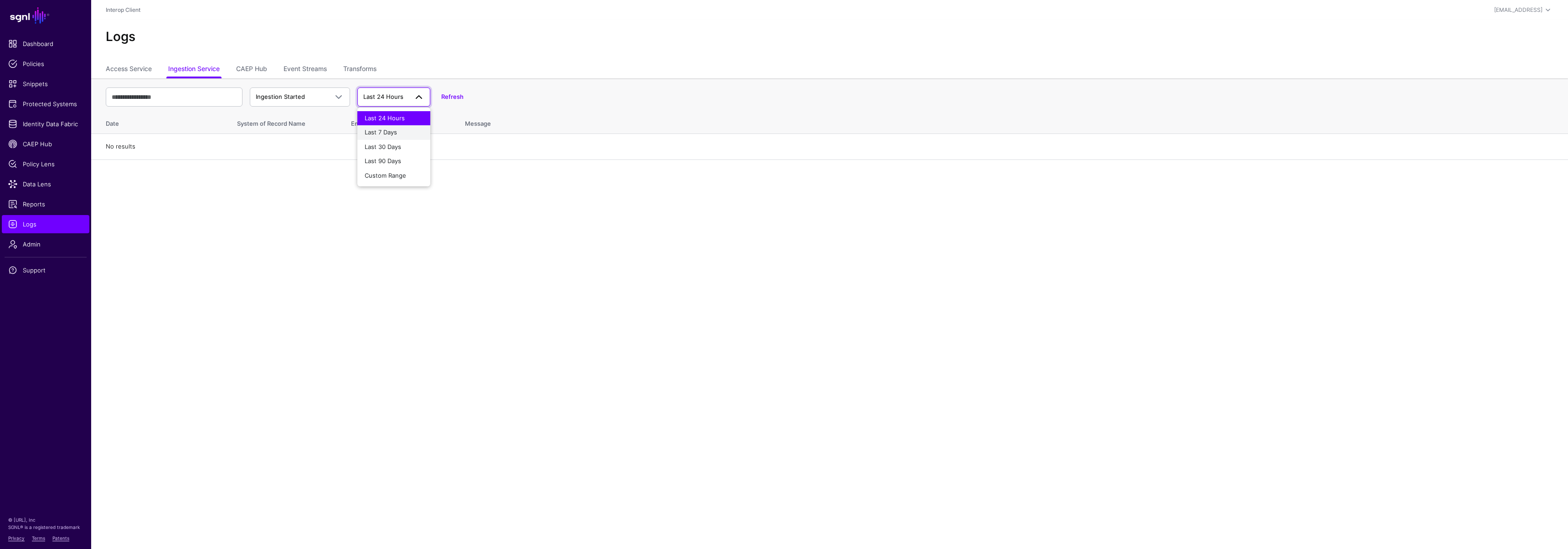
click at [399, 135] on div "Last 7 Days" at bounding box center [394, 132] width 58 height 9
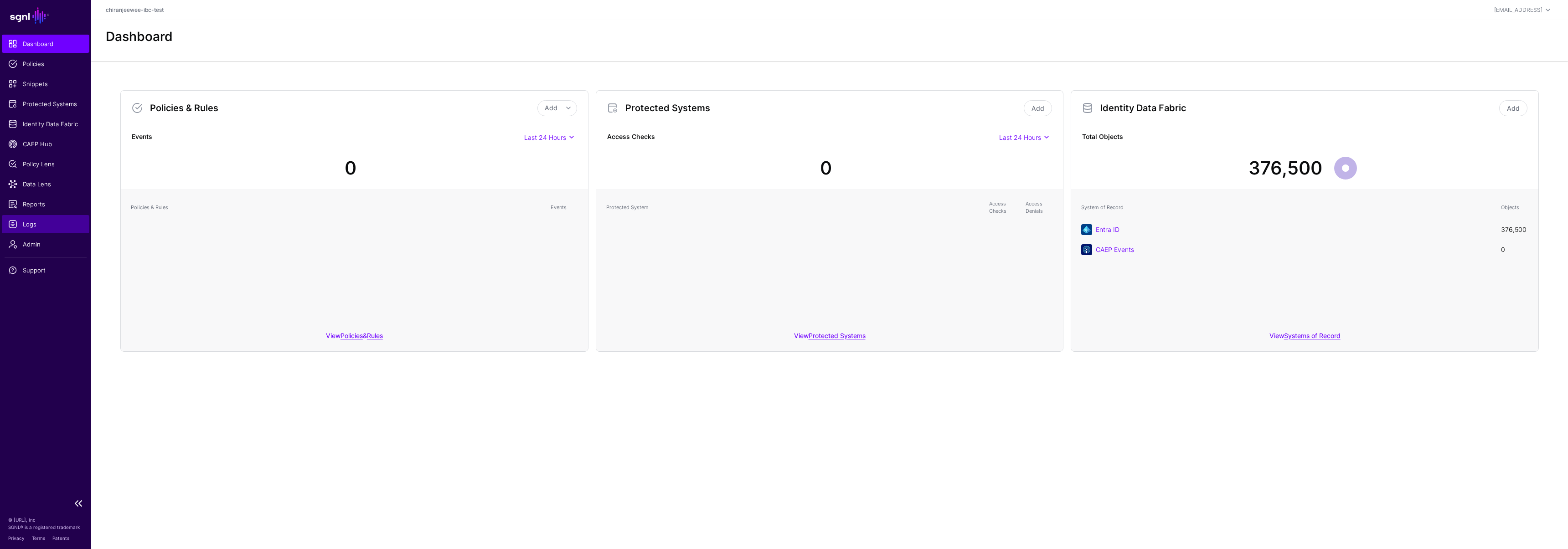
click at [35, 223] on span "Logs" at bounding box center [45, 224] width 75 height 9
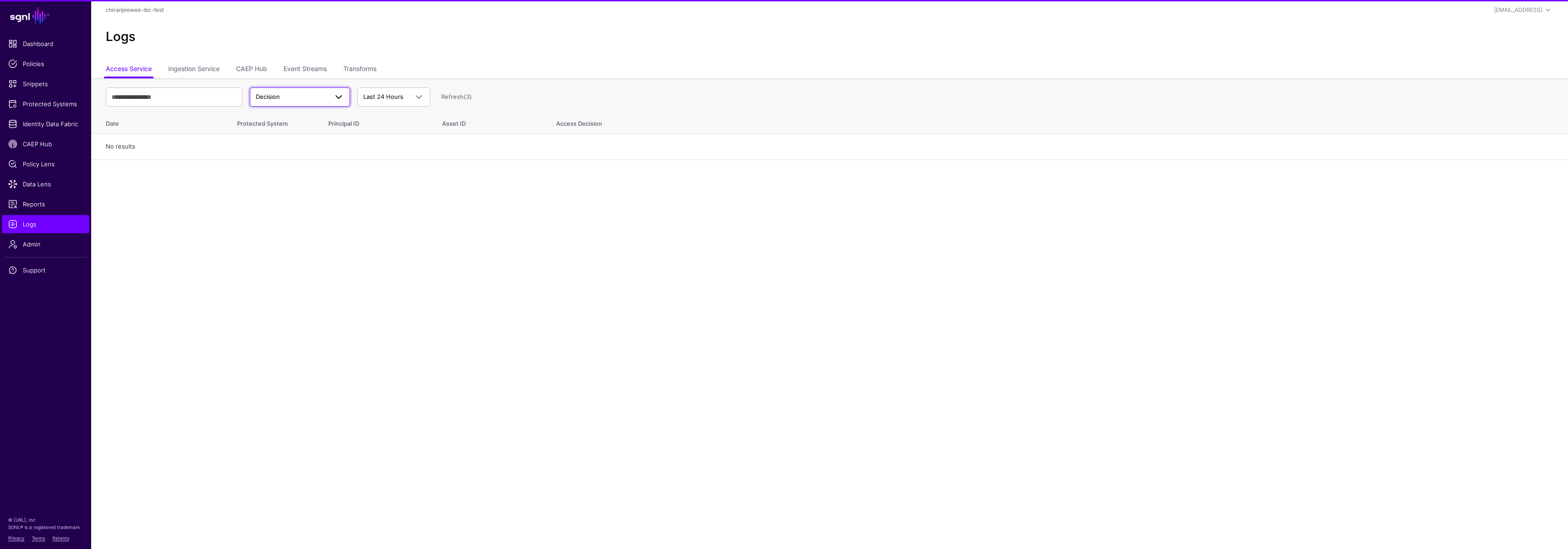
click at [313, 96] on span "Decision" at bounding box center [292, 97] width 72 height 9
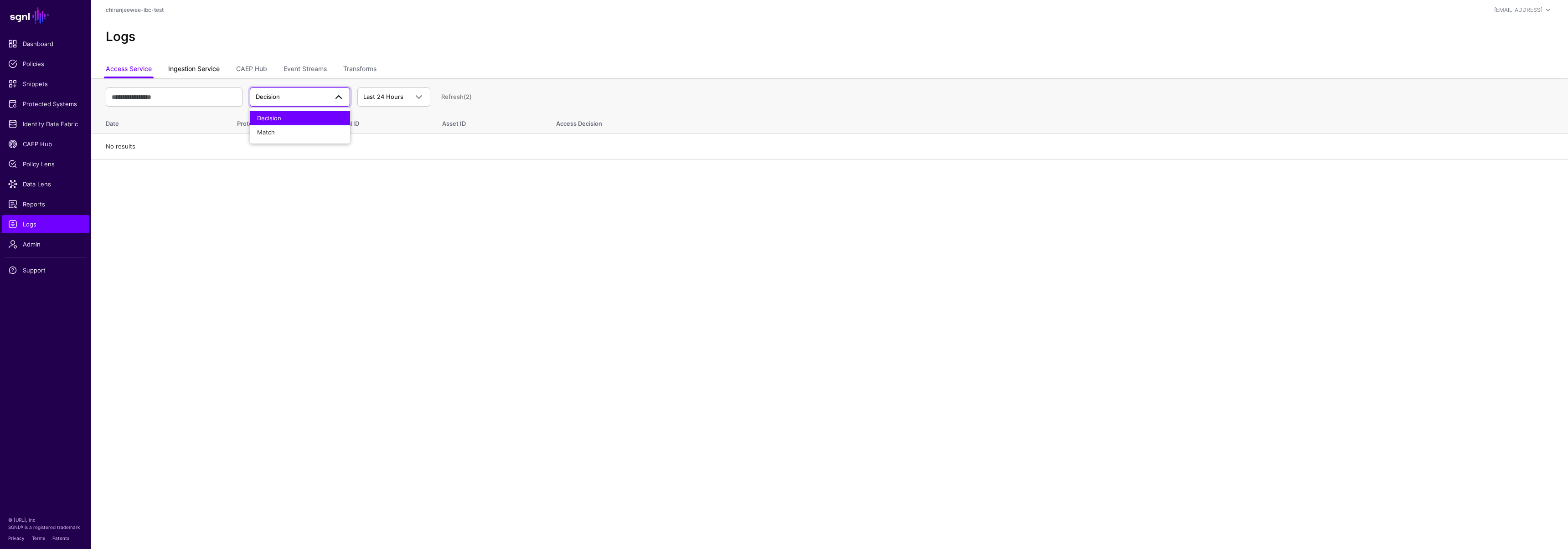
click at [187, 66] on link "Ingestion Service" at bounding box center [194, 69] width 52 height 17
click at [307, 92] on span "Ingestion Started" at bounding box center [299, 97] width 88 height 11
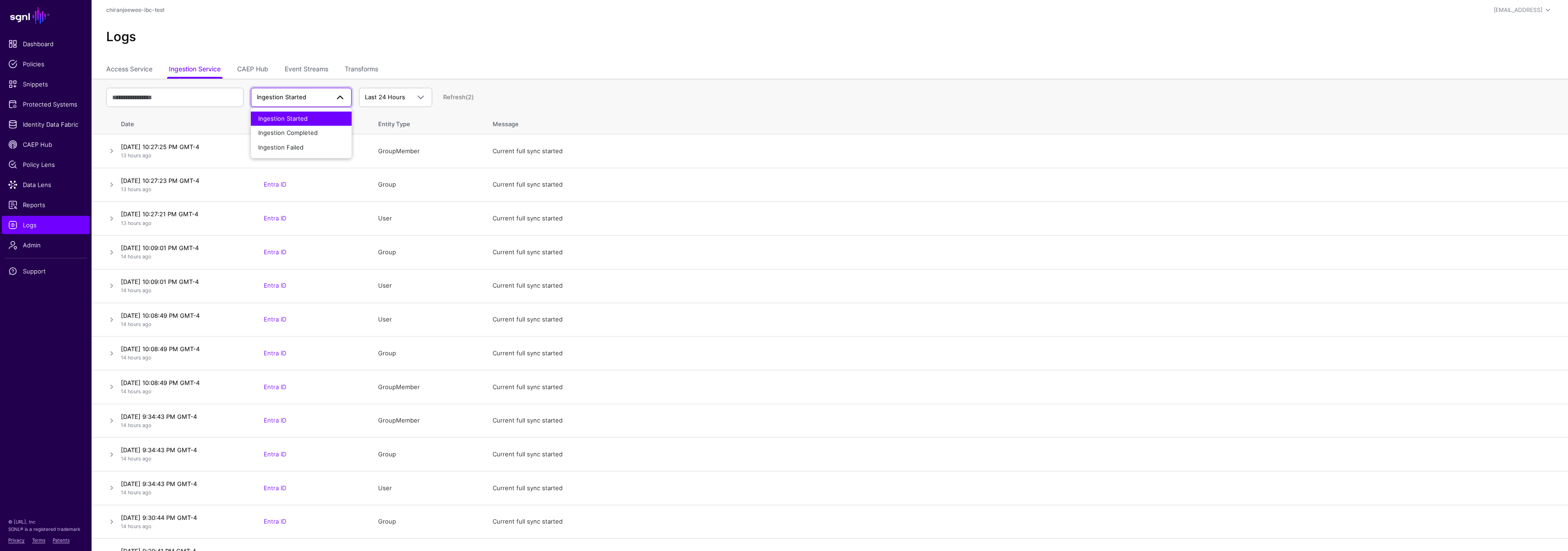
click at [202, 122] on th "Date" at bounding box center [186, 122] width 138 height 24
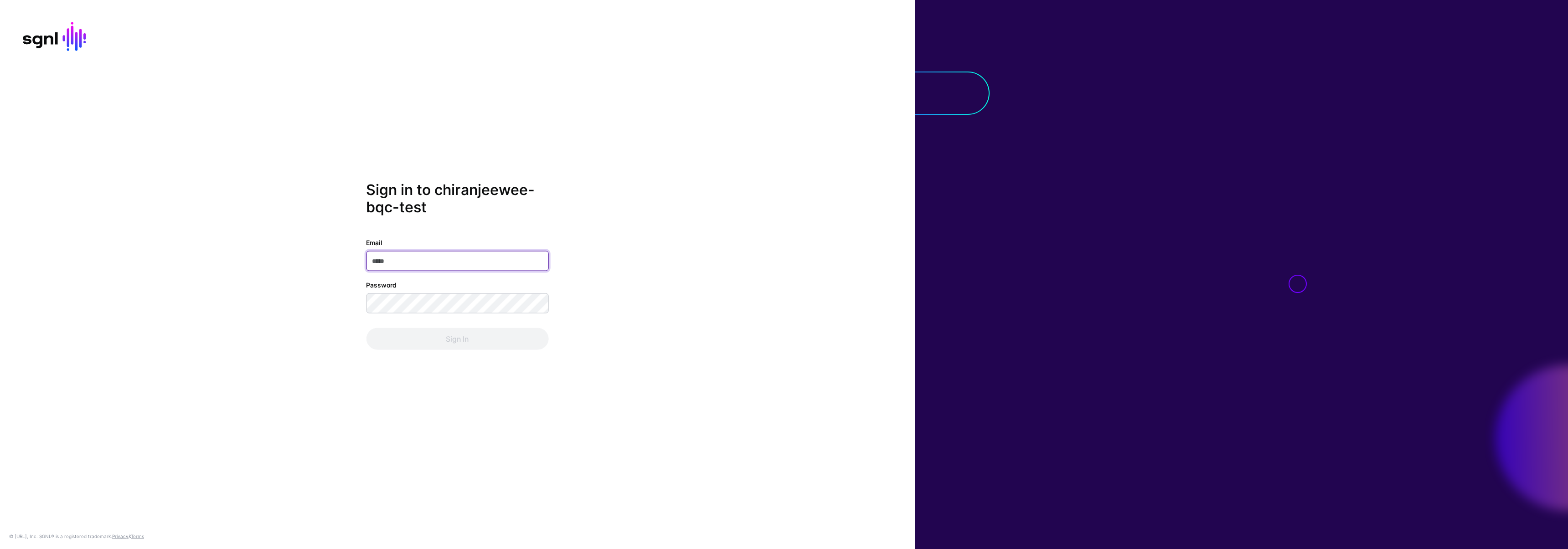
click at [452, 259] on input "Email" at bounding box center [457, 261] width 183 height 20
type input "**********"
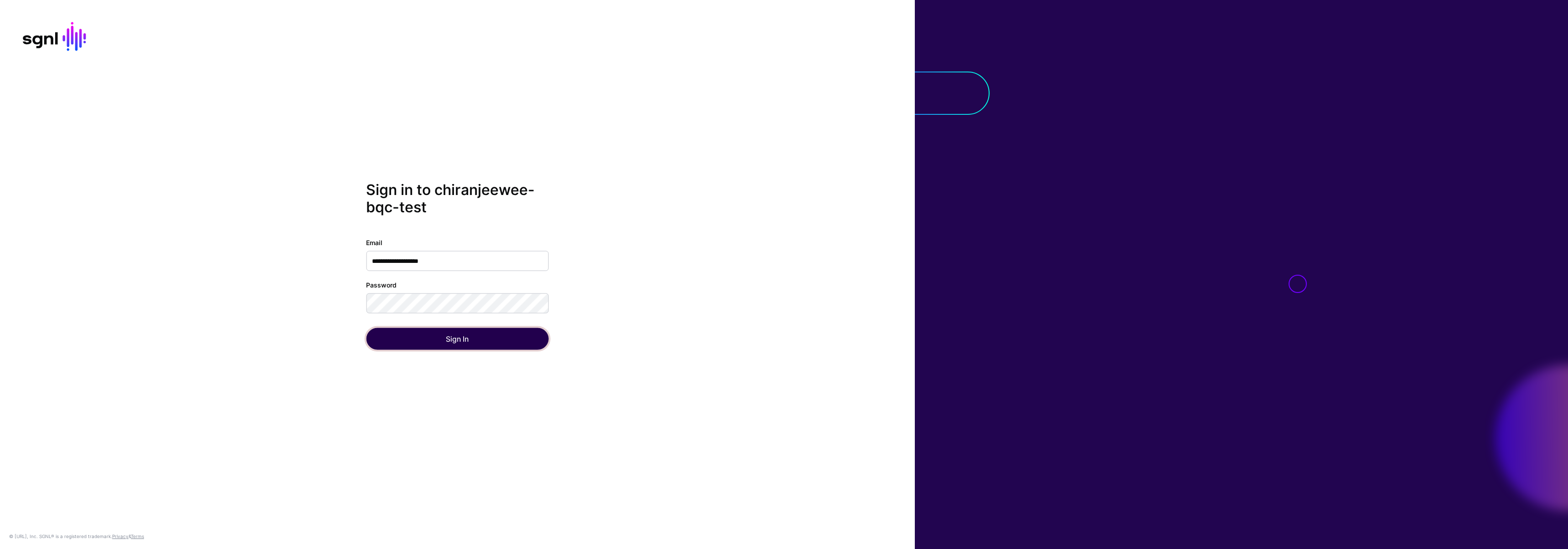
click at [384, 343] on button "Sign In" at bounding box center [457, 339] width 183 height 22
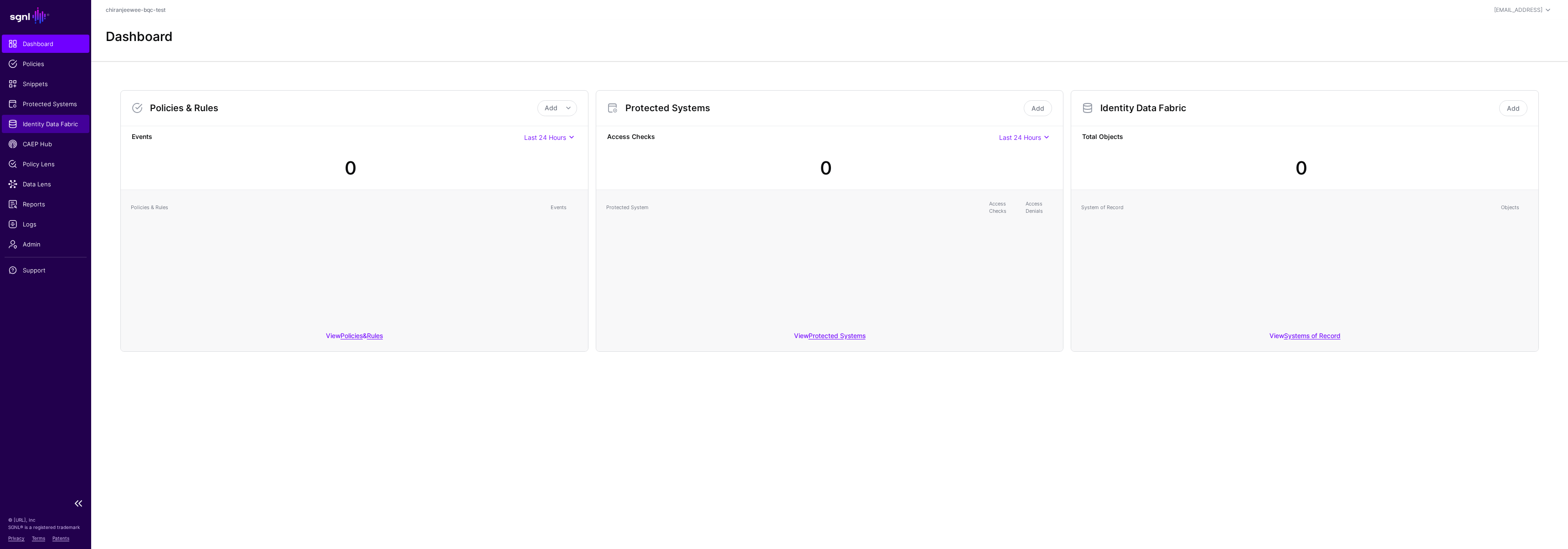
click at [32, 121] on span "Identity Data Fabric" at bounding box center [45, 124] width 75 height 9
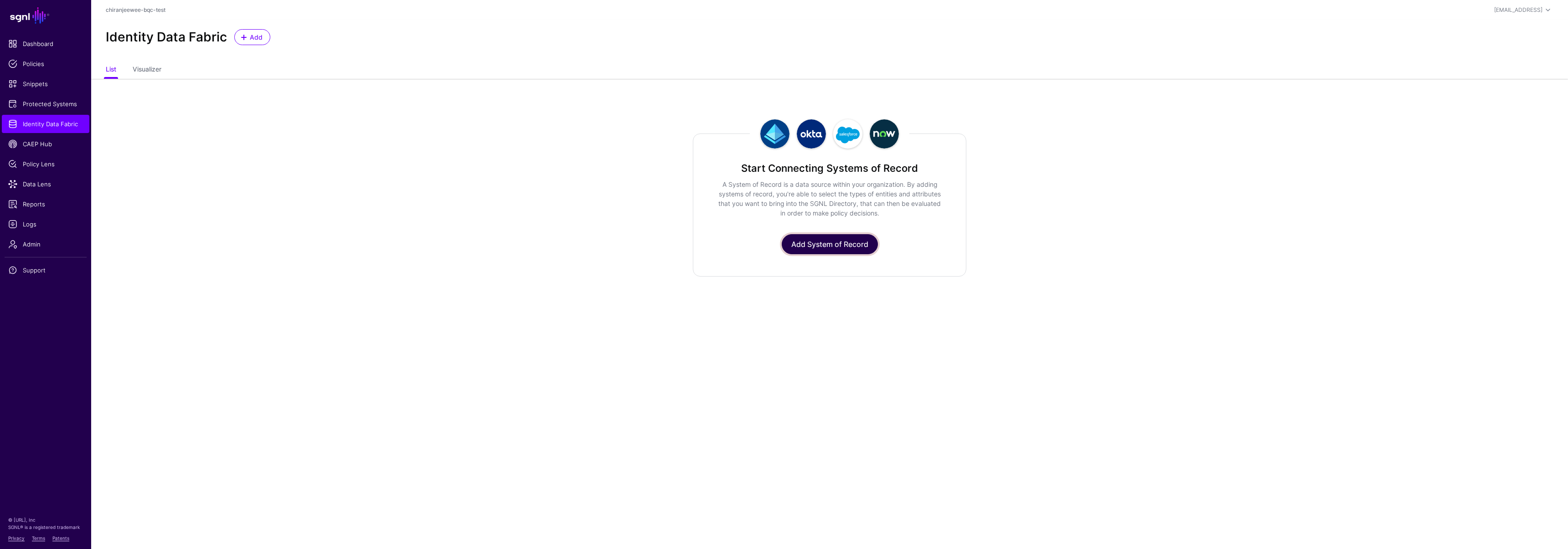
click at [823, 244] on link "Add System of Record" at bounding box center [830, 244] width 96 height 20
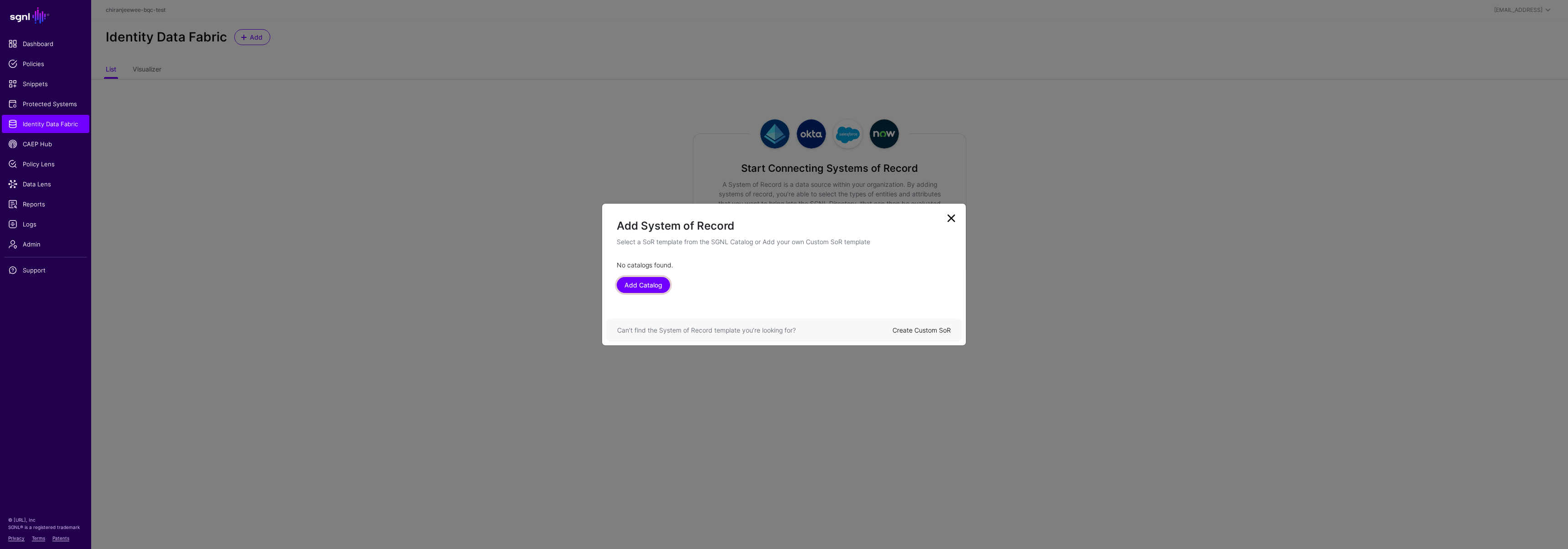
click at [623, 281] on link "Add Catalog" at bounding box center [643, 285] width 54 height 16
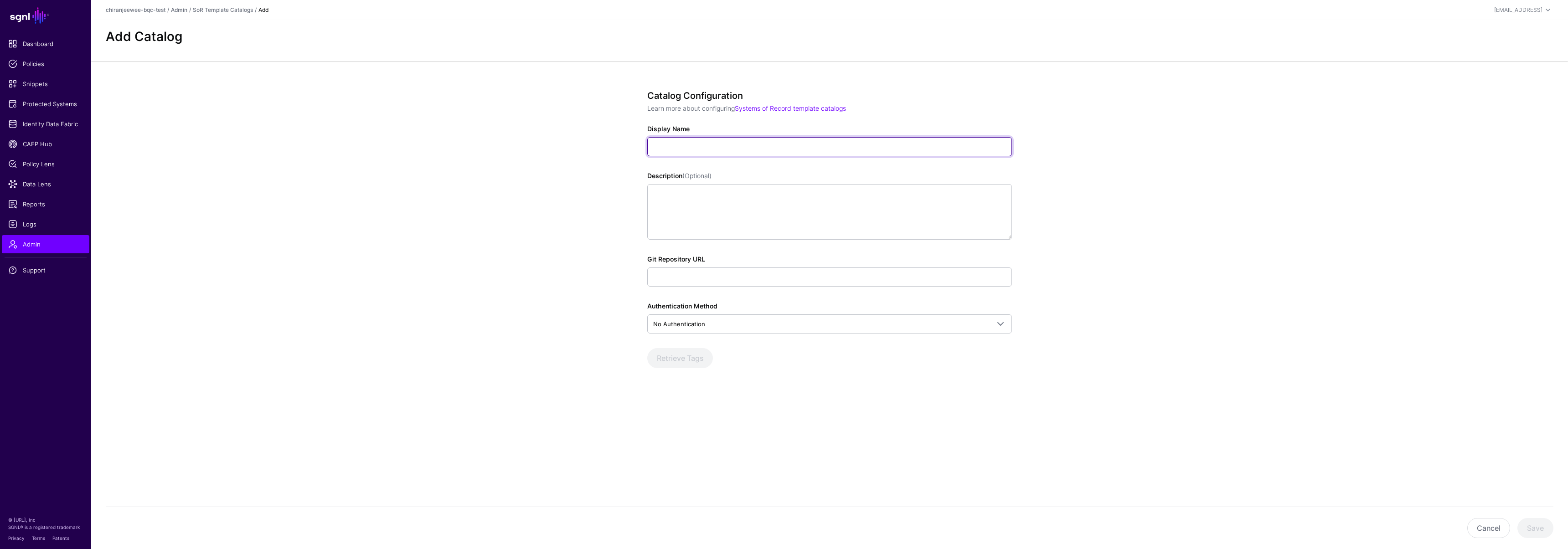
click at [707, 142] on input "Display Name" at bounding box center [829, 146] width 365 height 19
type input "********"
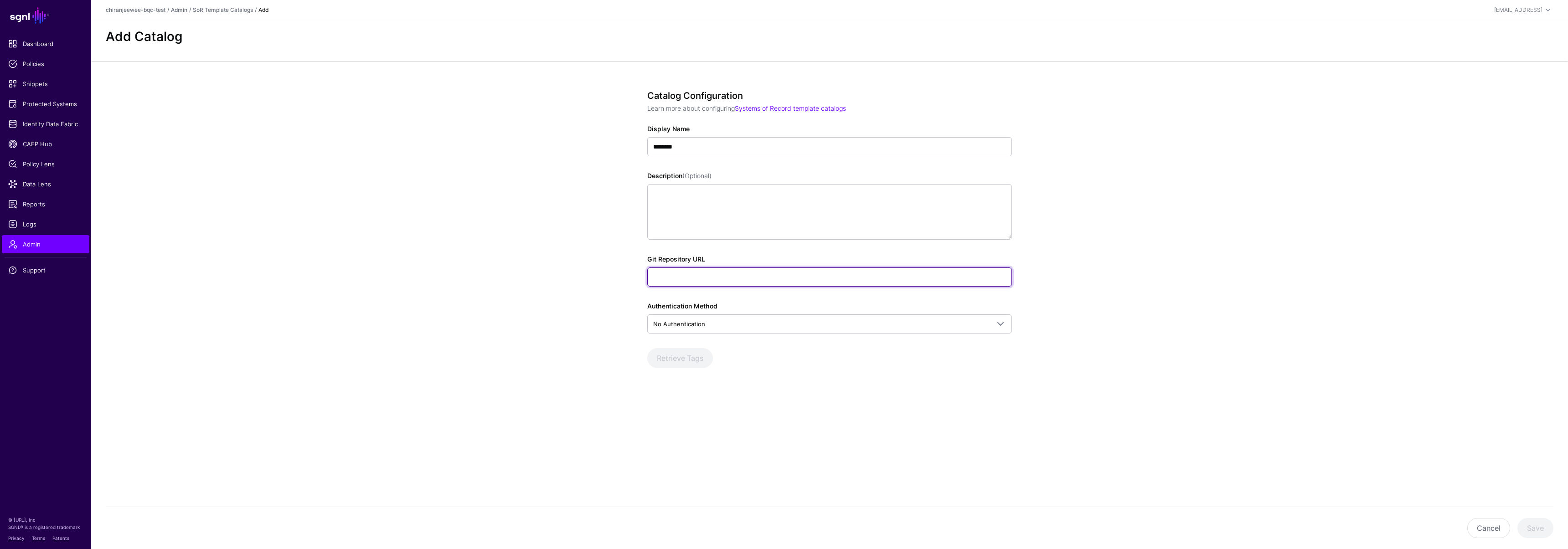
click at [684, 273] on input "Git Repository URL" at bounding box center [829, 277] width 365 height 19
paste input "**********"
type input "**********"
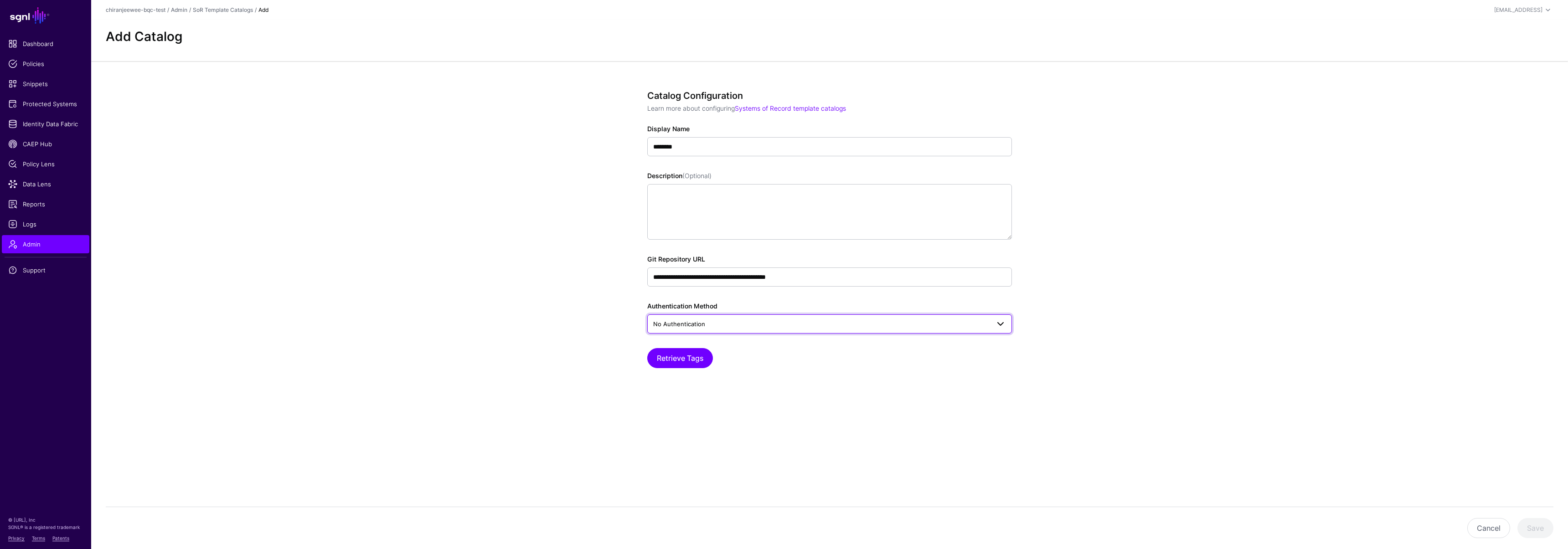
click at [663, 325] on span "No Authentication" at bounding box center [679, 324] width 52 height 7
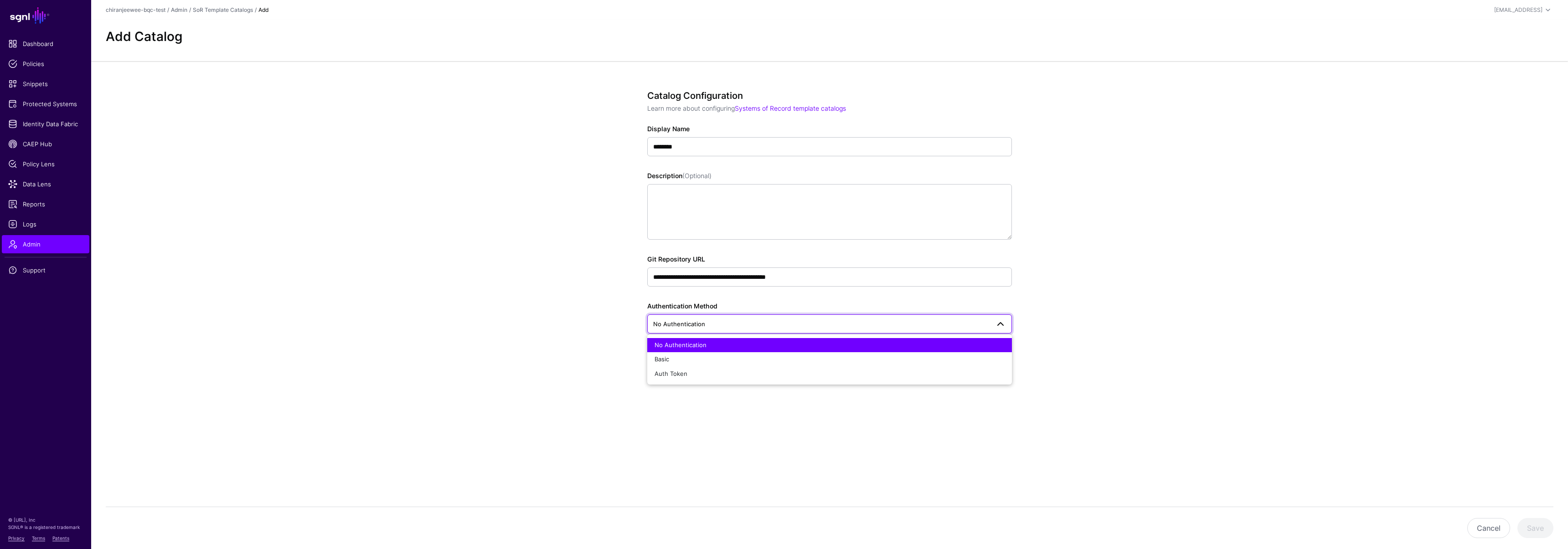
drag, startPoint x: 564, startPoint y: 285, endPoint x: 572, endPoint y: 288, distance: 8.5
click at [565, 286] on app-admin-catalogs-details-form "**********" at bounding box center [830, 262] width 1477 height 402
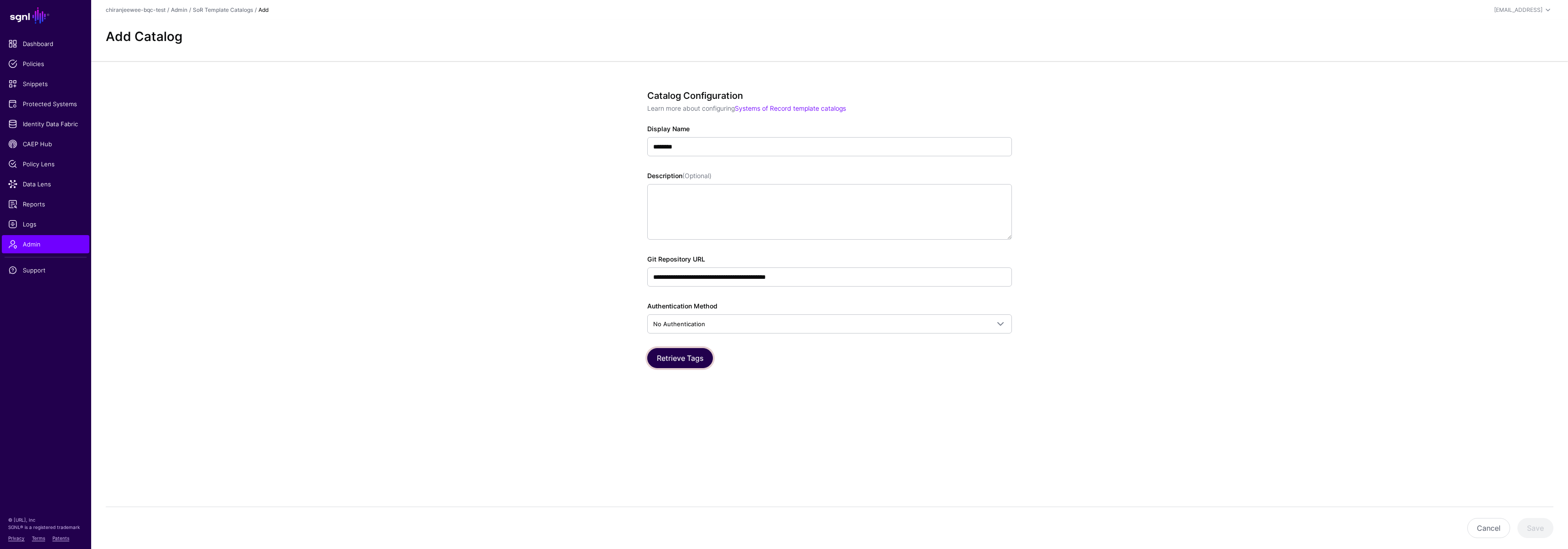
click at [678, 365] on button "Retrieve Tags" at bounding box center [680, 358] width 66 height 20
click at [1538, 529] on button "Save" at bounding box center [1535, 528] width 36 height 20
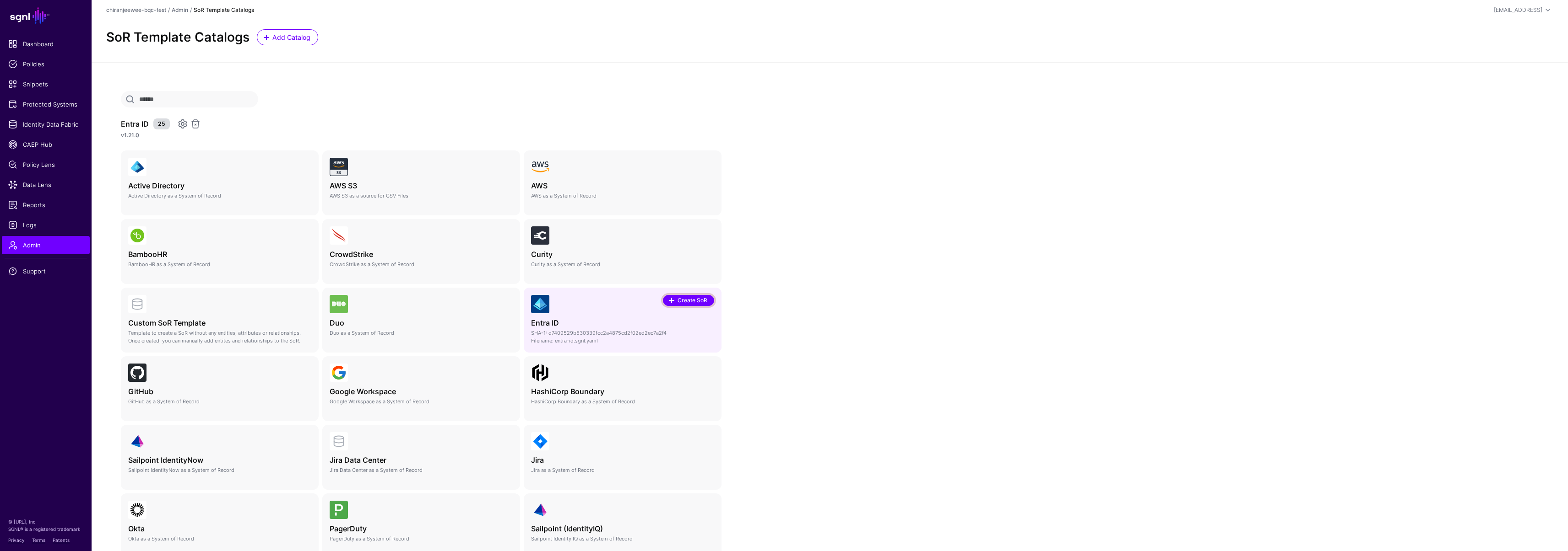
click at [690, 303] on span "Create SoR" at bounding box center [693, 300] width 32 height 8
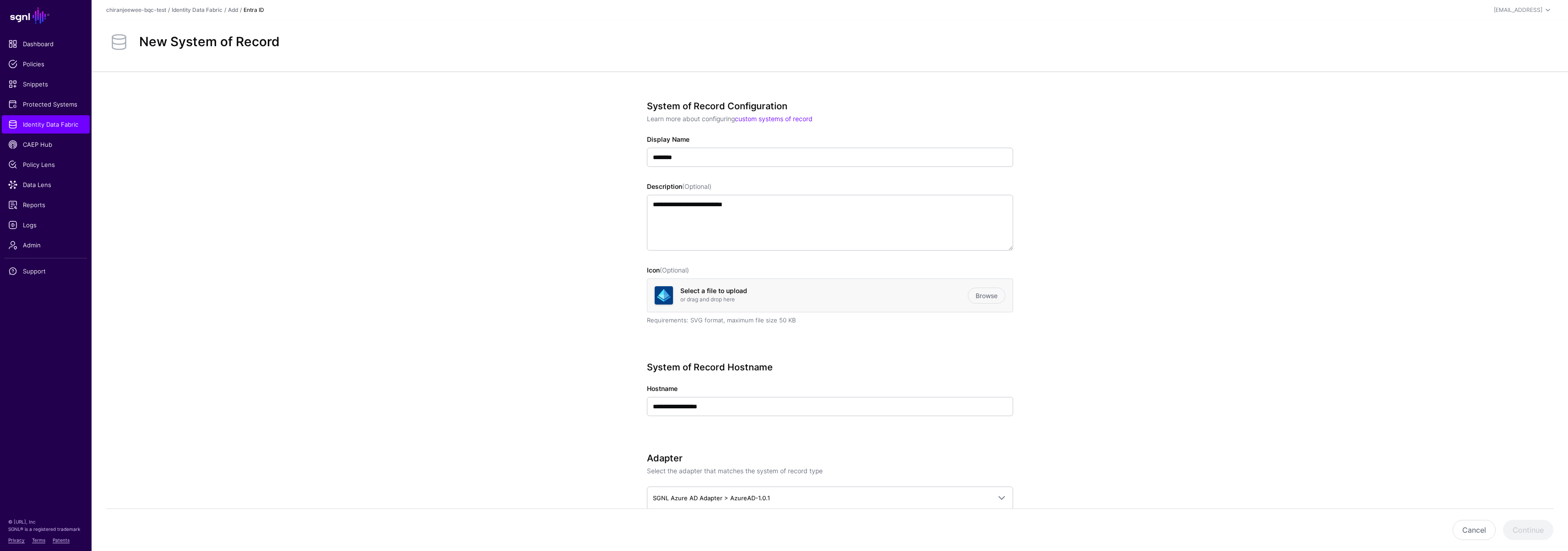
scroll to position [2, 0]
click at [737, 407] on input "**********" at bounding box center [830, 404] width 366 height 19
paste input "**********"
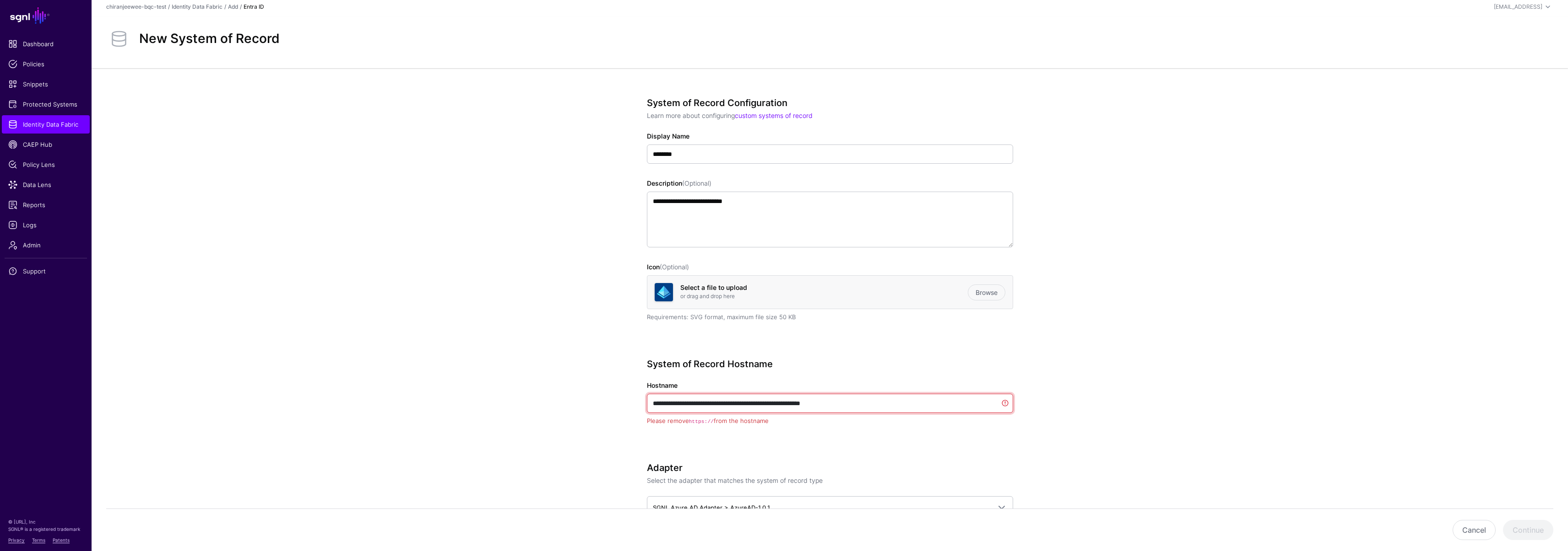
scroll to position [4, 0]
drag, startPoint x: 675, startPoint y: 401, endPoint x: 630, endPoint y: 397, distance: 45.2
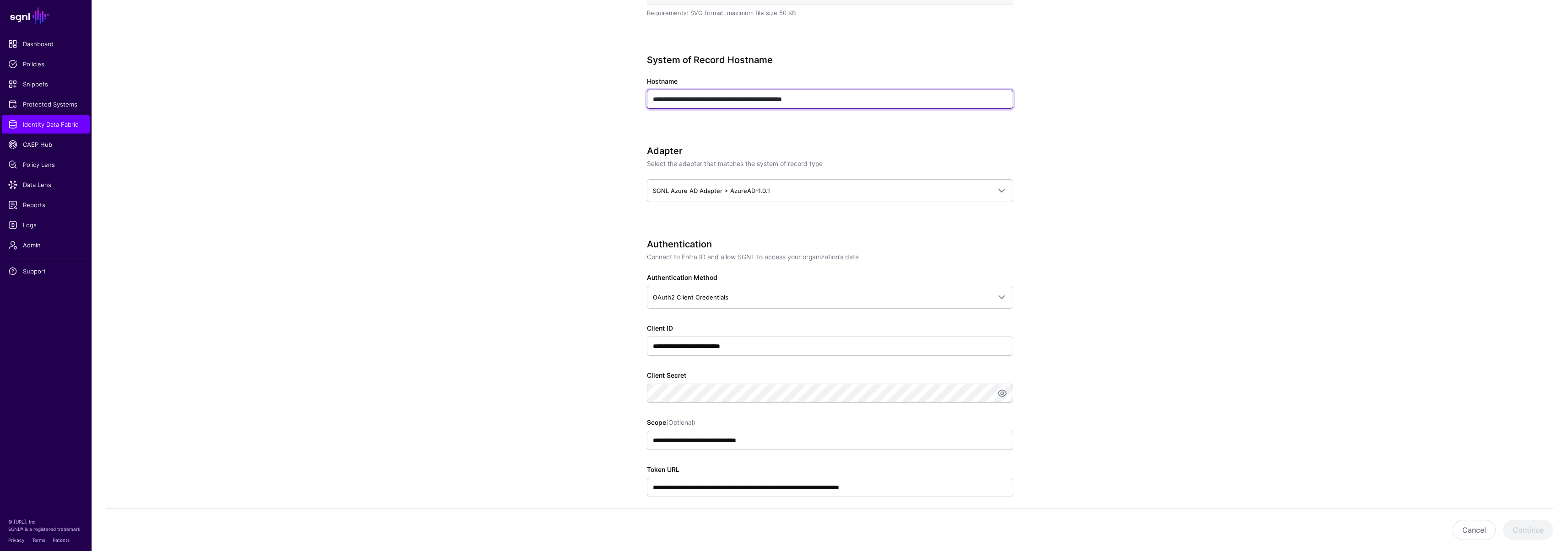
scroll to position [391, 0]
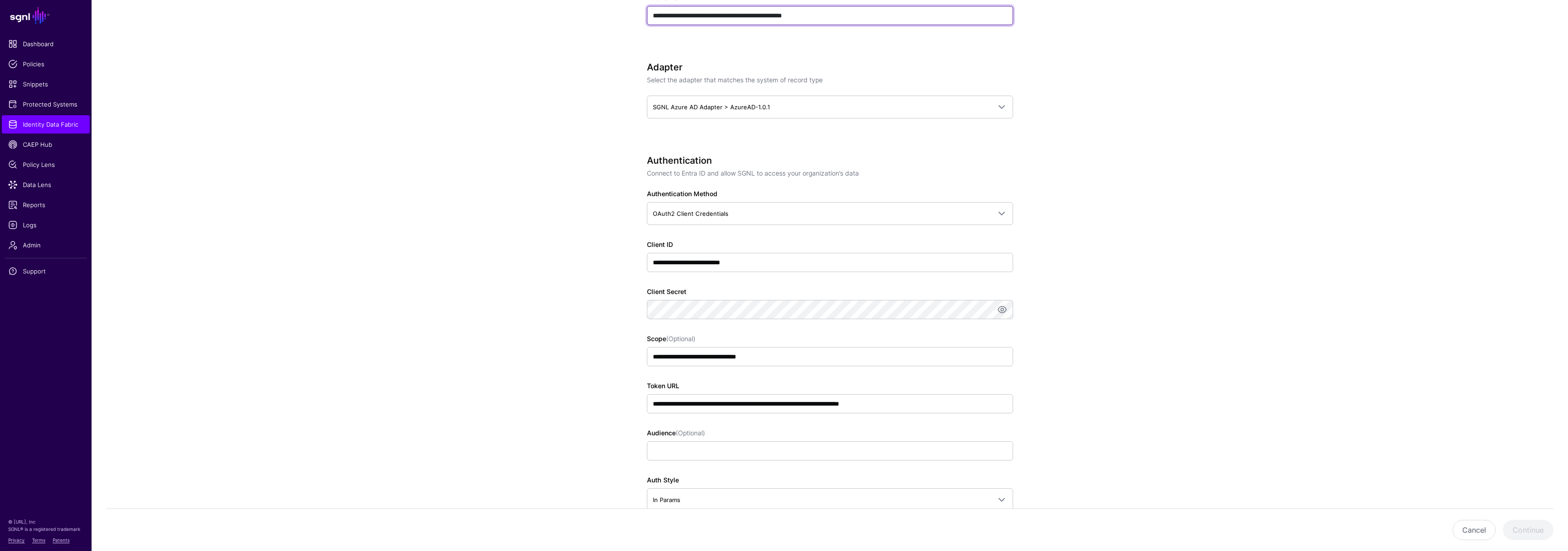
type input "**********"
click at [827, 404] on input "**********" at bounding box center [830, 403] width 366 height 19
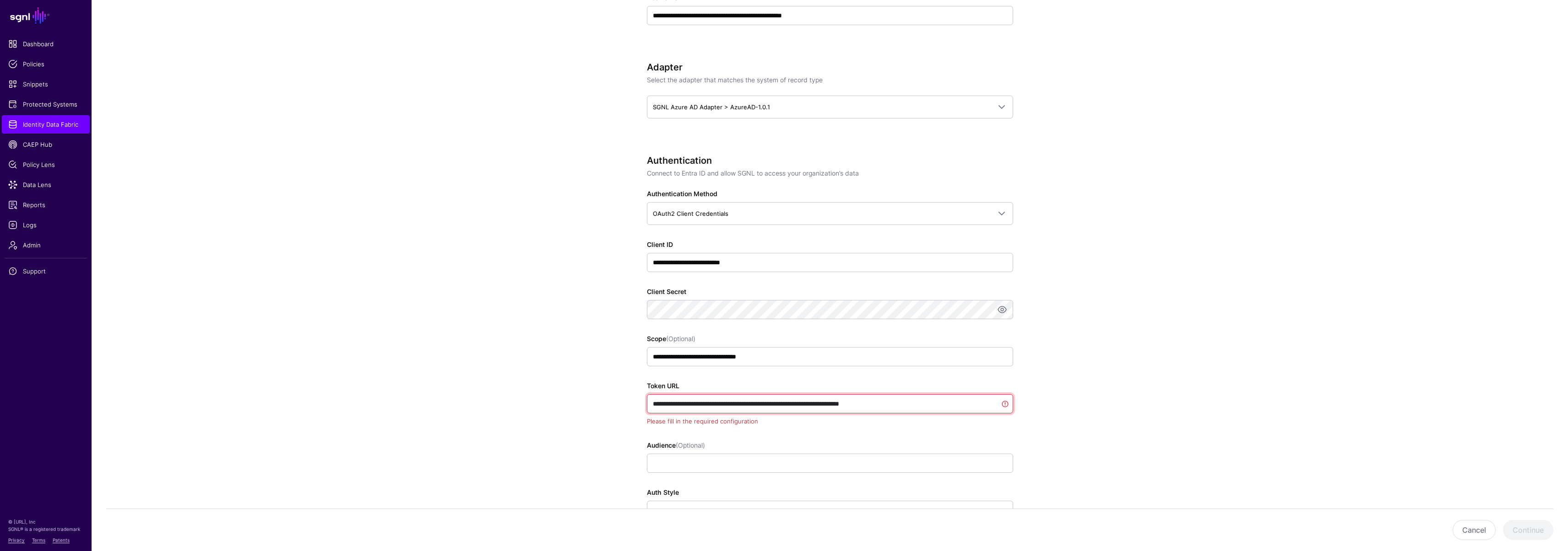
click at [834, 403] on input "**********" at bounding box center [830, 403] width 366 height 19
drag, startPoint x: 839, startPoint y: 404, endPoint x: 628, endPoint y: 397, distance: 211.1
click at [628, 397] on div "**********" at bounding box center [830, 312] width 425 height 1264
paste input "*"
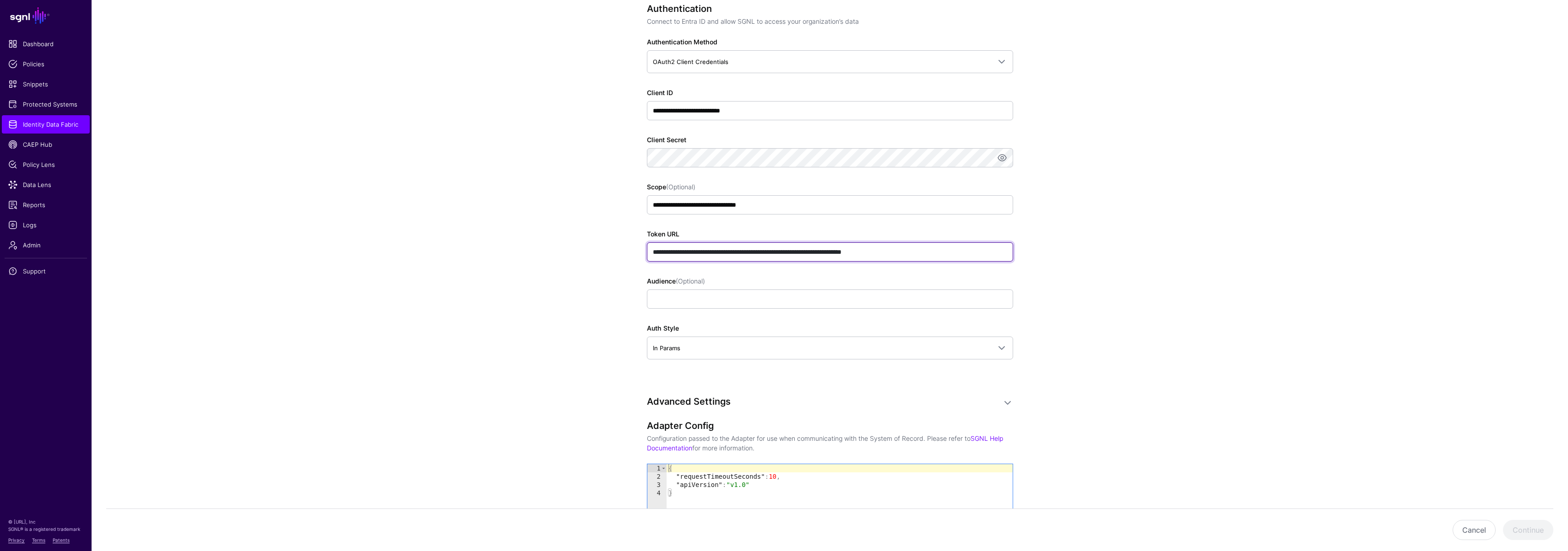
scroll to position [319, 0]
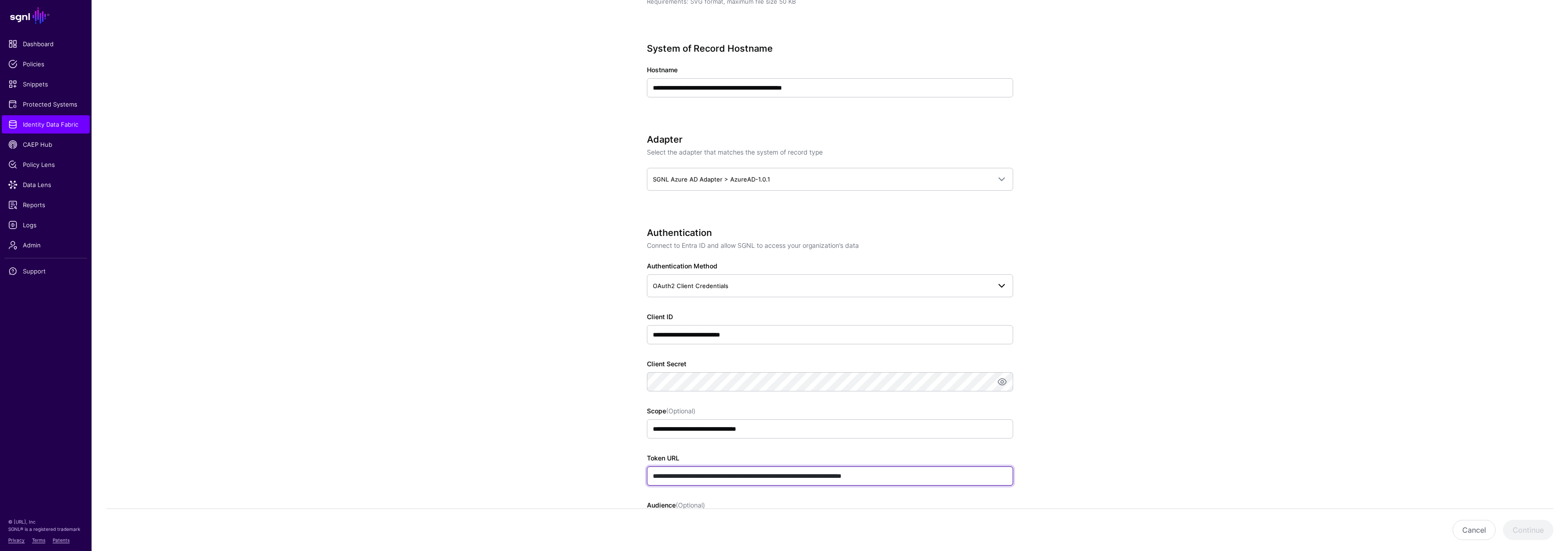
type input "**********"
click at [739, 287] on span "OAuth2 Client Credentials" at bounding box center [822, 286] width 338 height 10
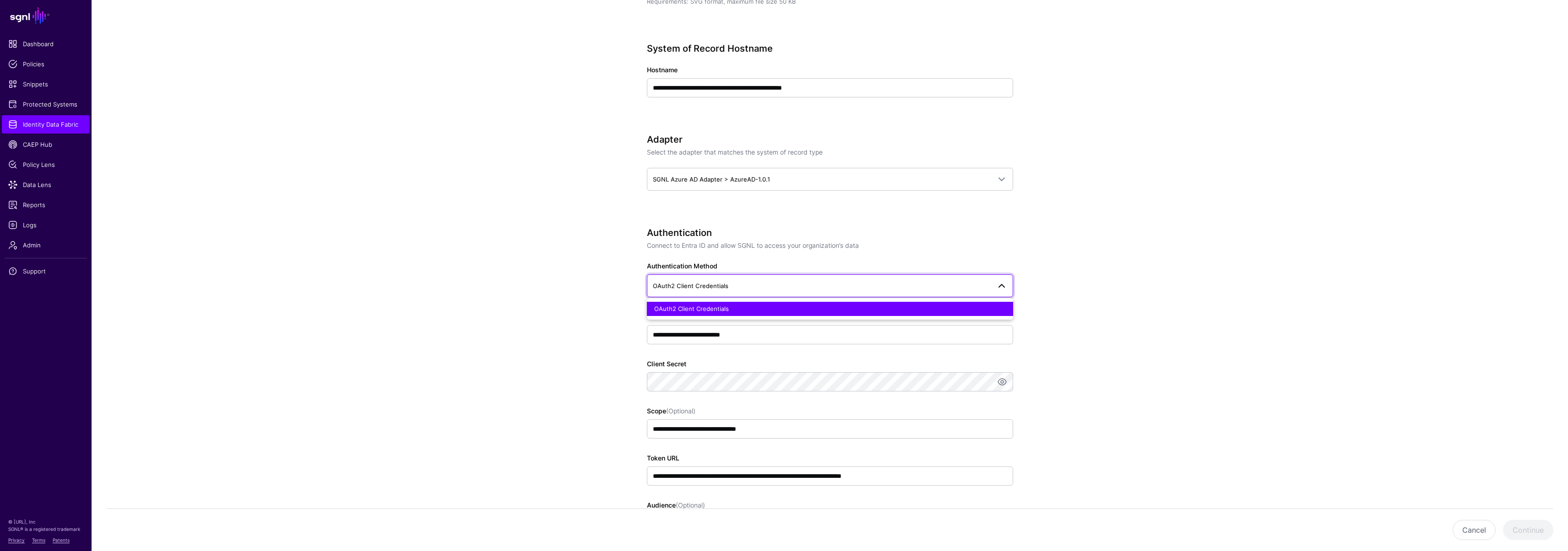
click at [576, 279] on app-datasources-details-form "**********" at bounding box center [830, 378] width 1476 height 1251
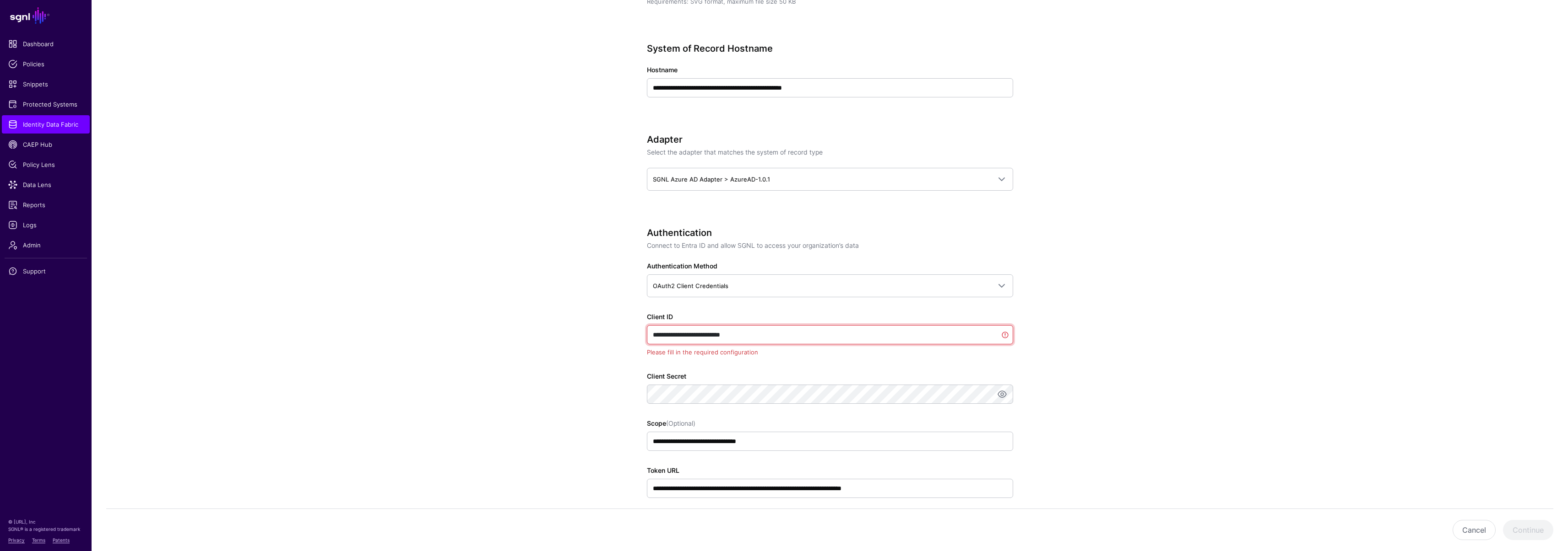
click at [754, 330] on input "**********" at bounding box center [830, 334] width 366 height 19
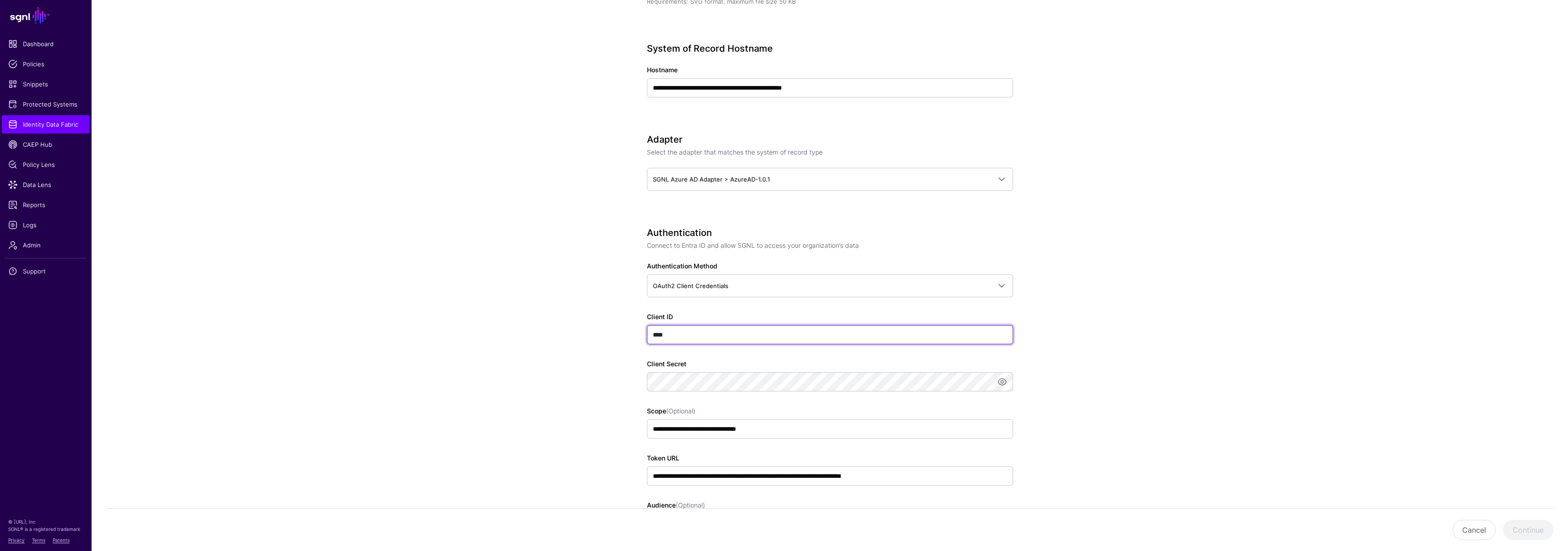
type input "****"
click at [557, 314] on app-datasources-details-form "**********" at bounding box center [830, 378] width 1476 height 1251
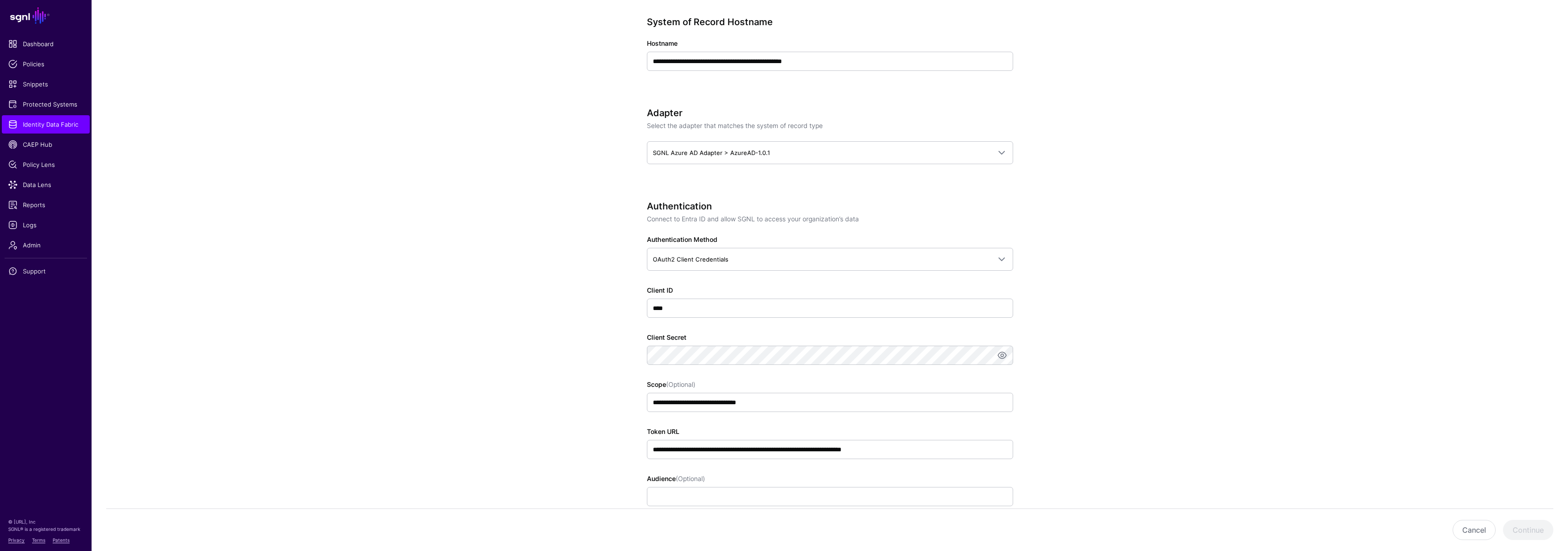
scroll to position [393, 0]
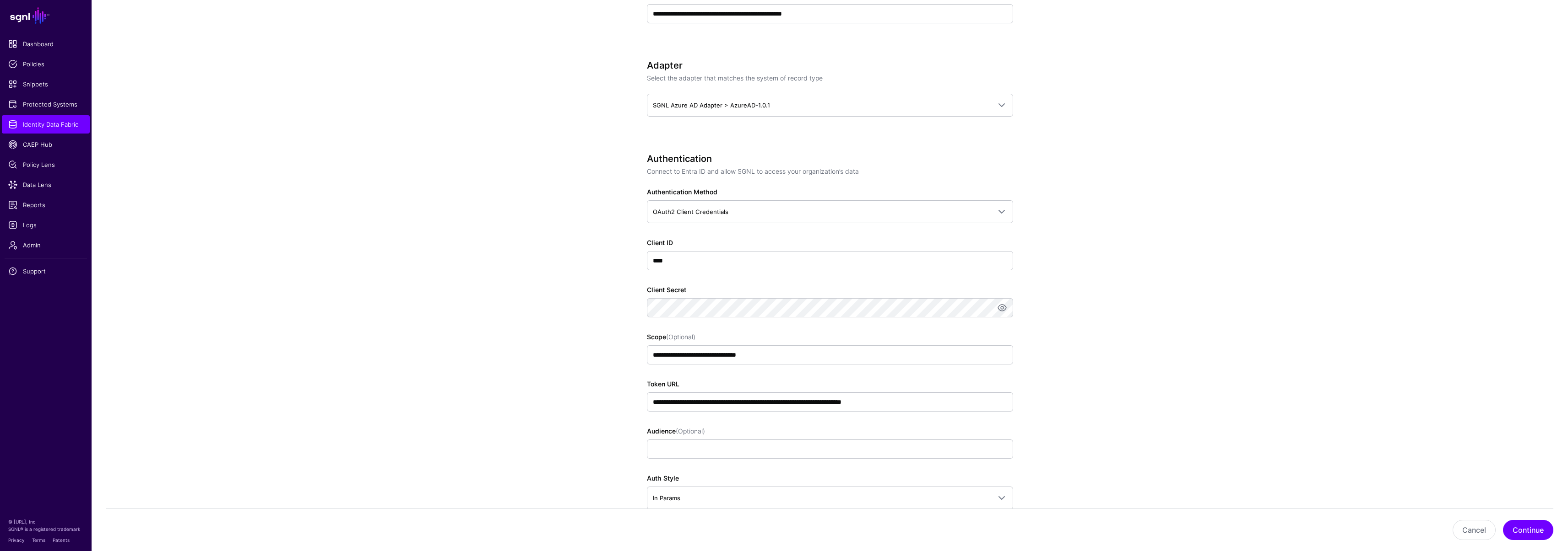
click at [578, 309] on app-datasources-details-form "**********" at bounding box center [830, 304] width 1476 height 1251
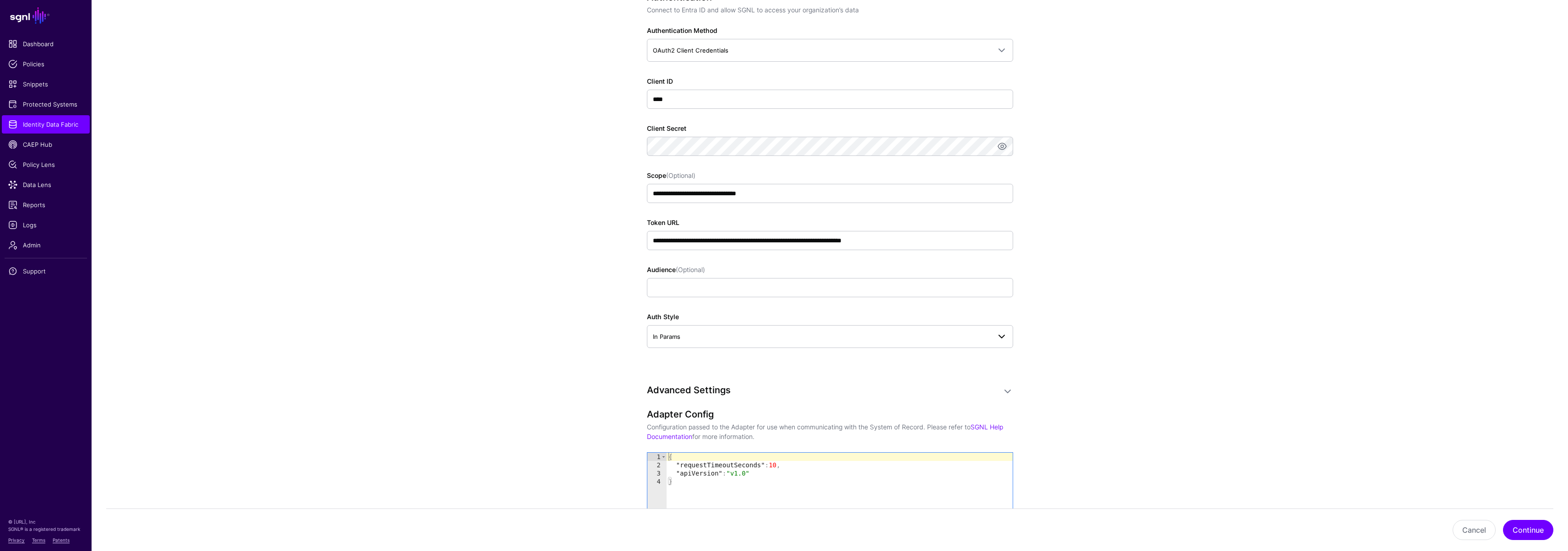
scroll to position [556, 0]
click at [685, 286] on input "Audience (Optional)" at bounding box center [830, 286] width 366 height 19
type input "****"
click at [521, 291] on app-datasources-details-form "**********" at bounding box center [830, 141] width 1476 height 1251
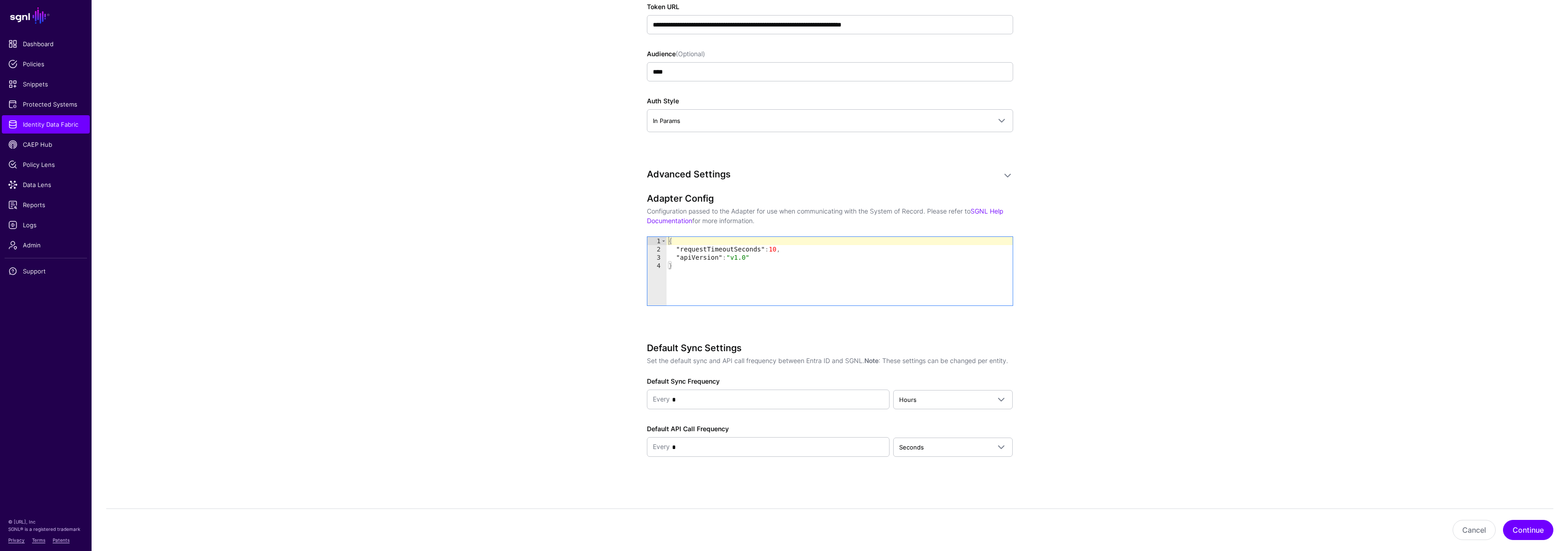
scroll to position [768, 0]
click at [927, 398] on span "Hours" at bounding box center [944, 401] width 91 height 10
click at [918, 462] on div "Days" at bounding box center [952, 466] width 105 height 9
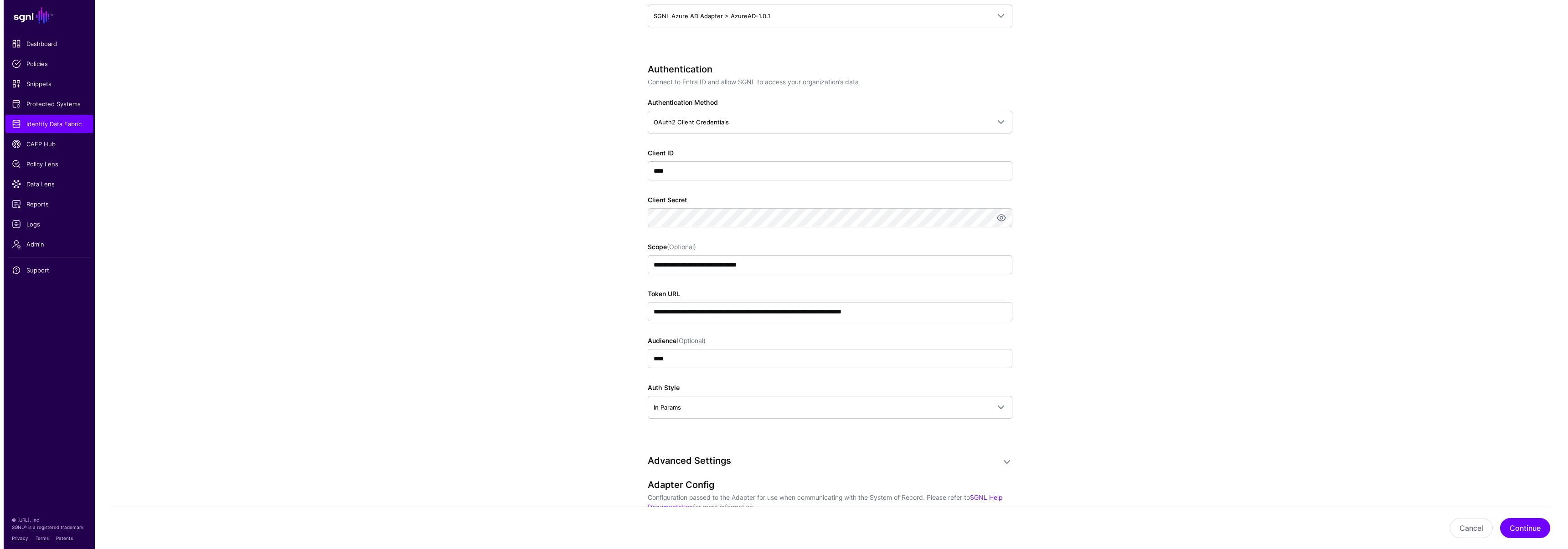
scroll to position [659, 0]
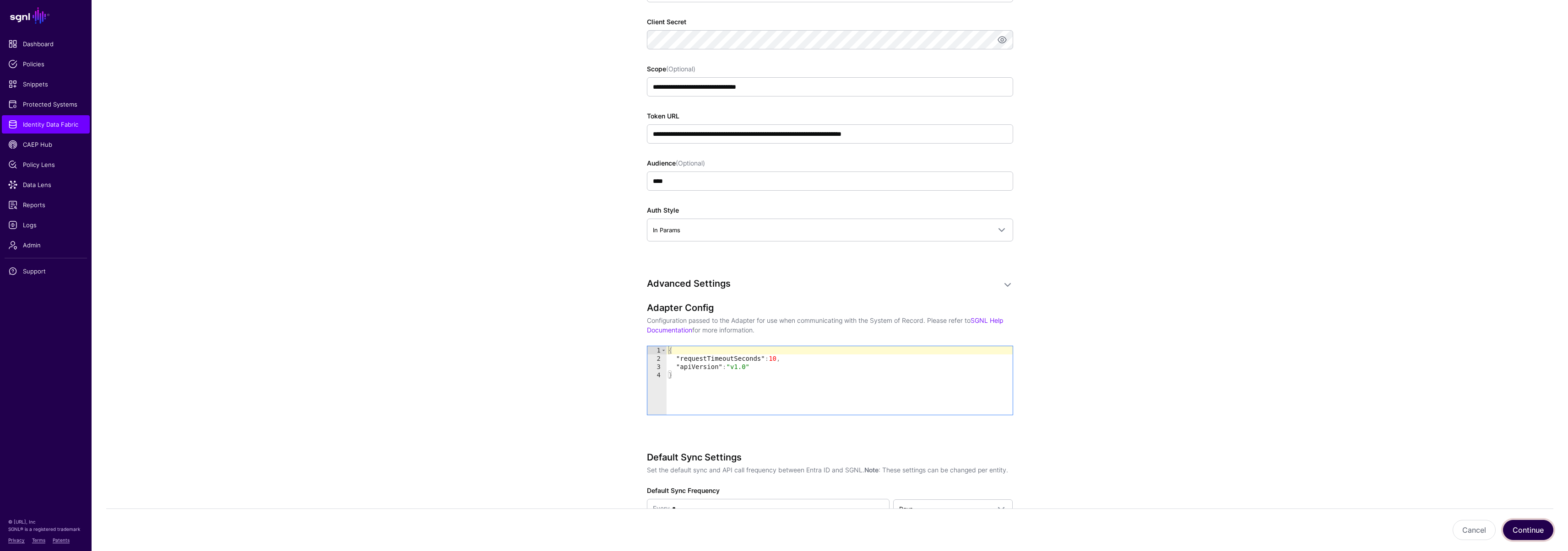
click at [1519, 528] on button "Continue" at bounding box center [1528, 530] width 50 height 20
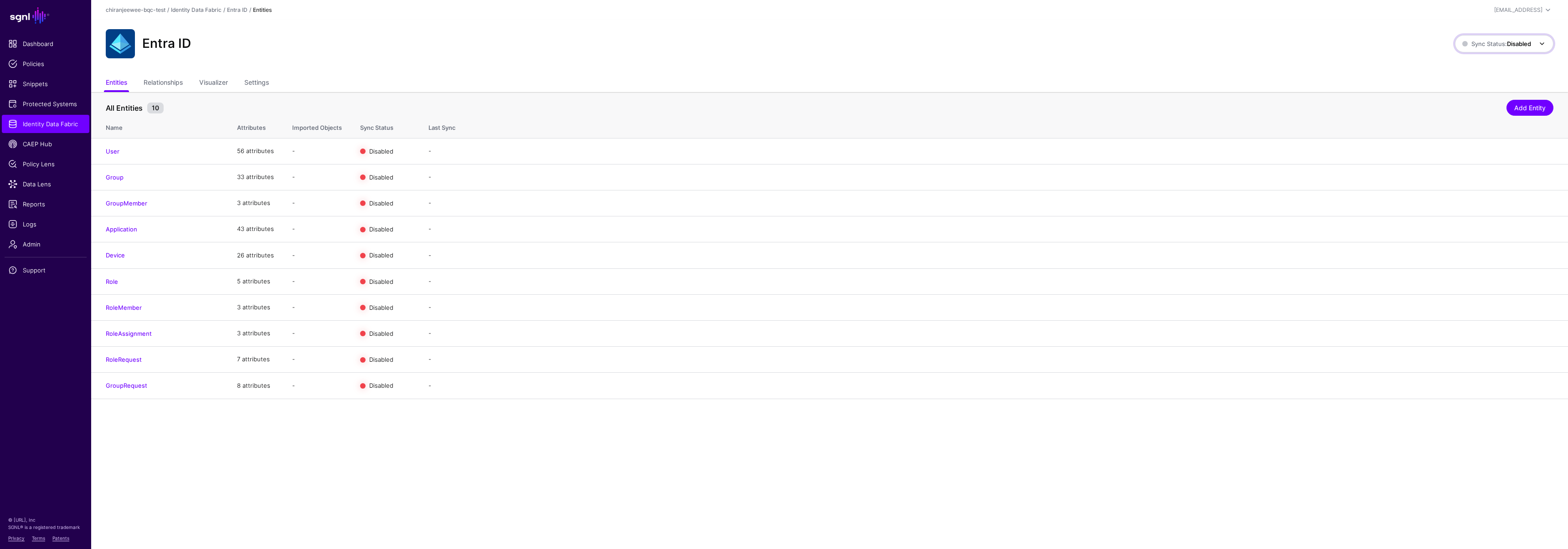
click at [1502, 44] on span "Sync Status: Disabled" at bounding box center [1496, 44] width 69 height 7
click at [1462, 72] on span "Syncing active for all configured entities that are enabled" at bounding box center [1499, 79] width 94 height 15
click at [1449, 177] on link "Enable Sync" at bounding box center [1454, 177] width 35 height 7
click at [1451, 202] on link "Enable Sync" at bounding box center [1454, 203] width 35 height 7
click at [1452, 150] on link "Enable Sync" at bounding box center [1454, 151] width 35 height 7
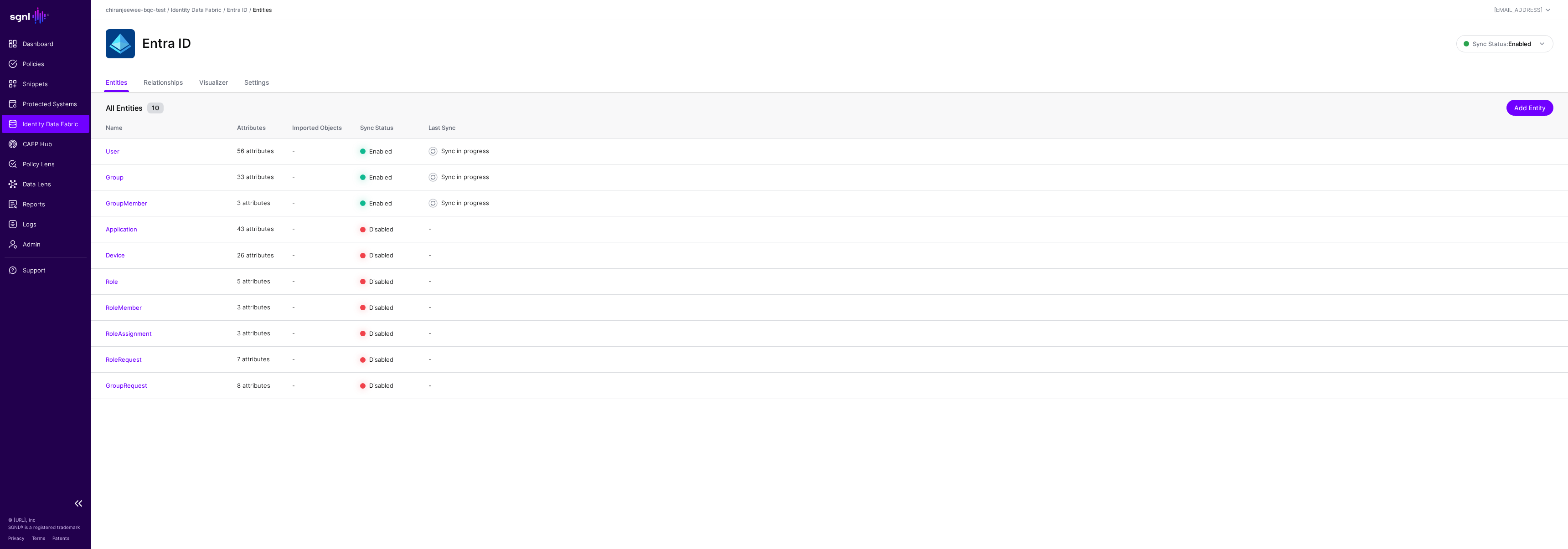
click at [48, 127] on span "Identity Data Fabric" at bounding box center [45, 124] width 75 height 9
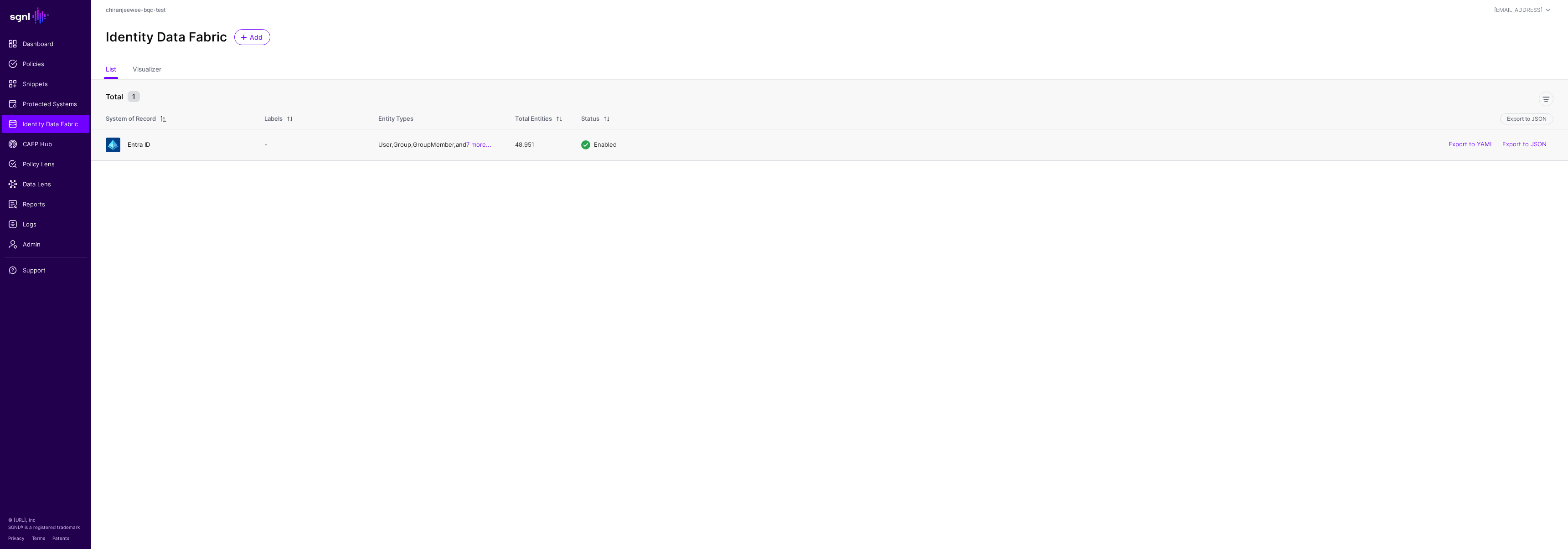
click at [141, 142] on link "Entra ID" at bounding box center [139, 144] width 23 height 7
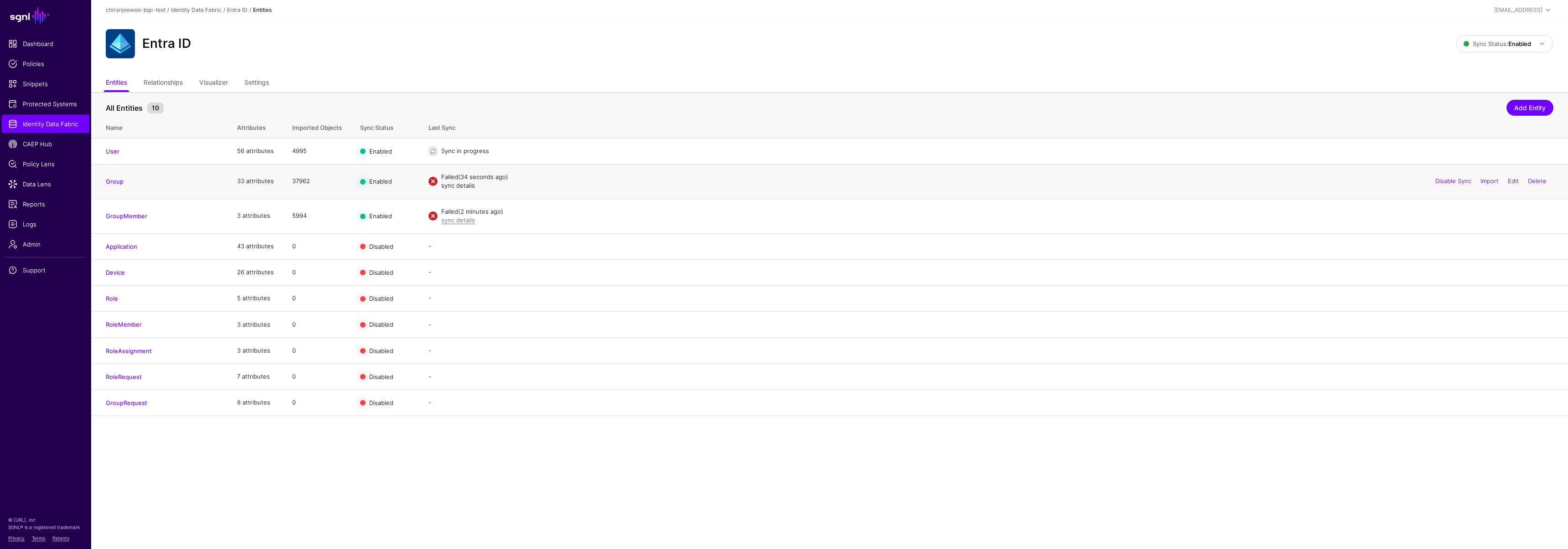
click at [449, 187] on link "sync details" at bounding box center [458, 186] width 33 height 7
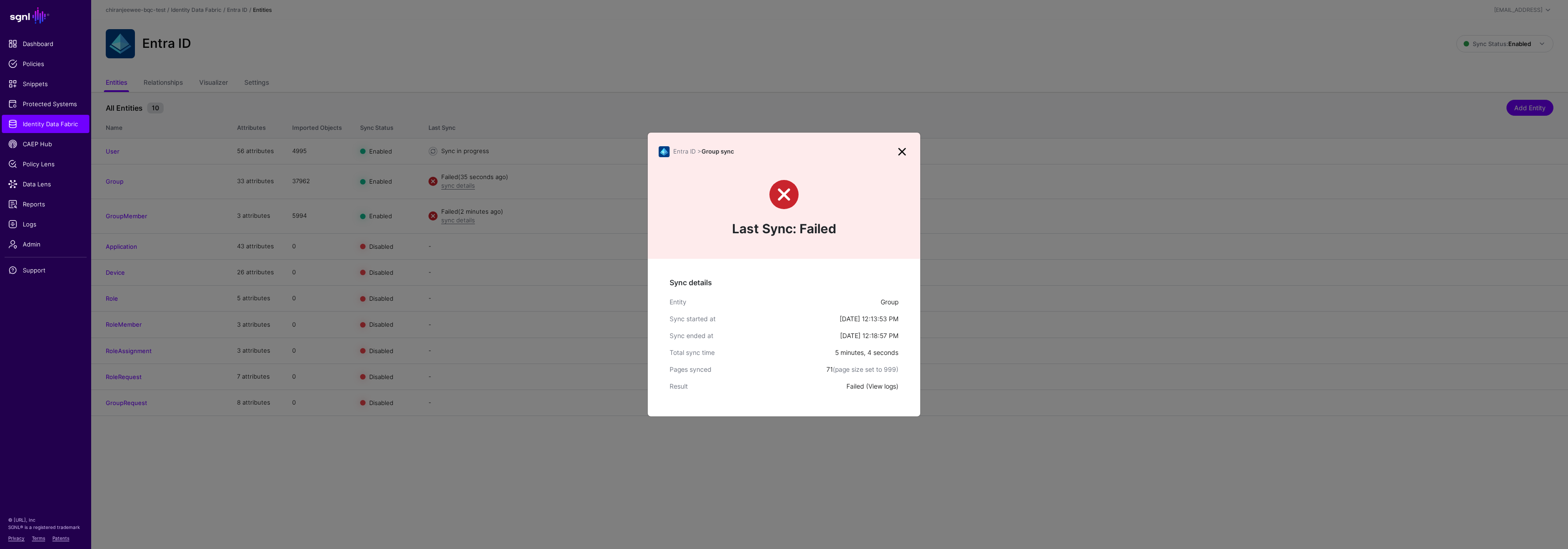
click at [889, 386] on link "View logs" at bounding box center [883, 386] width 28 height 8
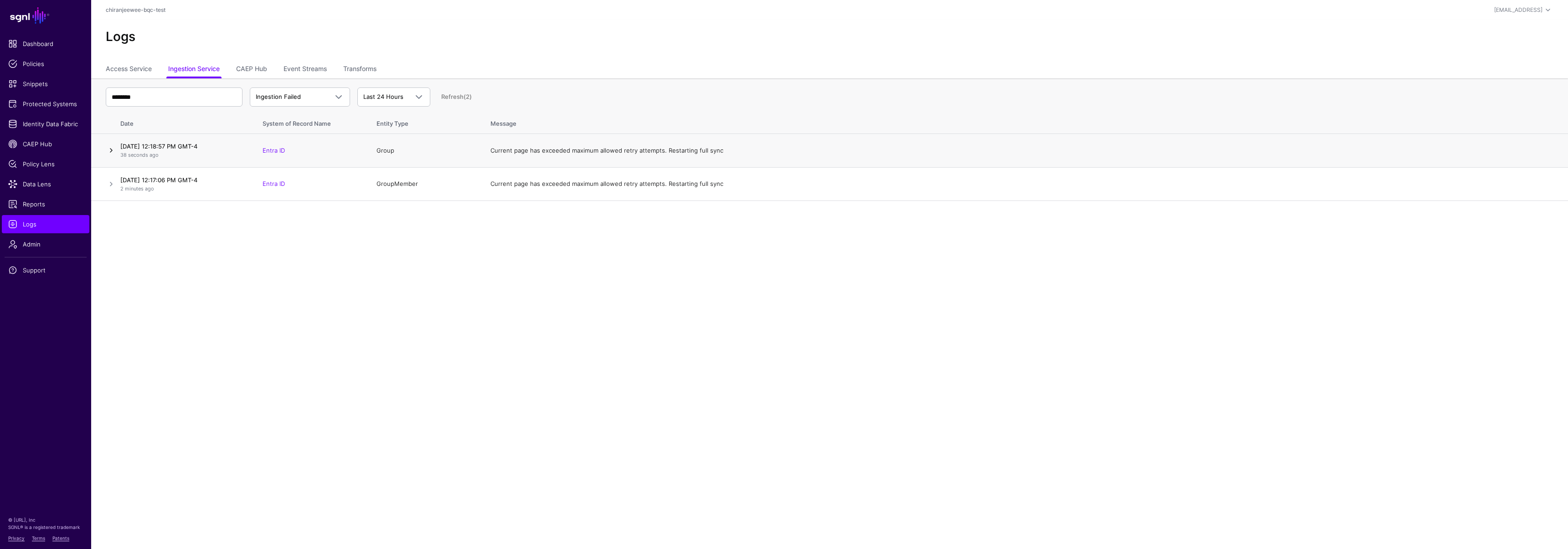
click at [110, 153] on link at bounding box center [111, 150] width 11 height 11
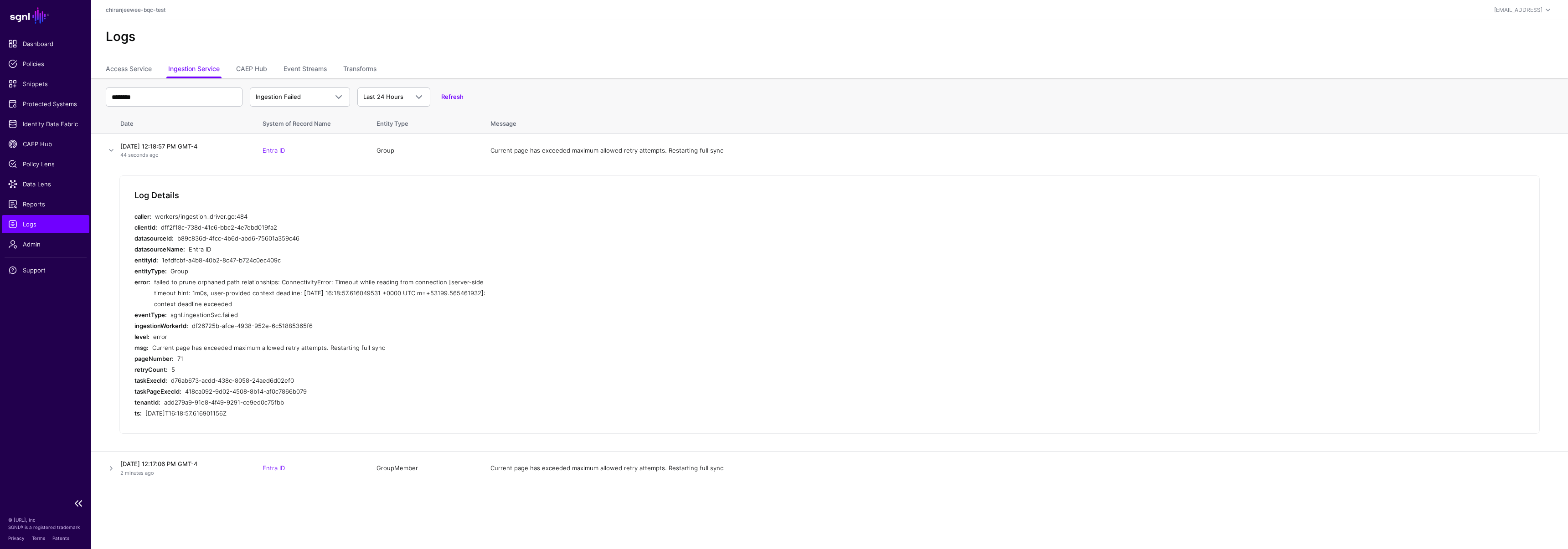
click at [35, 224] on span "Logs" at bounding box center [45, 224] width 75 height 9
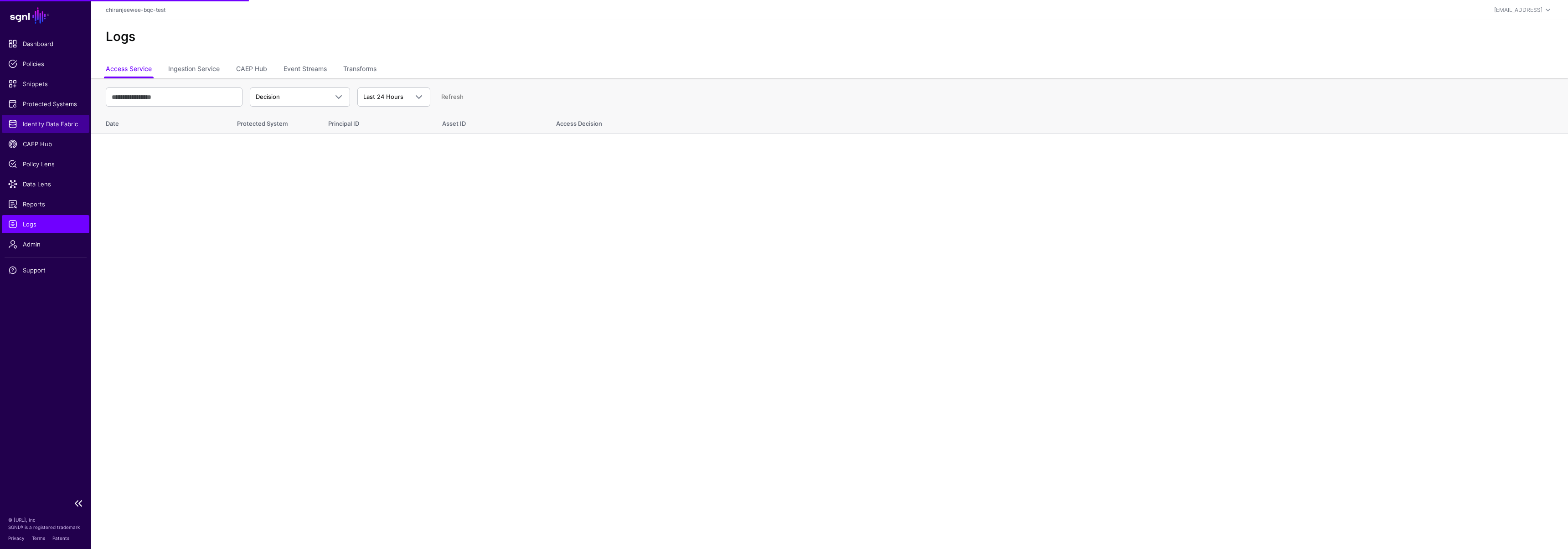
click at [51, 126] on span "Identity Data Fabric" at bounding box center [45, 124] width 75 height 9
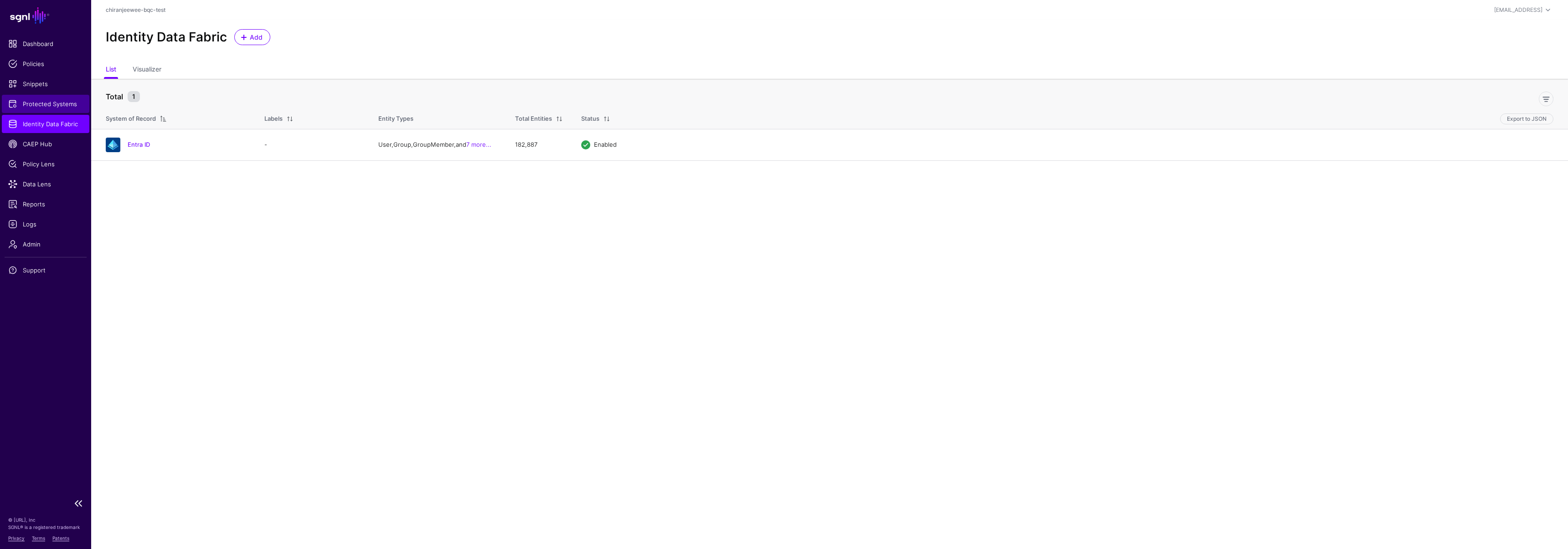
click at [41, 105] on span "Protected Systems" at bounding box center [45, 103] width 75 height 9
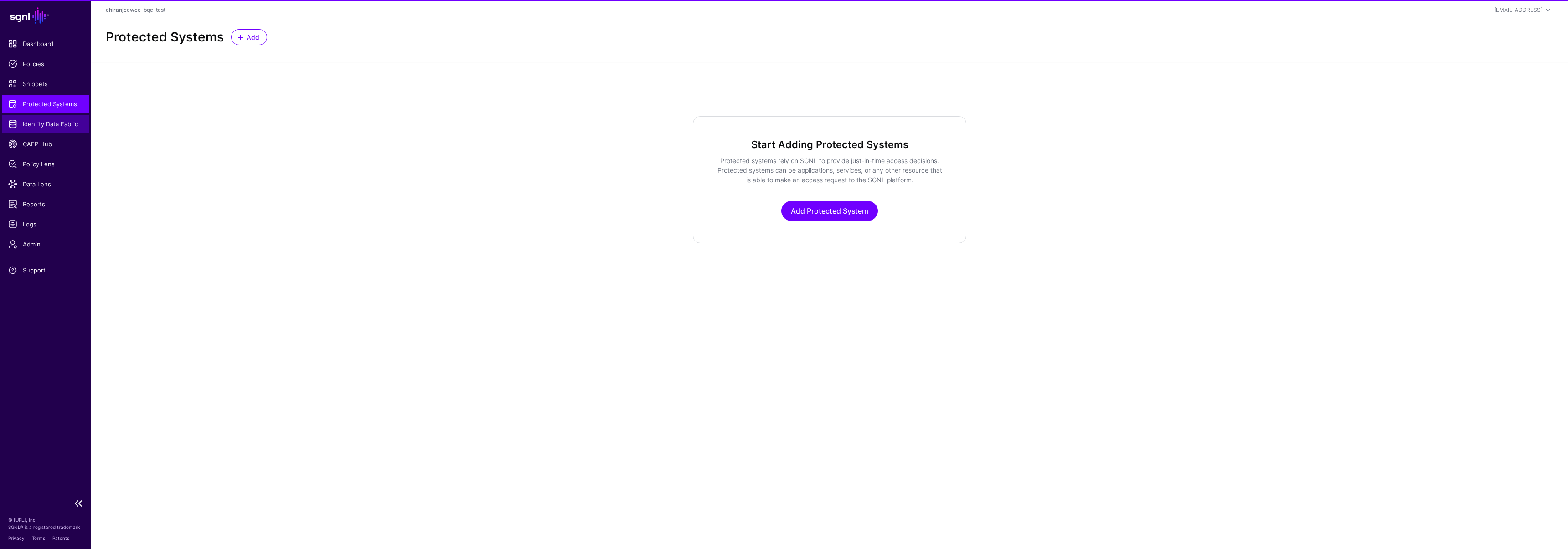
click at [61, 124] on span "Identity Data Fabric" at bounding box center [45, 124] width 75 height 9
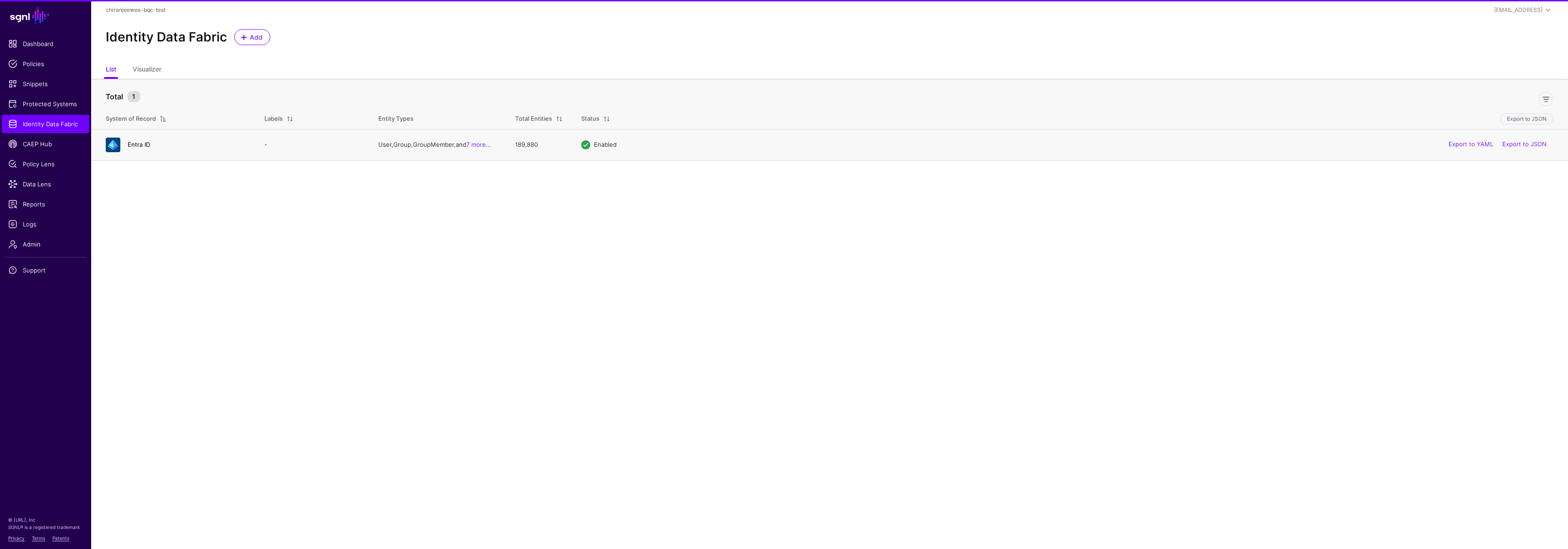
click at [144, 143] on link "Entra ID" at bounding box center [139, 144] width 23 height 7
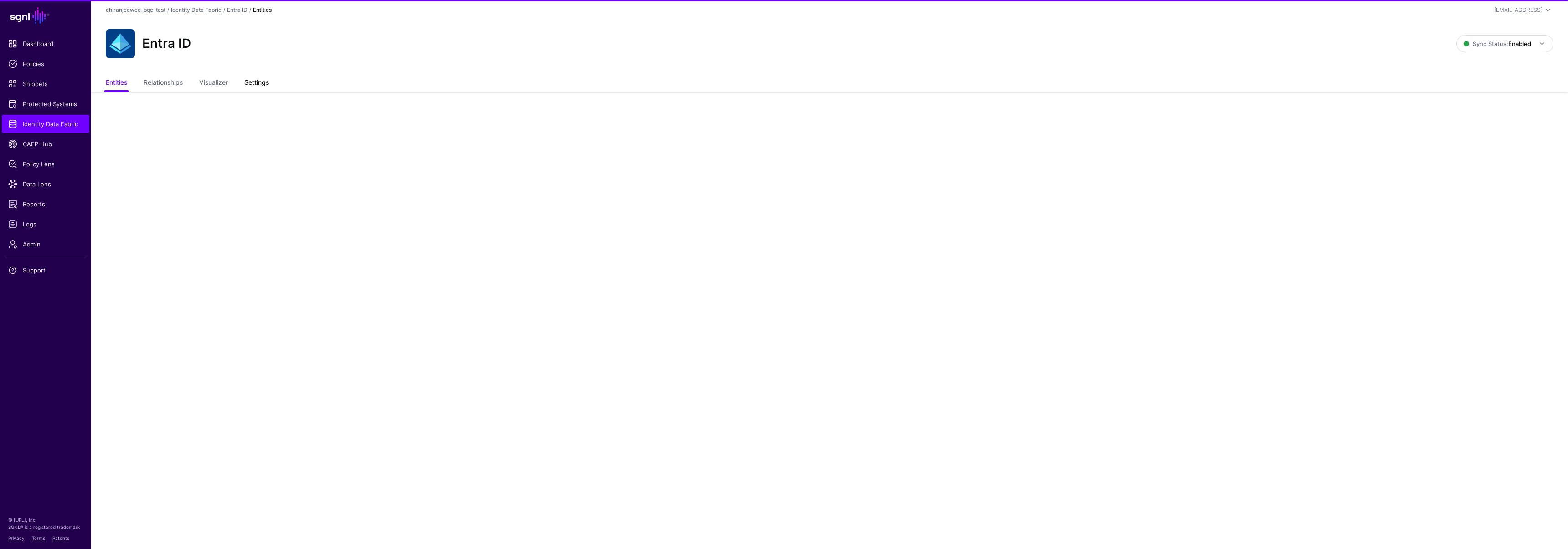
click at [265, 85] on link "Settings" at bounding box center [256, 83] width 24 height 17
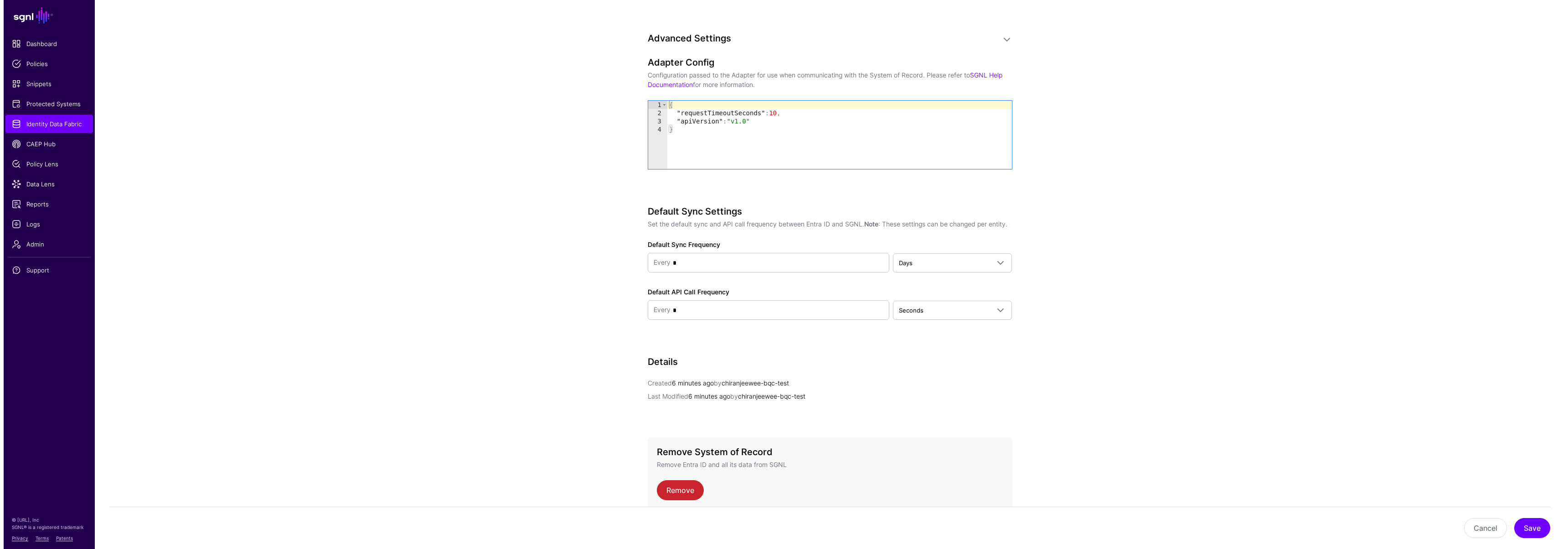
scroll to position [942, 0]
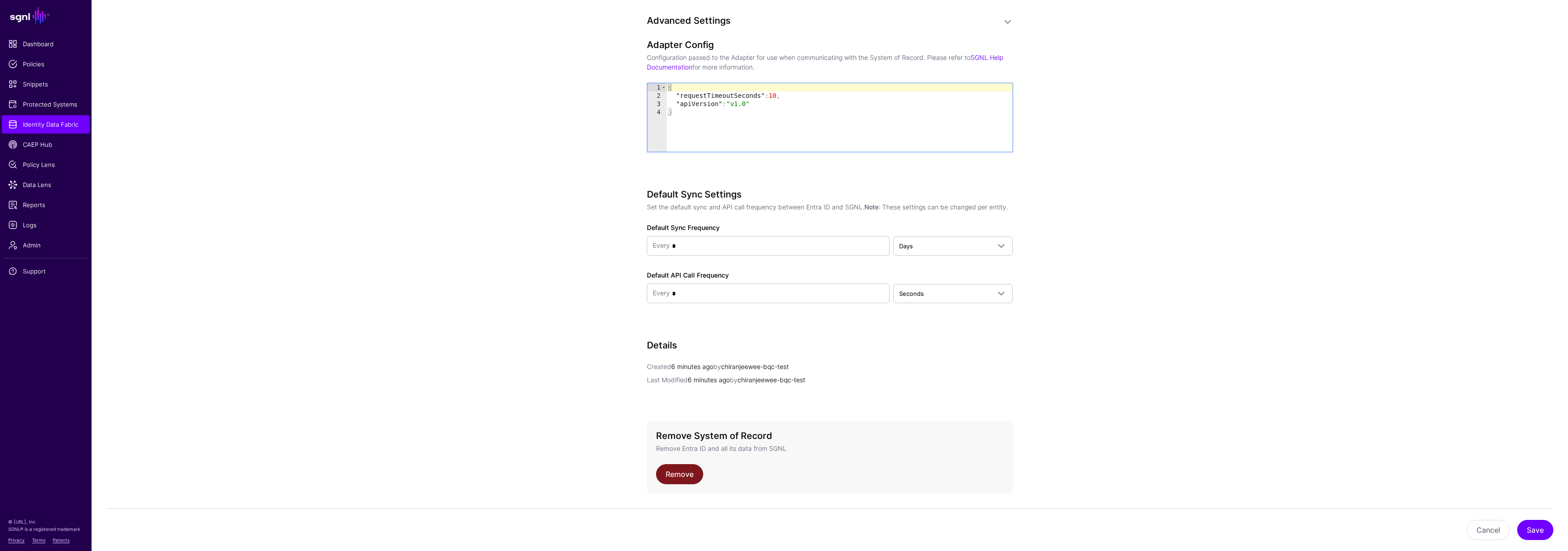
click at [693, 482] on link "Remove" at bounding box center [679, 474] width 47 height 20
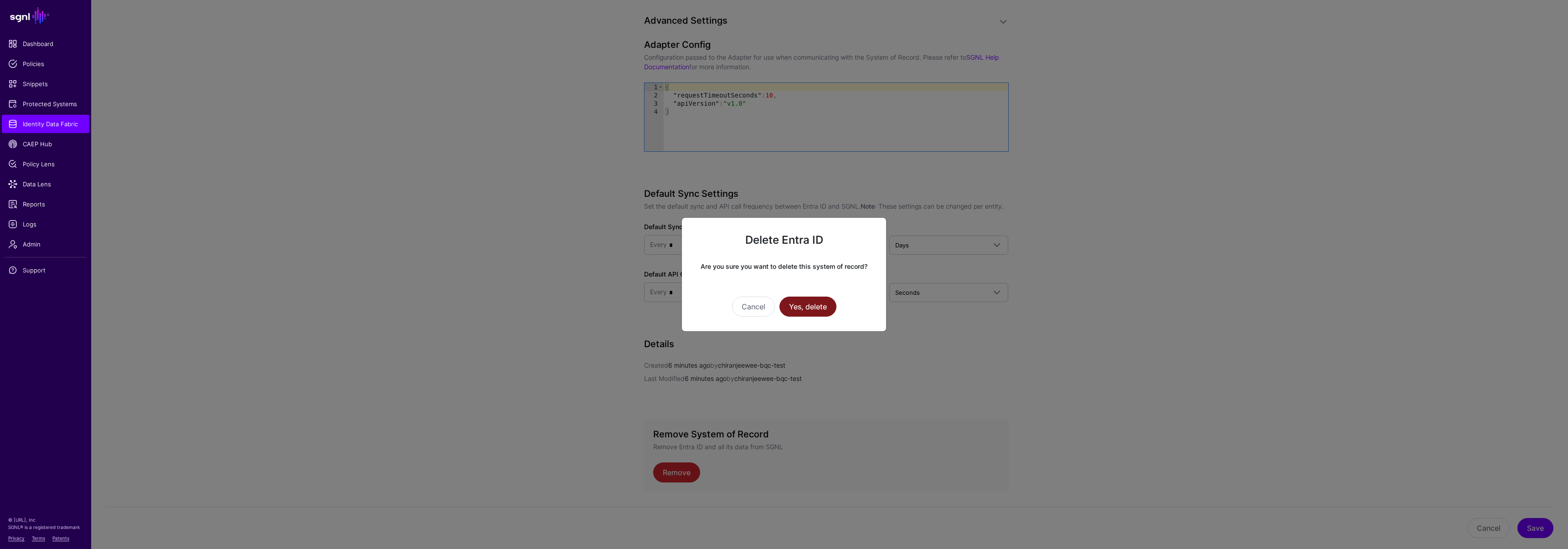
click at [801, 311] on button "Yes, delete" at bounding box center [808, 306] width 57 height 20
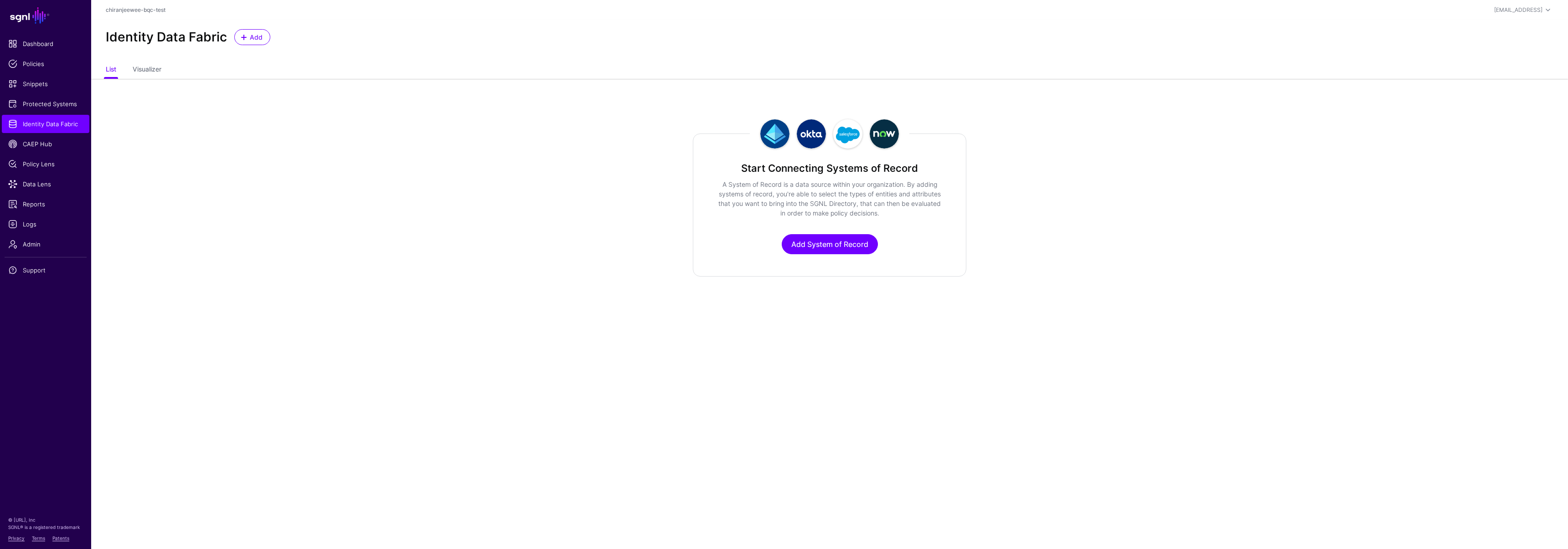
click at [799, 234] on div "Start Connecting Systems of Record A System of Record is a data source within y…" at bounding box center [829, 205] width 273 height 143
click at [802, 242] on link "Add System of Record" at bounding box center [830, 244] width 96 height 20
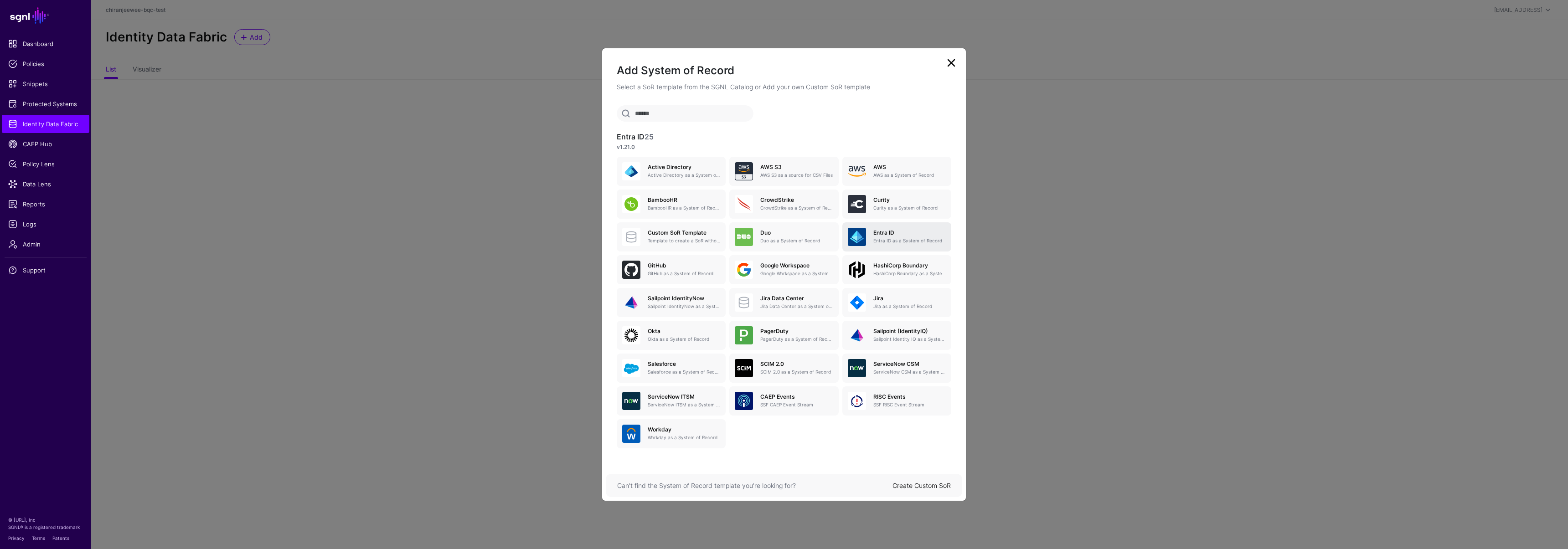
click at [884, 234] on h5 "Entra ID" at bounding box center [909, 233] width 72 height 6
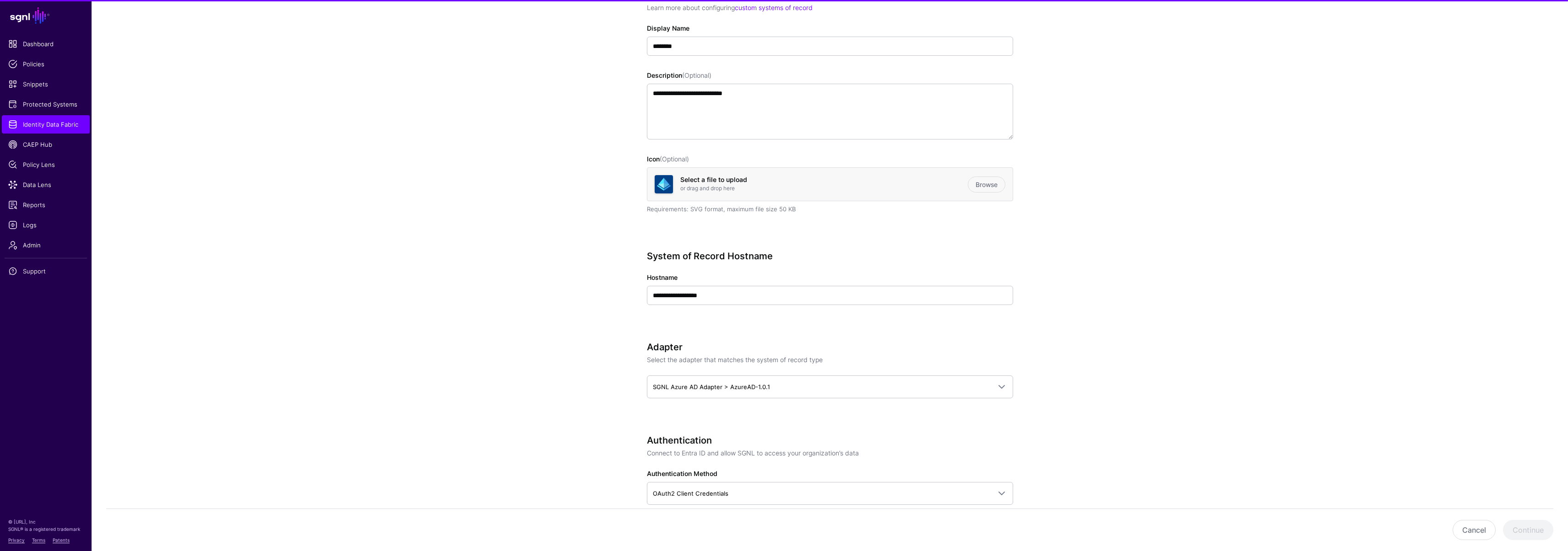
scroll to position [320, 0]
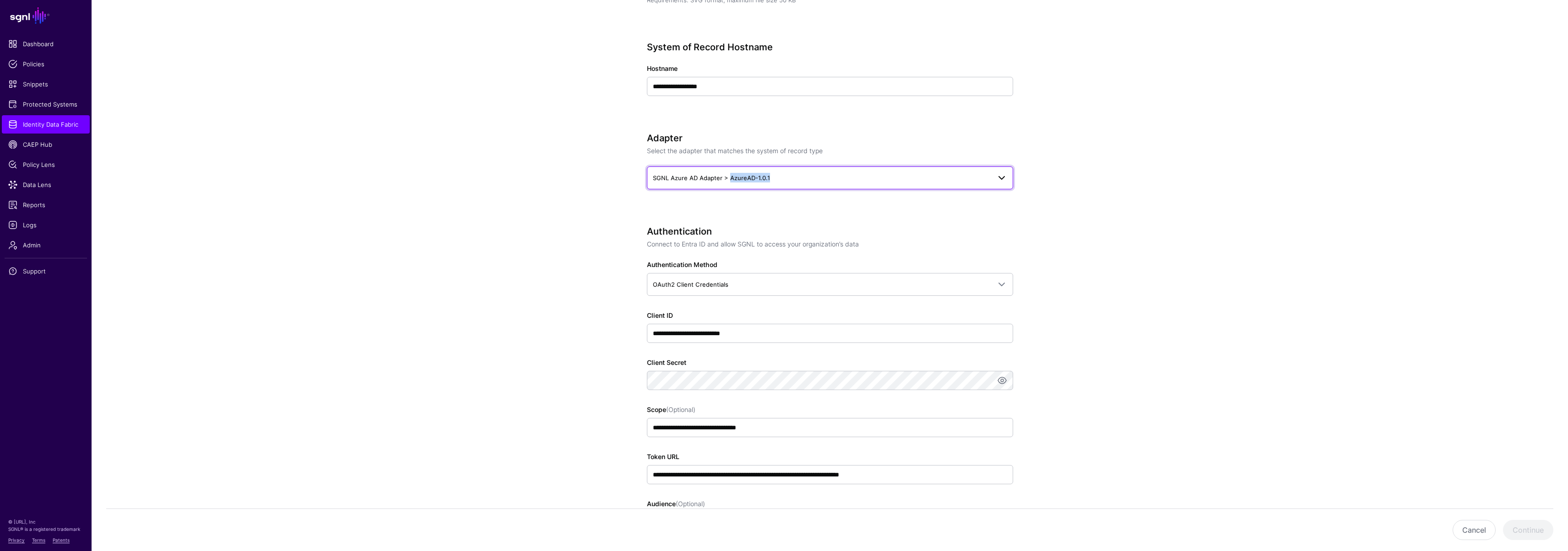
copy span "AzureAD-1.0.1"
drag, startPoint x: 729, startPoint y: 178, endPoint x: 773, endPoint y: 178, distance: 44.0
click at [773, 178] on span "SGNL Azure AD Adapter > AzureAD-1.0.1" at bounding box center [822, 178] width 338 height 10
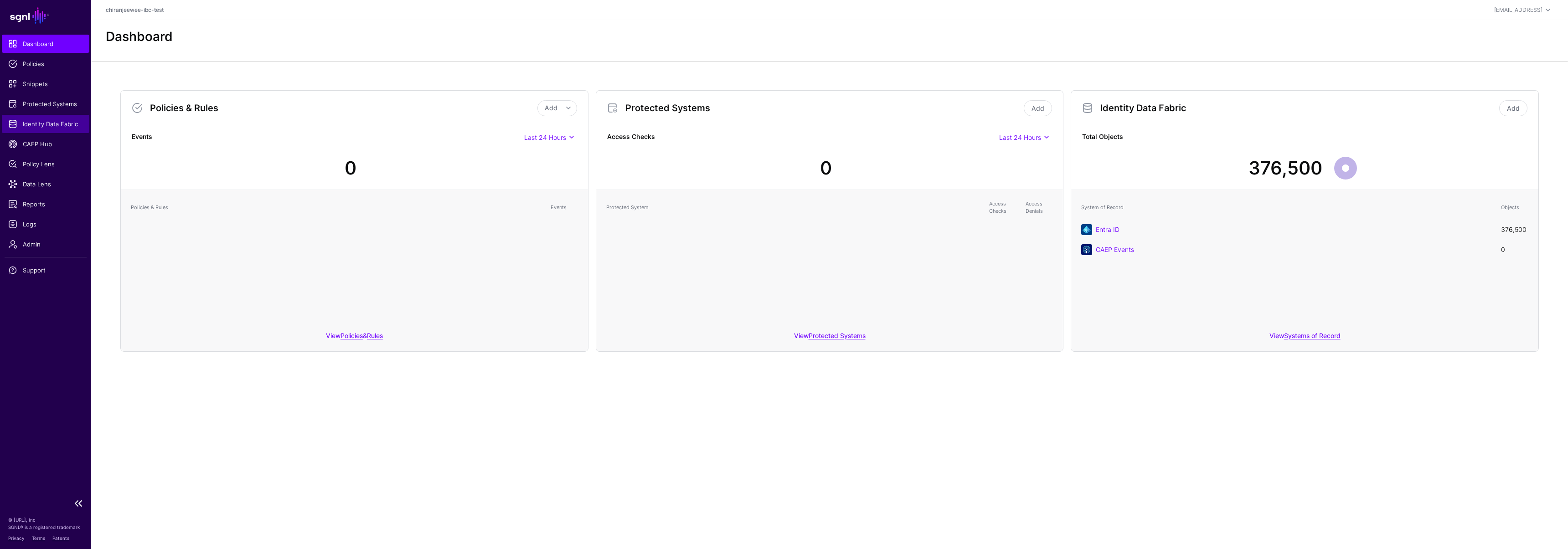
click at [41, 126] on span "Identity Data Fabric" at bounding box center [45, 124] width 75 height 9
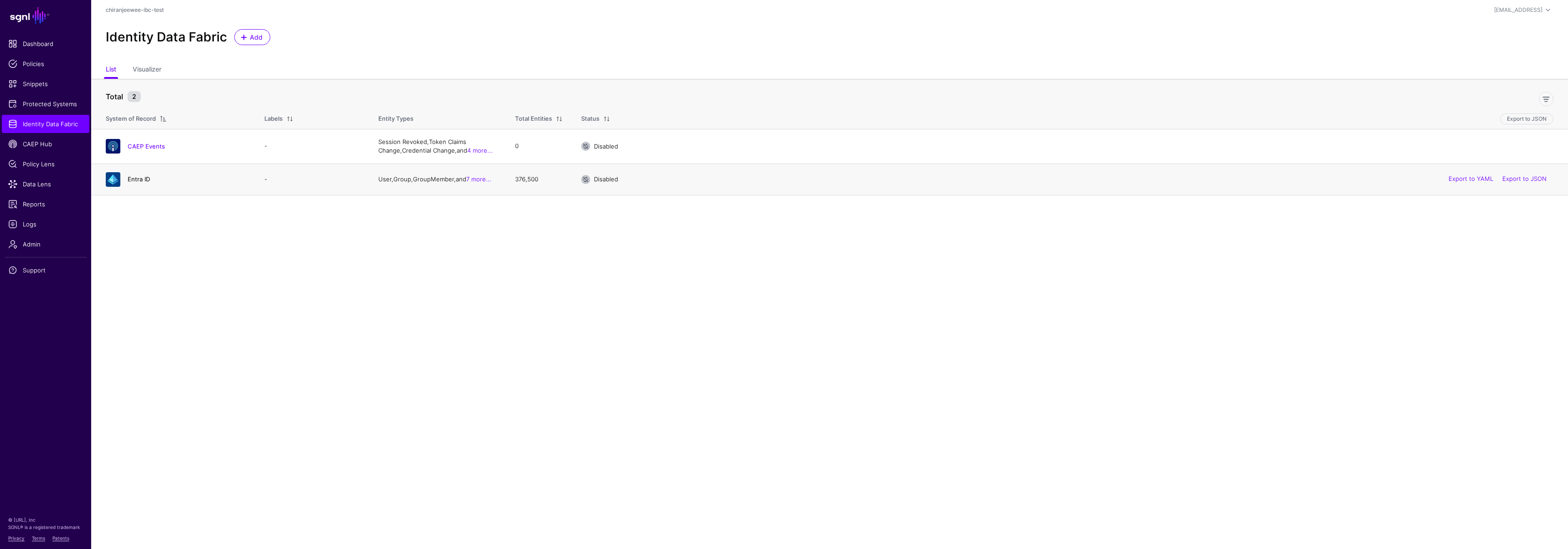
click at [128, 180] on link "Entra ID" at bounding box center [139, 179] width 23 height 7
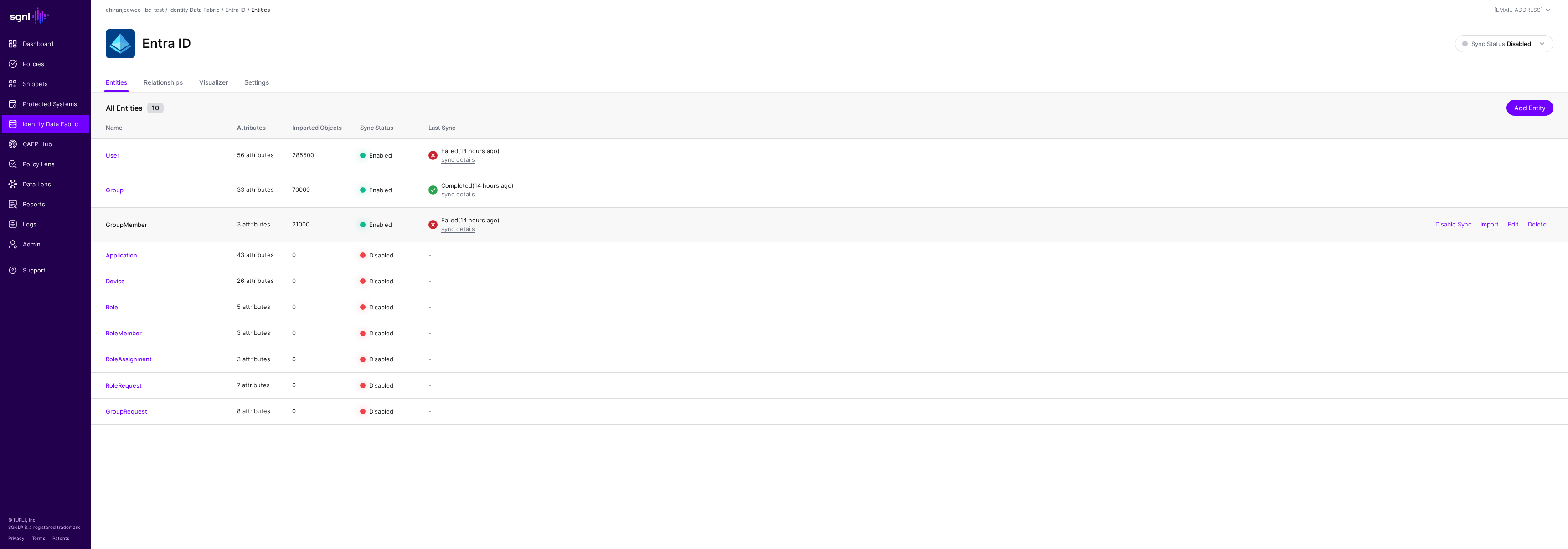
click at [121, 225] on link "GroupMember" at bounding box center [127, 225] width 41 height 7
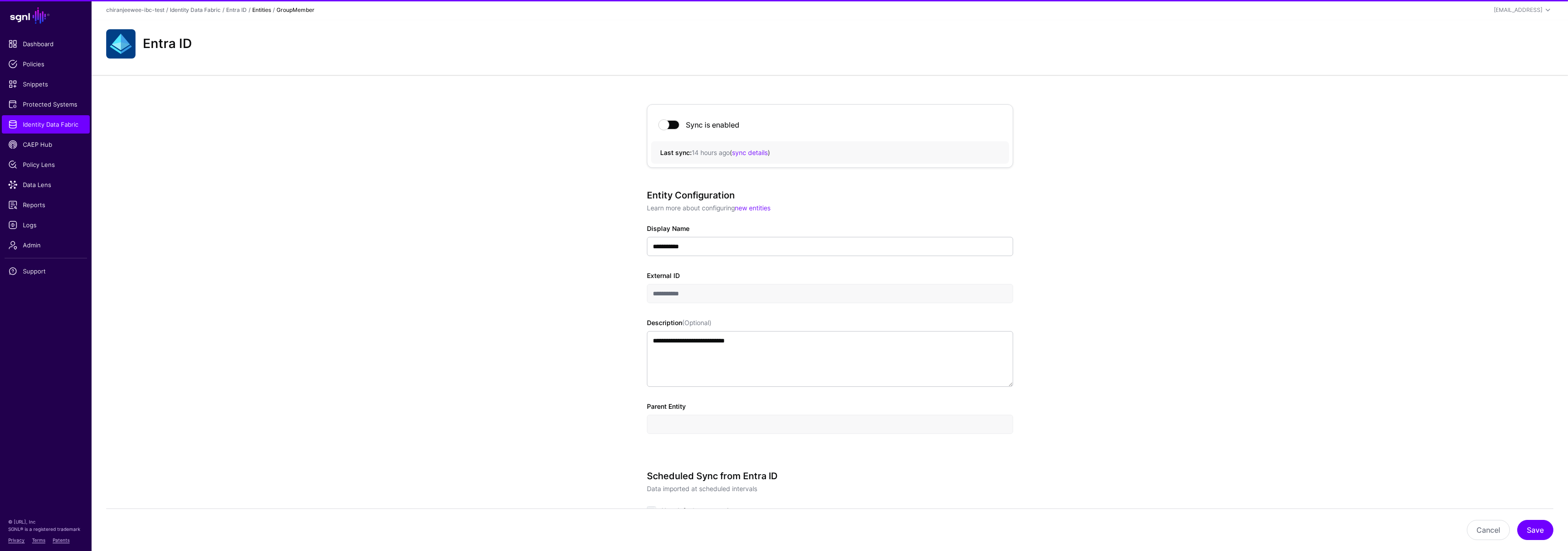
scroll to position [397, 0]
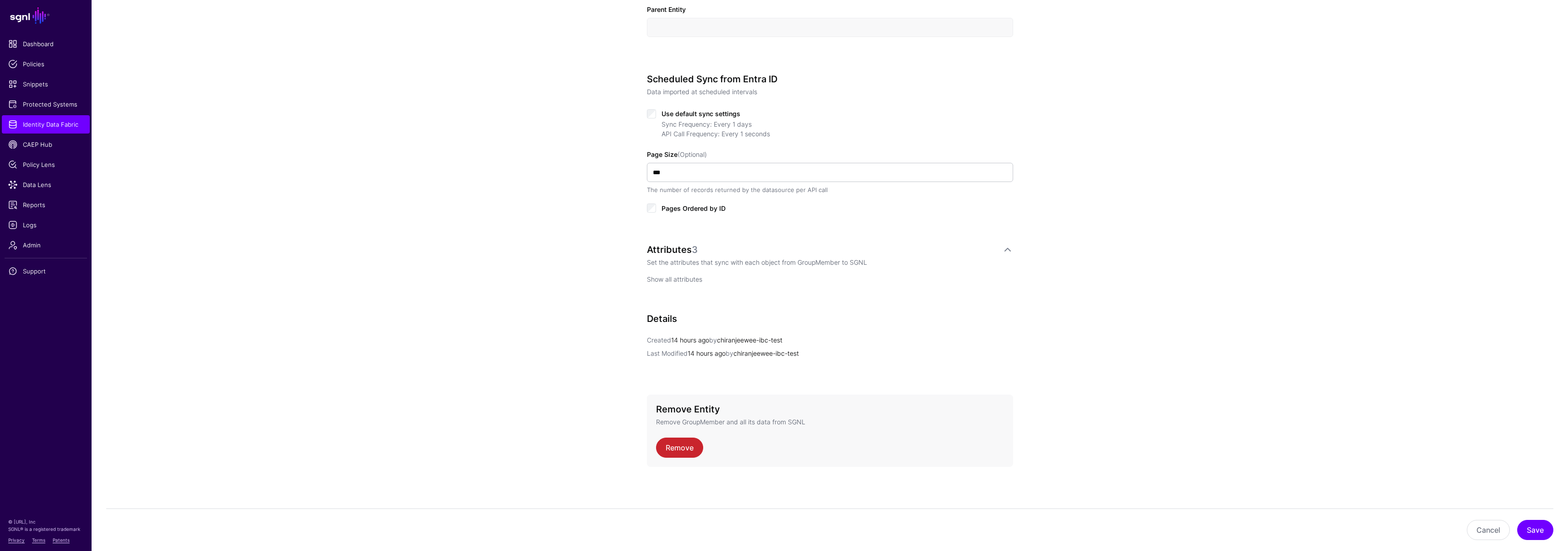
click at [658, 281] on link "Show all attributes" at bounding box center [674, 279] width 56 height 8
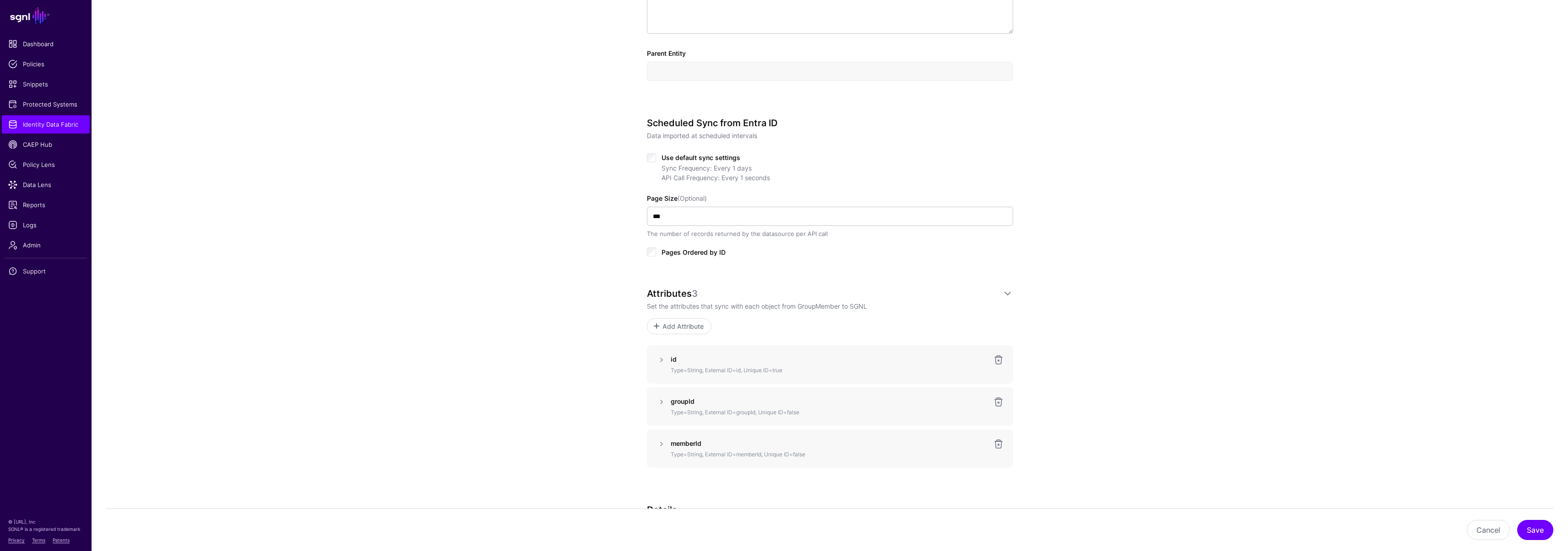
scroll to position [544, 0]
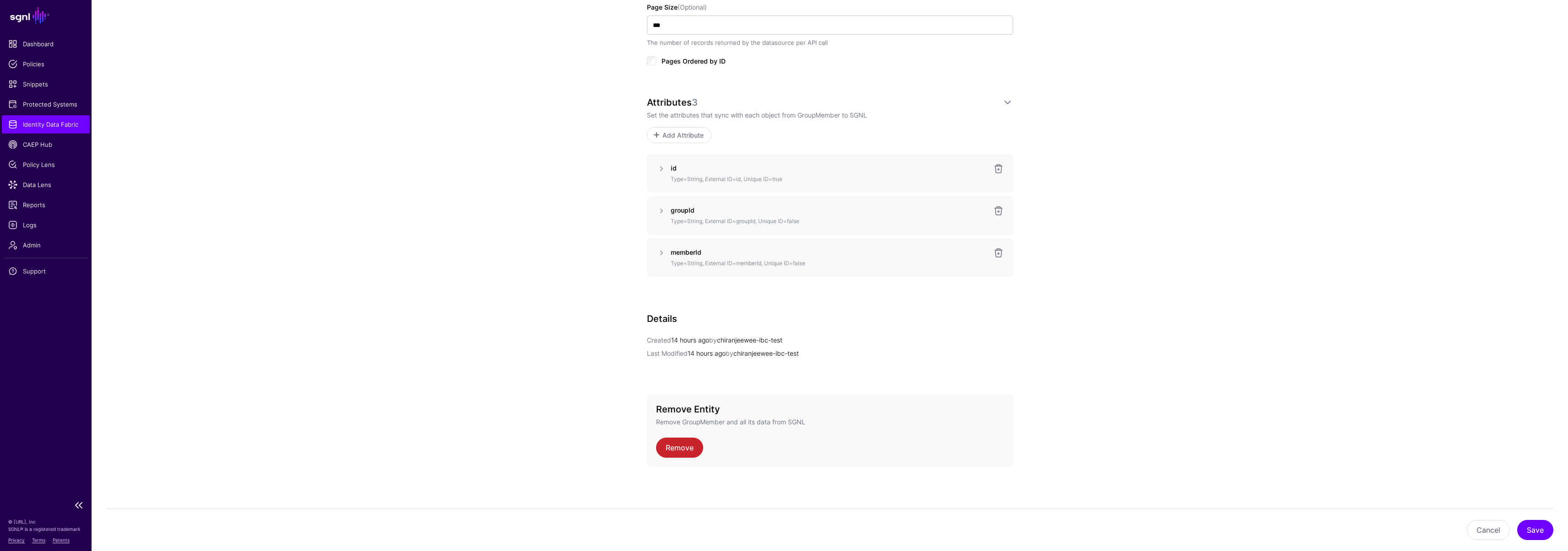
click at [30, 121] on span "Identity Data Fabric" at bounding box center [45, 124] width 75 height 9
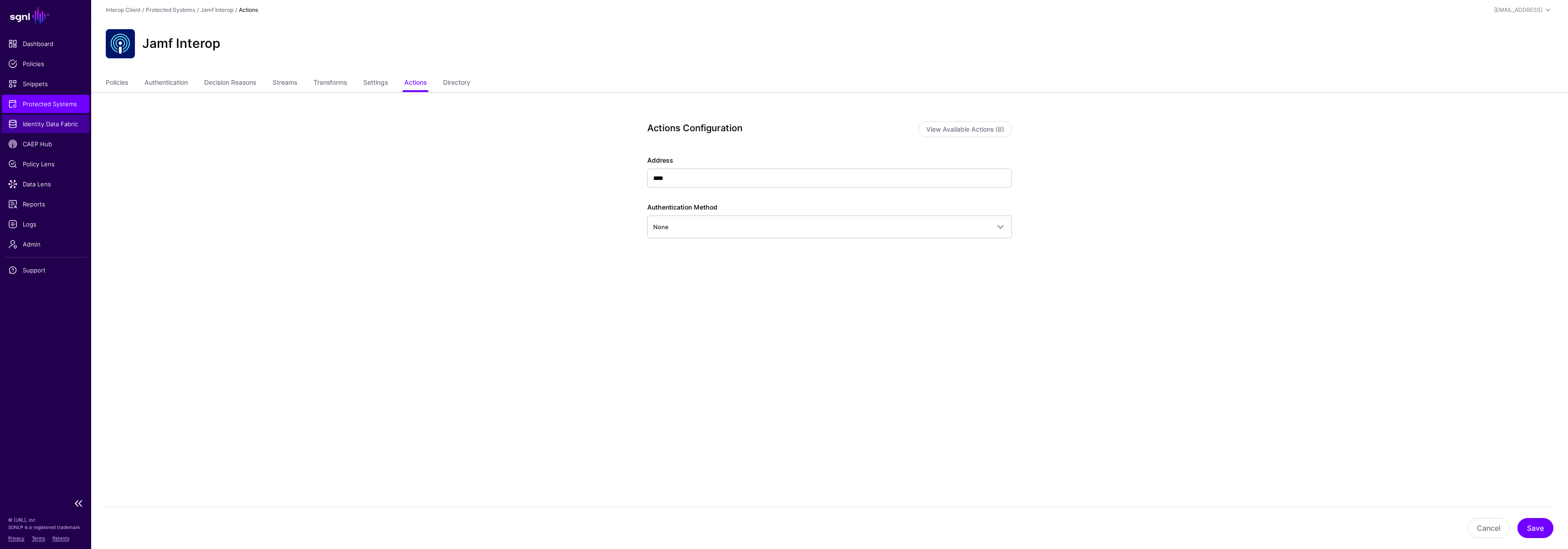
click at [45, 123] on span "Identity Data Fabric" at bounding box center [45, 124] width 75 height 9
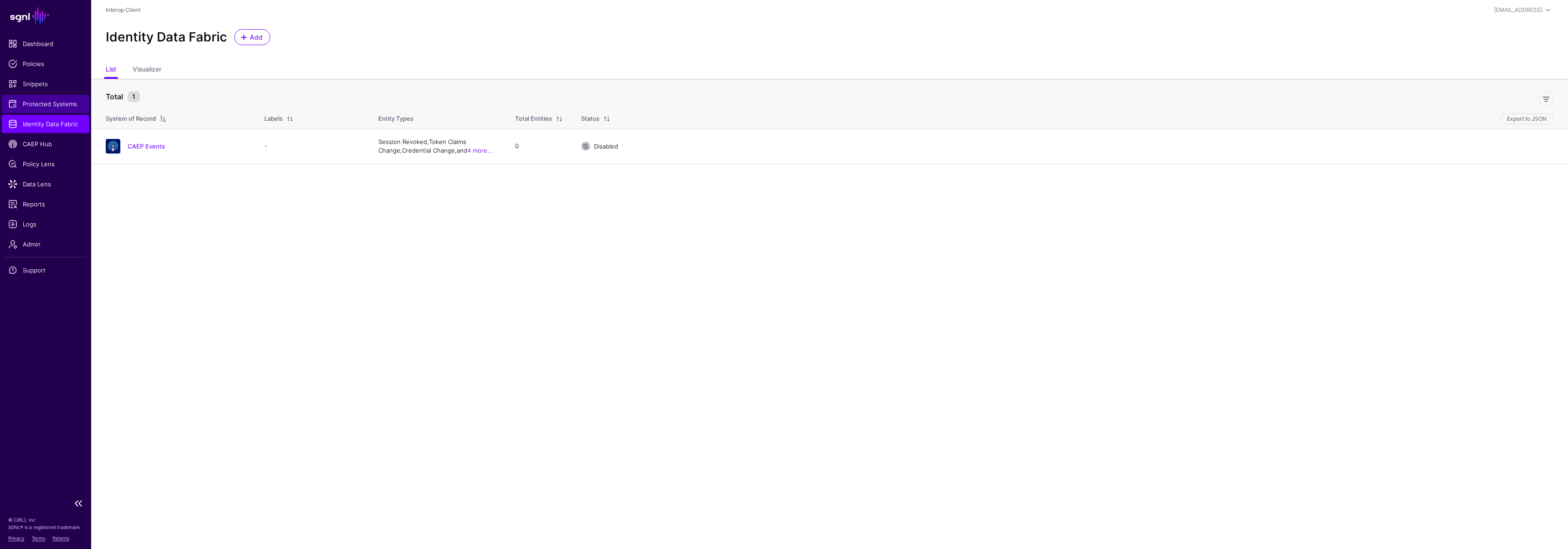
click at [33, 101] on span "Protected Systems" at bounding box center [45, 103] width 75 height 9
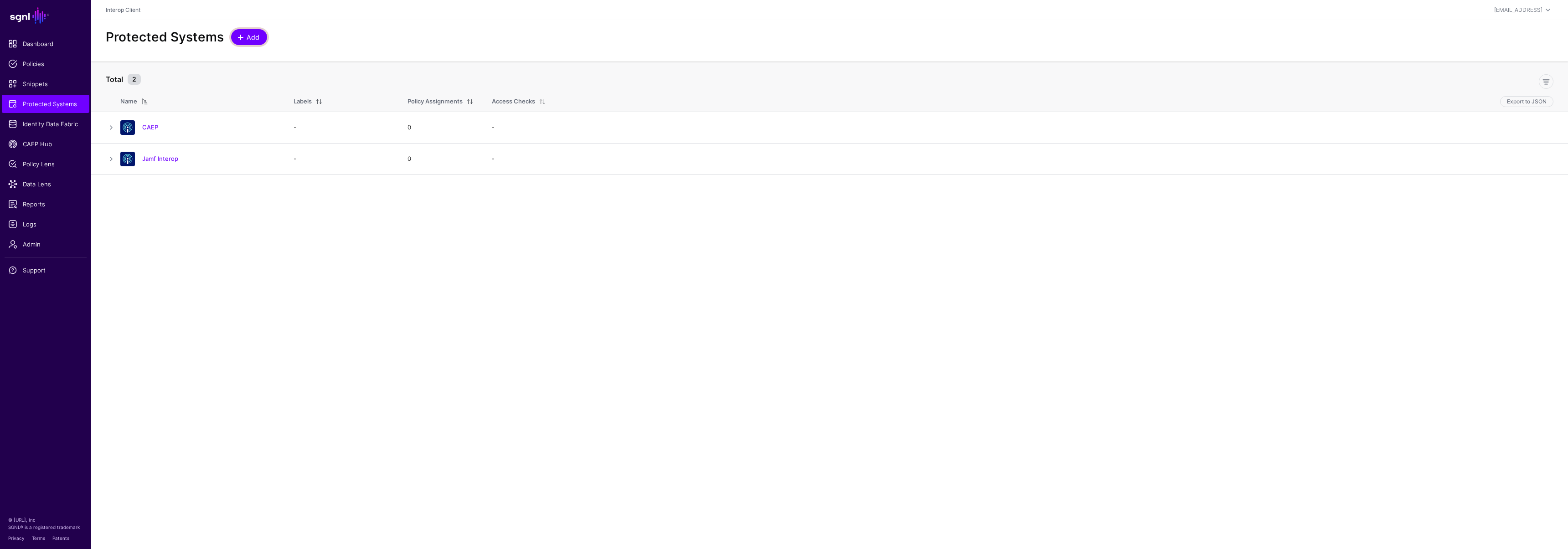
click at [248, 41] on span "Add" at bounding box center [253, 37] width 15 height 10
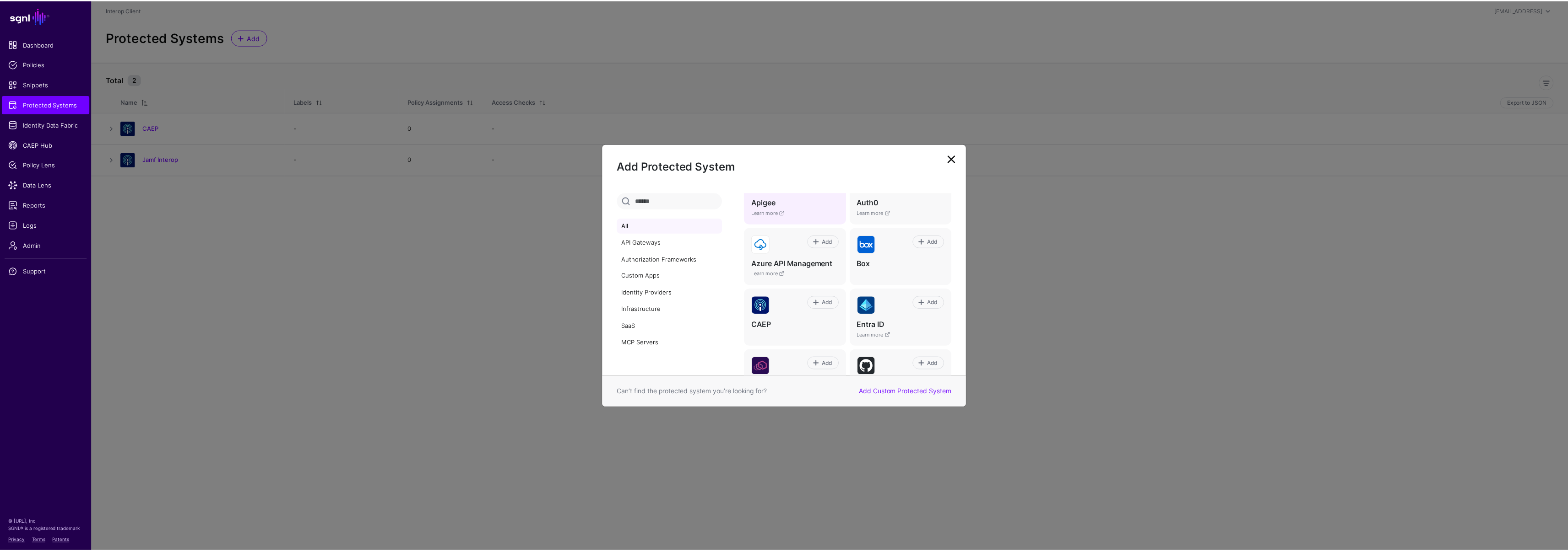
scroll to position [121, 0]
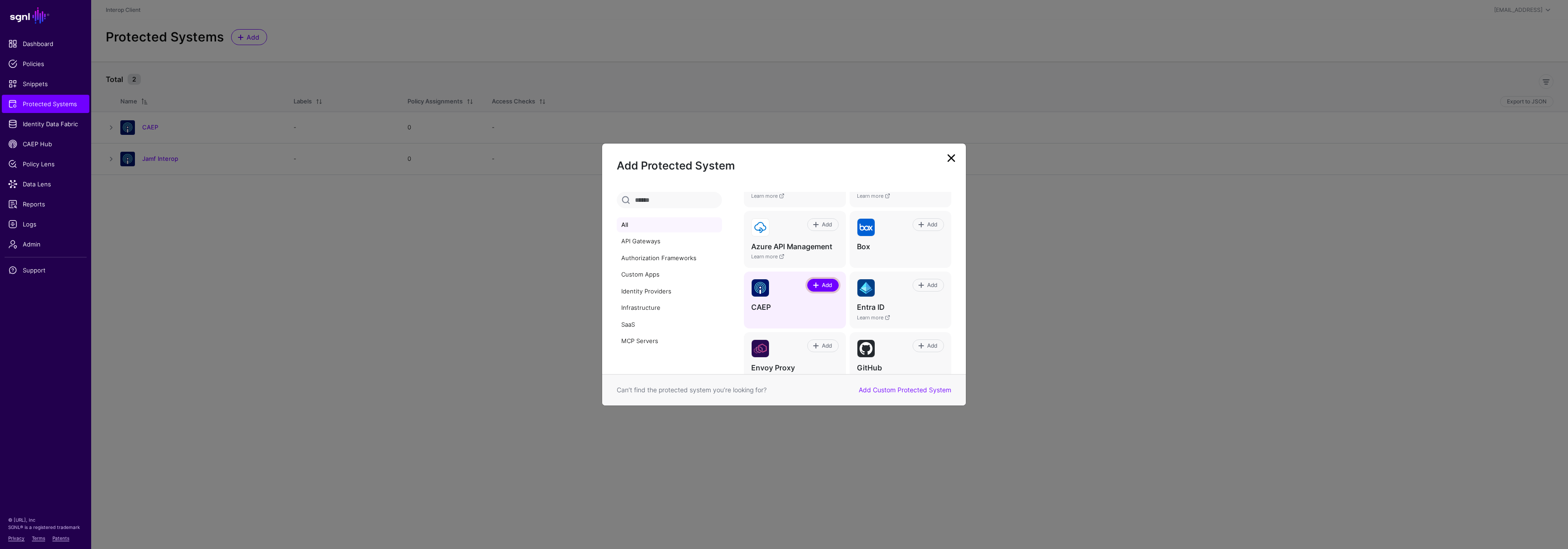
click at [821, 286] on span "Add" at bounding box center [827, 285] width 12 height 8
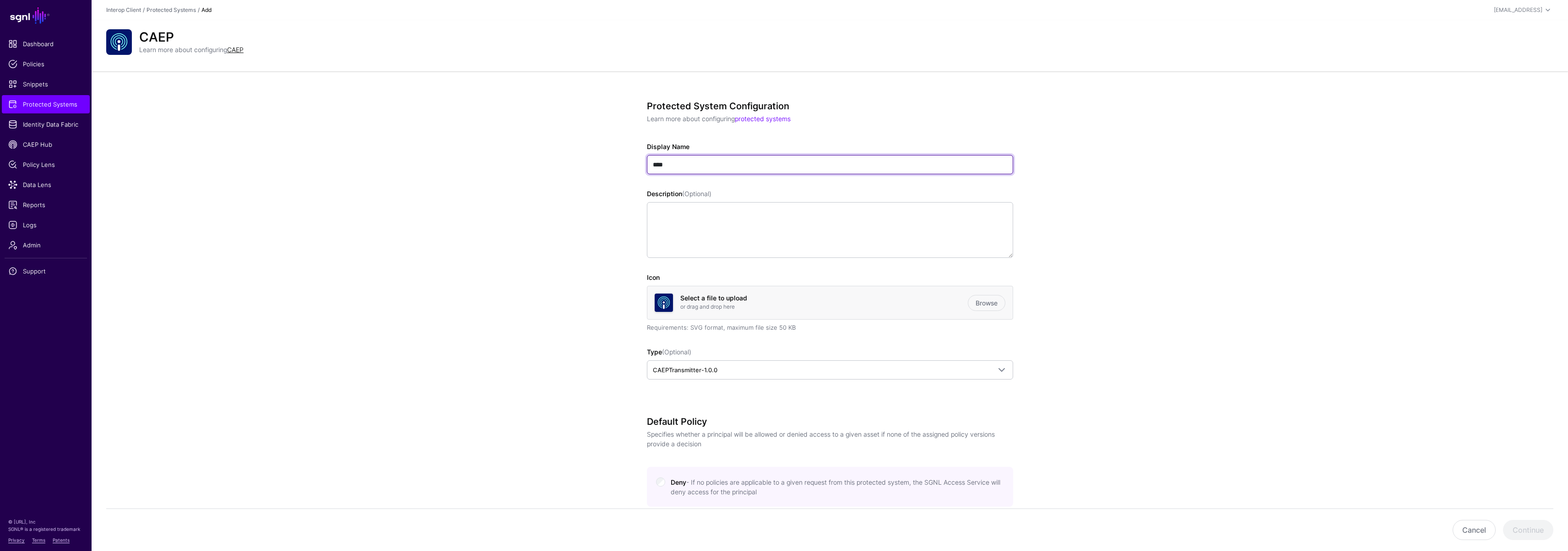
click at [657, 165] on input "****" at bounding box center [830, 164] width 366 height 19
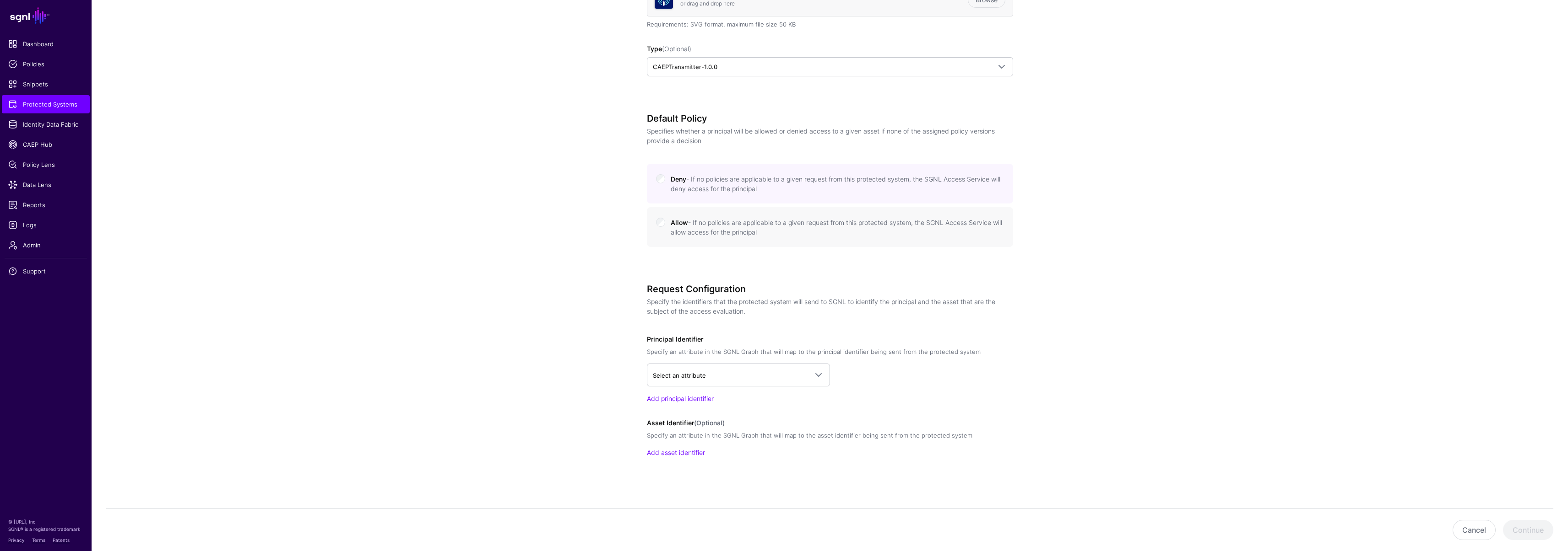
scroll to position [305, 0]
type input "**********"
click at [759, 366] on link "Select an attribute" at bounding box center [738, 373] width 183 height 23
click at [697, 287] on span "Session Revoked > id" at bounding box center [694, 289] width 62 height 7
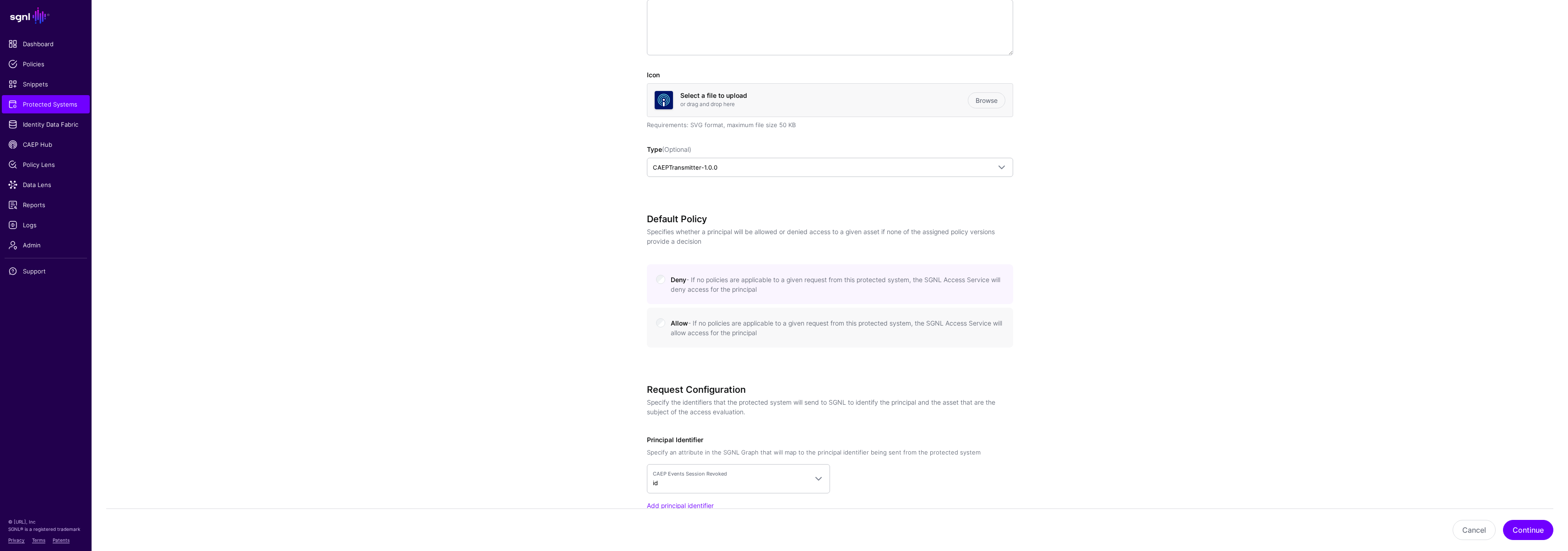
scroll to position [311, 0]
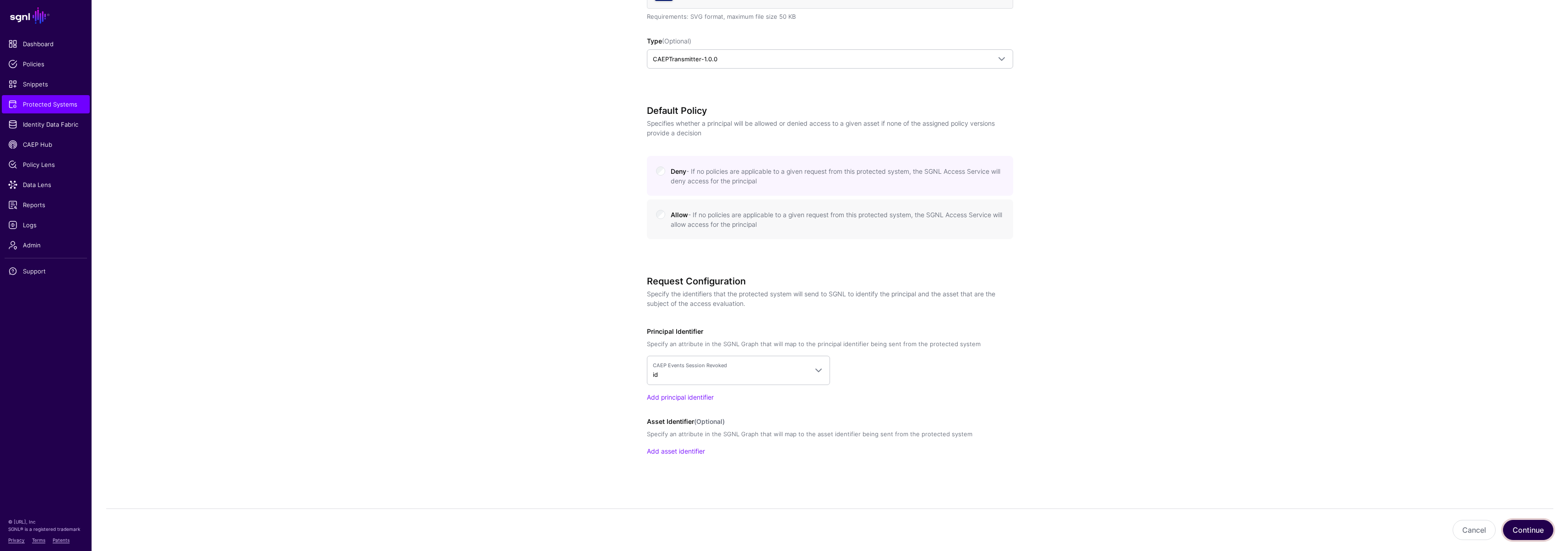
click at [1528, 534] on button "Continue" at bounding box center [1528, 530] width 50 height 20
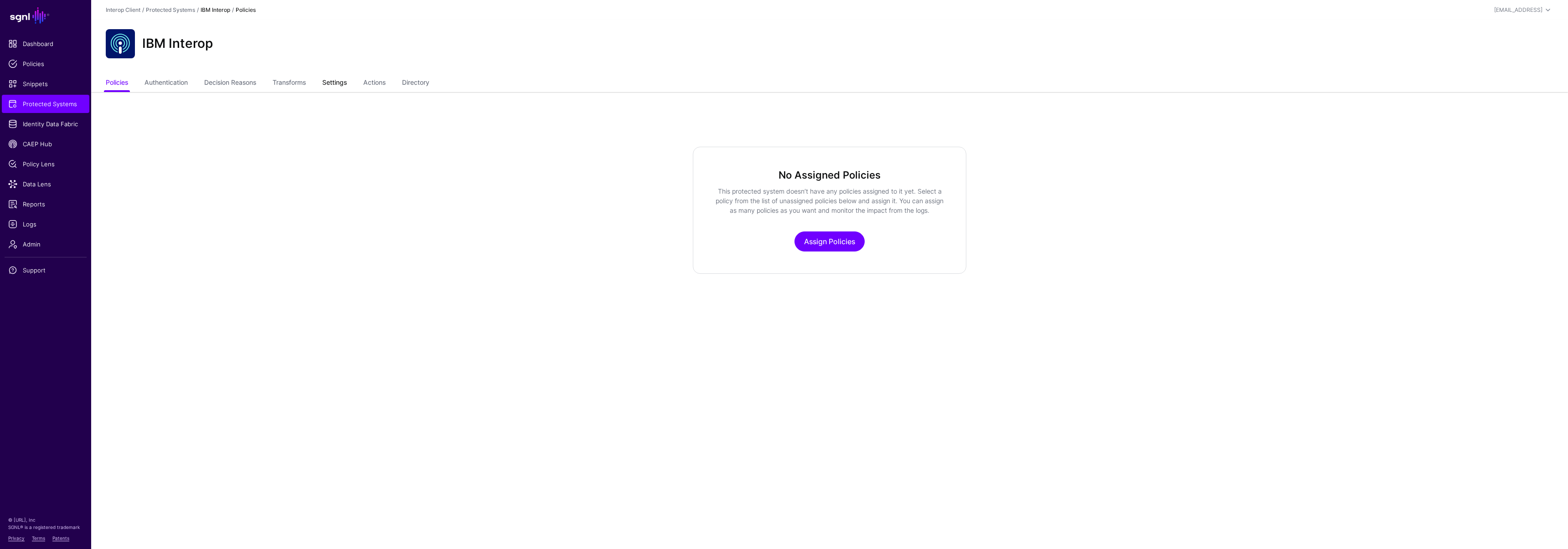
click at [334, 81] on link "Settings" at bounding box center [334, 83] width 24 height 17
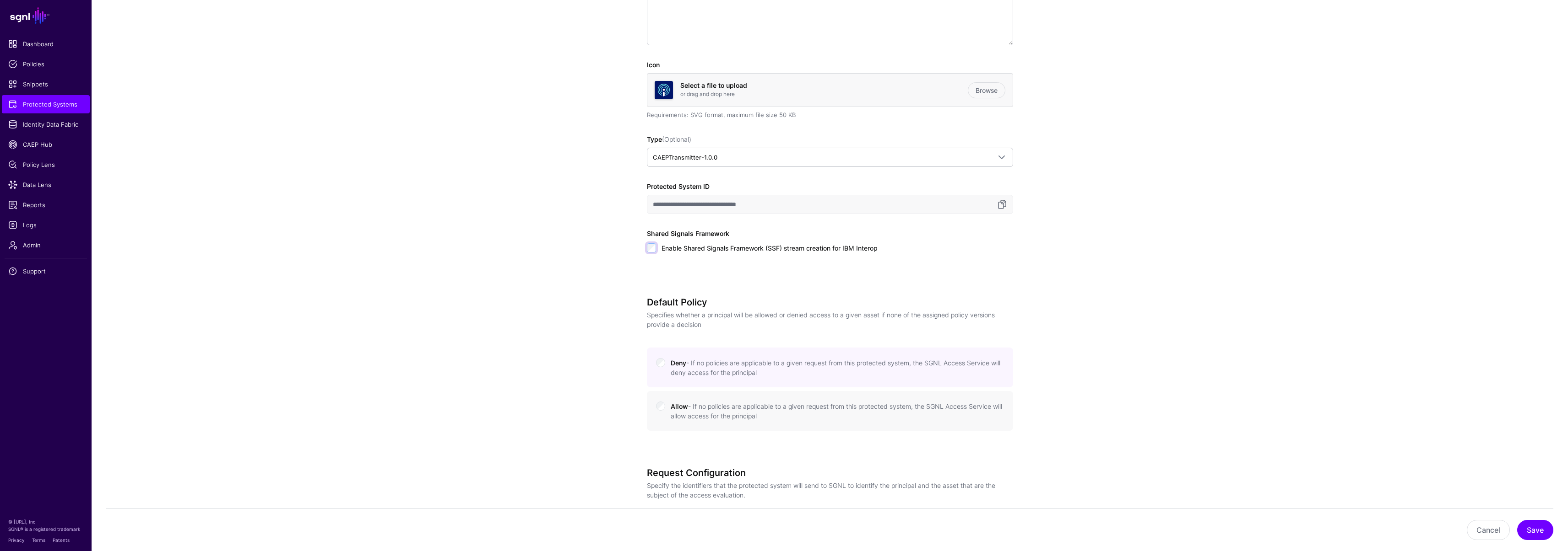
scroll to position [605, 0]
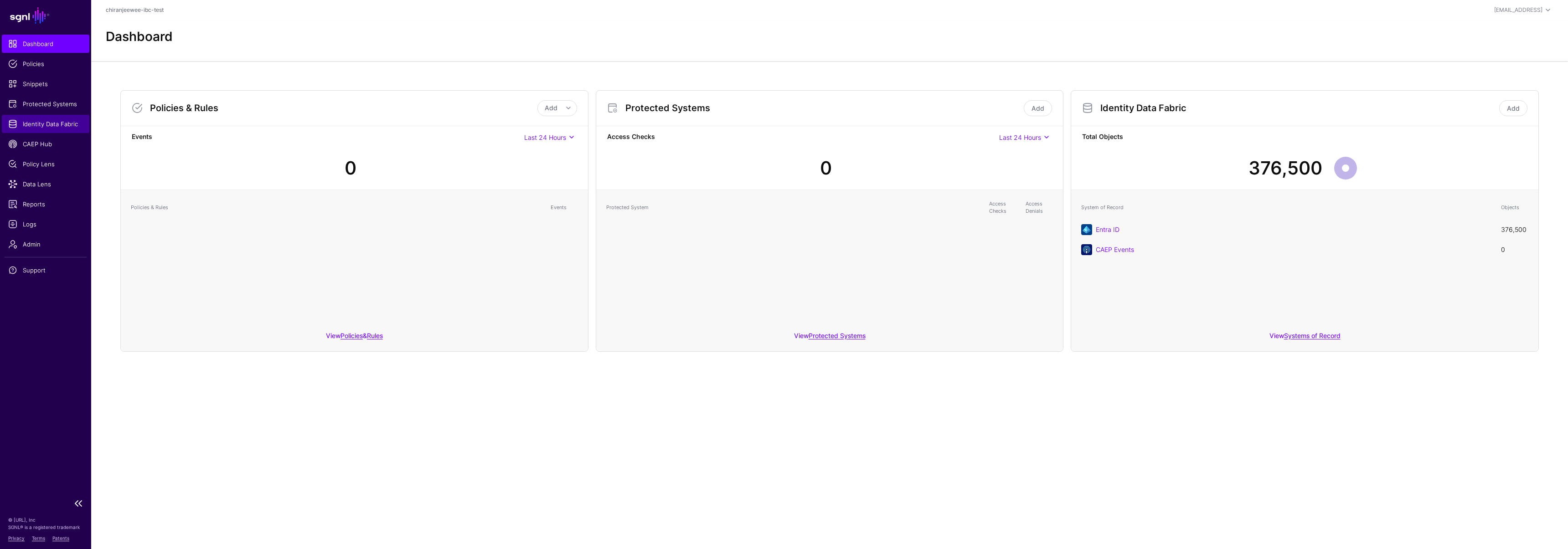
click at [39, 125] on span "Identity Data Fabric" at bounding box center [45, 124] width 75 height 9
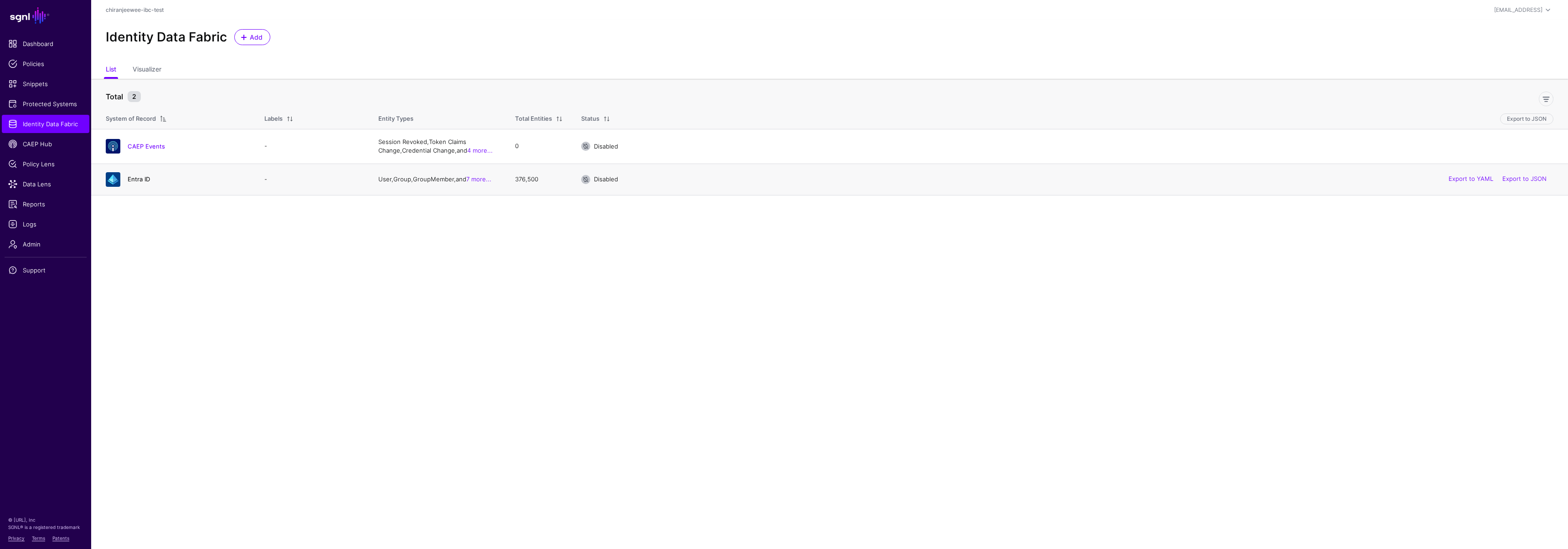
click at [130, 180] on link "Entra ID" at bounding box center [139, 179] width 23 height 7
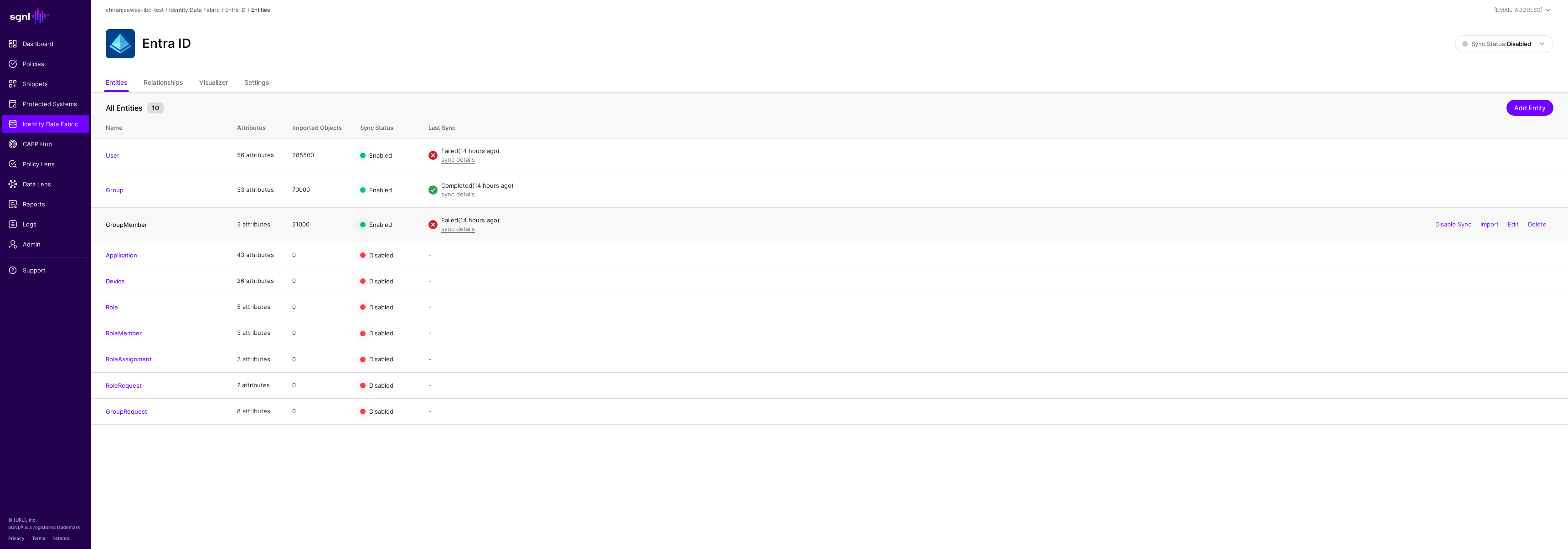
click at [135, 223] on link "GroupMember" at bounding box center [127, 225] width 41 height 7
click at [121, 189] on link "Group" at bounding box center [114, 190] width 18 height 7
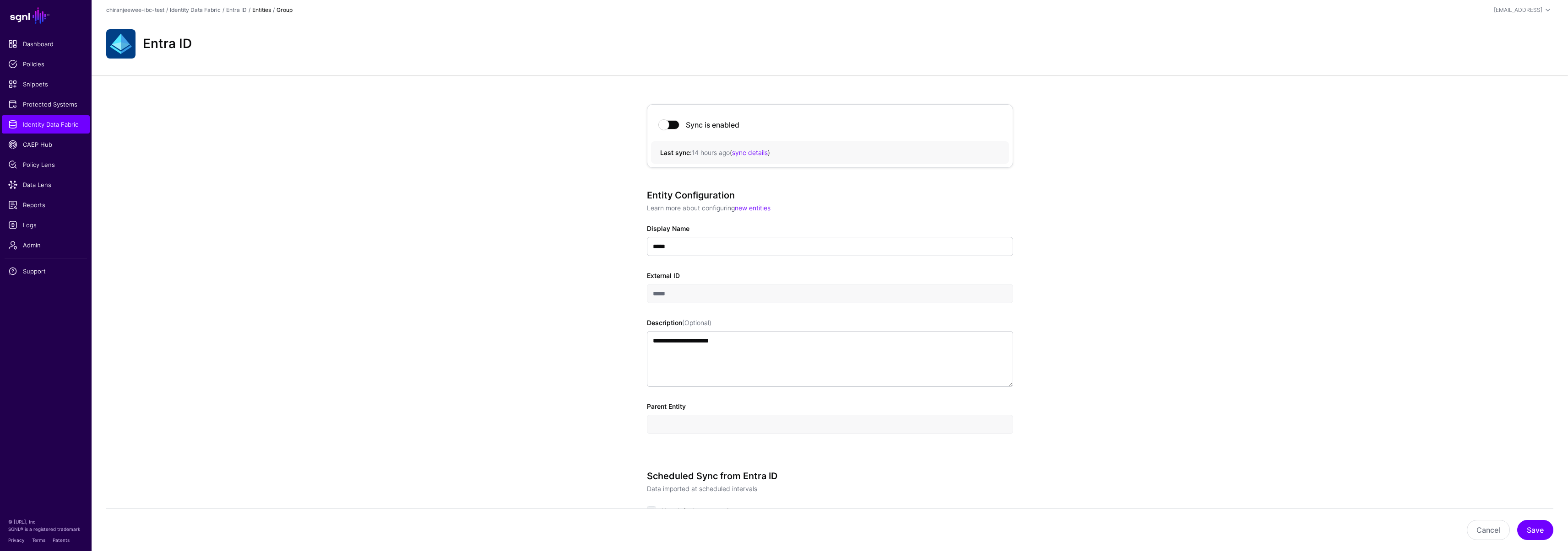
click at [256, 9] on strong "Entities" at bounding box center [262, 9] width 19 height 7
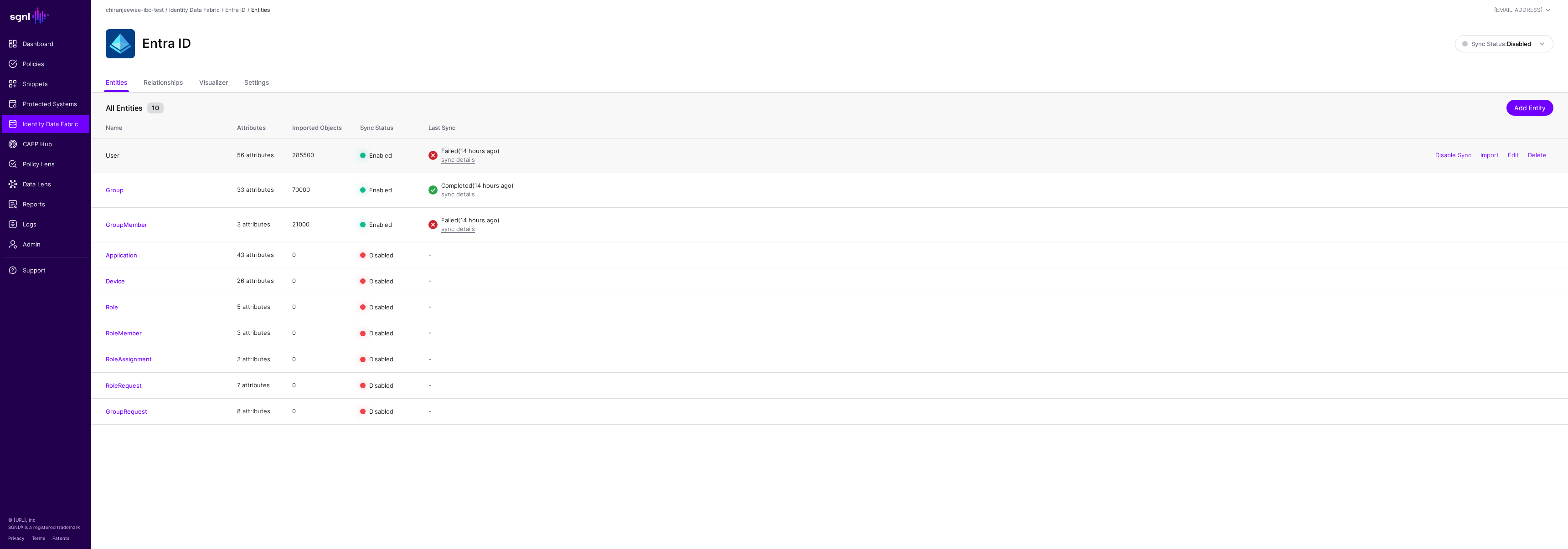
click at [116, 155] on link "User" at bounding box center [113, 155] width 13 height 7
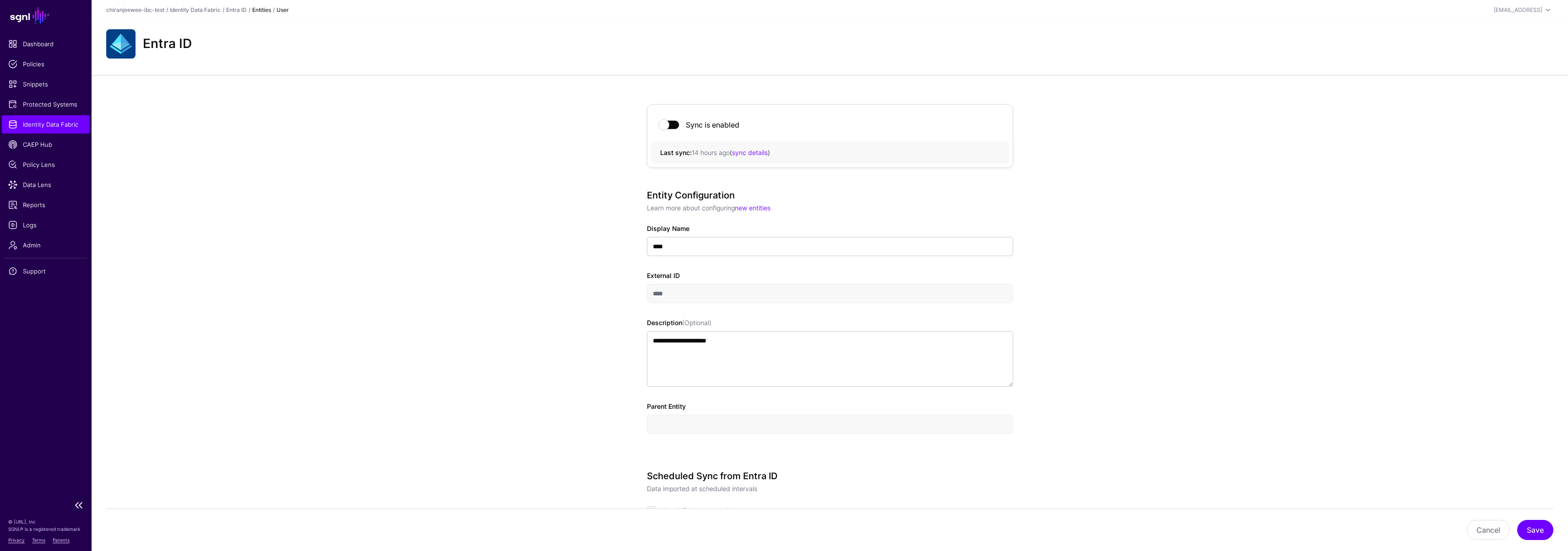
click at [67, 126] on span "Identity Data Fabric" at bounding box center [45, 124] width 75 height 9
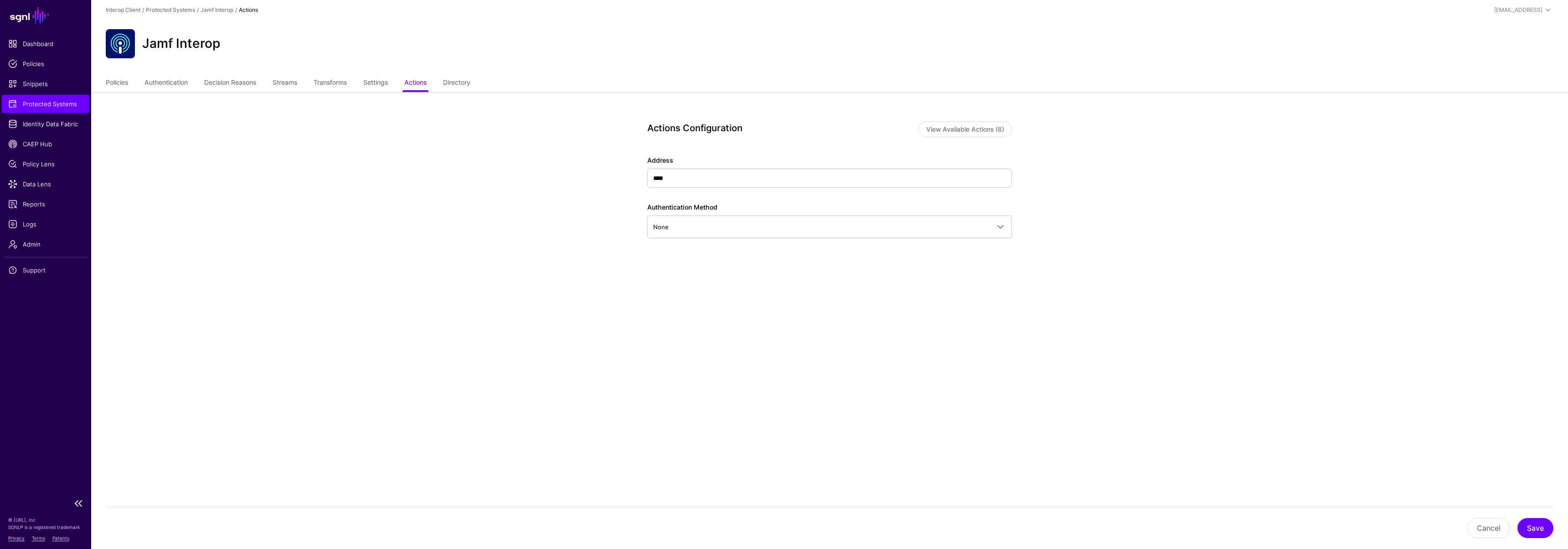
click at [40, 105] on span "Protected Systems" at bounding box center [45, 103] width 75 height 9
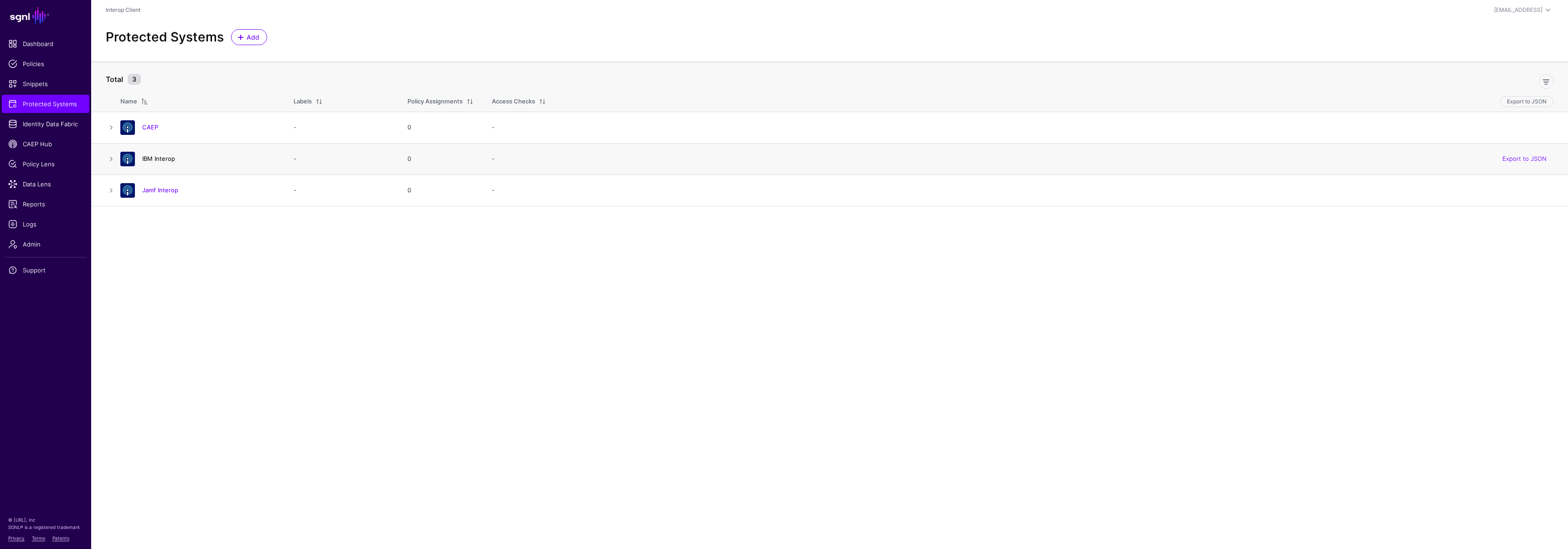
click at [168, 158] on link "IBM Interop" at bounding box center [159, 159] width 33 height 7
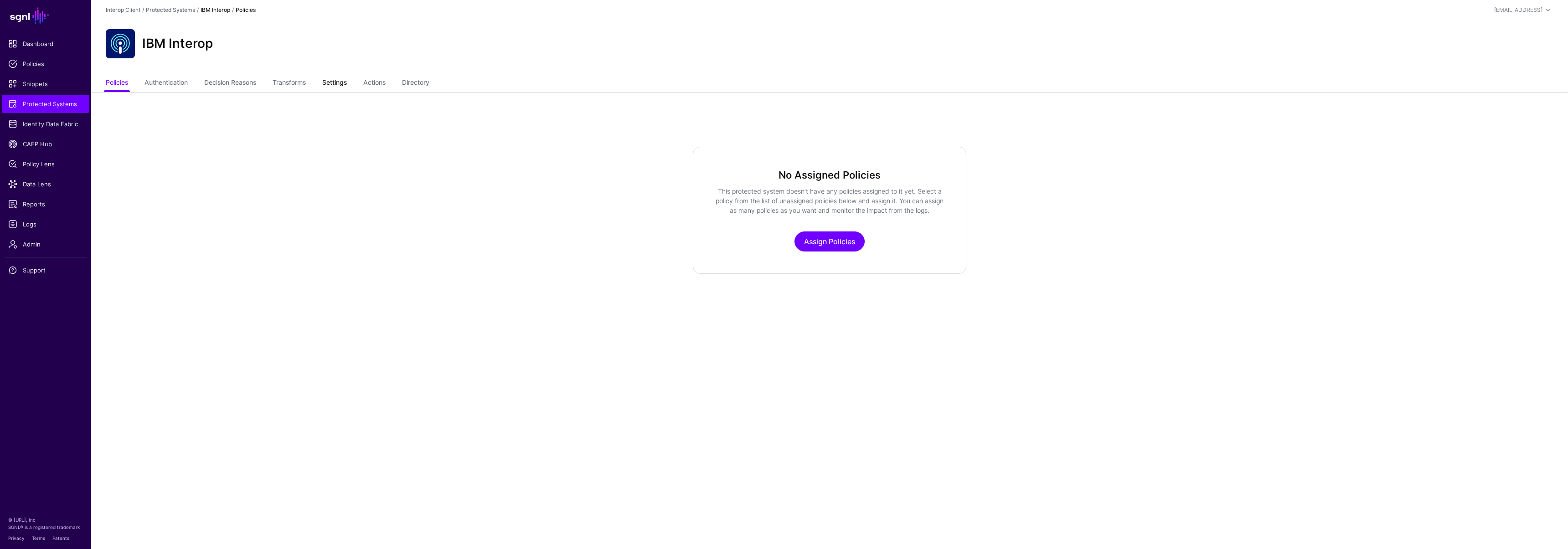
click at [341, 85] on link "Settings" at bounding box center [334, 83] width 24 height 17
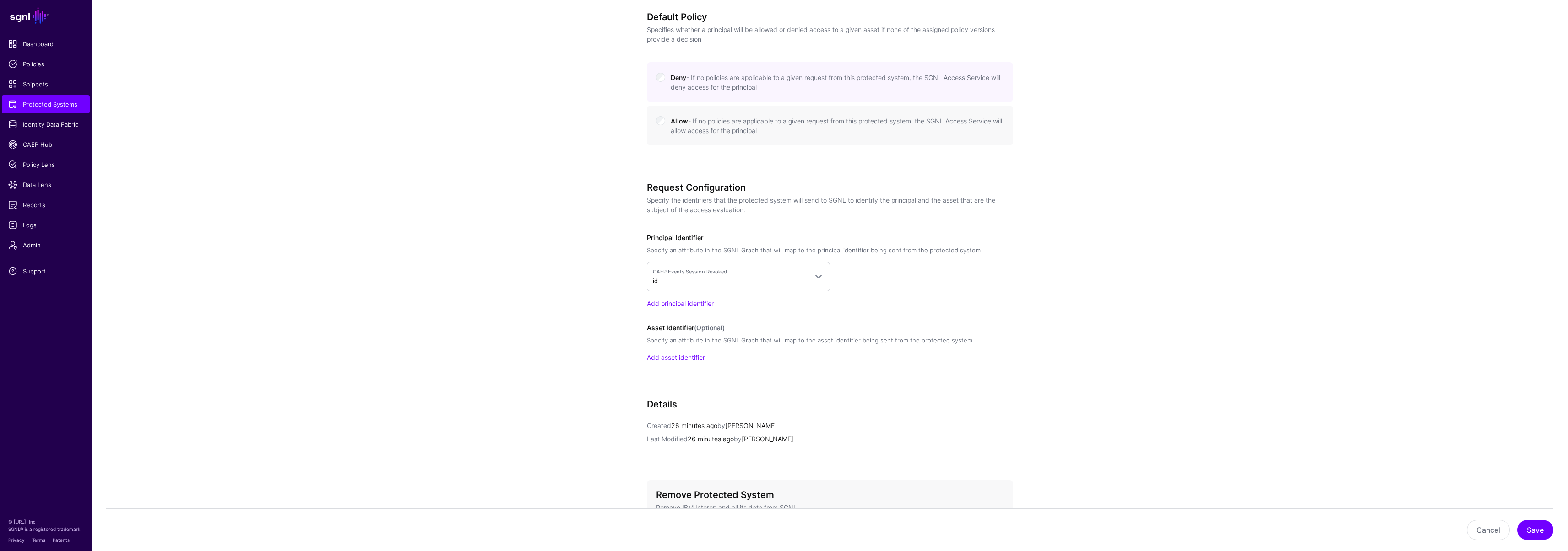
scroll to position [605, 0]
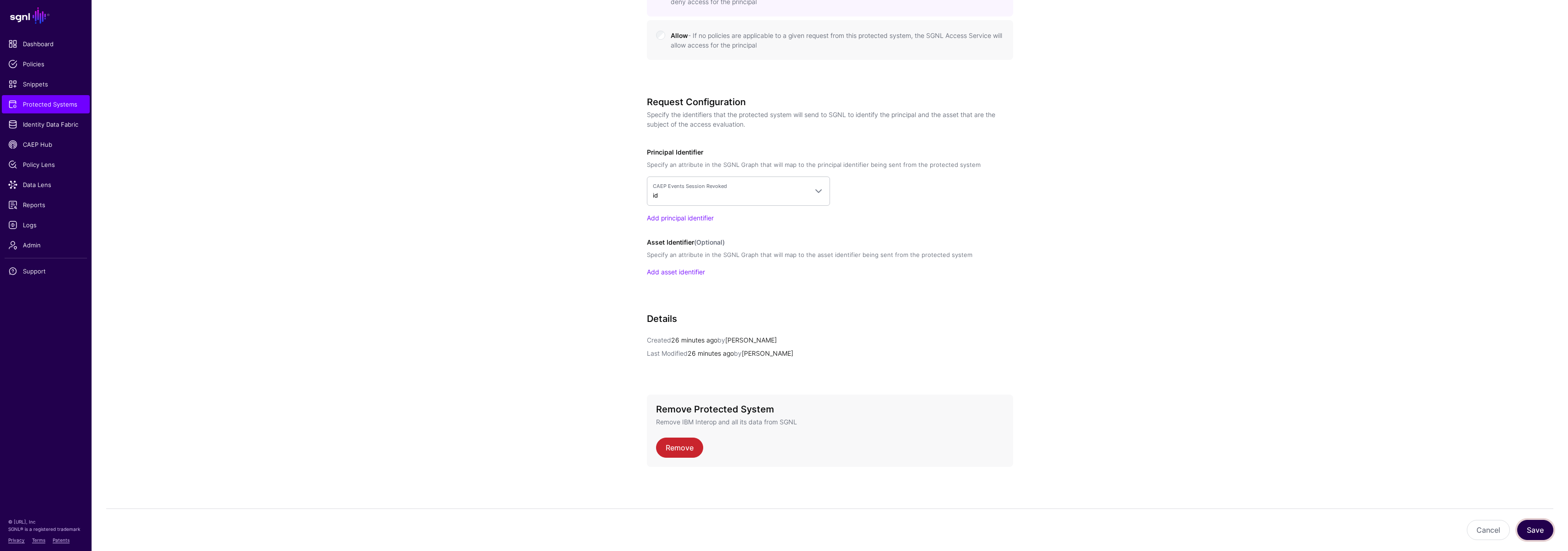
click at [1539, 531] on button "Save" at bounding box center [1535, 530] width 36 height 20
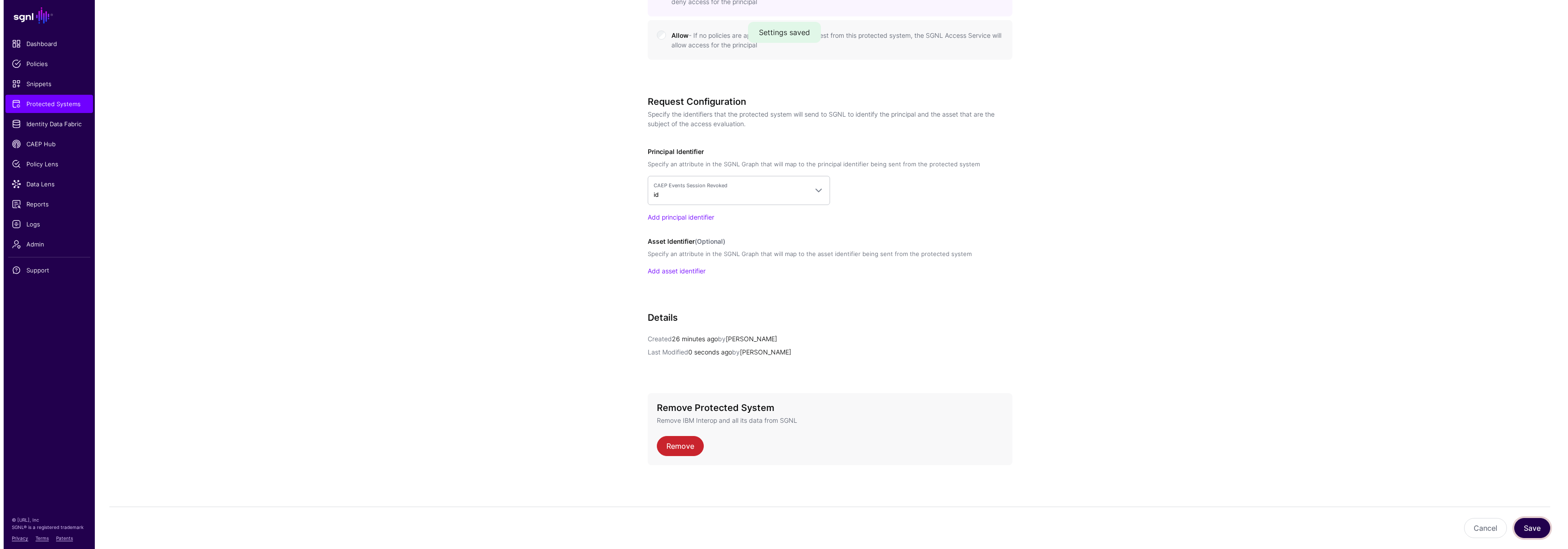
scroll to position [0, 0]
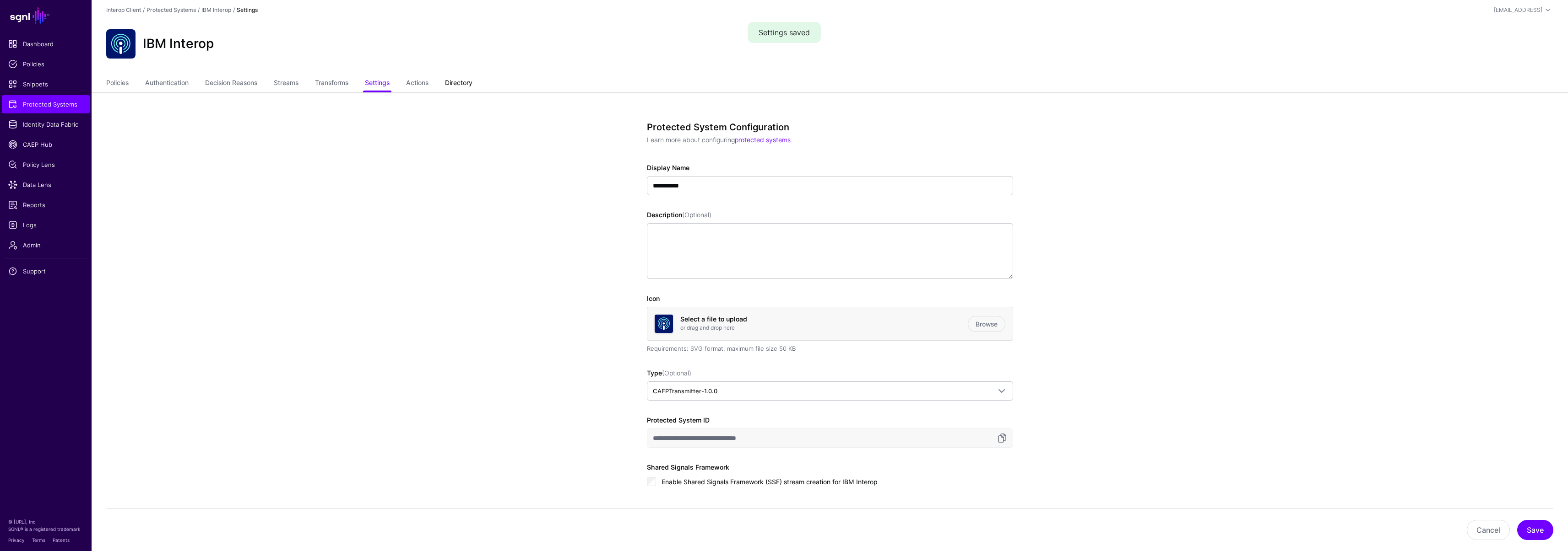
click at [469, 83] on link "Directory" at bounding box center [458, 84] width 28 height 17
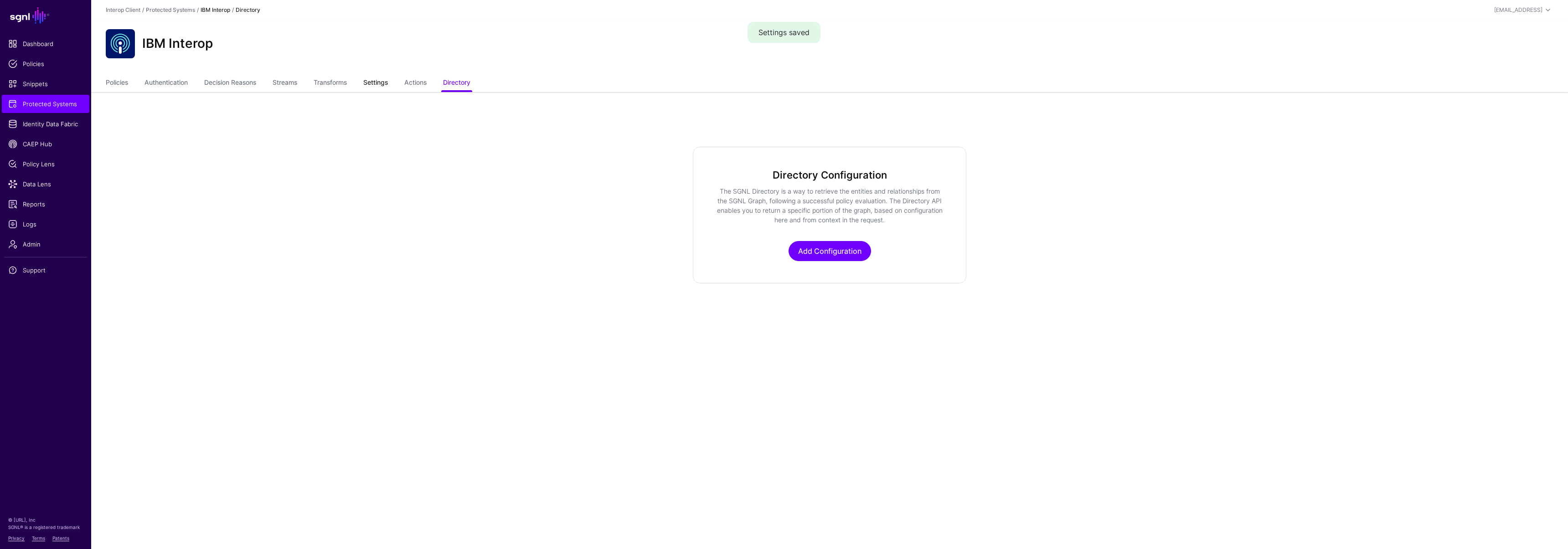
click at [371, 79] on link "Settings" at bounding box center [376, 83] width 24 height 17
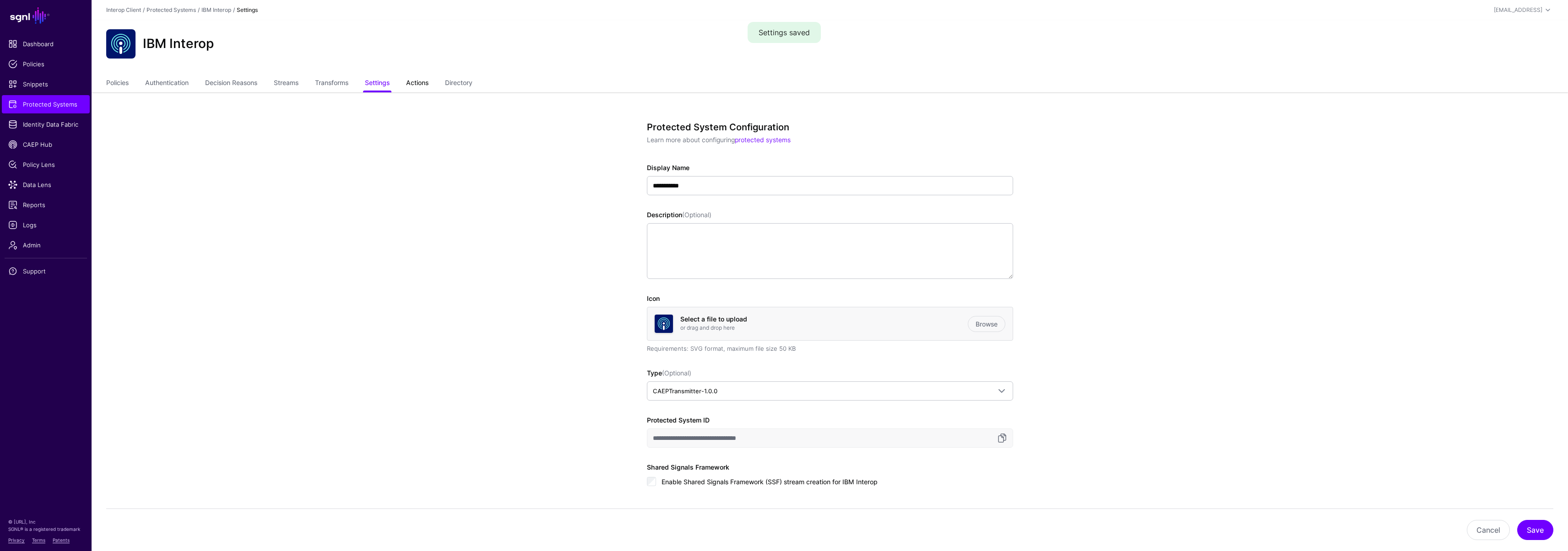
click at [427, 86] on link "Actions" at bounding box center [417, 84] width 23 height 17
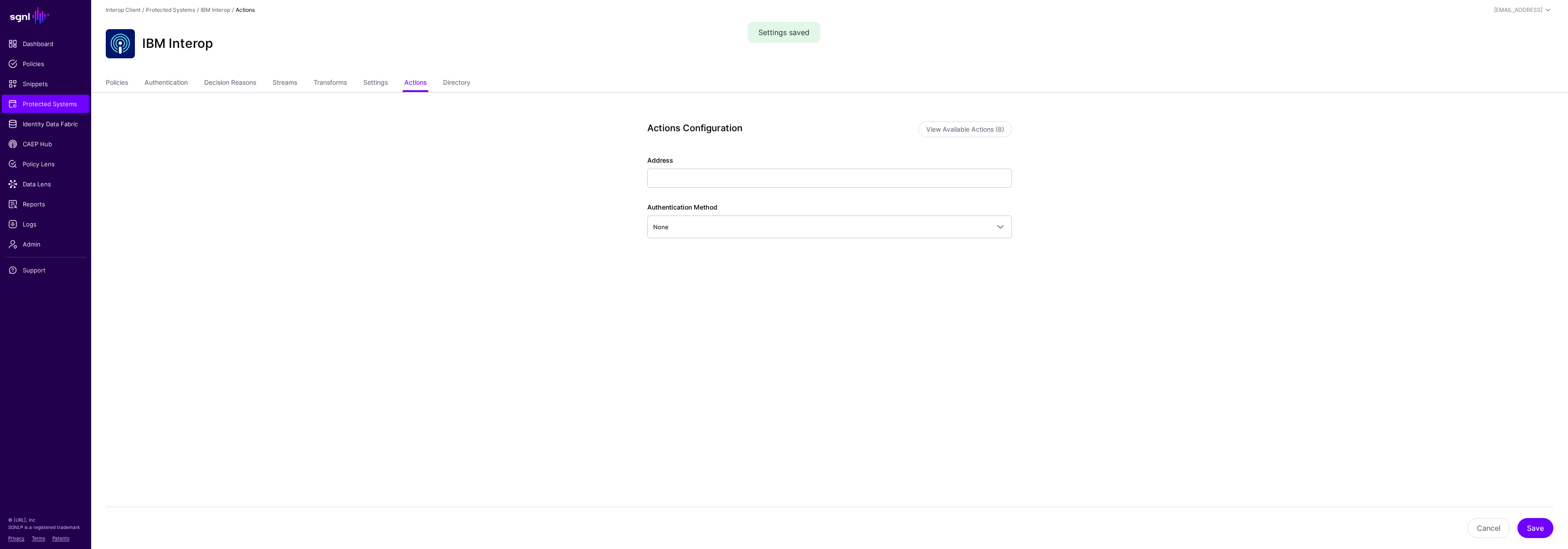
click at [730, 167] on div "Address" at bounding box center [829, 171] width 365 height 32
click at [723, 175] on input "Address" at bounding box center [829, 178] width 365 height 19
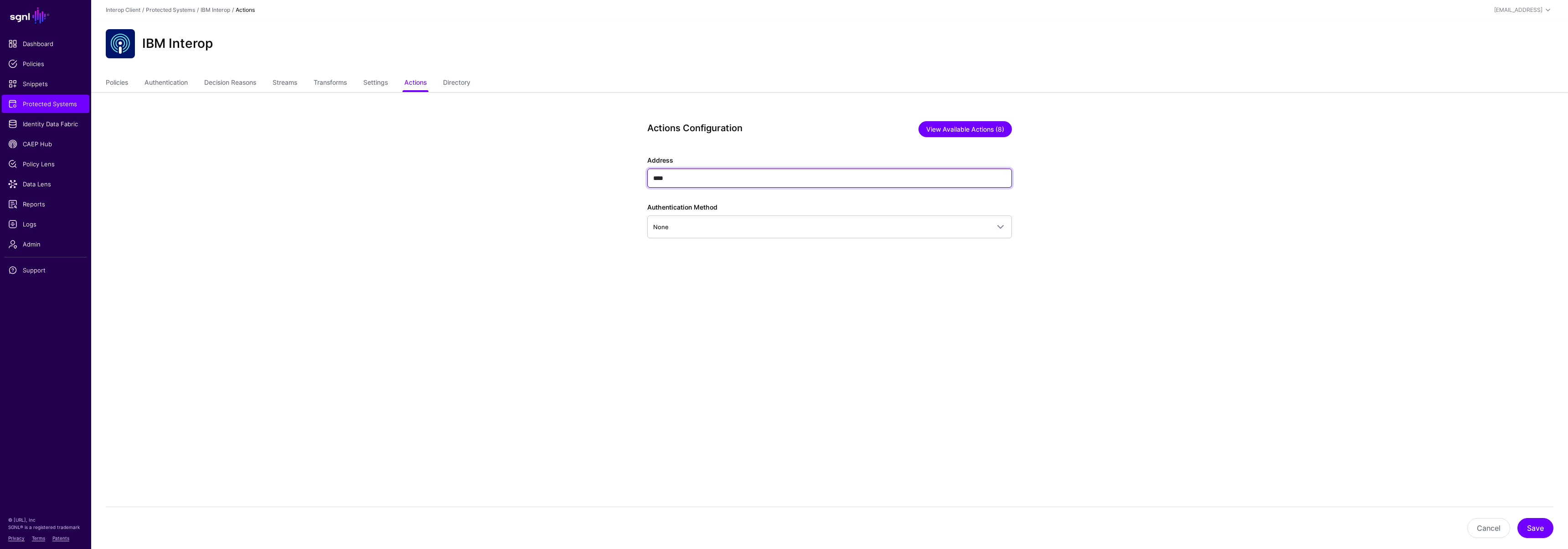
type input "****"
click at [948, 132] on button "View Available Actions (8)" at bounding box center [965, 129] width 94 height 16
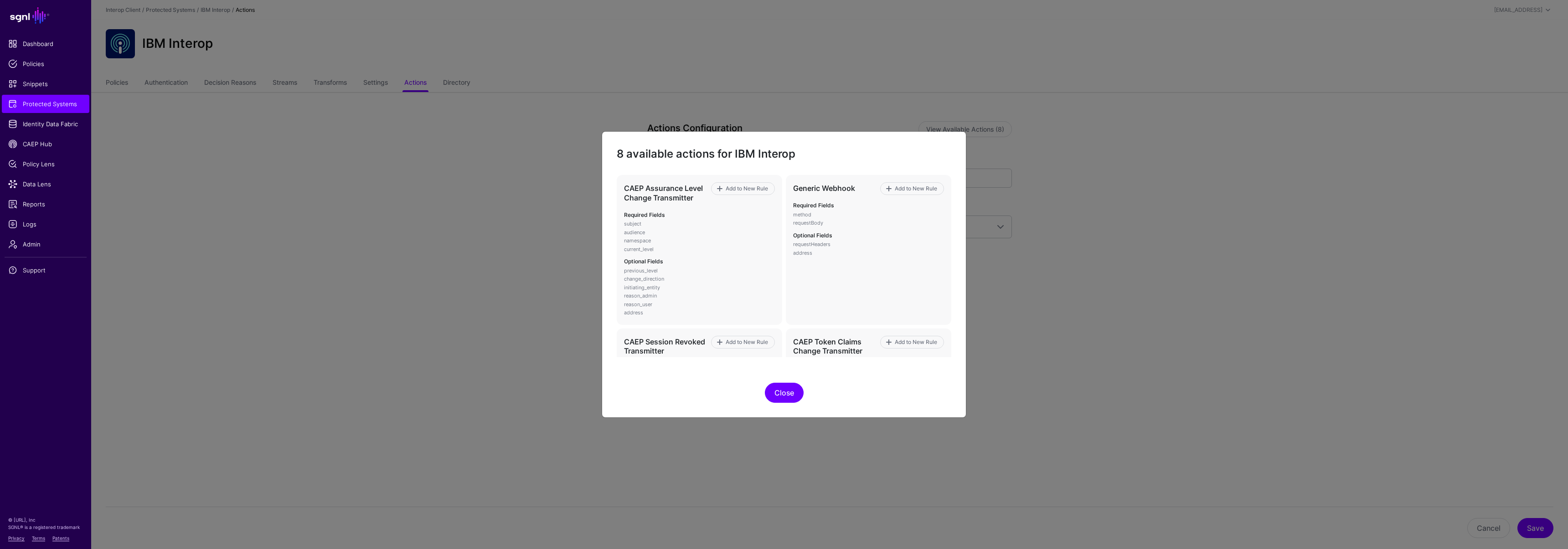
click at [782, 393] on button "Close" at bounding box center [785, 393] width 39 height 20
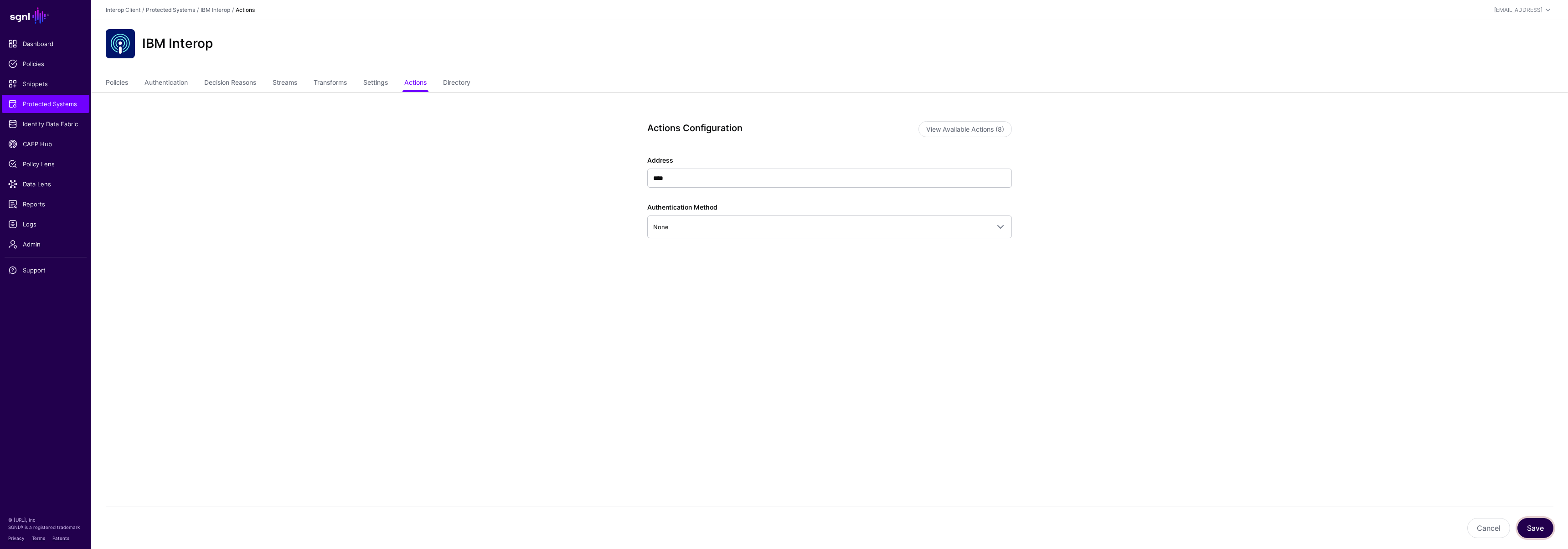
click at [1531, 525] on button "Save" at bounding box center [1535, 528] width 36 height 20
click at [494, 341] on app-integrations-item-actions "Actions Configuration View Available Actions (8) Address **** Authentication Me…" at bounding box center [830, 223] width 1477 height 263
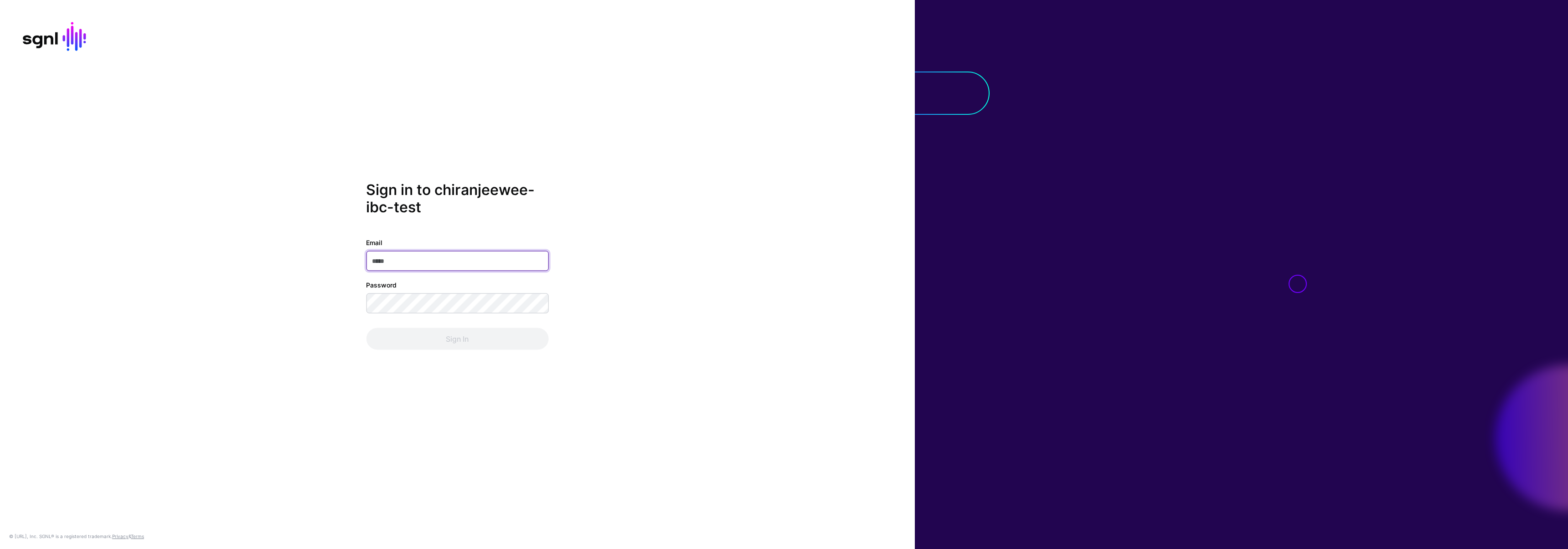
click at [411, 264] on input "Email" at bounding box center [457, 261] width 183 height 20
type input "*"
type input "**********"
click at [366, 328] on button "Sign In" at bounding box center [457, 339] width 183 height 22
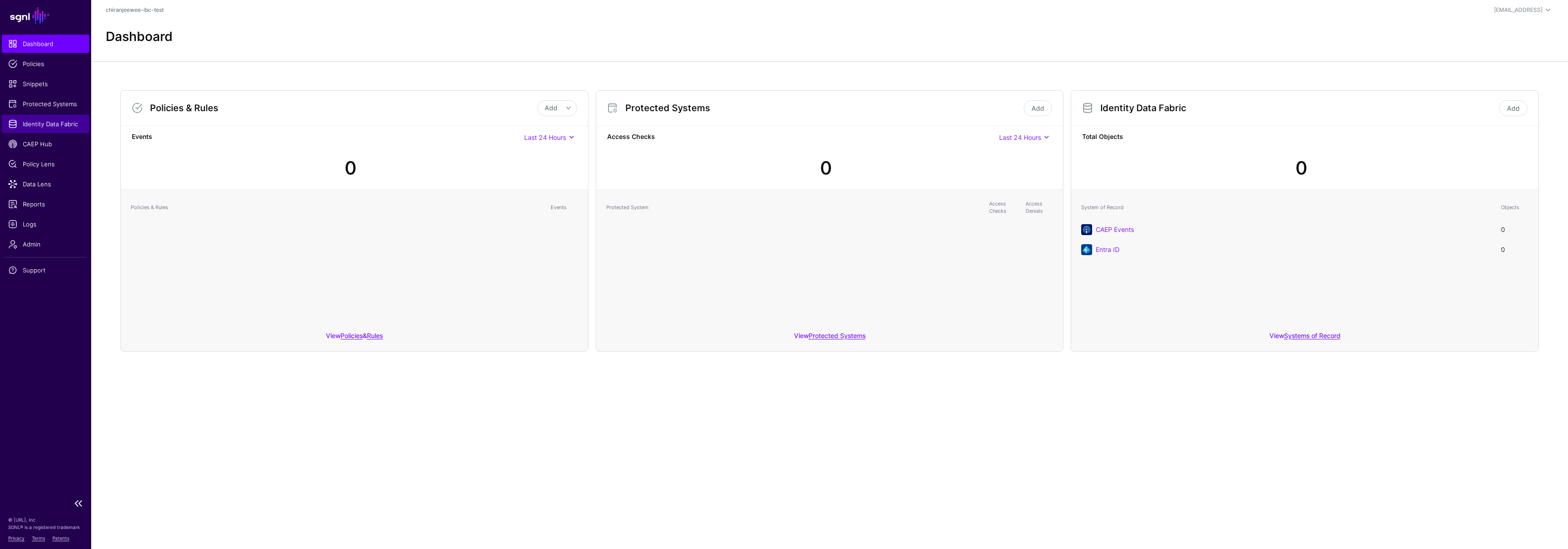
click at [45, 122] on span "Identity Data Fabric" at bounding box center [45, 124] width 75 height 9
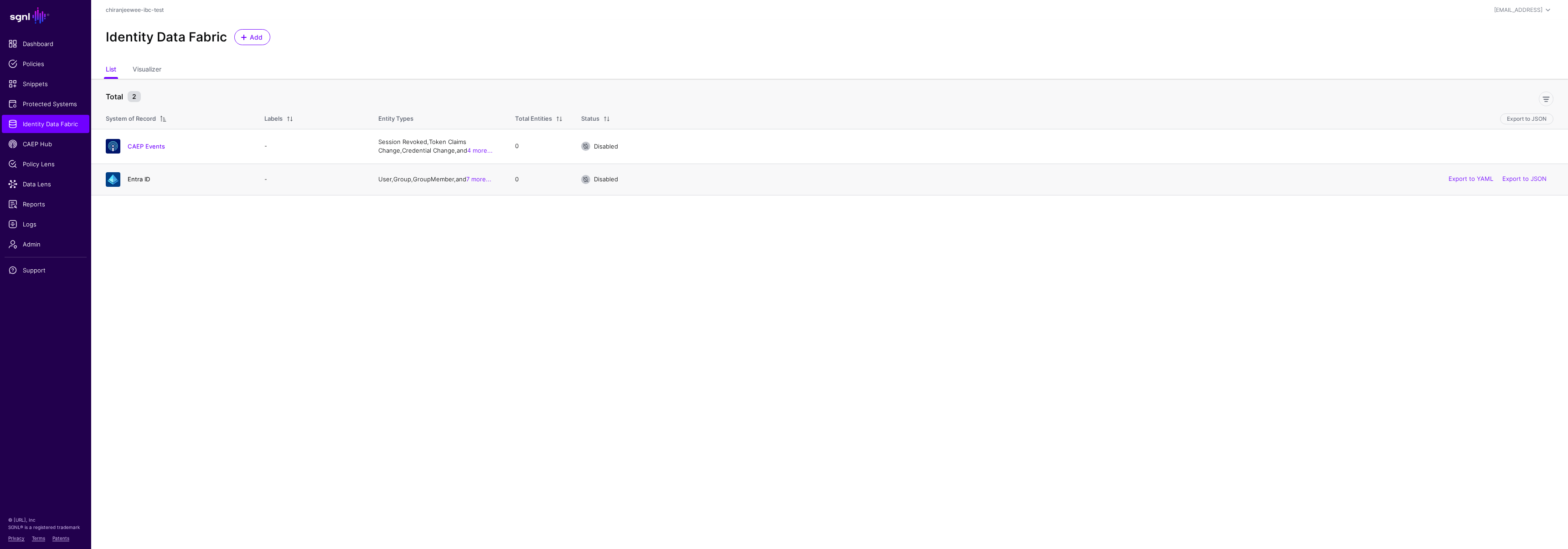
click at [142, 180] on link "Entra ID" at bounding box center [139, 179] width 23 height 7
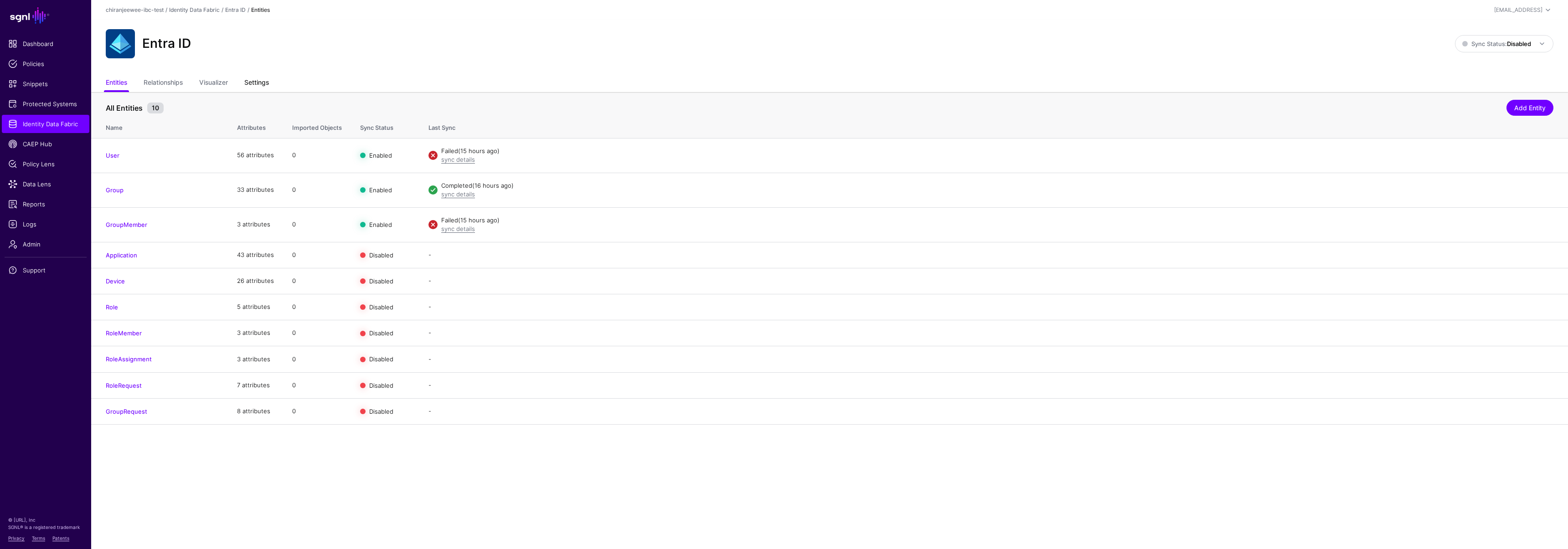
click at [257, 88] on link "Settings" at bounding box center [256, 83] width 24 height 17
